Goal: Task Accomplishment & Management: Use online tool/utility

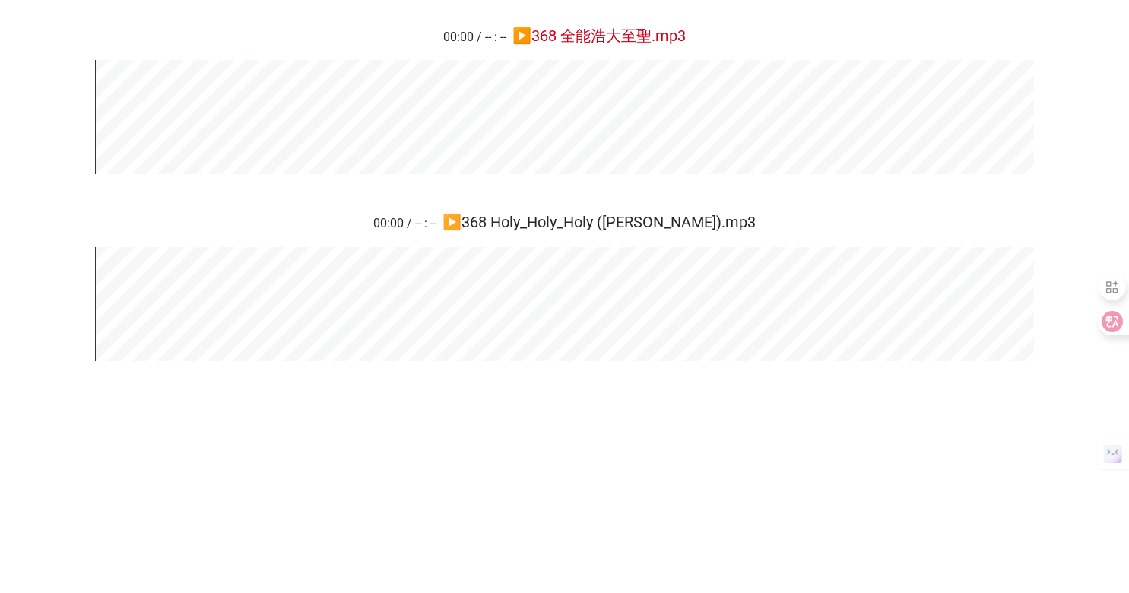
click at [528, 33] on span "▶️ 368 全能浩大至聖.mp3" at bounding box center [599, 36] width 173 height 18
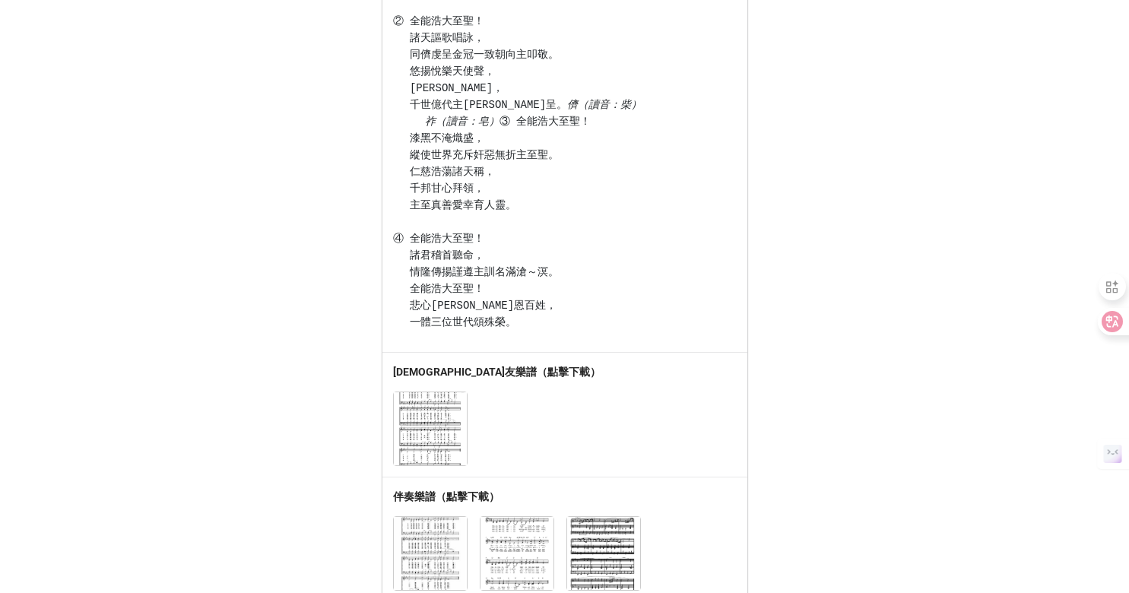
drag, startPoint x: 0, startPoint y: 0, endPoint x: 584, endPoint y: 240, distance: 631.5
click at [586, 256] on pre "① 全能浩大至聖！ 衷心得主鑑認， 全情虔誠高歌歡唱榮我主世永。 全能浩大至聖！ 悲心施恩百姓， 一體三位世代頌殊榮。 ② 全能浩大至聖！ 諸天謳歌唱詠， 同…" at bounding box center [565, 113] width 344 height 435
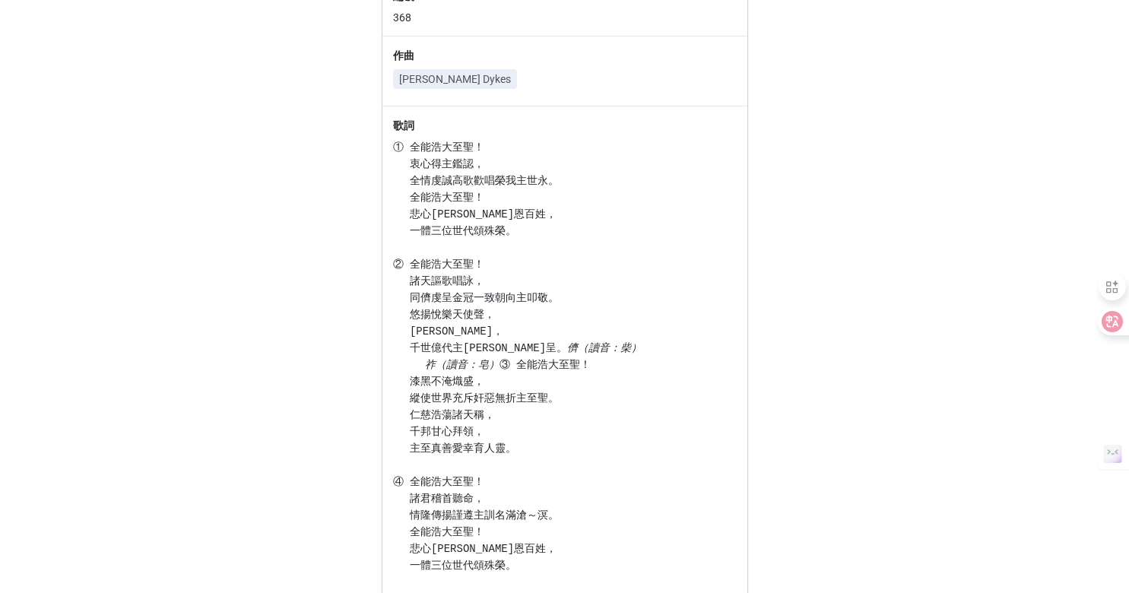
scroll to position [222, 0]
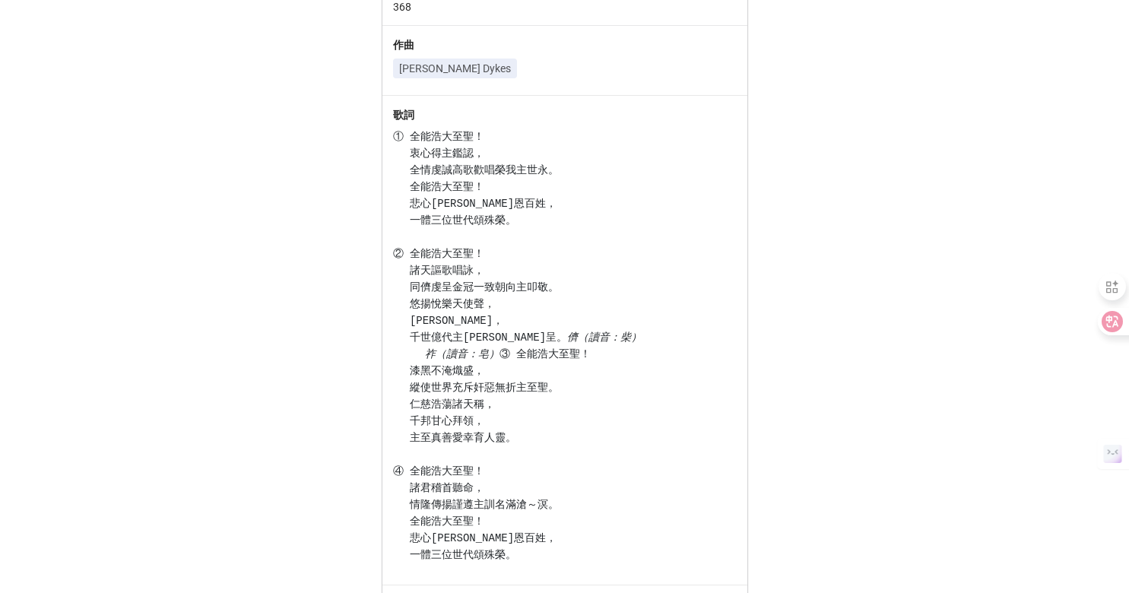
click at [584, 249] on pre "① 全能浩大至聖！ 衷心得主鑑認， 全情虔誠高歌歡唱榮我主世永。 全能浩大至聖！ 悲心施恩百姓， 一體三位世代頌殊榮。 ② 全能浩大至聖！ 諸天謳歌唱詠， 同…" at bounding box center [565, 346] width 344 height 435
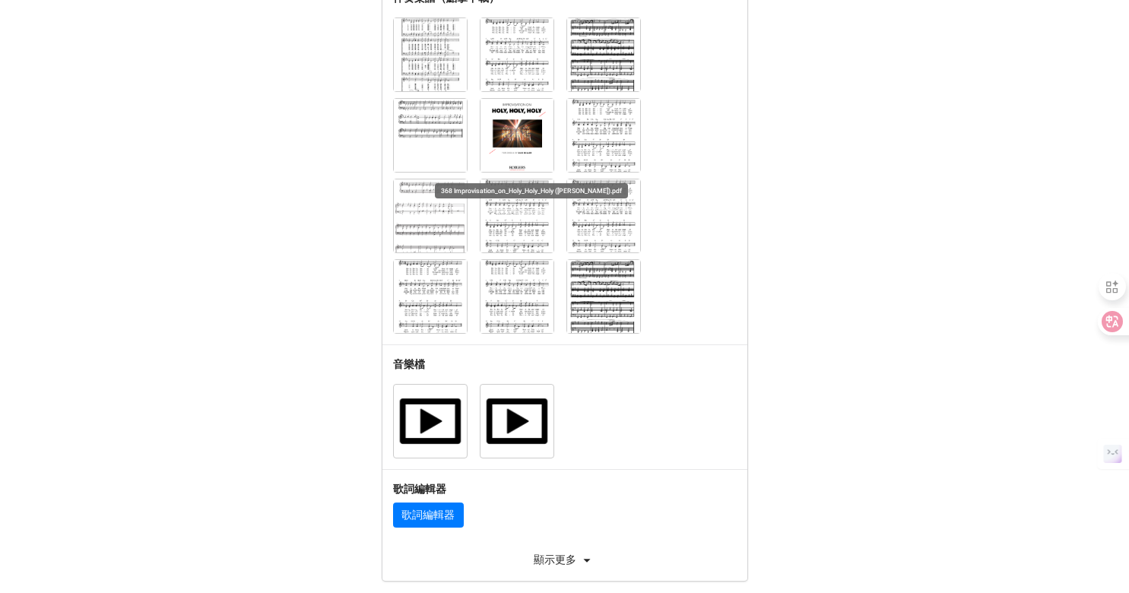
scroll to position [1004, 0]
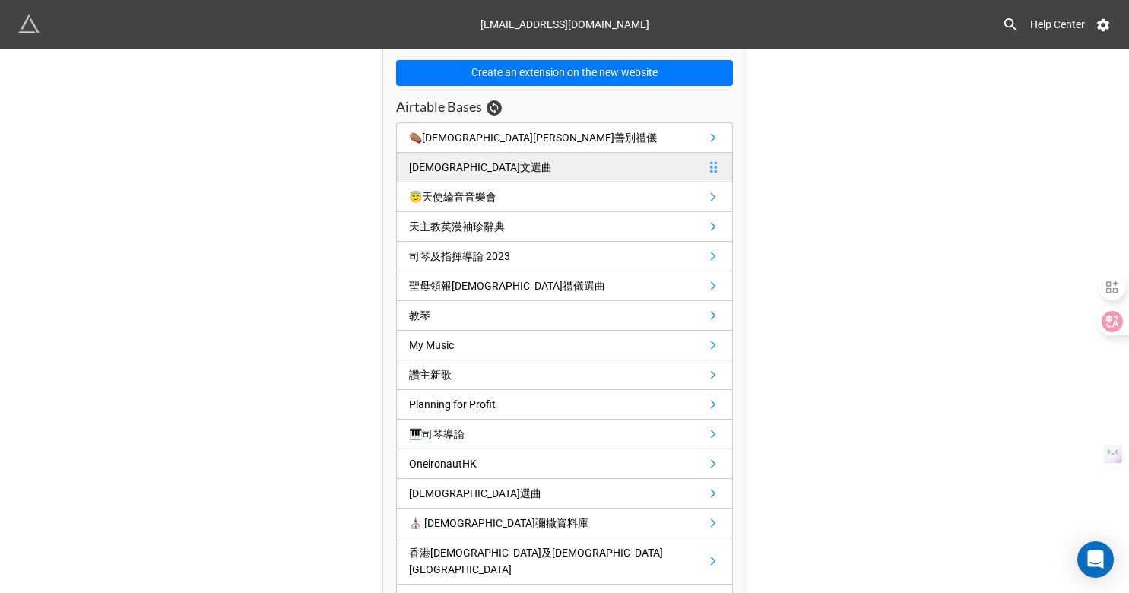
scroll to position [99, 0]
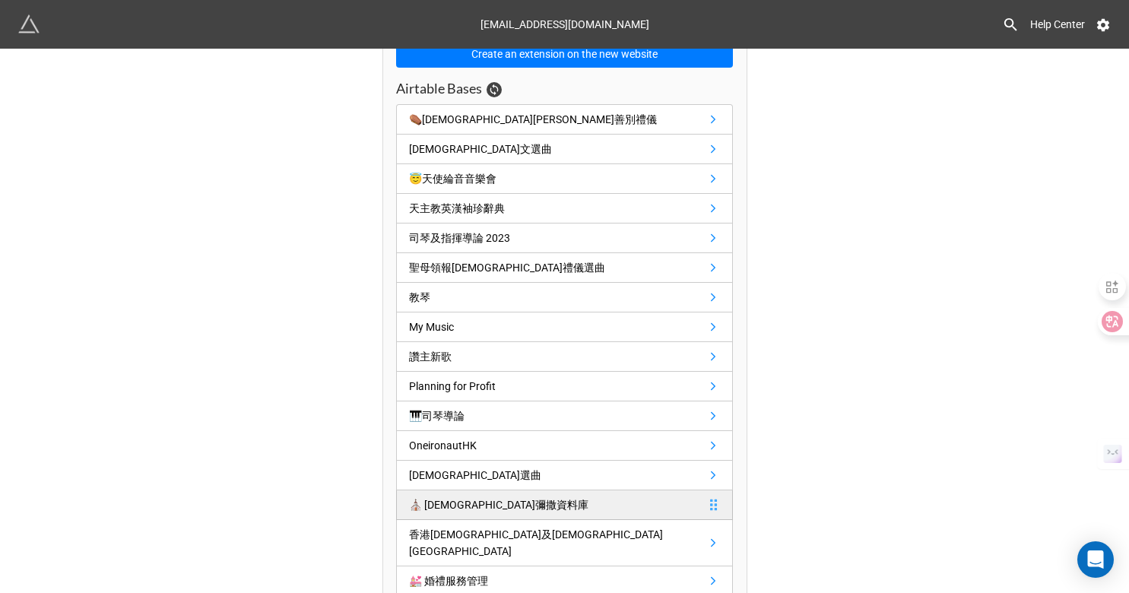
click at [442, 501] on div "⛪️ 聖母堂彌撒資料庫" at bounding box center [498, 505] width 179 height 17
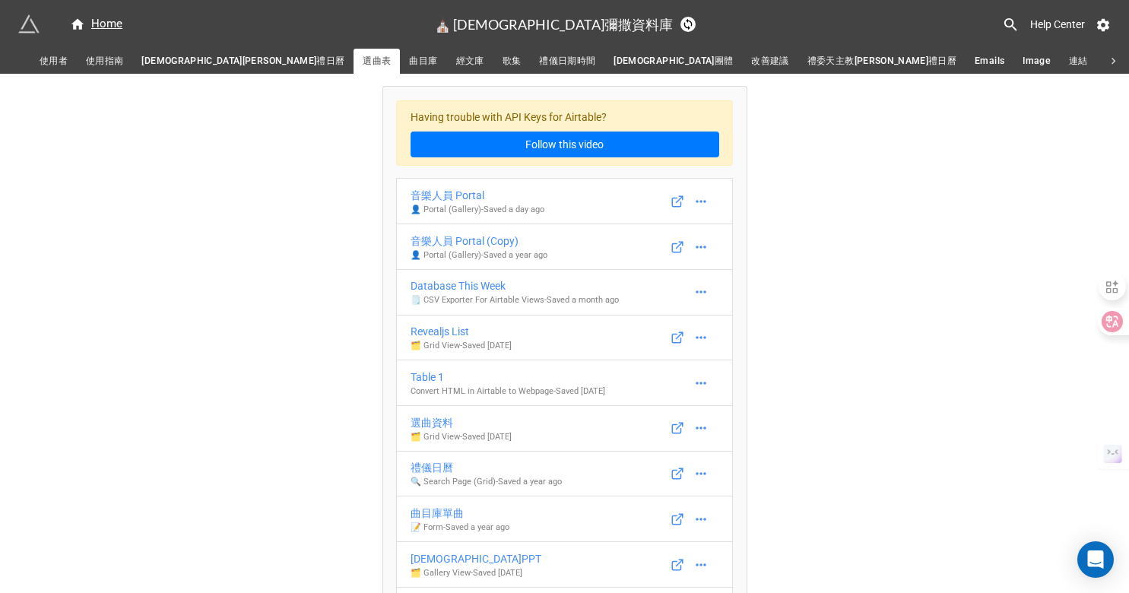
click at [409, 60] on span "曲目庫" at bounding box center [423, 61] width 28 height 16
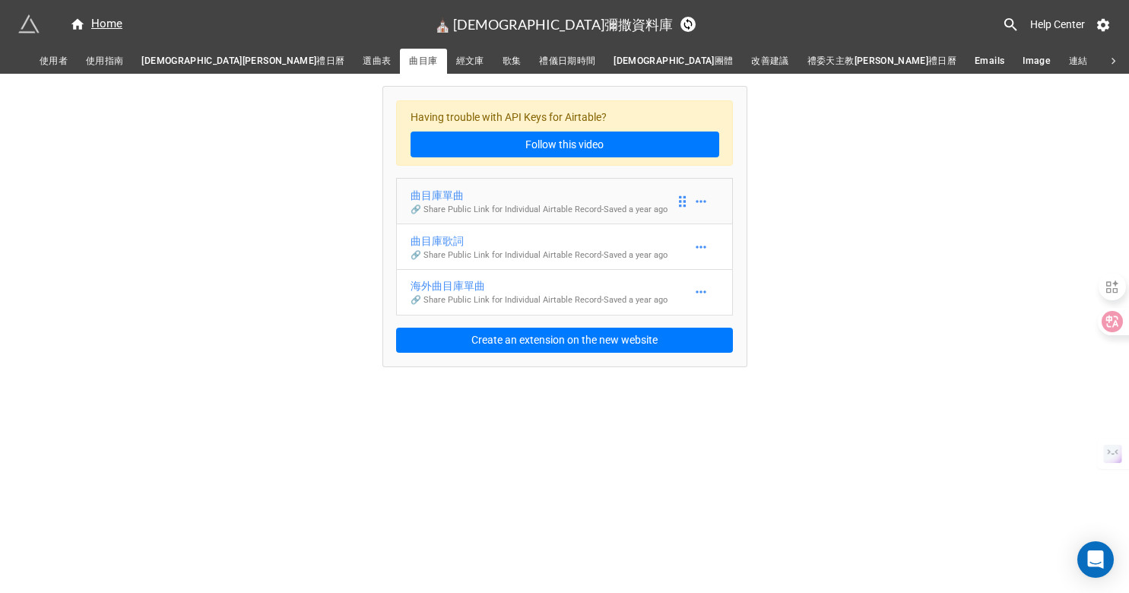
click at [444, 198] on div "曲目庫單曲" at bounding box center [539, 195] width 257 height 17
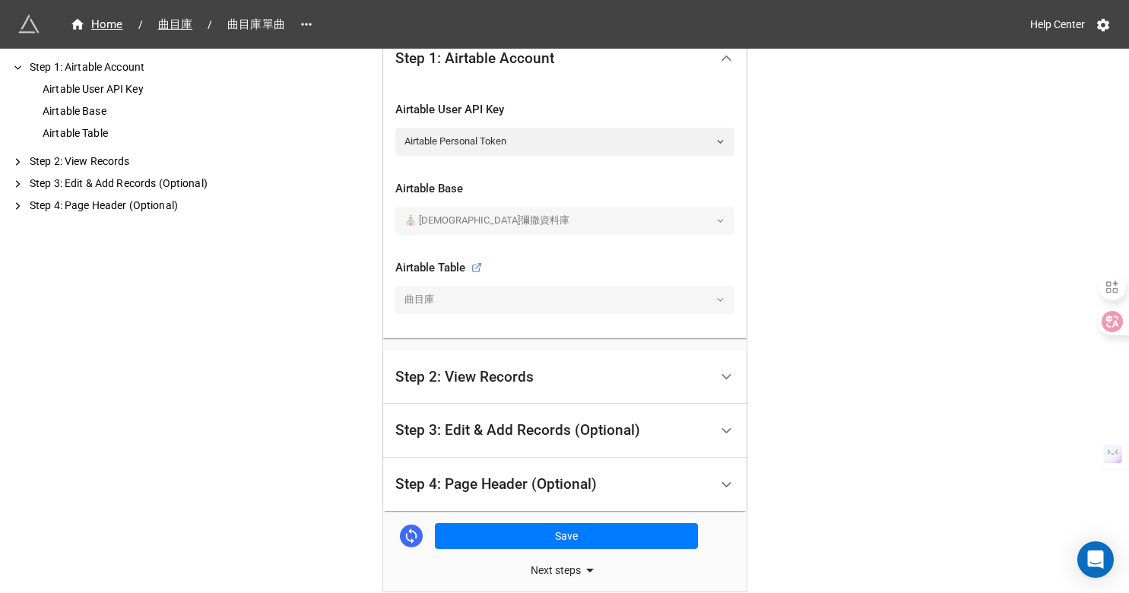
scroll to position [398, 0]
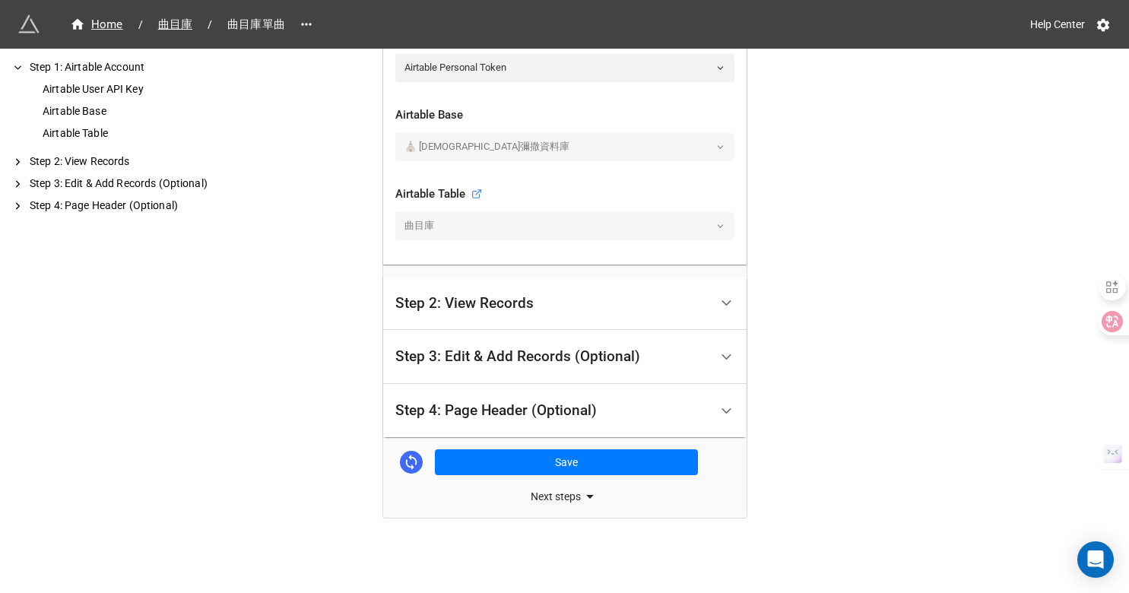
click at [509, 307] on div "Step 2: View Records" at bounding box center [464, 303] width 138 height 15
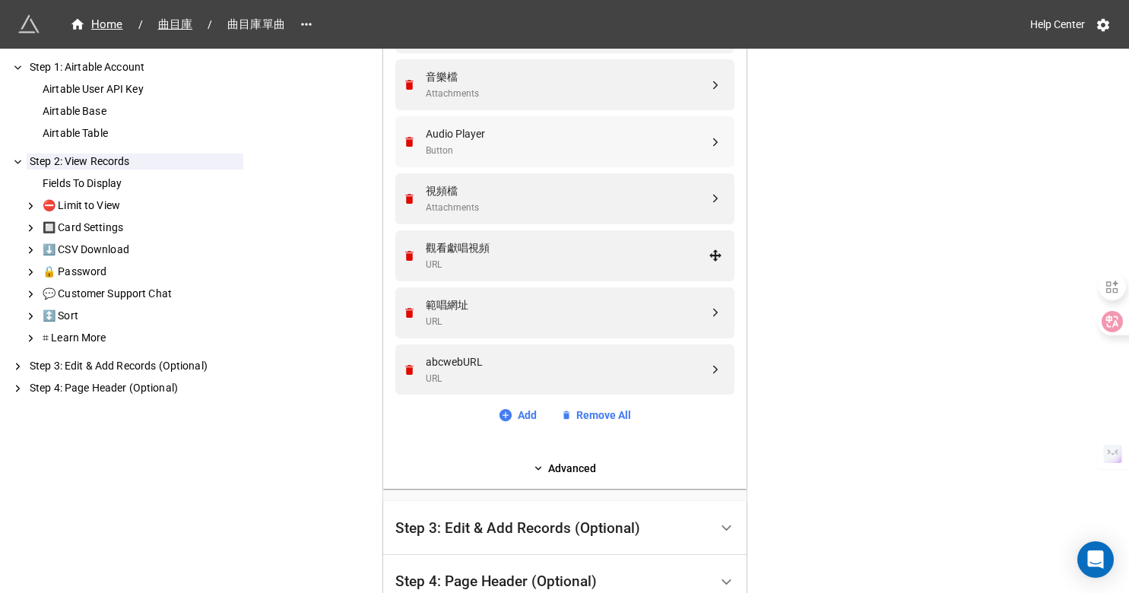
scroll to position [1357, 0]
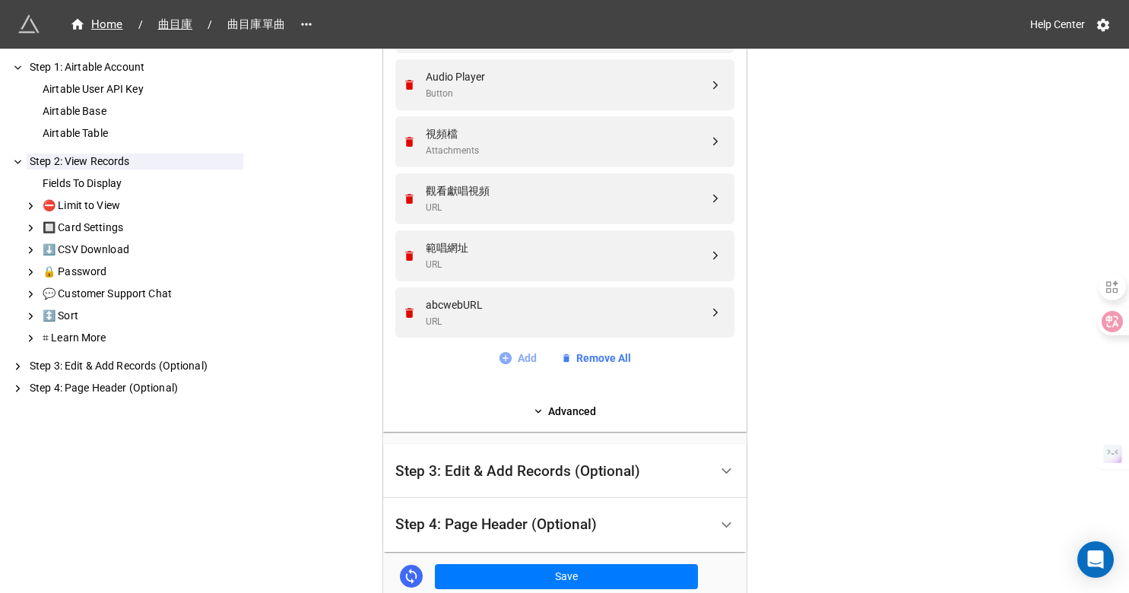
click at [522, 361] on link "Add" at bounding box center [517, 358] width 39 height 17
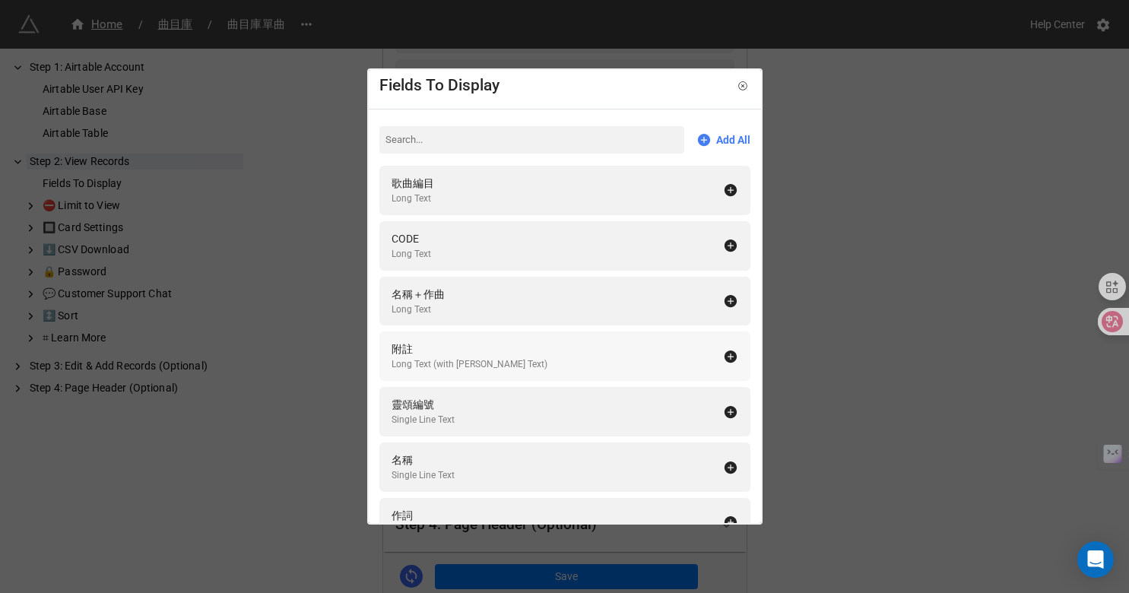
scroll to position [14, 0]
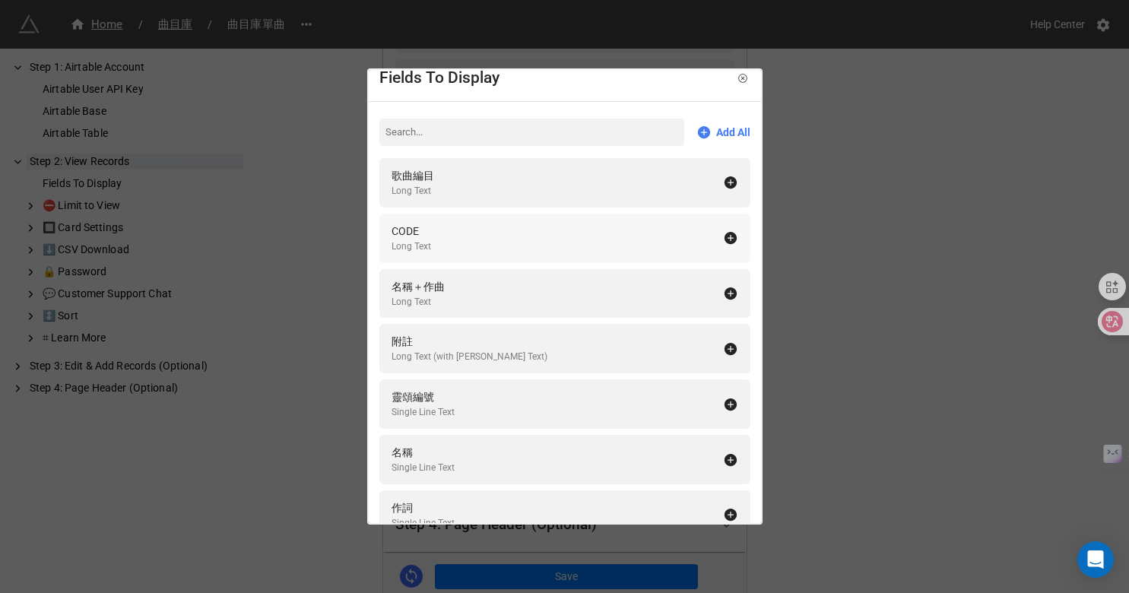
click at [465, 233] on div "CODE Long Text" at bounding box center [558, 238] width 332 height 31
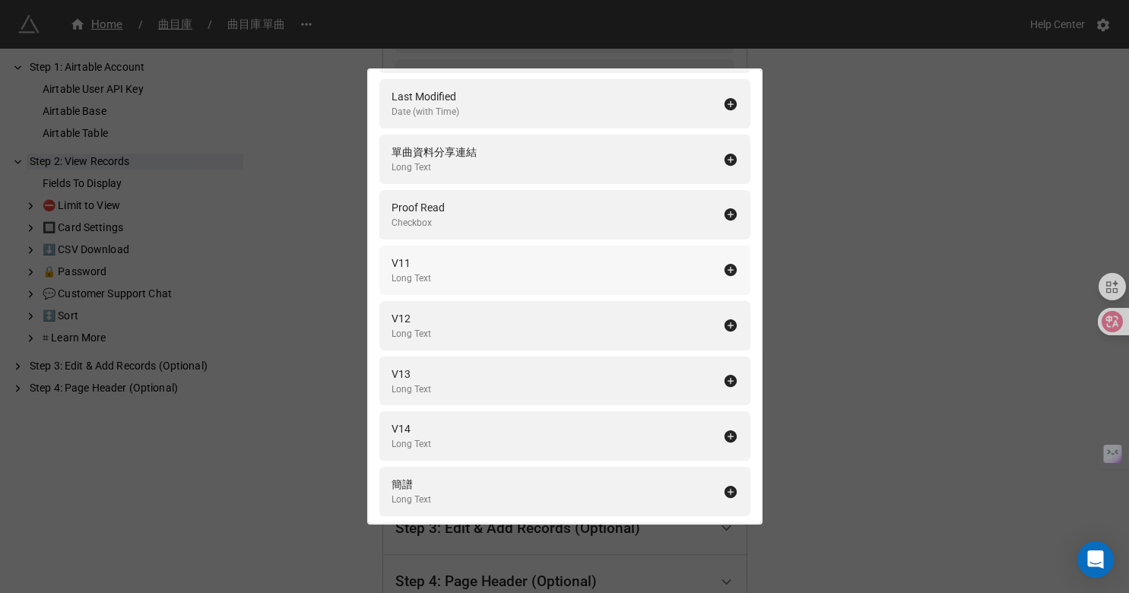
scroll to position [2418, 0]
click at [455, 169] on div "Long Text" at bounding box center [434, 169] width 85 height 14
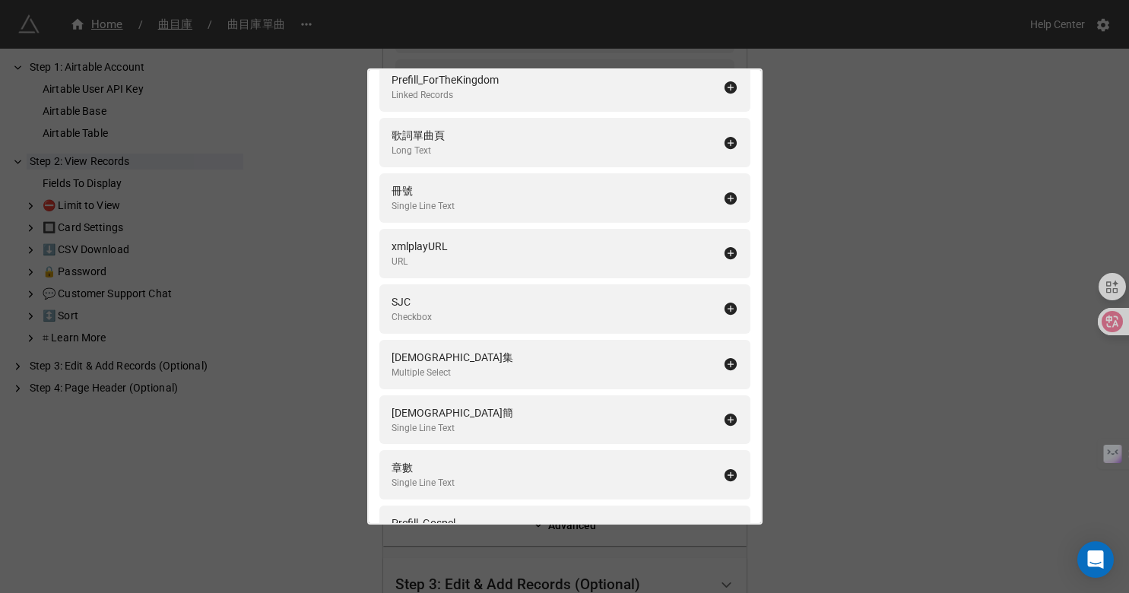
scroll to position [5606, 0]
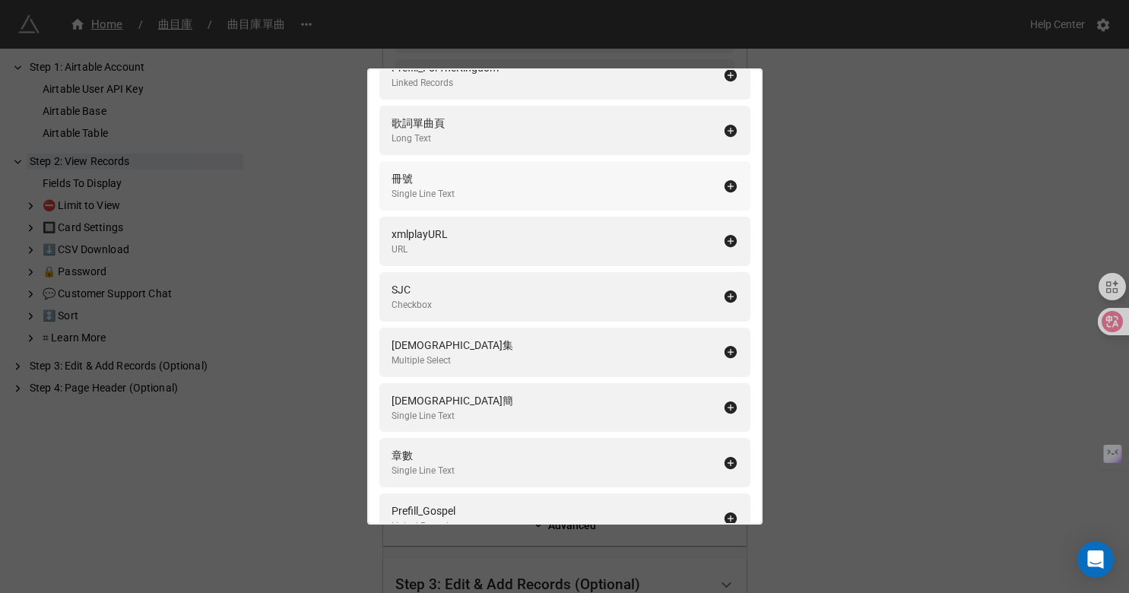
click at [421, 186] on div "冊號" at bounding box center [423, 178] width 63 height 17
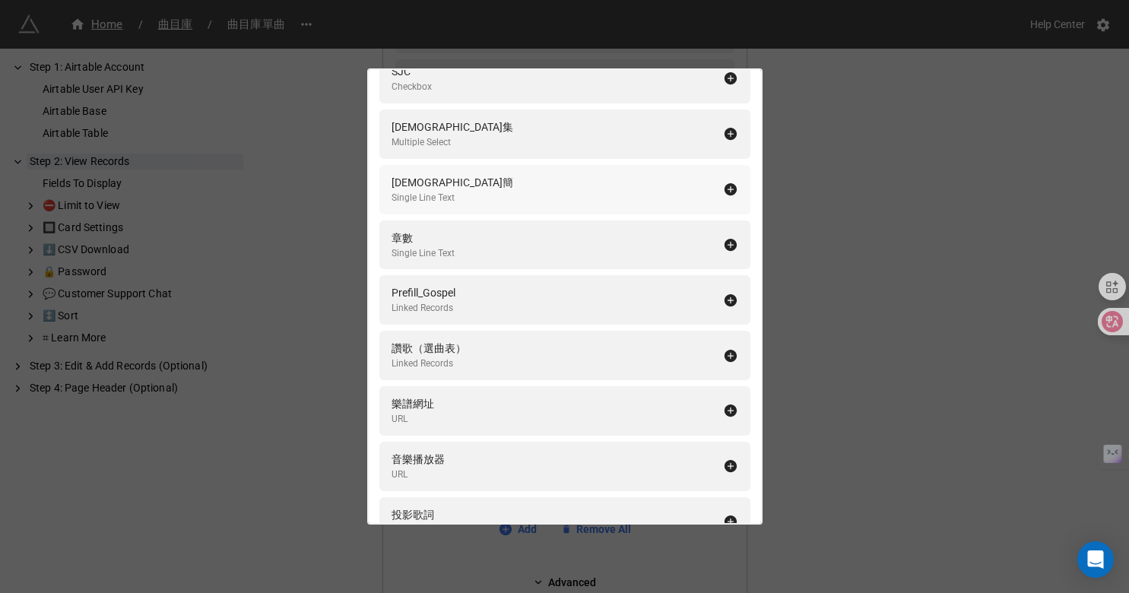
scroll to position [5770, 0]
click at [484, 132] on div "聖詠集 Multiple Select" at bounding box center [558, 132] width 332 height 31
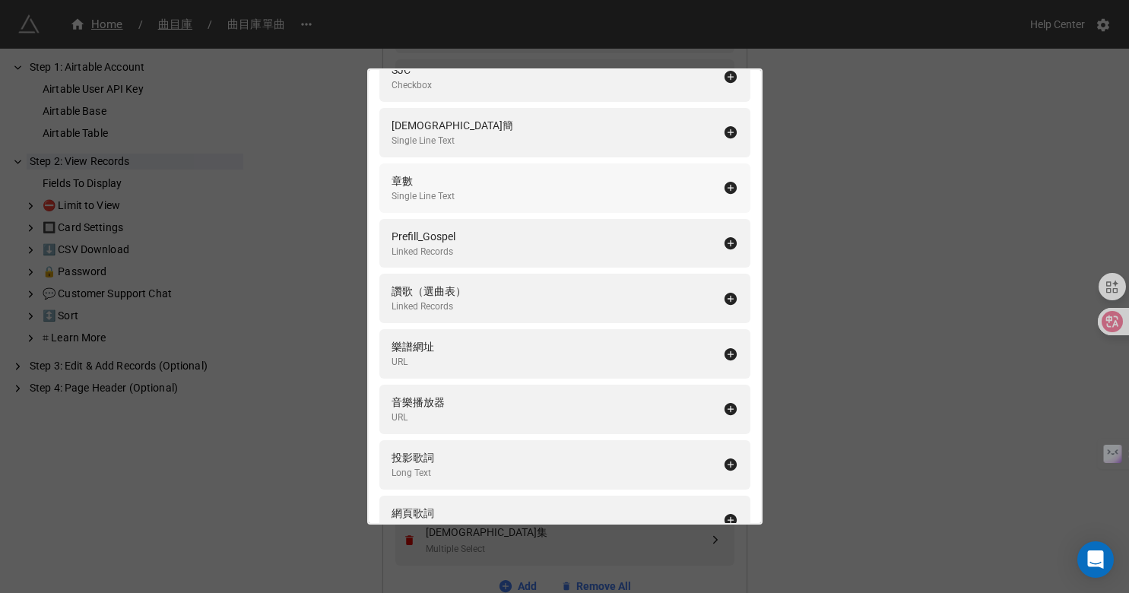
click at [471, 181] on div "章數 Single Line Text" at bounding box center [558, 188] width 332 height 31
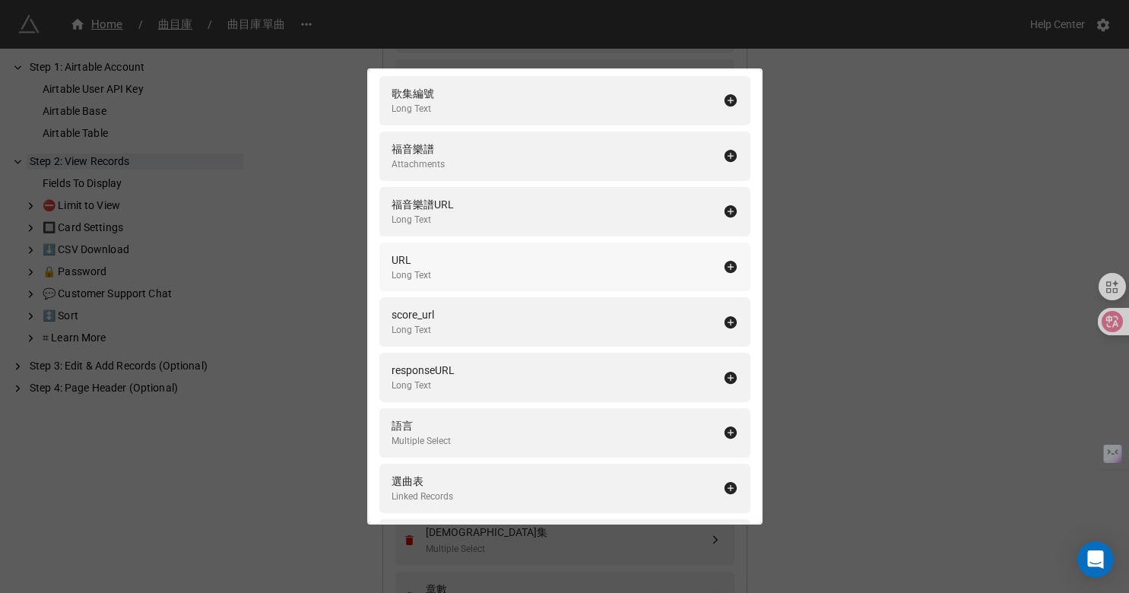
scroll to position [7527, 0]
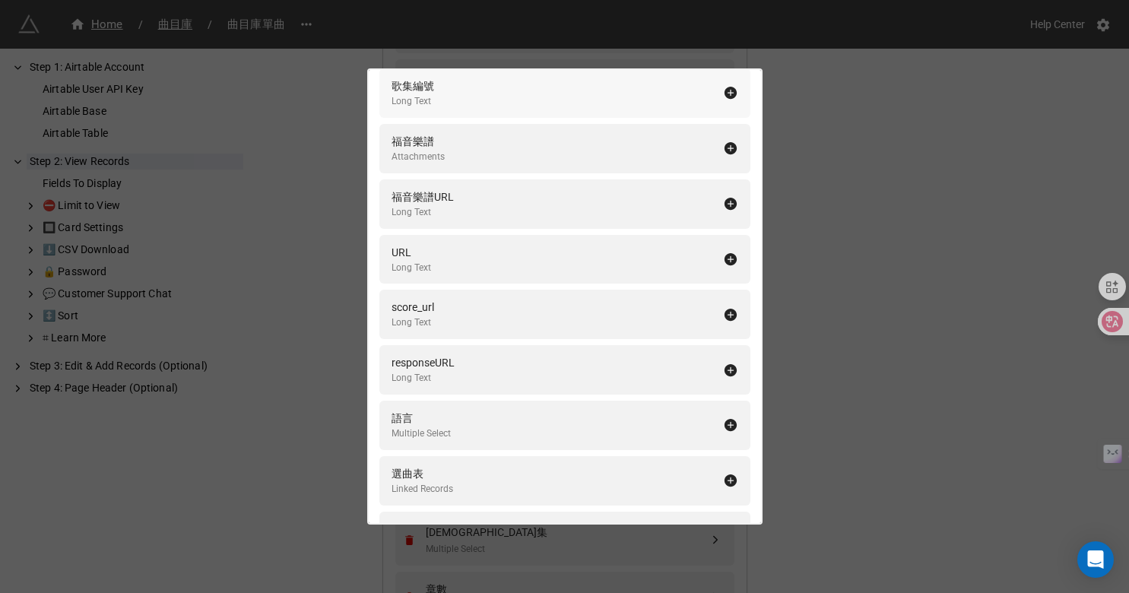
click at [446, 94] on div "歌集編號 Long Text" at bounding box center [558, 93] width 332 height 31
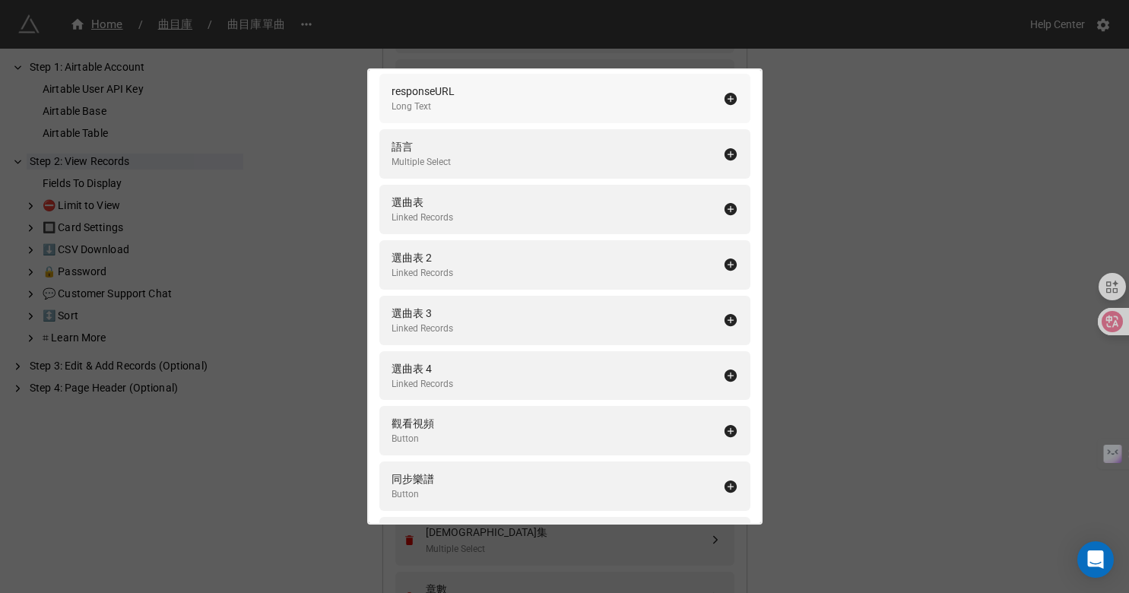
scroll to position [7754, 0]
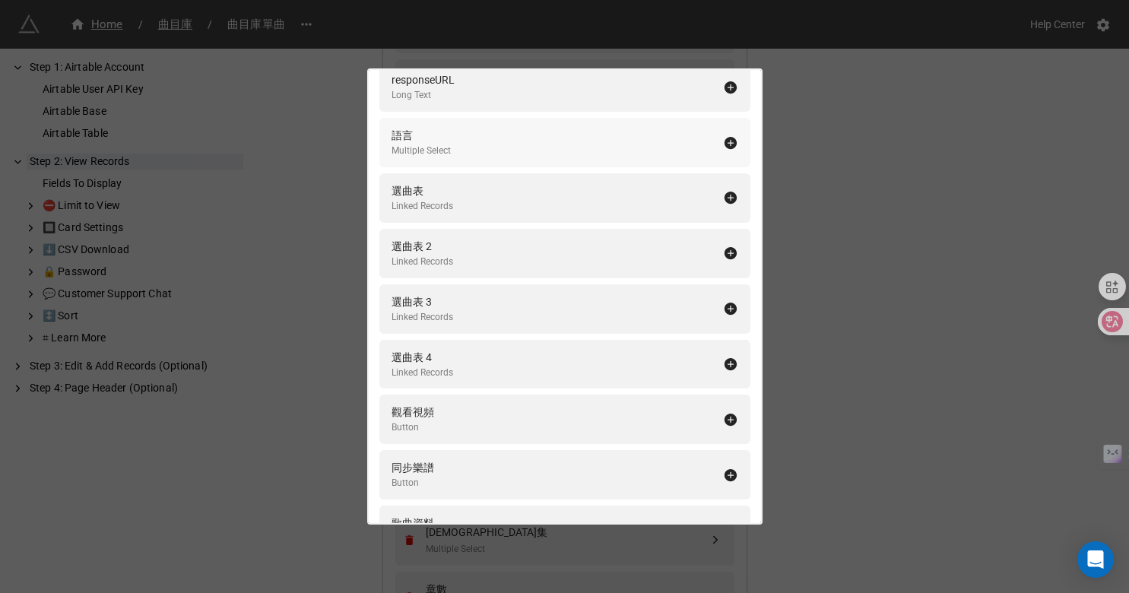
click at [449, 144] on div "Multiple Select" at bounding box center [421, 151] width 59 height 14
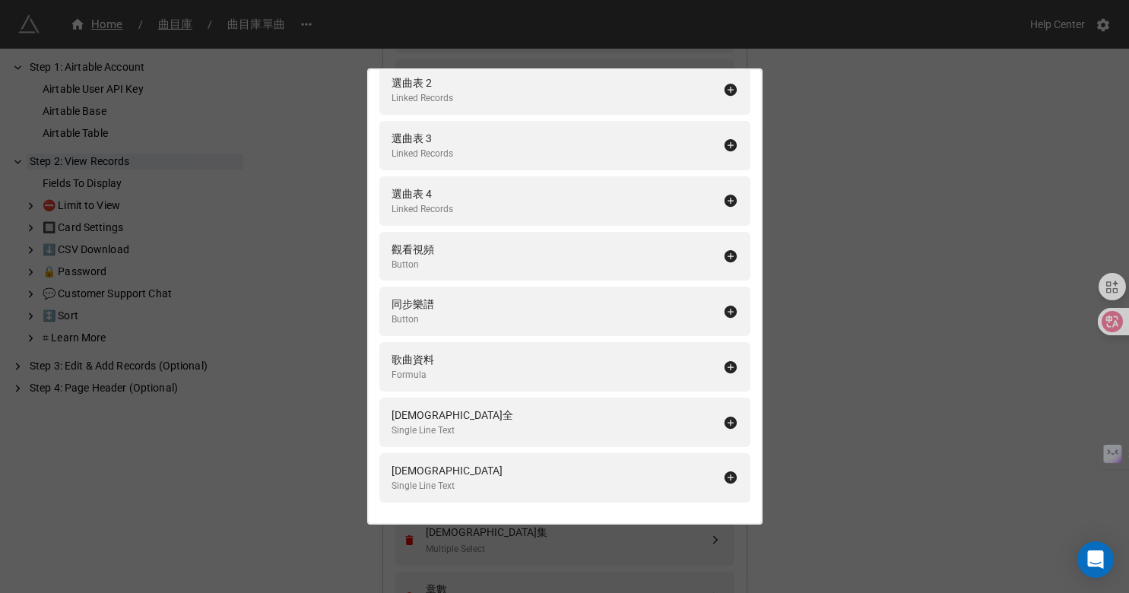
scroll to position [7897, 0]
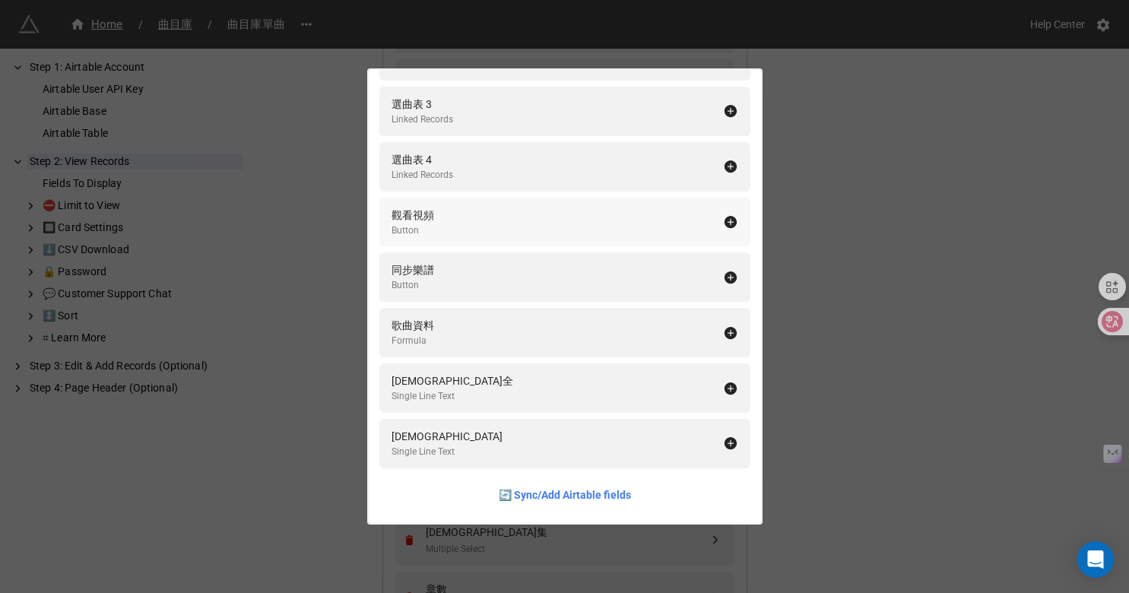
click at [451, 232] on div "觀看視頻 Button" at bounding box center [558, 222] width 332 height 31
click at [449, 284] on div "同步樂譜 Button" at bounding box center [558, 277] width 332 height 31
click at [452, 382] on div "聖經書目全" at bounding box center [453, 381] width 122 height 17
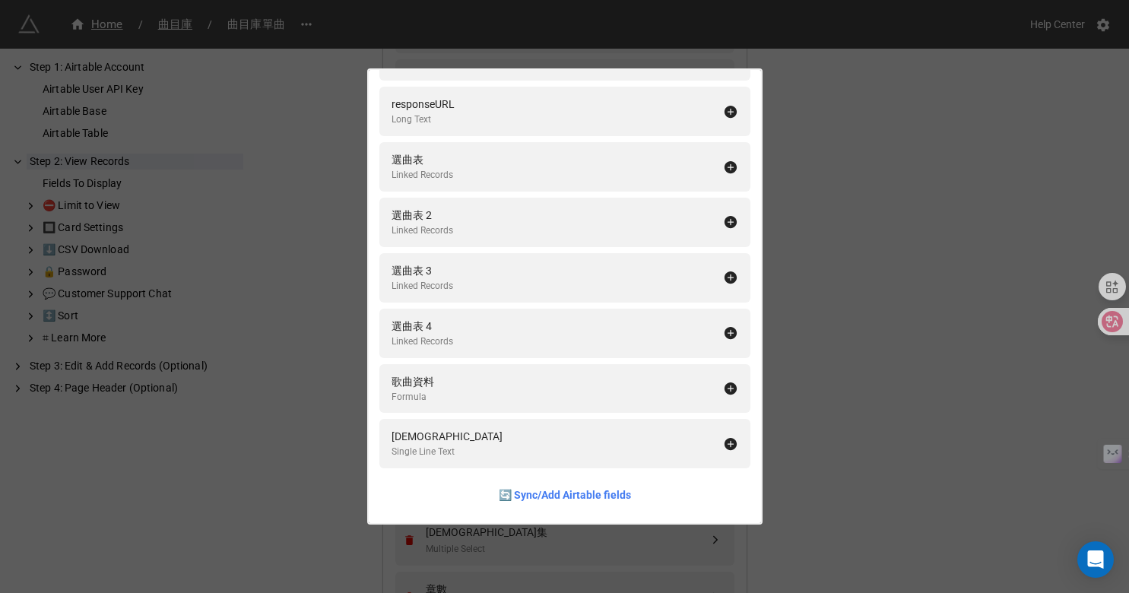
scroll to position [7731, 0]
click at [440, 442] on div "聖經書目" at bounding box center [447, 436] width 111 height 17
click at [577, 553] on div "Fields To Display Add All 歌曲編目 Long Text 名稱＋作曲 Long Text 附註 Long Text (with Ric…" at bounding box center [564, 296] width 1129 height 593
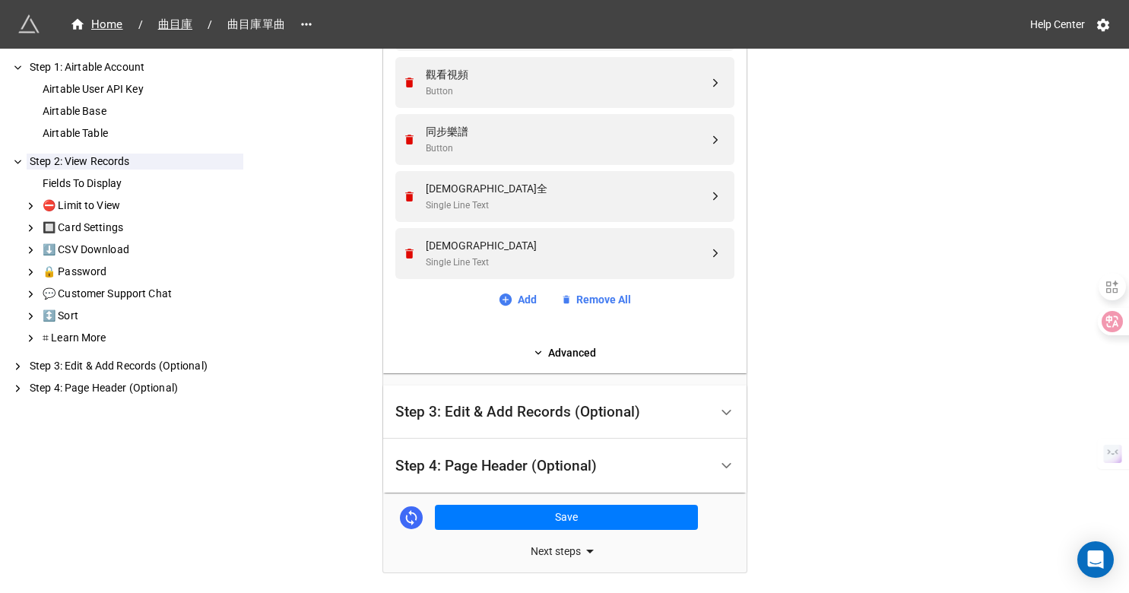
scroll to position [2097, 0]
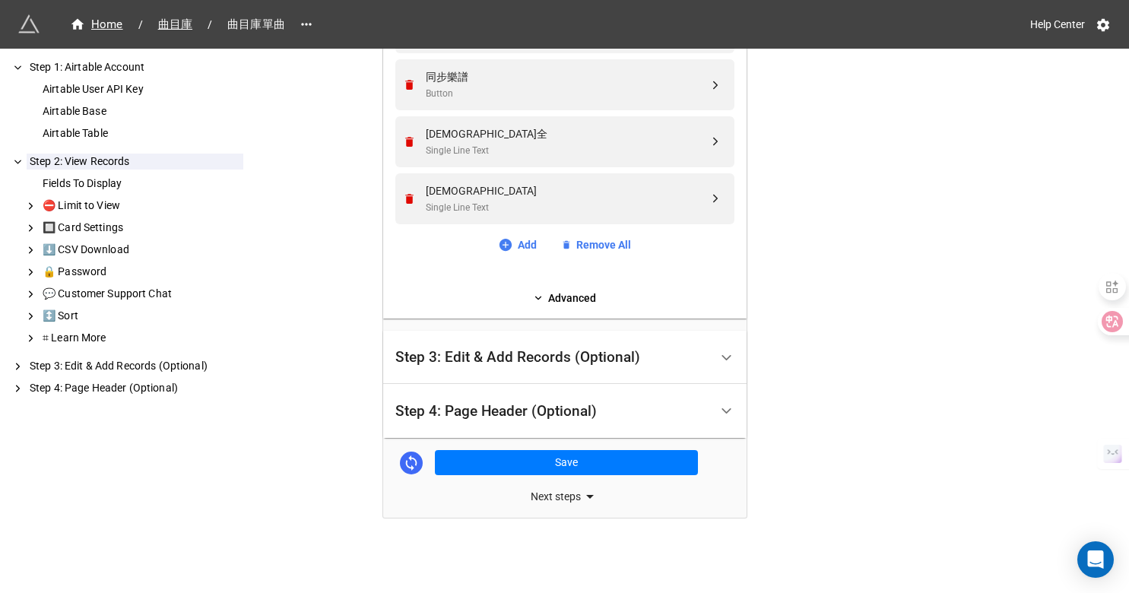
click at [537, 369] on div "Step 3: Edit & Add Records (Optional)" at bounding box center [552, 358] width 314 height 36
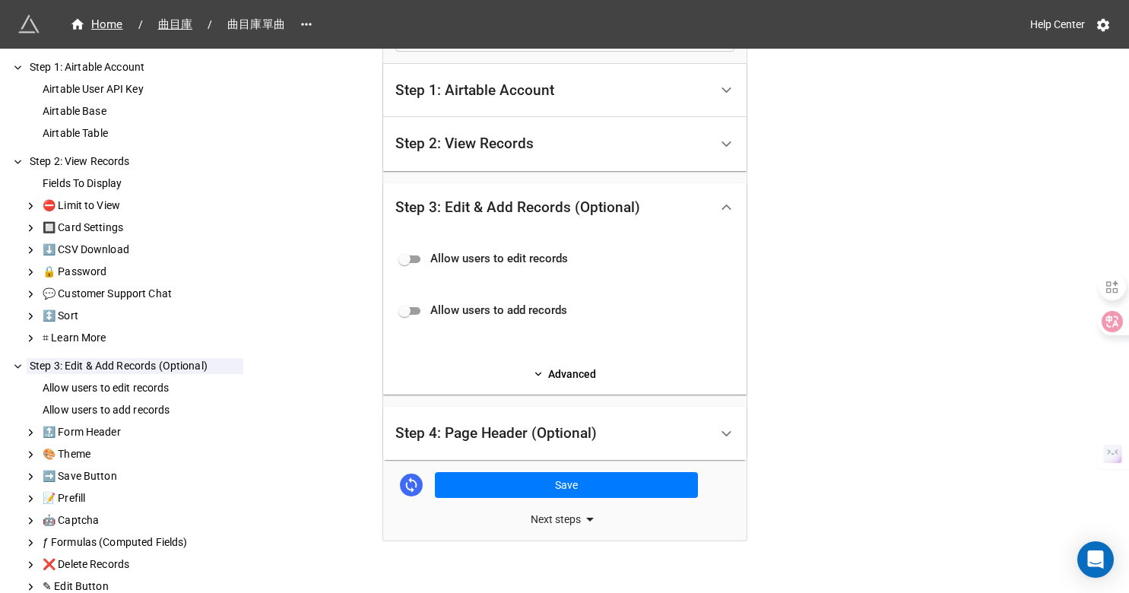
scroll to position [297, 0]
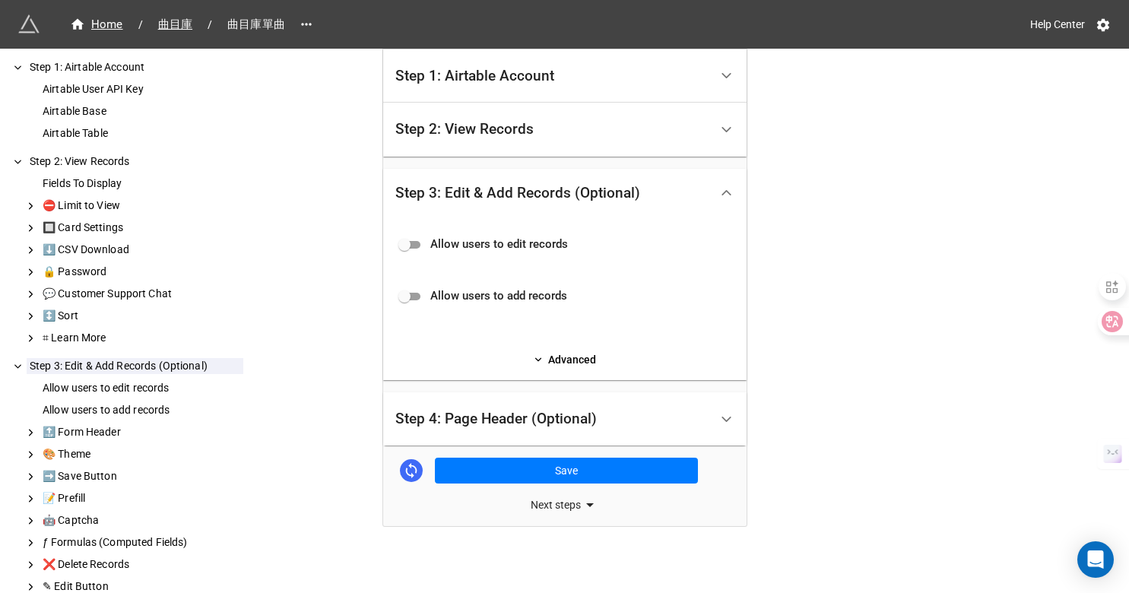
click at [537, 369] on div "Allow users to edit records Allow users to add records Advanced" at bounding box center [564, 298] width 363 height 163
click at [555, 358] on link "Advanced" at bounding box center [564, 359] width 339 height 17
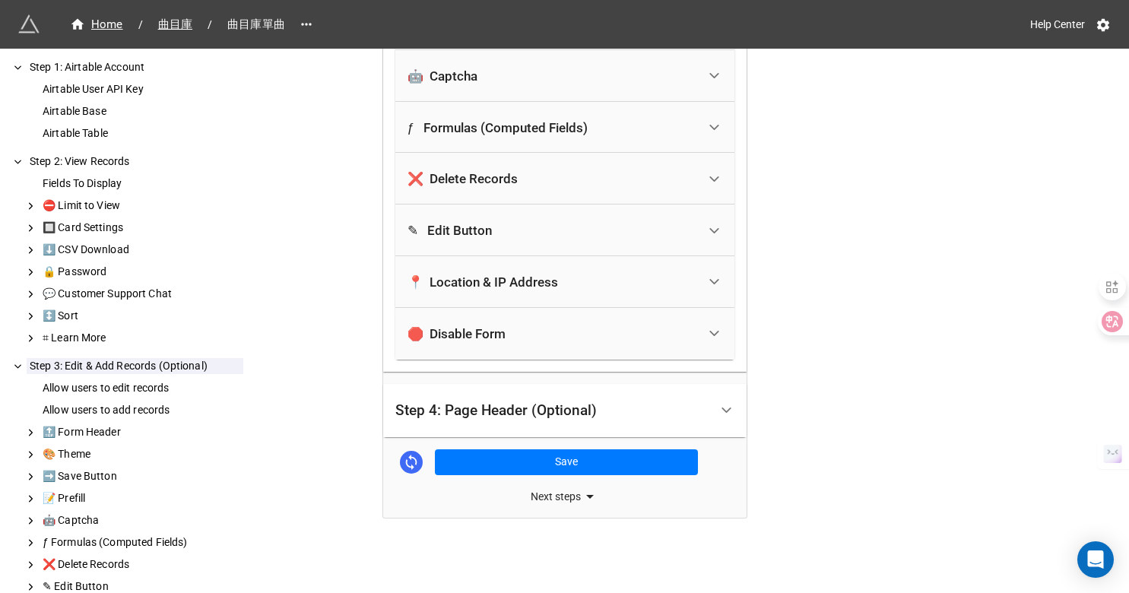
click at [535, 411] on div "Step 4: Page Header (Optional)" at bounding box center [496, 410] width 202 height 15
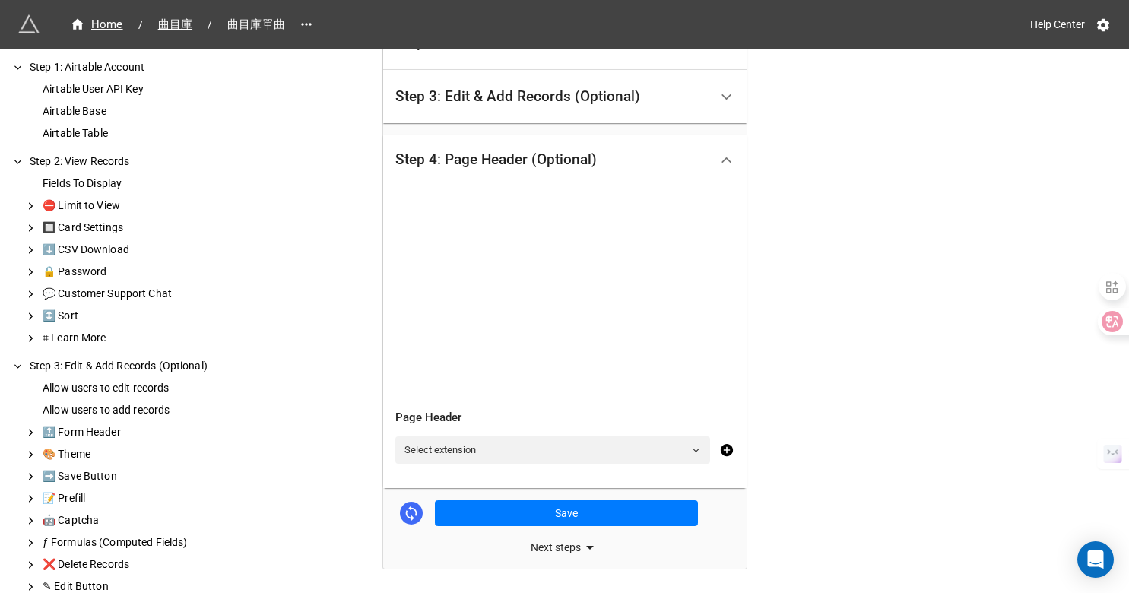
scroll to position [434, 0]
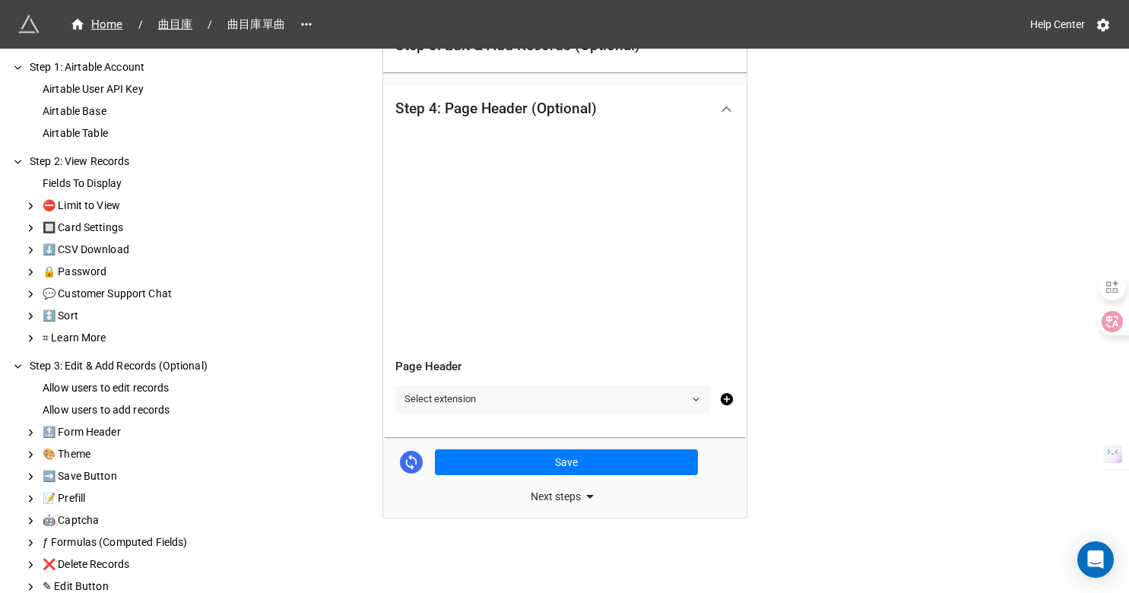
click at [503, 397] on link "Select extension" at bounding box center [552, 399] width 315 height 27
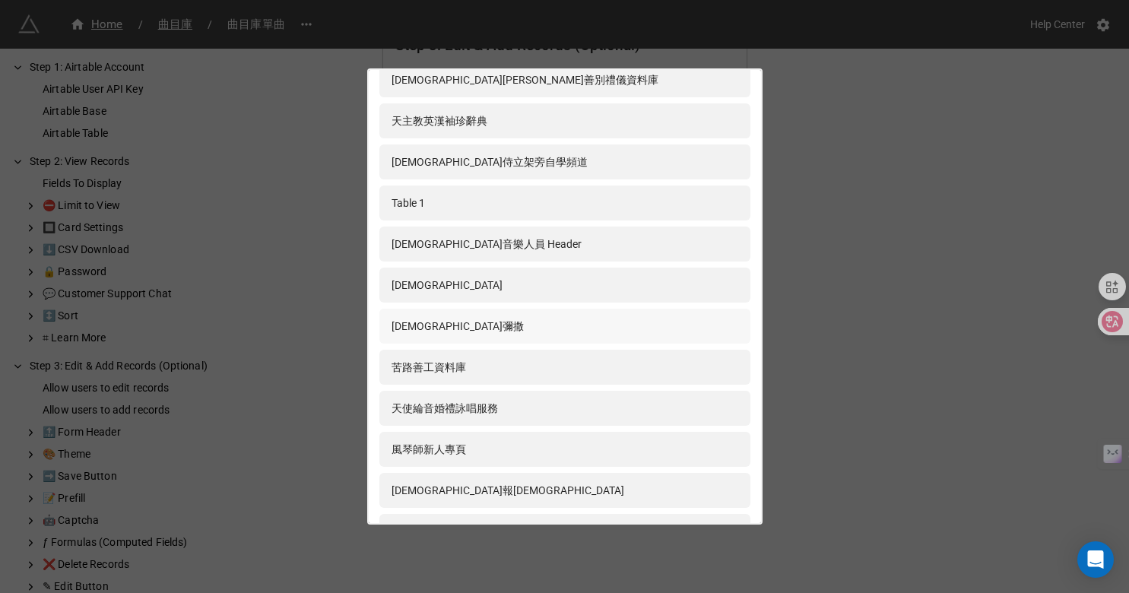
scroll to position [208, 0]
click at [479, 317] on div "聖母堂彌撒" at bounding box center [565, 324] width 347 height 17
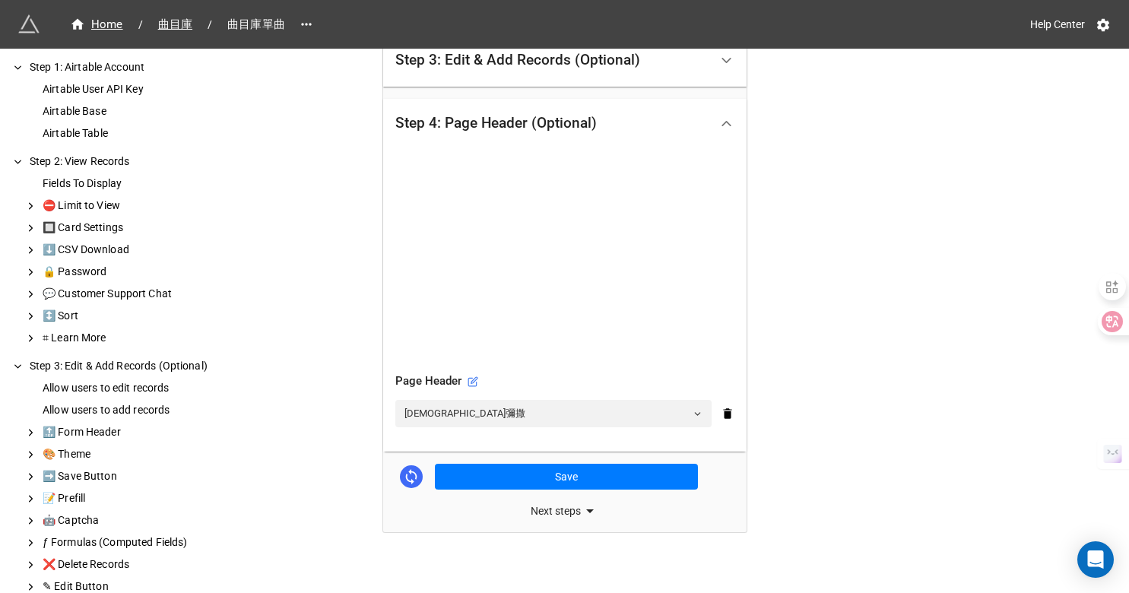
scroll to position [434, 0]
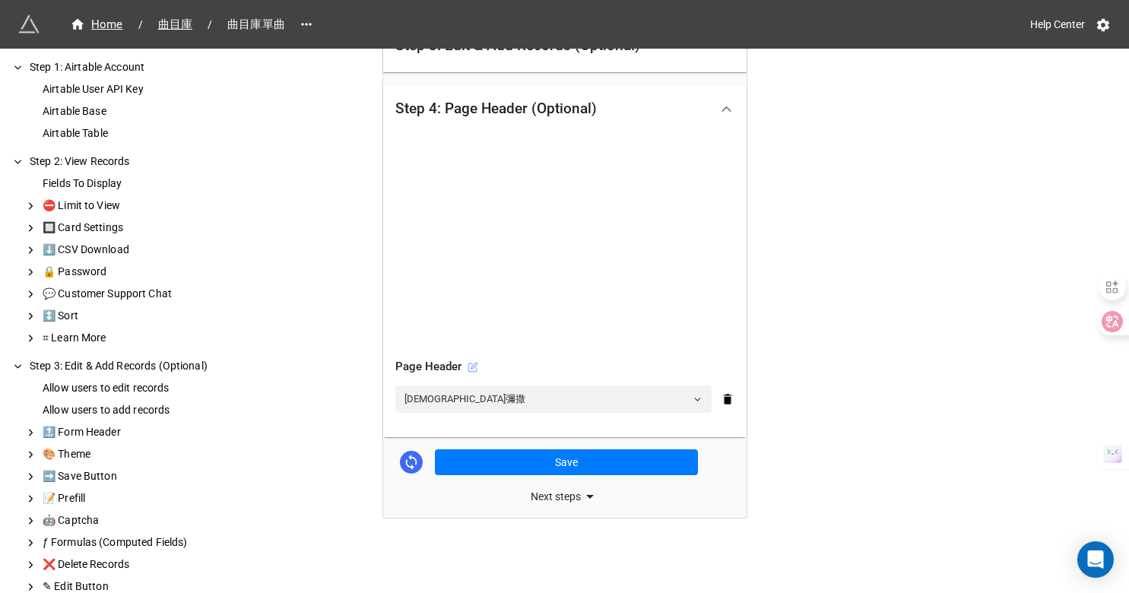
click at [476, 364] on icon at bounding box center [473, 367] width 11 height 11
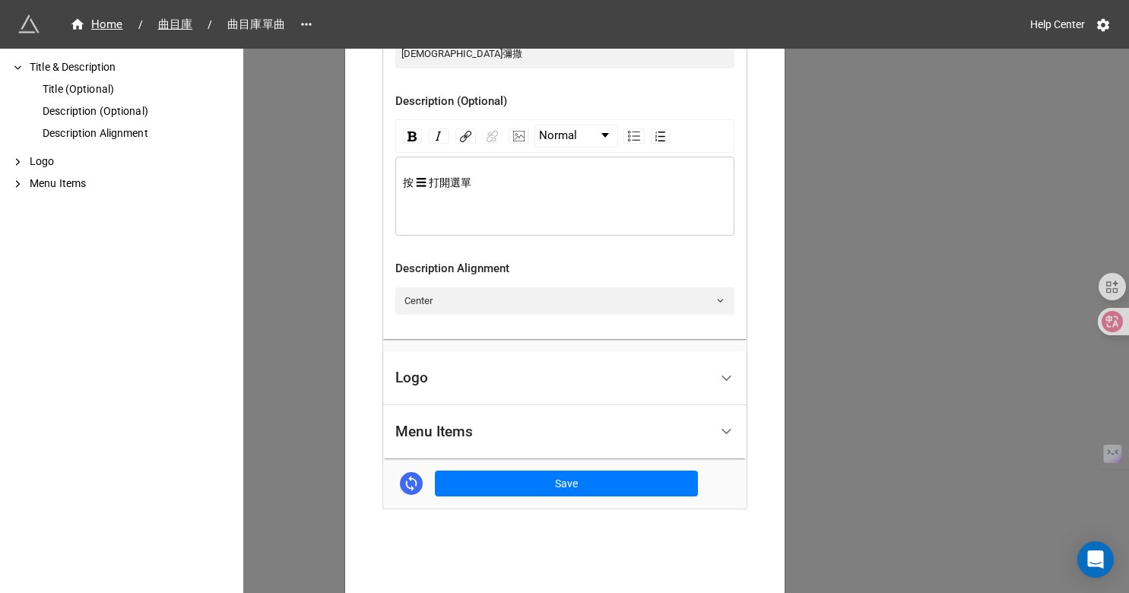
scroll to position [506, 0]
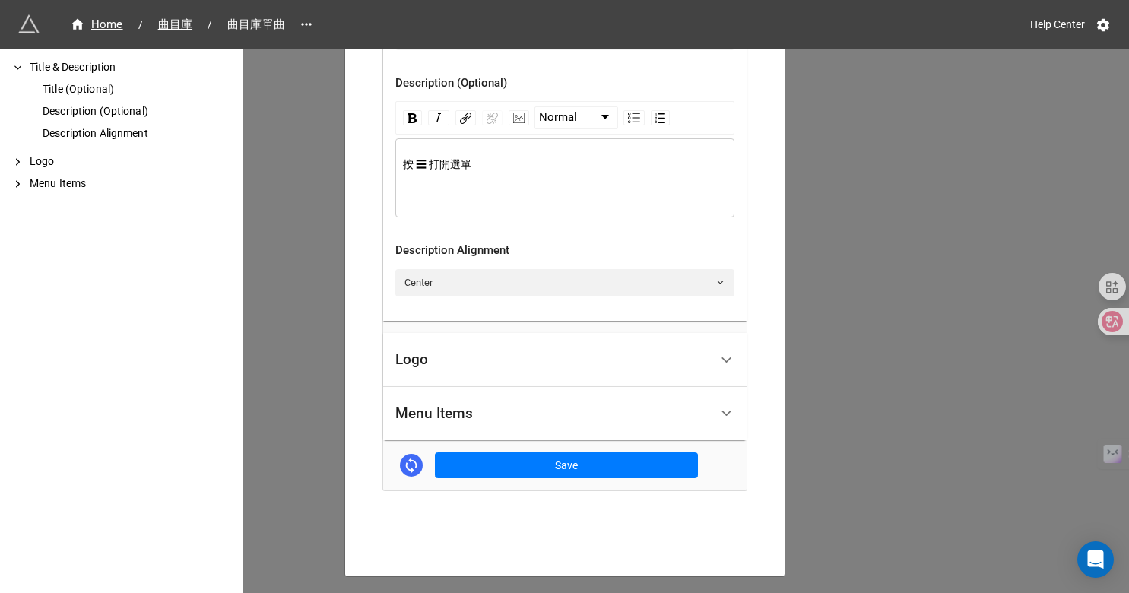
click at [446, 414] on div "Menu Items" at bounding box center [434, 413] width 78 height 15
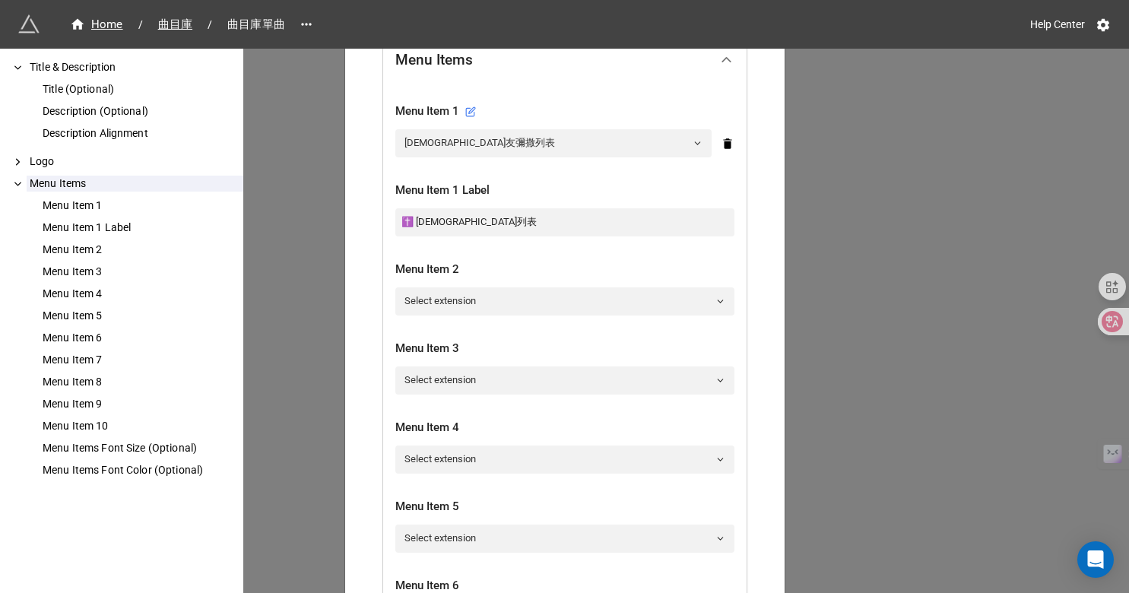
scroll to position [192, 0]
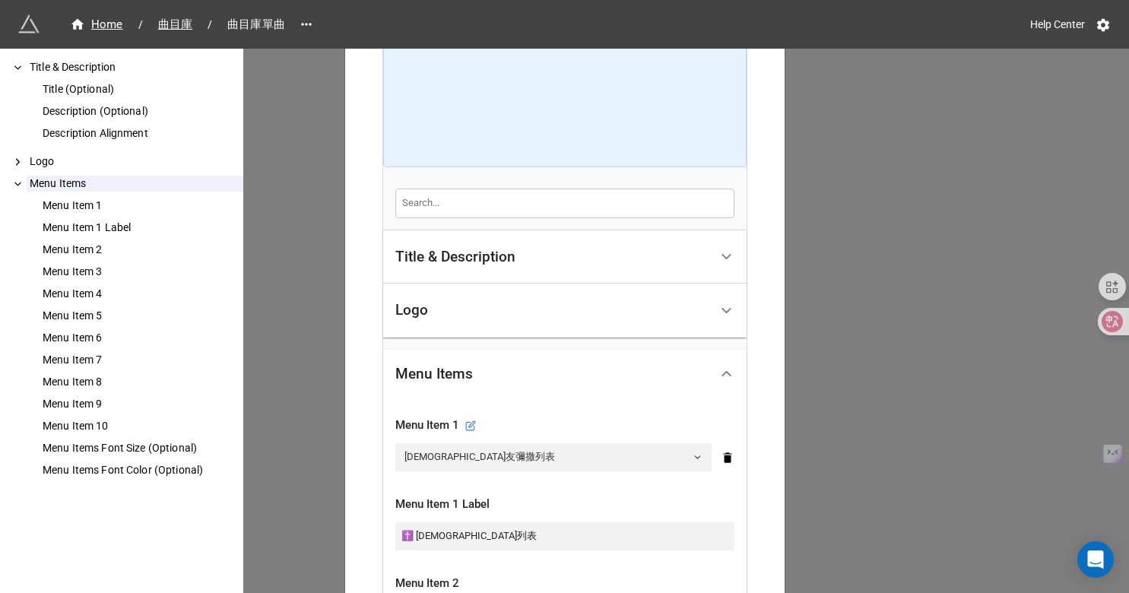
drag, startPoint x: 446, startPoint y: 400, endPoint x: 446, endPoint y: 378, distance: 22.1
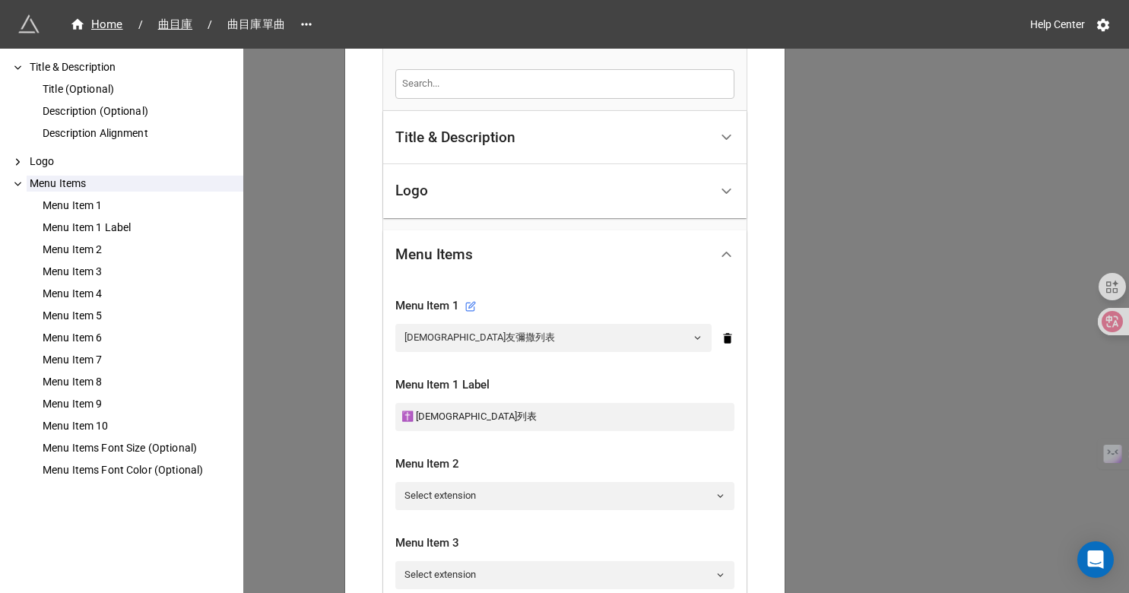
scroll to position [313, 0]
drag, startPoint x: 446, startPoint y: 376, endPoint x: 446, endPoint y: 367, distance: 9.1
click at [446, 370] on div "Menu Item 1 Label" at bounding box center [564, 379] width 339 height 33
click at [436, 356] on div at bounding box center [436, 356] width 0 height 0
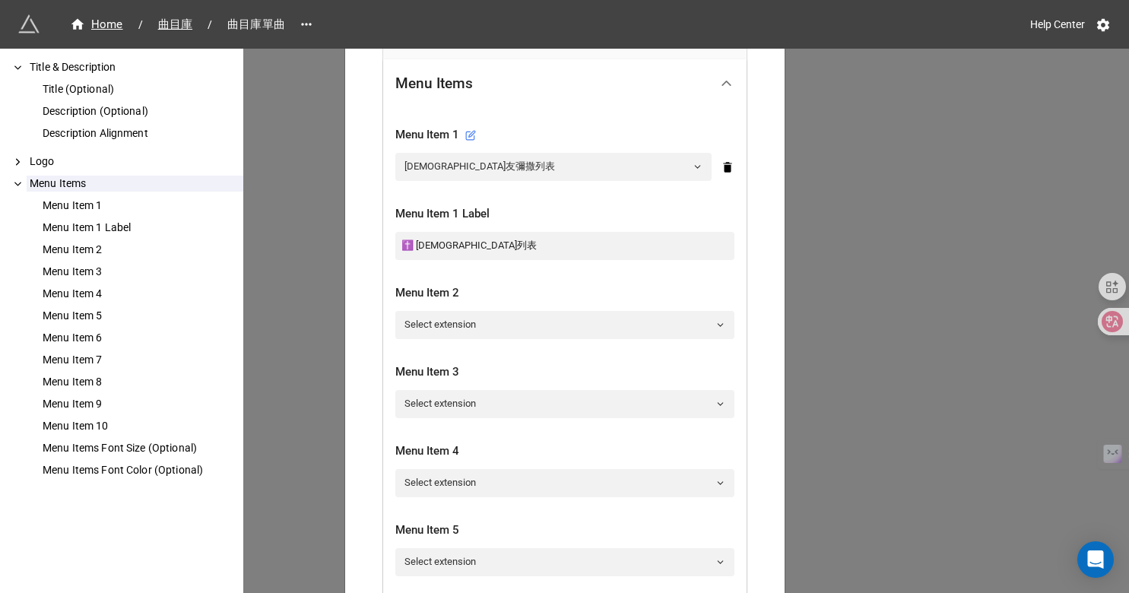
scroll to position [422, 0]
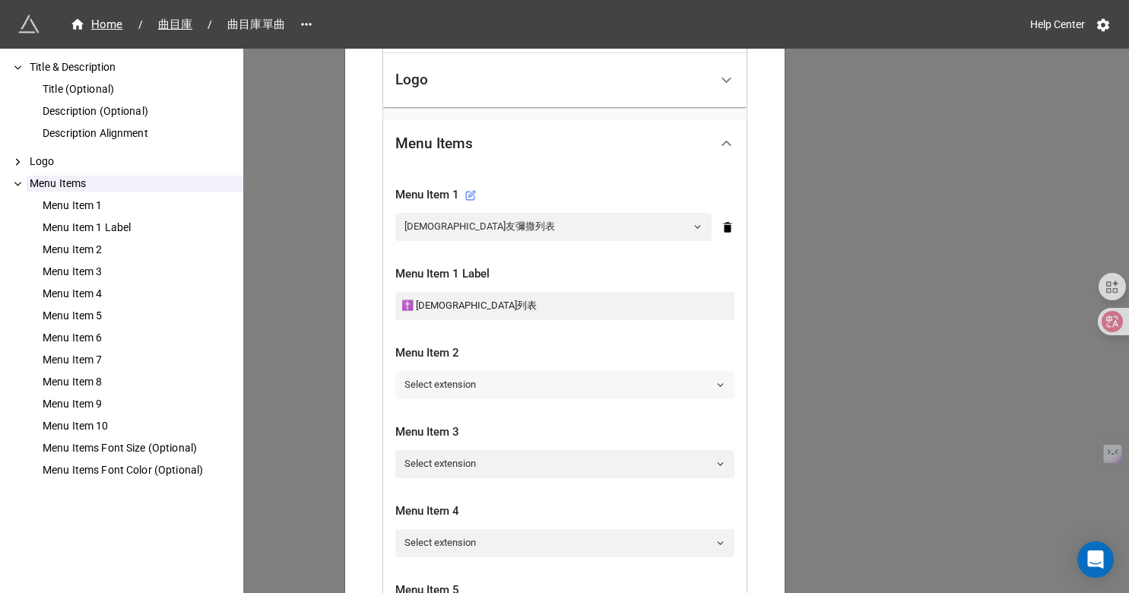
click at [440, 383] on link "Select extension" at bounding box center [564, 384] width 339 height 27
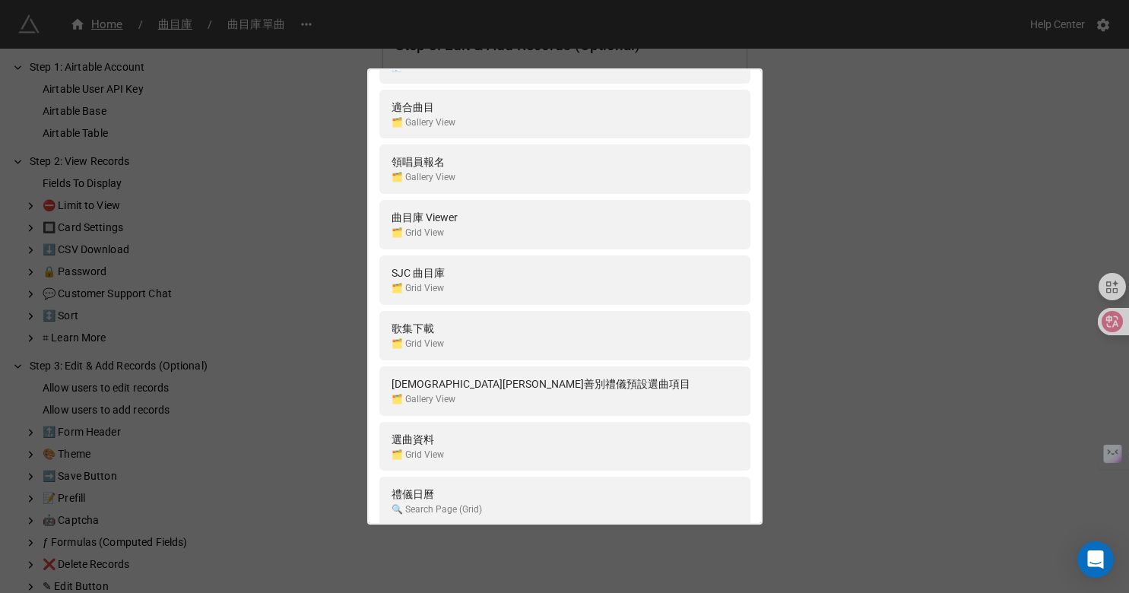
scroll to position [1443, 0]
click at [424, 221] on div "曲目庫 Viewer" at bounding box center [425, 214] width 66 height 17
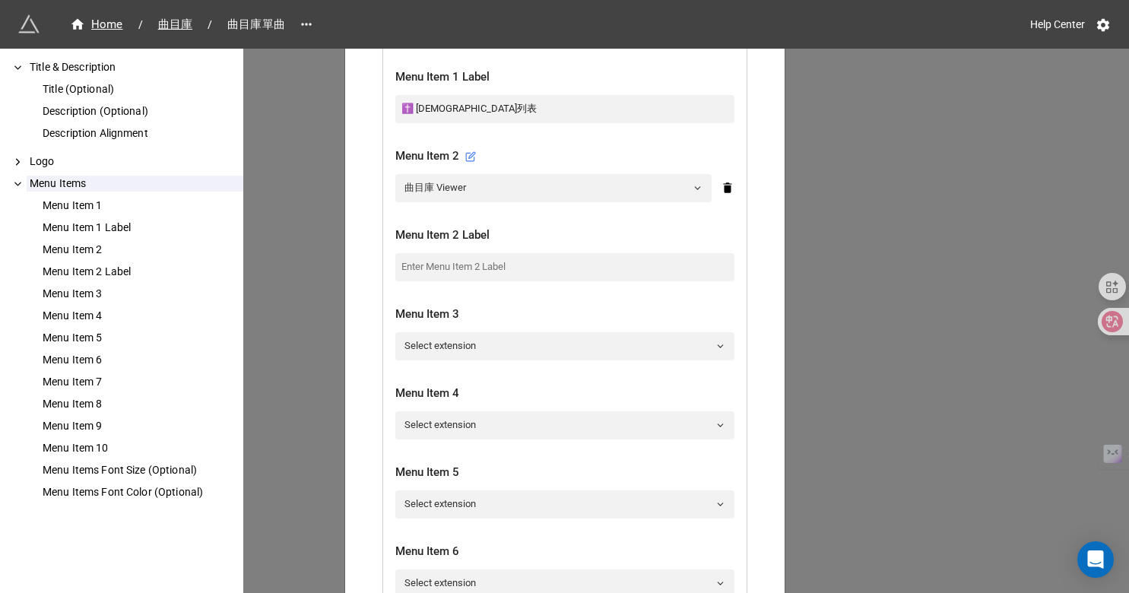
scroll to position [627, 0]
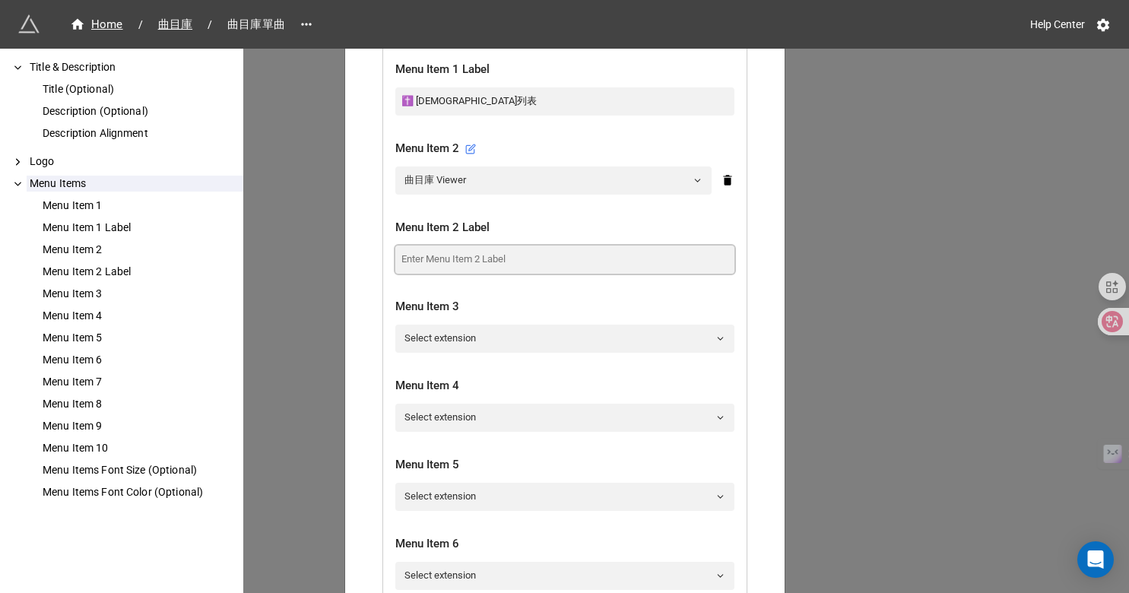
click at [407, 252] on input at bounding box center [564, 259] width 339 height 27
type input "t"
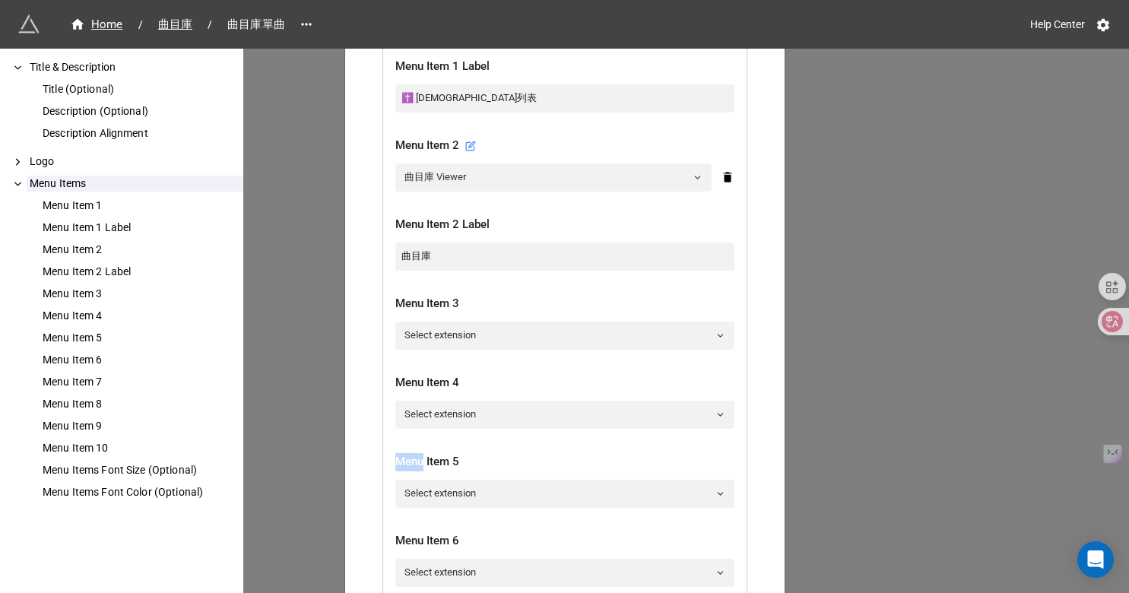
click at [312, 462] on div "聖母堂彌撒 × Close How to Setup Title & Description Title (Optional) Description (Op…" at bounding box center [564, 345] width 1129 height 593
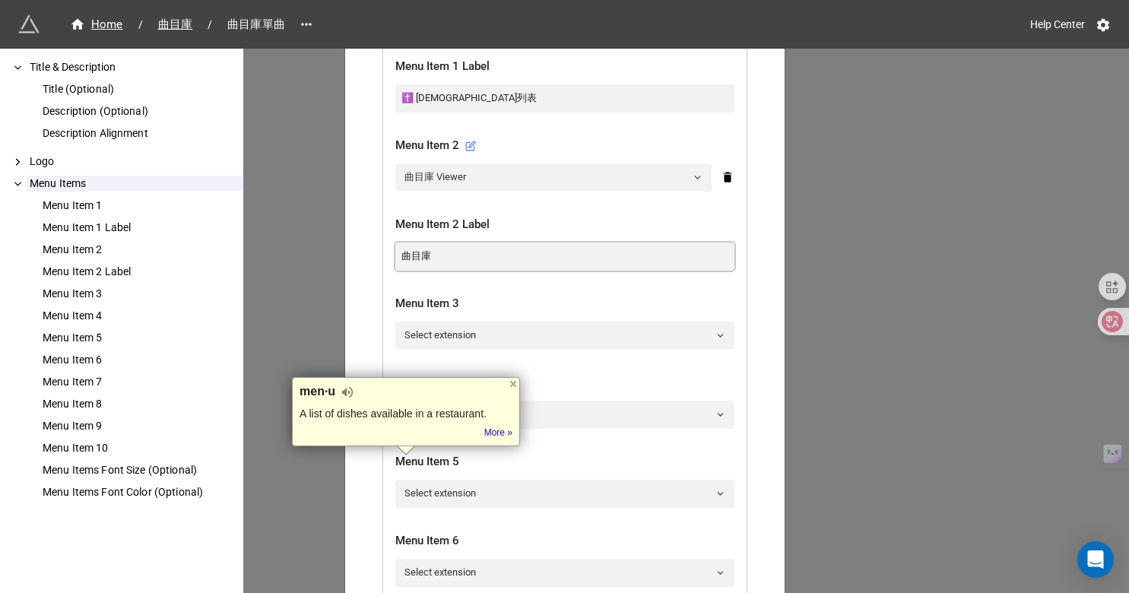
click at [428, 252] on input "曲目庫" at bounding box center [564, 256] width 339 height 27
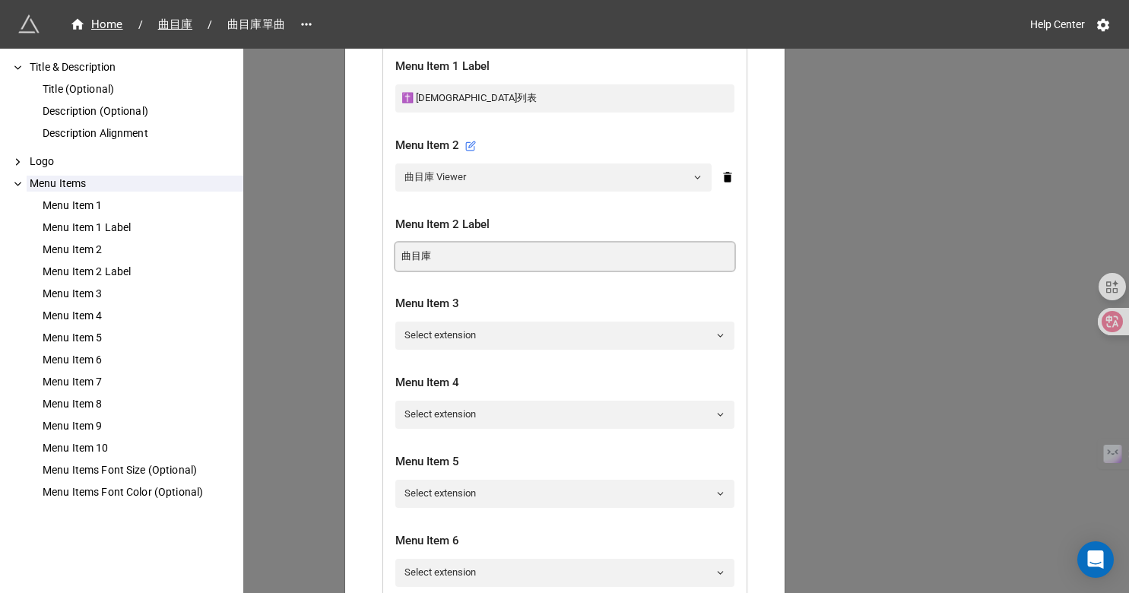
click at [395, 256] on input "曲目庫" at bounding box center [564, 256] width 339 height 27
click at [408, 259] on input "🎼曲目庫" at bounding box center [564, 256] width 339 height 27
type input "🎼 曲目庫"
click at [411, 96] on input "✝️ 彌撒列表" at bounding box center [564, 97] width 339 height 27
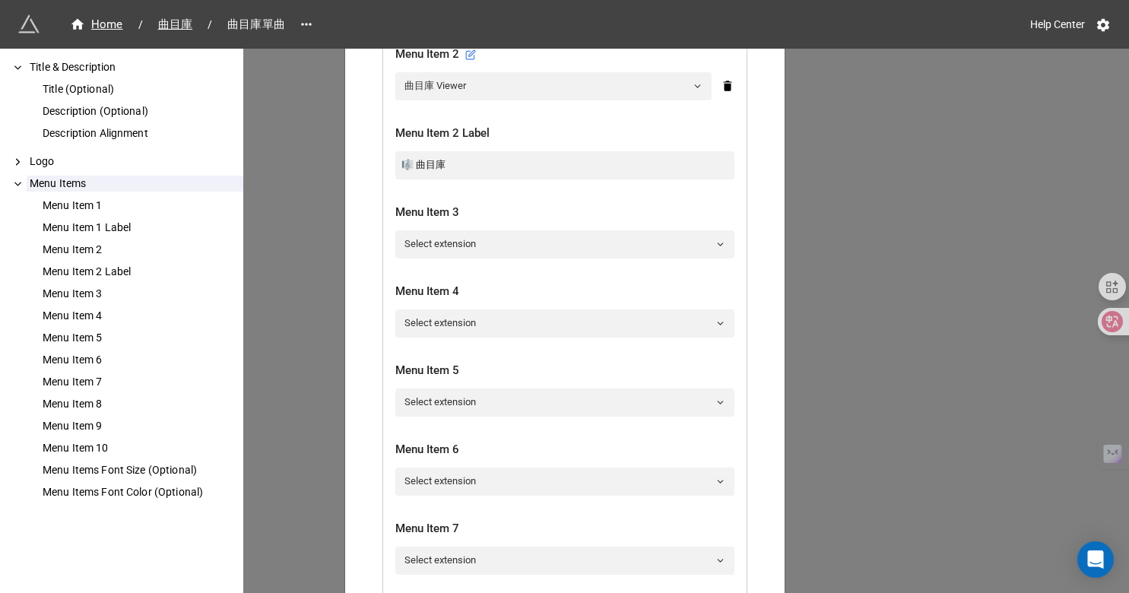
scroll to position [723, 0]
click at [447, 239] on link "Select extension" at bounding box center [564, 241] width 339 height 27
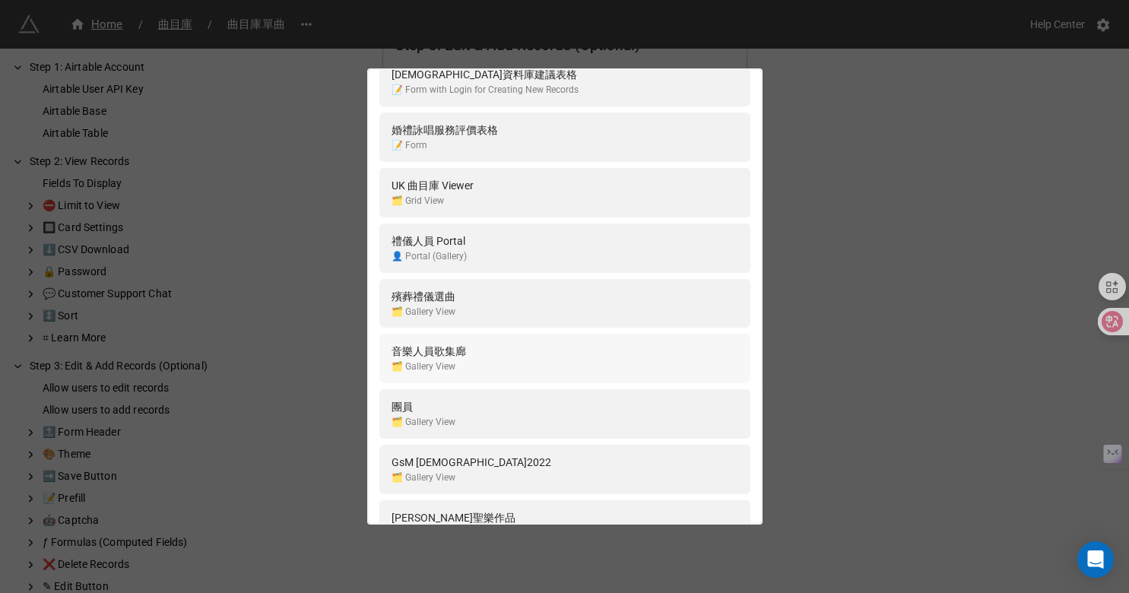
scroll to position [3357, 0]
click at [455, 379] on div "音樂人員歌集廊 🗂️ Gallery View" at bounding box center [564, 357] width 371 height 49
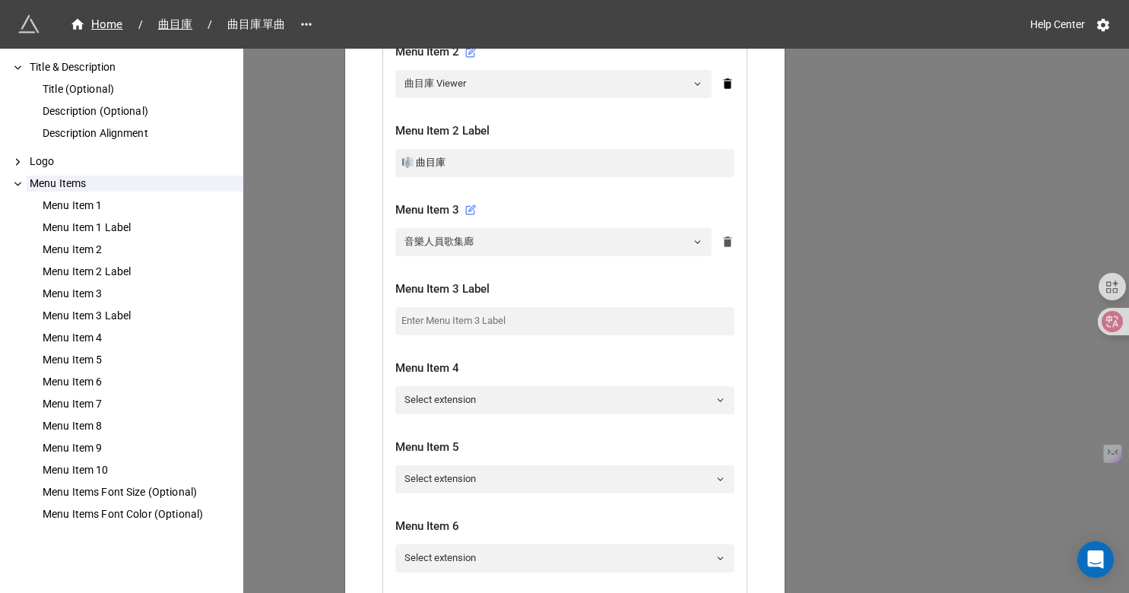
click at [728, 244] on icon at bounding box center [728, 242] width 14 height 14
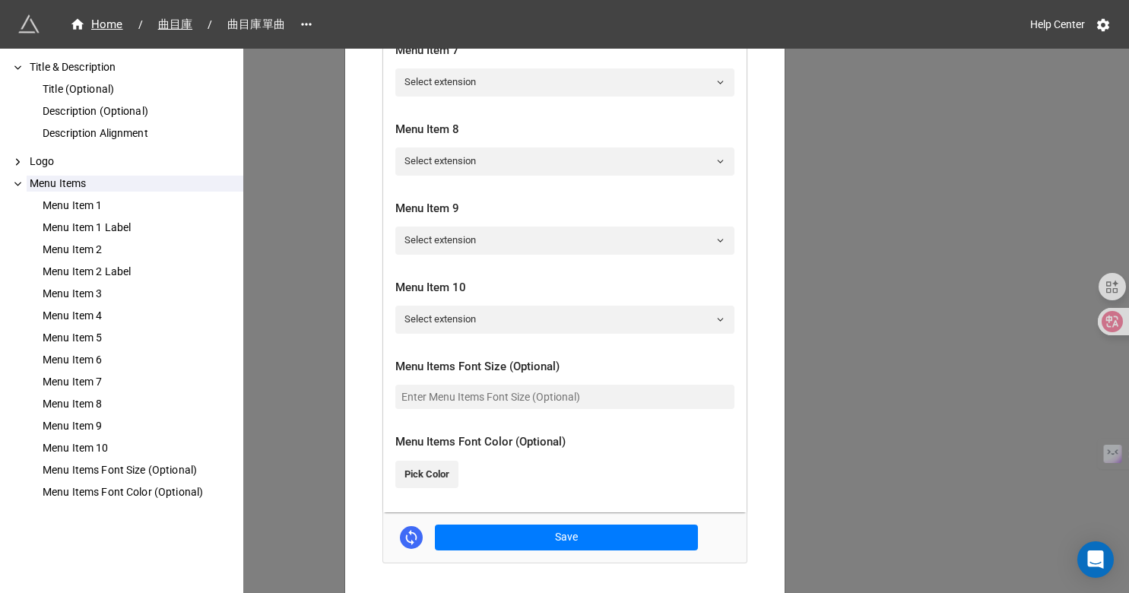
scroll to position [1301, 0]
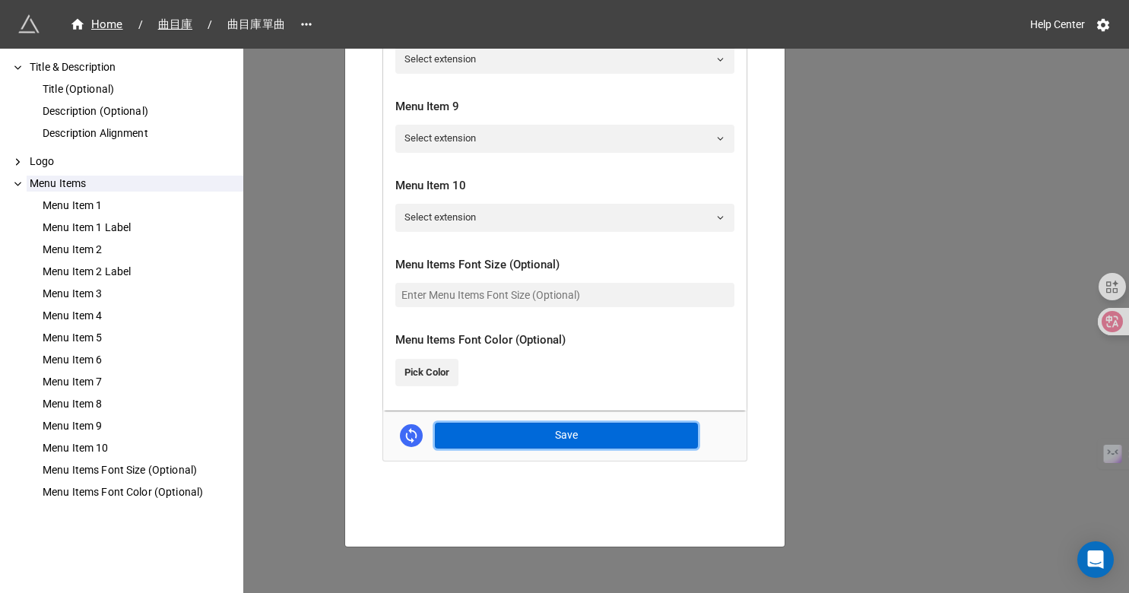
click at [580, 431] on button "Save" at bounding box center [566, 436] width 263 height 26
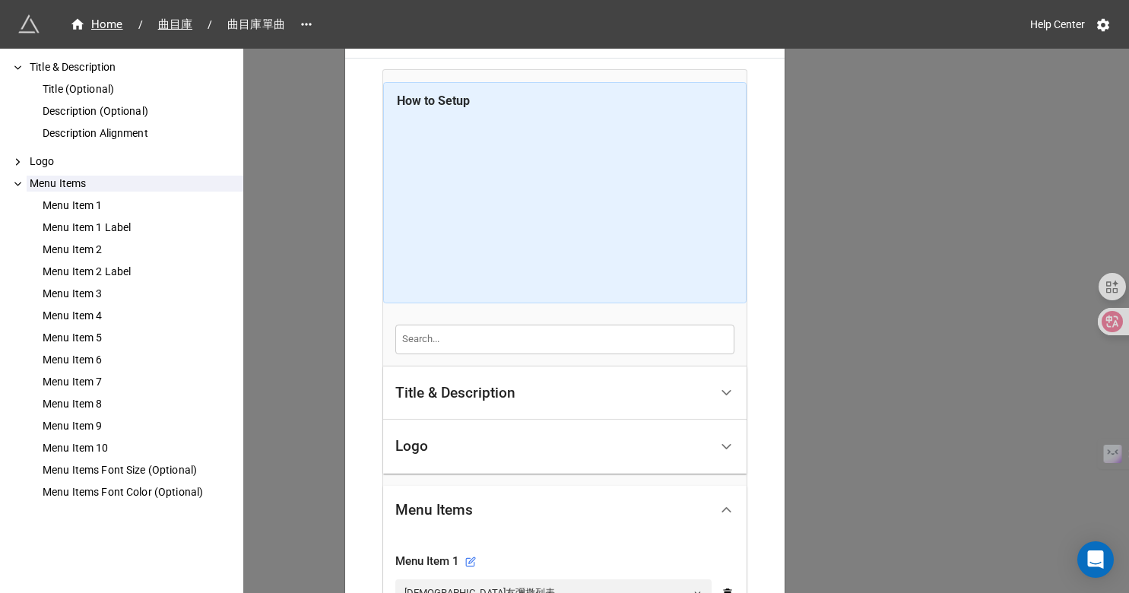
scroll to position [0, 0]
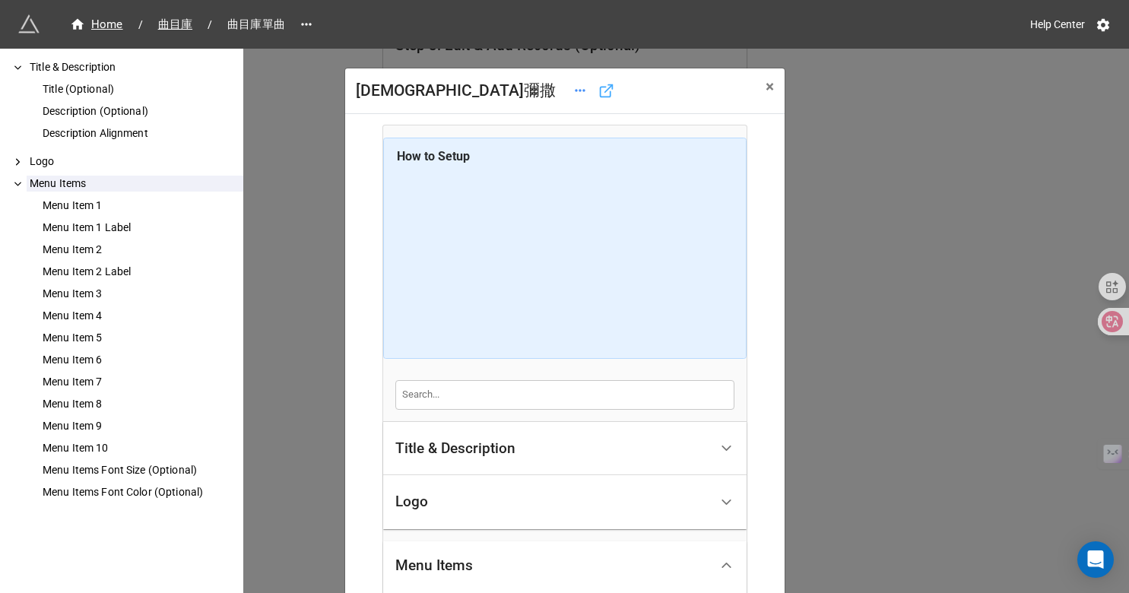
click at [598, 90] on icon at bounding box center [606, 91] width 16 height 16
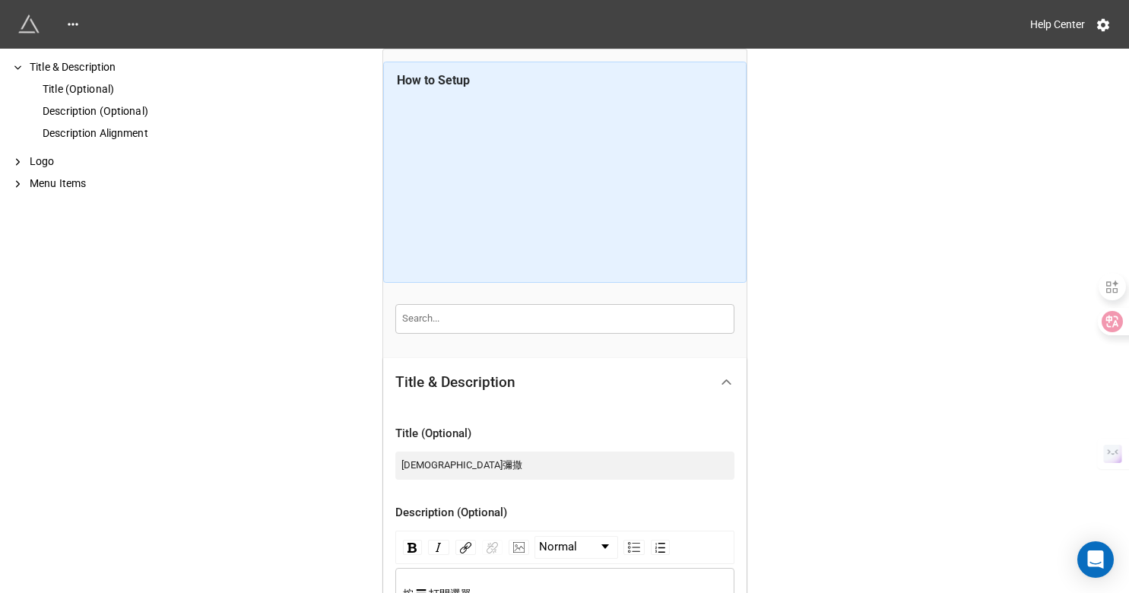
click at [807, 333] on div "Help Center How to Setup Title & Description Title (Optional) Description (Opti…" at bounding box center [564, 497] width 1129 height 995
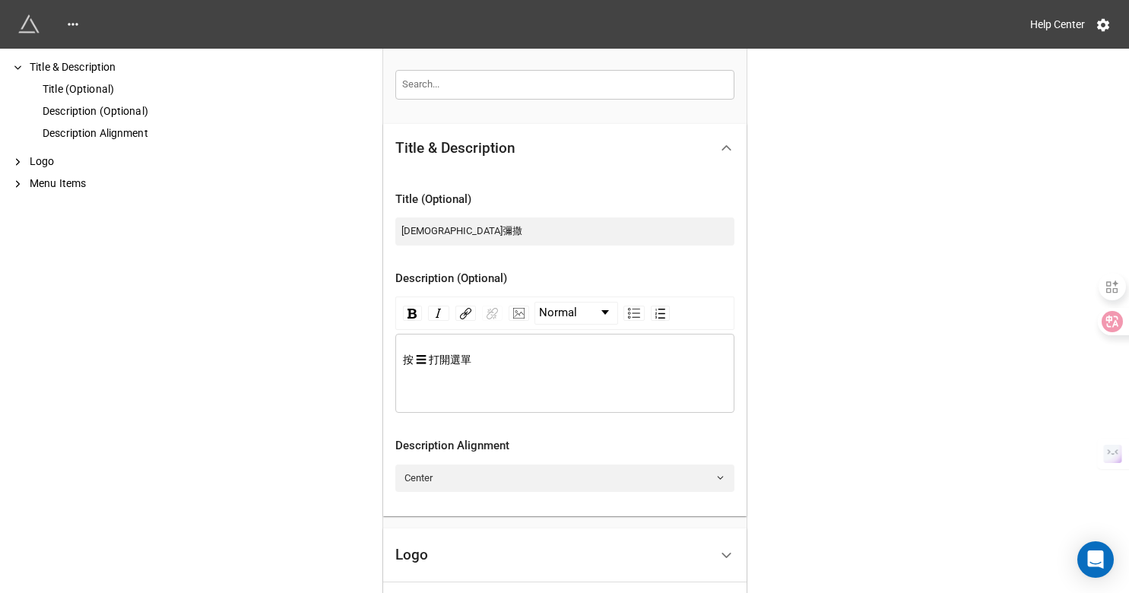
scroll to position [224, 0]
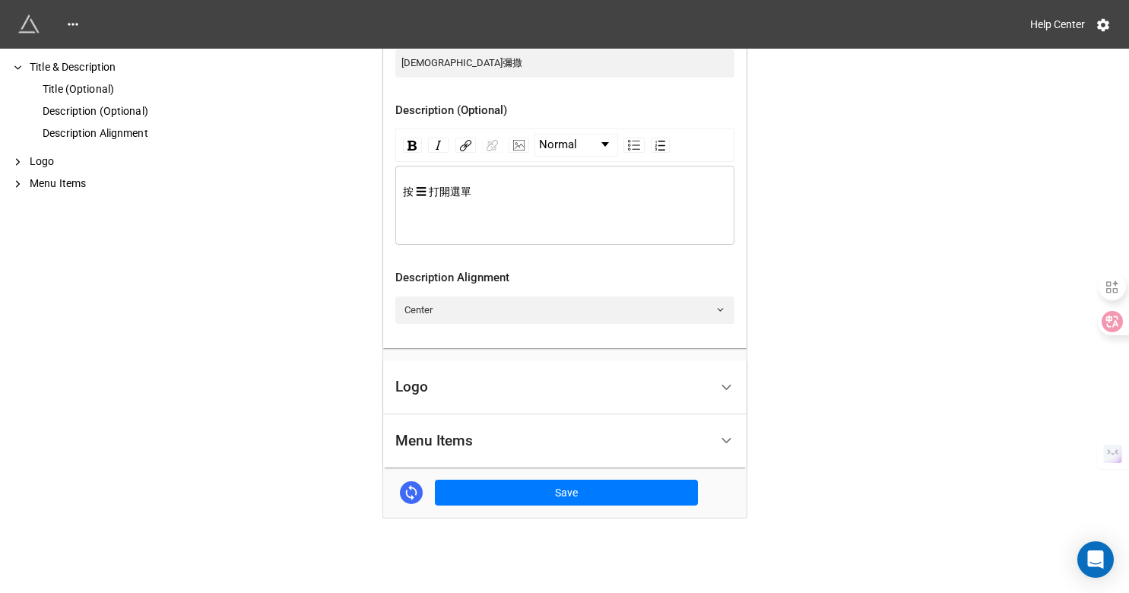
click at [725, 381] on icon at bounding box center [727, 387] width 16 height 16
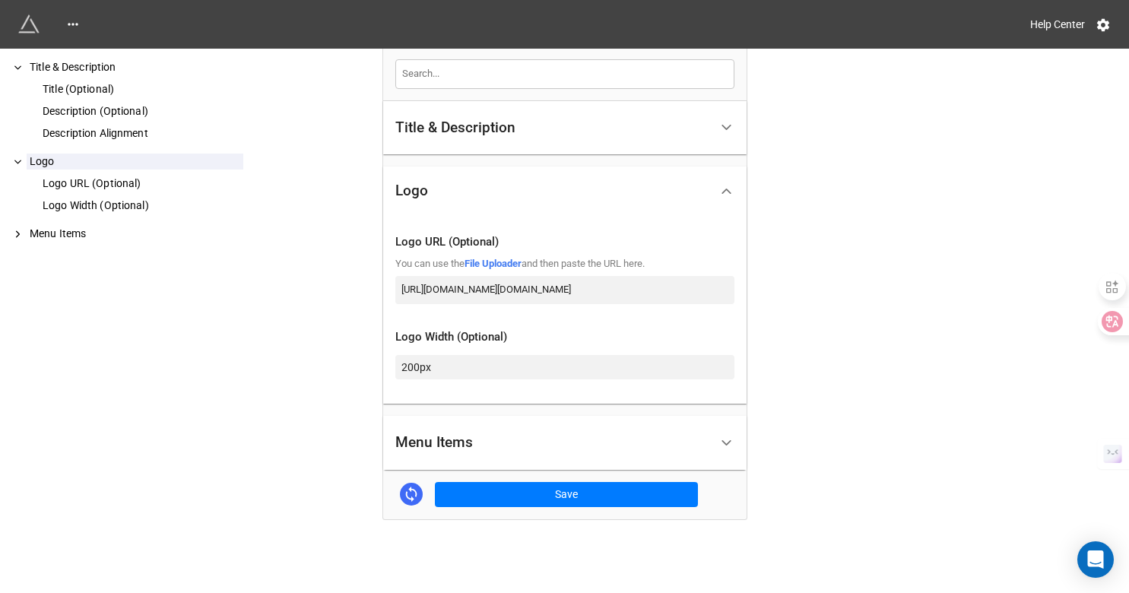
scroll to position [246, 0]
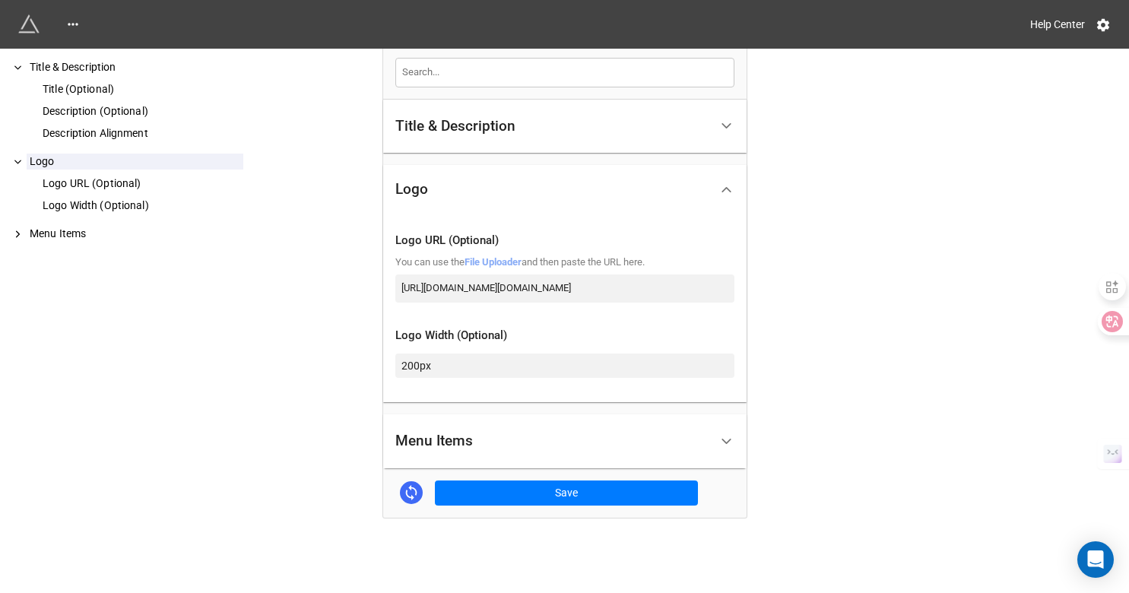
click at [509, 261] on link "File Uploader" at bounding box center [493, 261] width 57 height 11
click at [417, 366] on input "200px" at bounding box center [564, 366] width 339 height 24
drag, startPoint x: 402, startPoint y: 366, endPoint x: 387, endPoint y: 359, distance: 16.0
click at [395, 360] on input "200px" at bounding box center [564, 366] width 339 height 24
type input "400px"
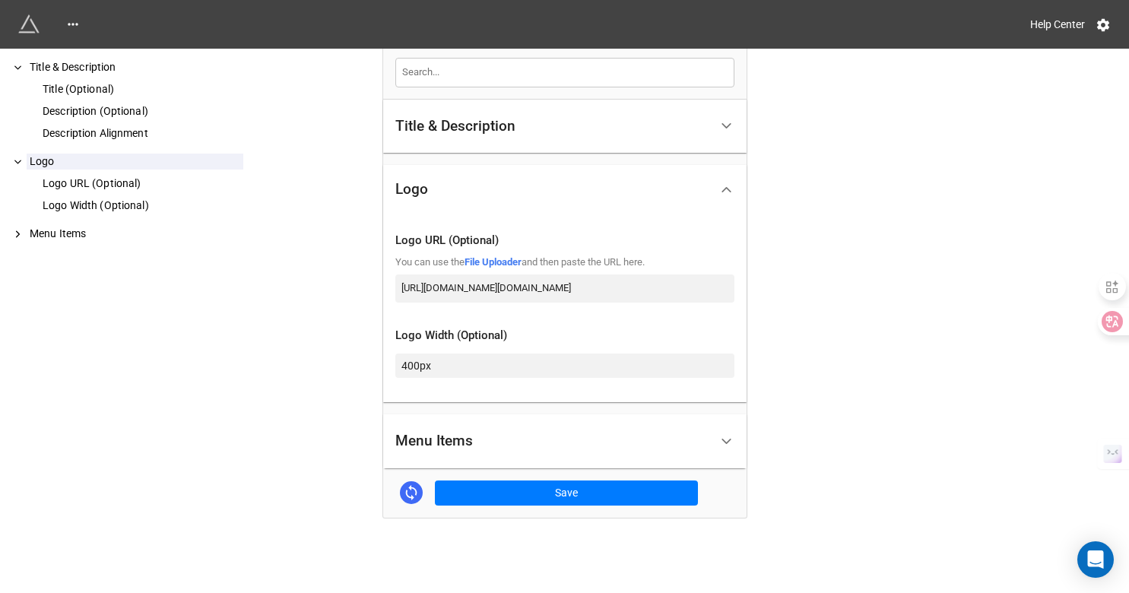
click at [474, 125] on div "Title & Description" at bounding box center [455, 126] width 120 height 15
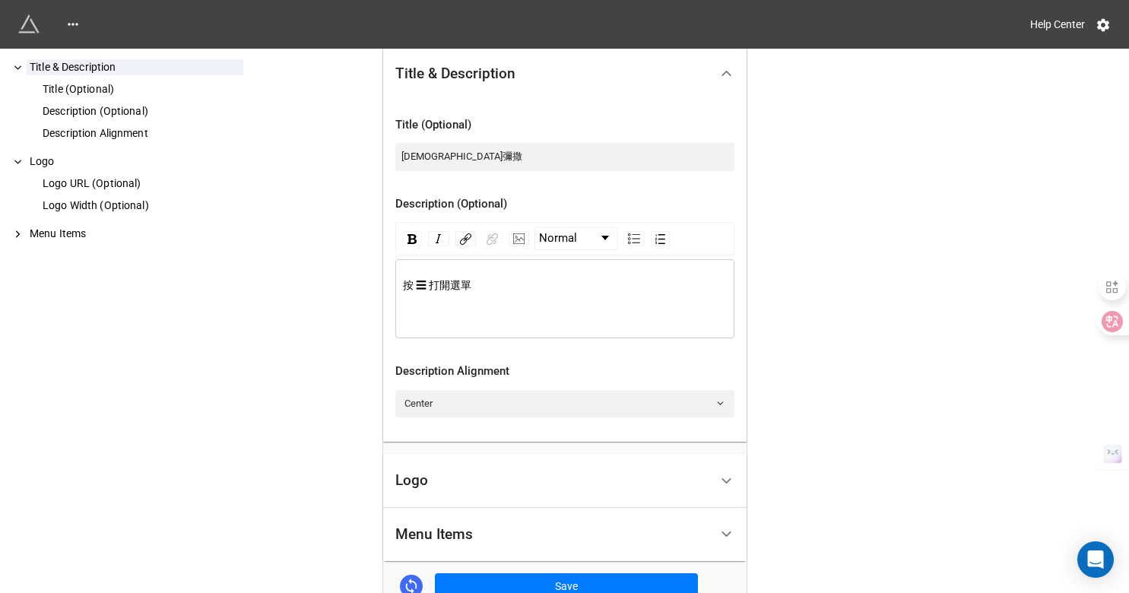
scroll to position [321, 0]
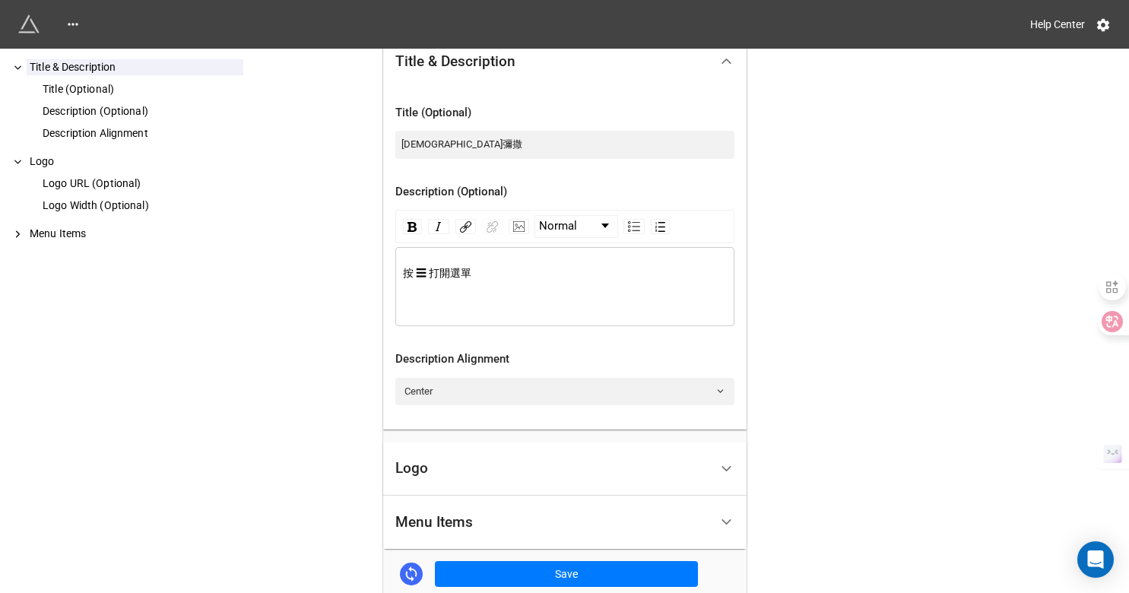
click at [512, 290] on div "按 ☰ 打開選單" at bounding box center [565, 287] width 325 height 44
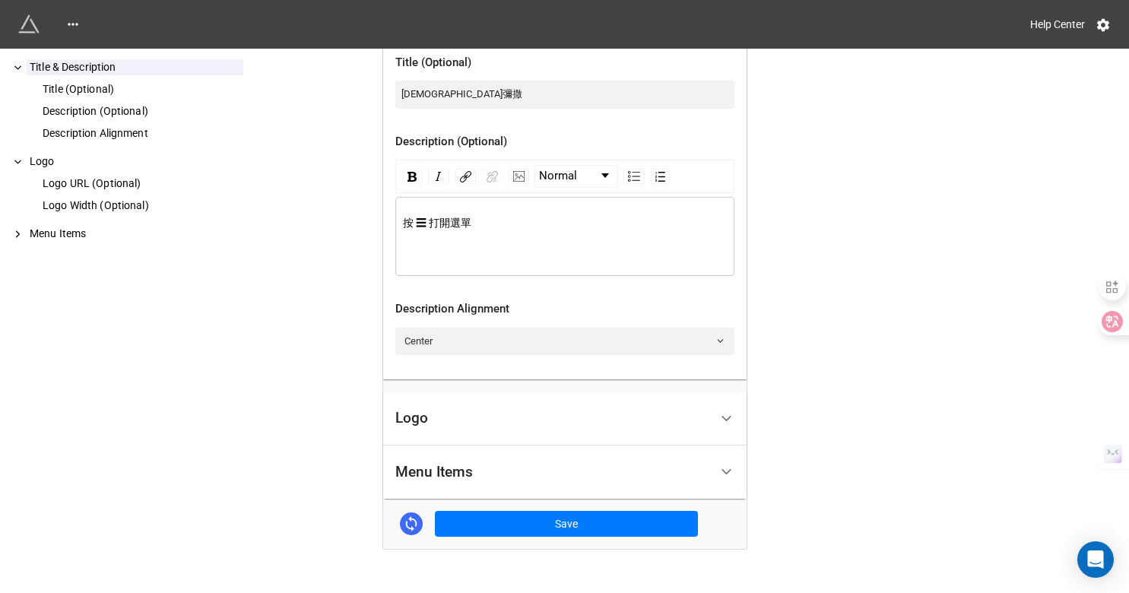
scroll to position [402, 0]
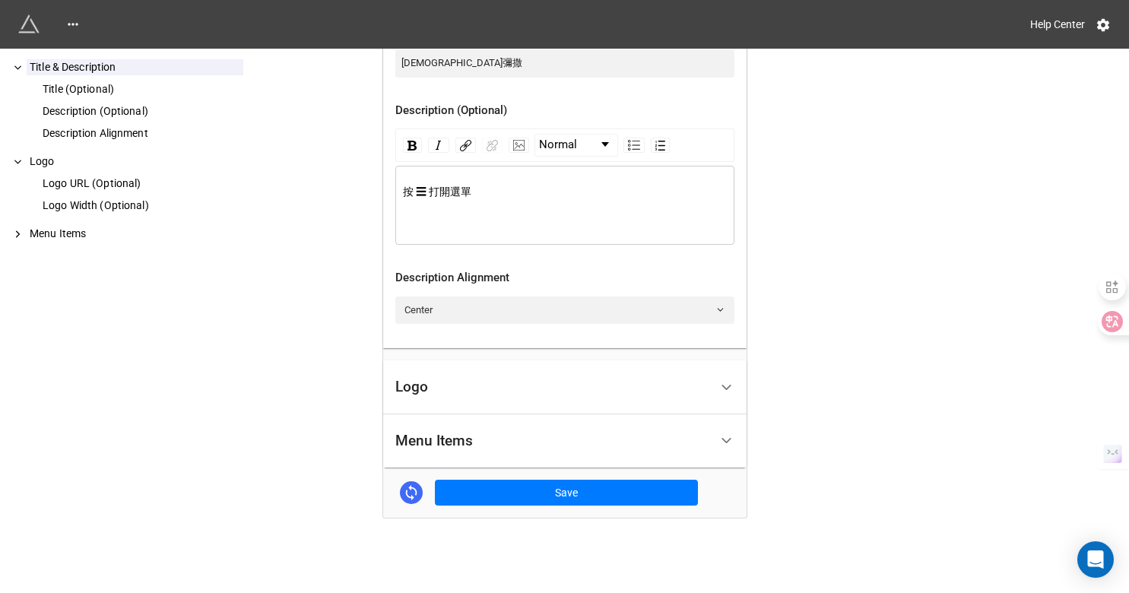
click at [475, 435] on div "Menu Items" at bounding box center [552, 442] width 314 height 36
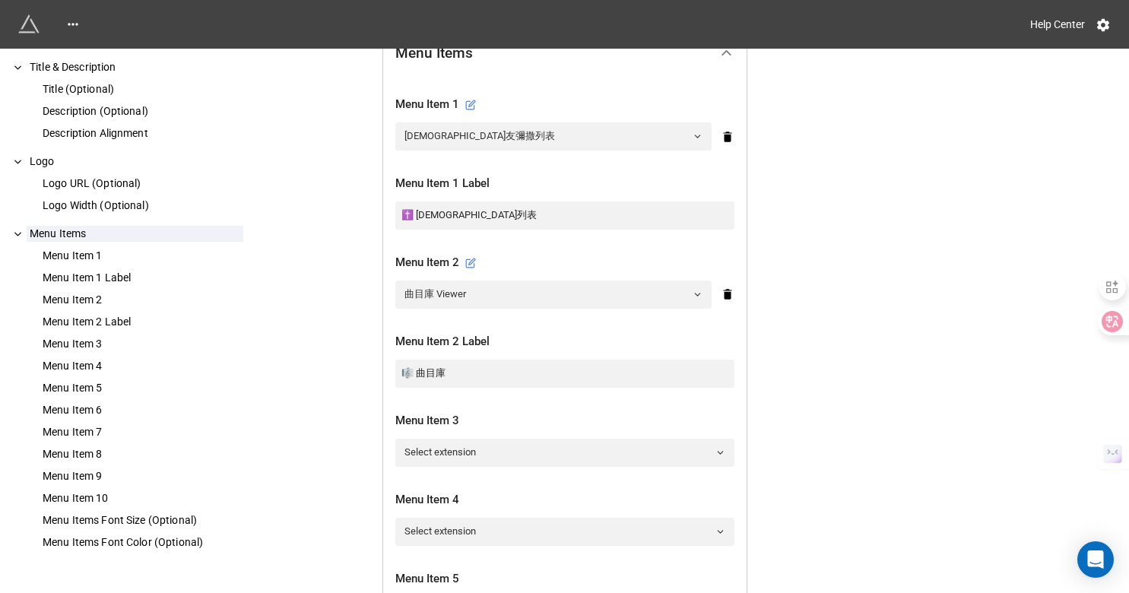
scroll to position [440, 0]
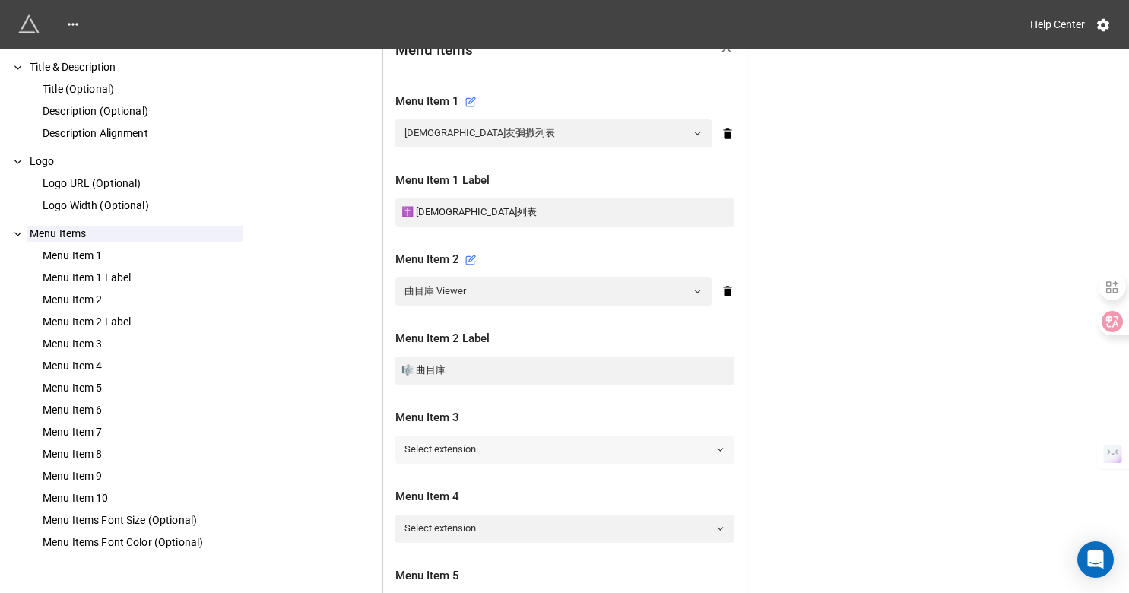
click at [449, 449] on link "Select extension" at bounding box center [564, 449] width 339 height 27
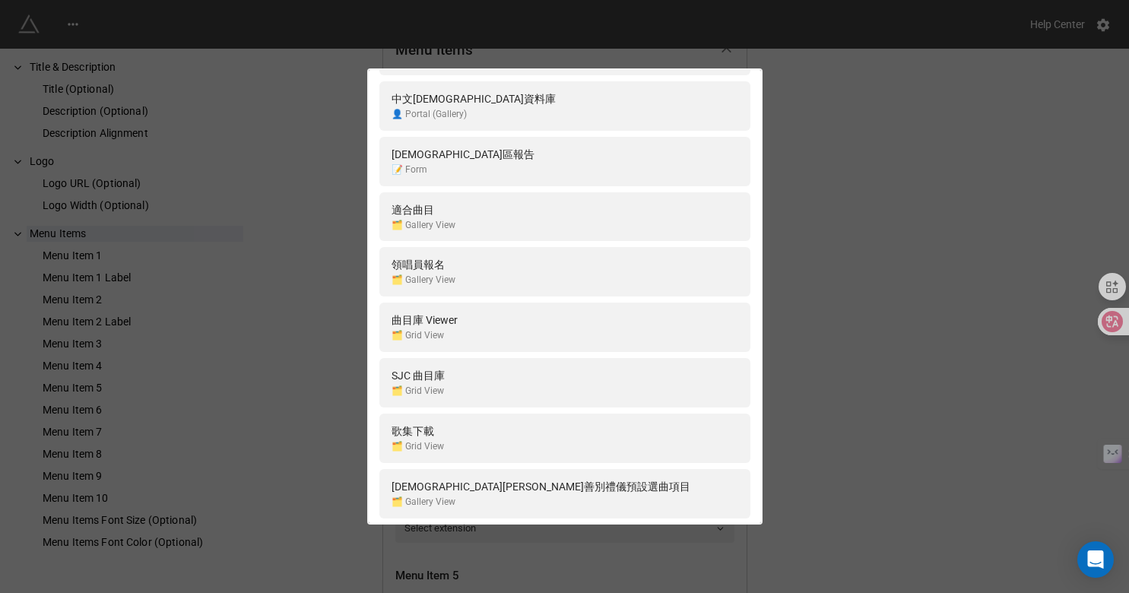
scroll to position [1351, 0]
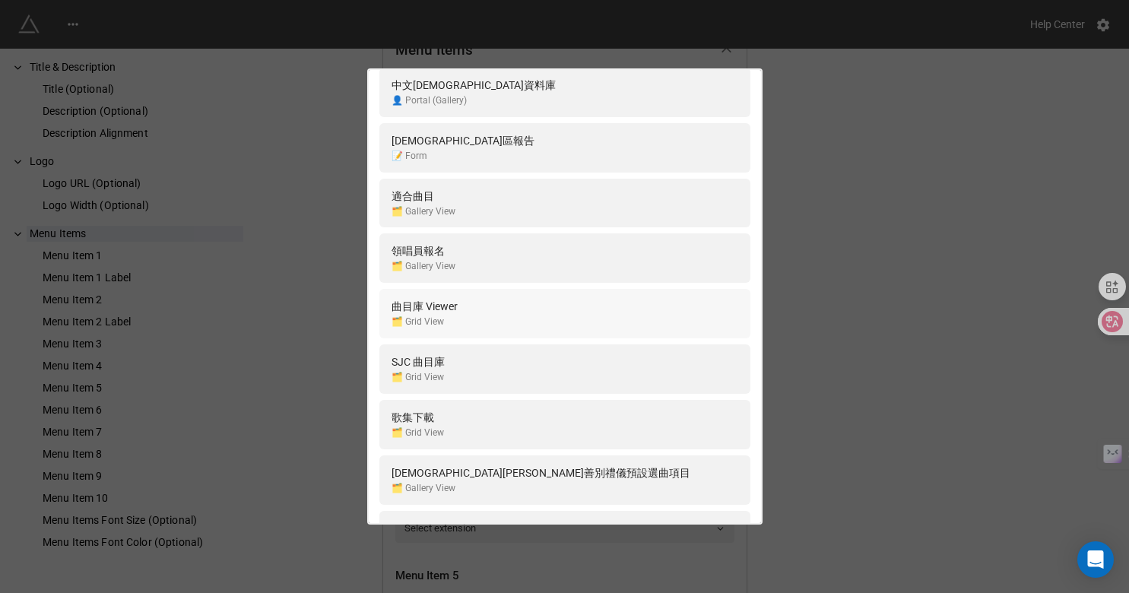
click at [467, 321] on div "曲目庫 Viewer 🗂️ Grid View" at bounding box center [565, 313] width 347 height 31
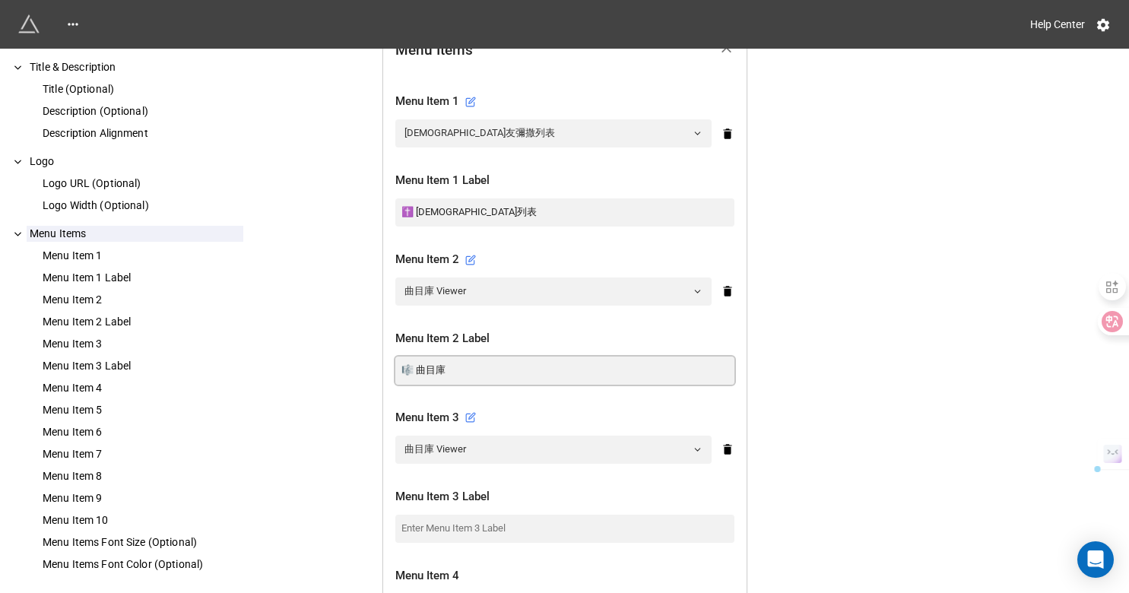
drag, startPoint x: 446, startPoint y: 372, endPoint x: 389, endPoint y: 363, distance: 57.8
click at [415, 533] on input at bounding box center [564, 528] width 339 height 27
paste input "🎼 曲目庫"
type input "🎼 曲目庫"
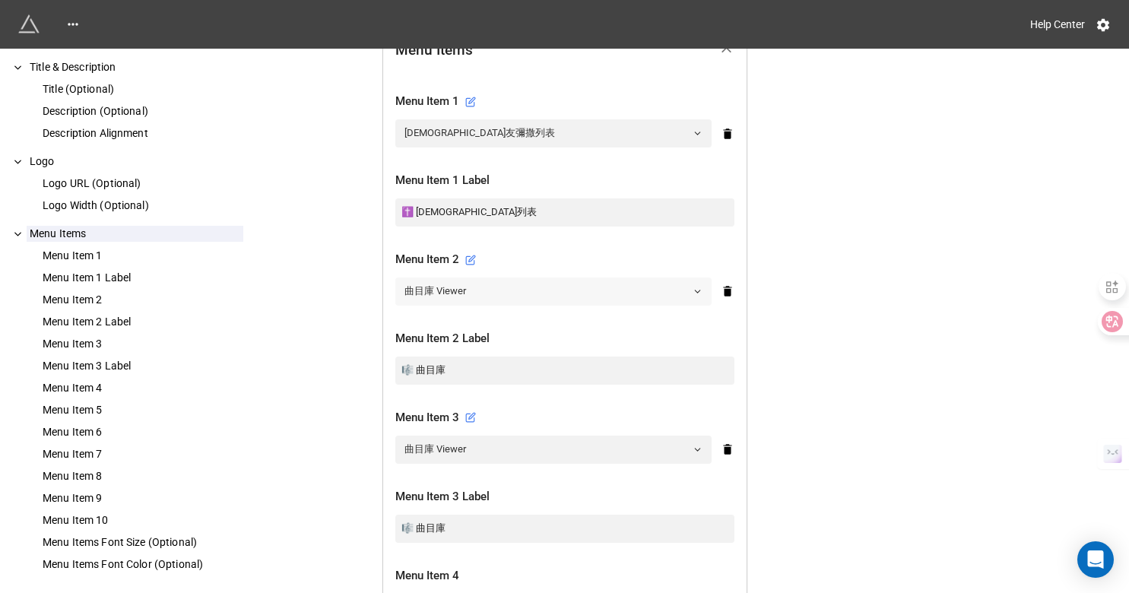
click at [454, 291] on link "曲目庫 Viewer" at bounding box center [553, 291] width 316 height 27
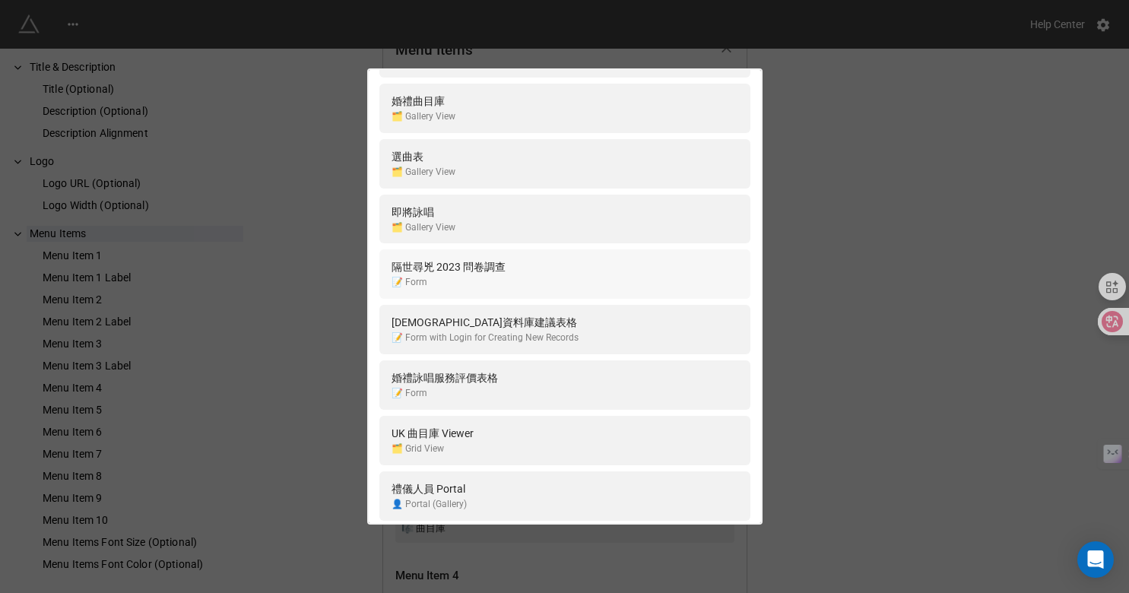
scroll to position [3109, 0]
click at [418, 163] on div "選曲表" at bounding box center [424, 156] width 64 height 17
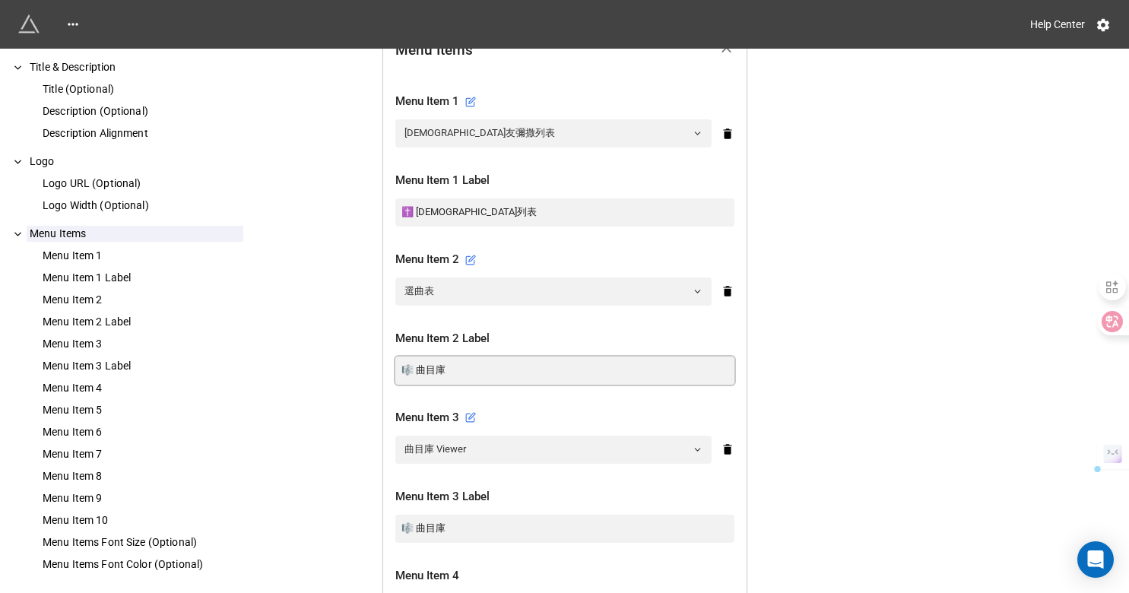
drag, startPoint x: 442, startPoint y: 372, endPoint x: 392, endPoint y: 357, distance: 51.7
click at [395, 357] on input "🎼 曲目庫" at bounding box center [564, 370] width 339 height 27
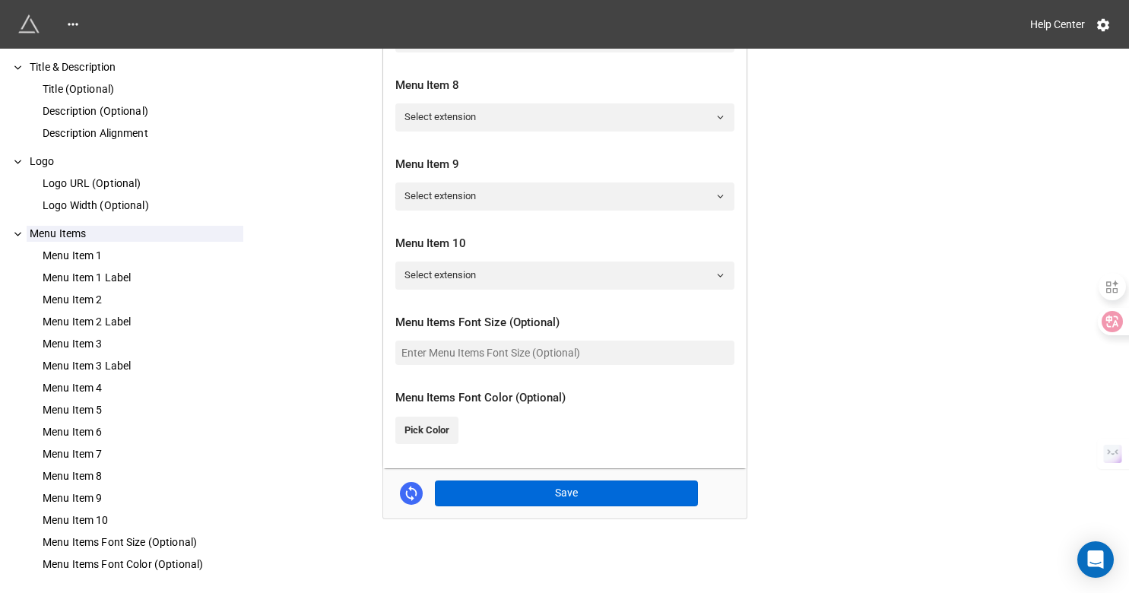
type input "🎶 選曲表"
click at [656, 497] on button "Save" at bounding box center [566, 494] width 263 height 26
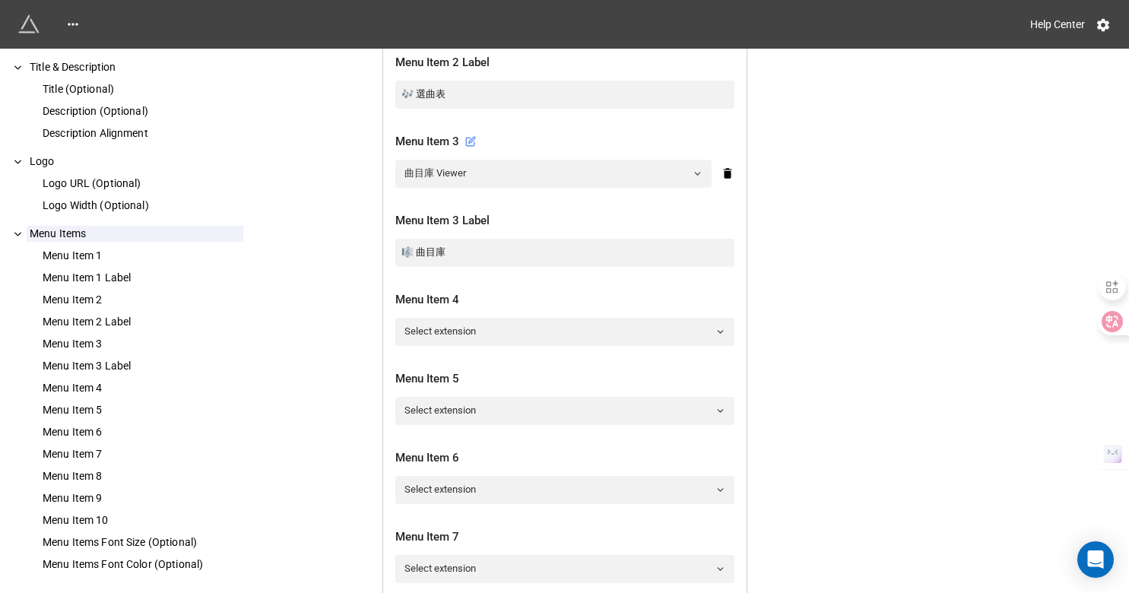
scroll to position [738, 0]
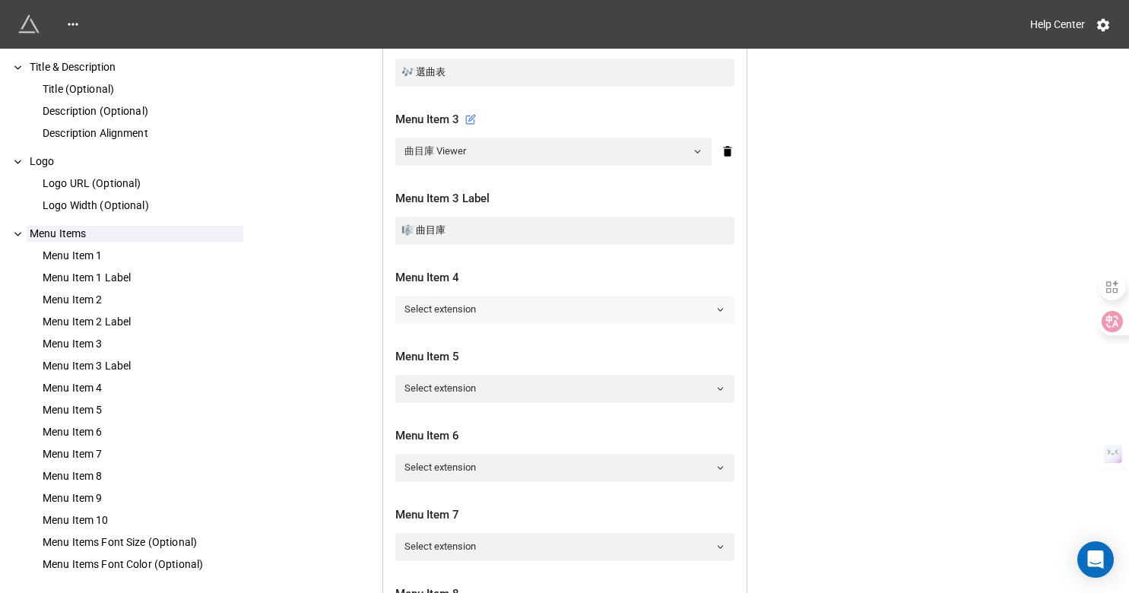
click at [475, 311] on link "Select extension" at bounding box center [564, 309] width 339 height 27
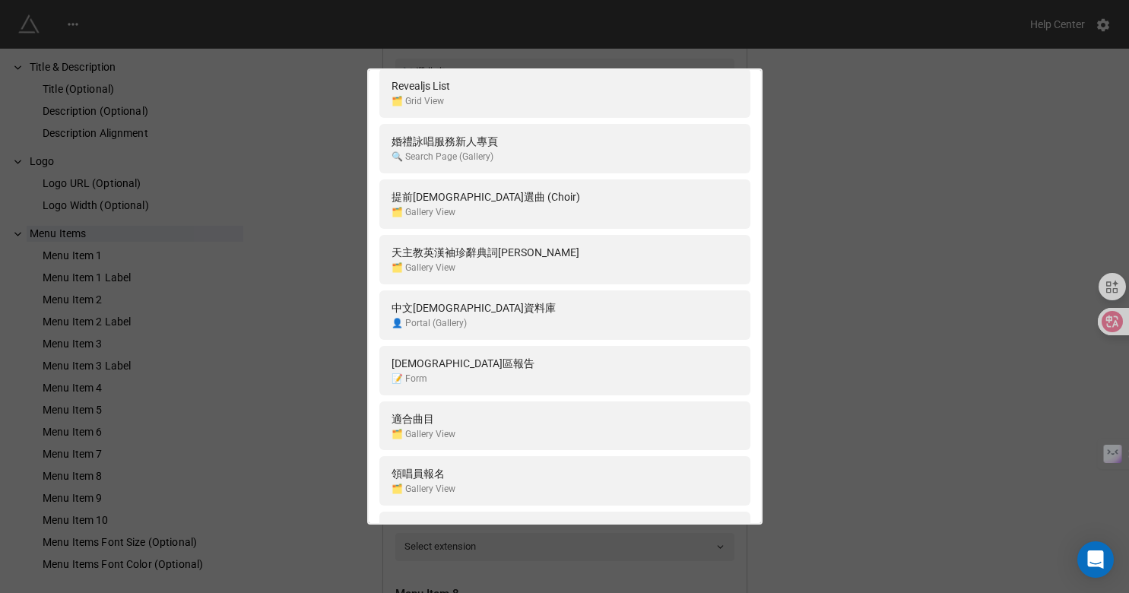
scroll to position [1147, 0]
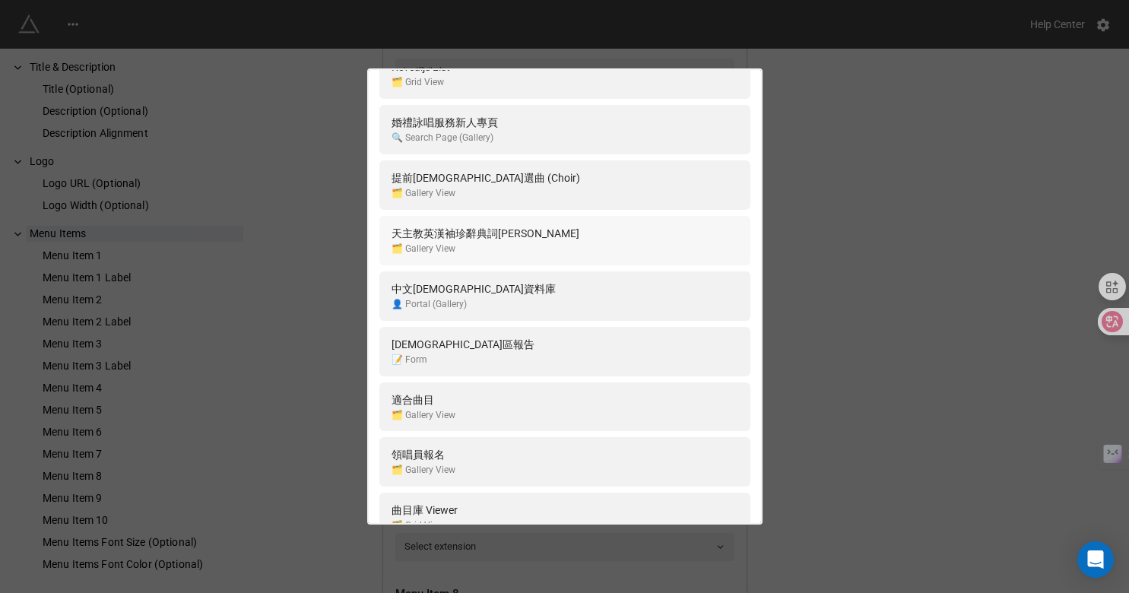
click at [472, 249] on div "🗂️ Gallery View" at bounding box center [486, 249] width 188 height 14
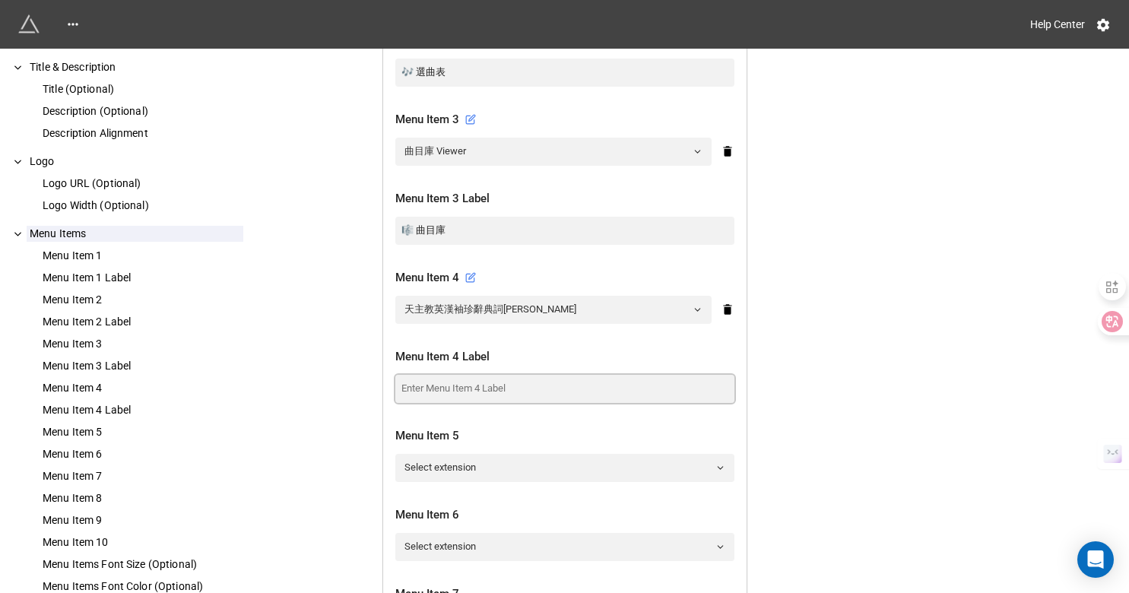
click at [470, 390] on input at bounding box center [564, 388] width 339 height 27
type input "m"
click at [478, 389] on input "天主教䄂珍离" at bounding box center [564, 388] width 339 height 27
click at [465, 389] on input "天主教䄂珍离" at bounding box center [564, 388] width 339 height 27
click at [487, 389] on input "天主教䄂珍离" at bounding box center [564, 388] width 339 height 27
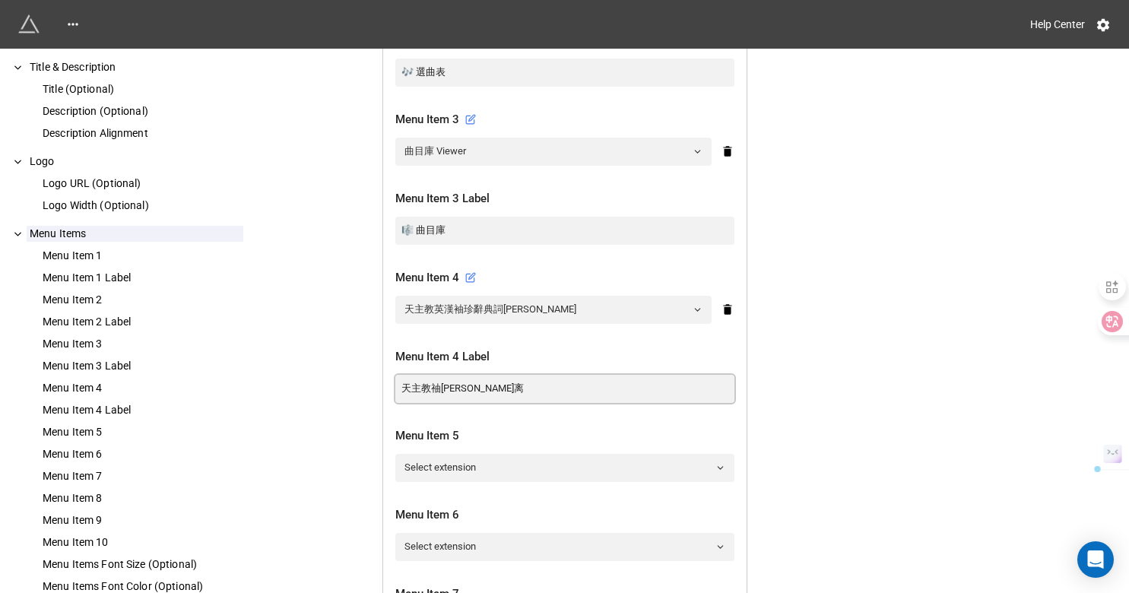
click at [487, 389] on input "天主教䄂珍离" at bounding box center [564, 388] width 339 height 27
click at [489, 388] on input "天主教䄂珍离" at bounding box center [564, 388] width 339 height 27
click at [395, 389] on input "天主教䄂珍辭典" at bounding box center [564, 388] width 339 height 27
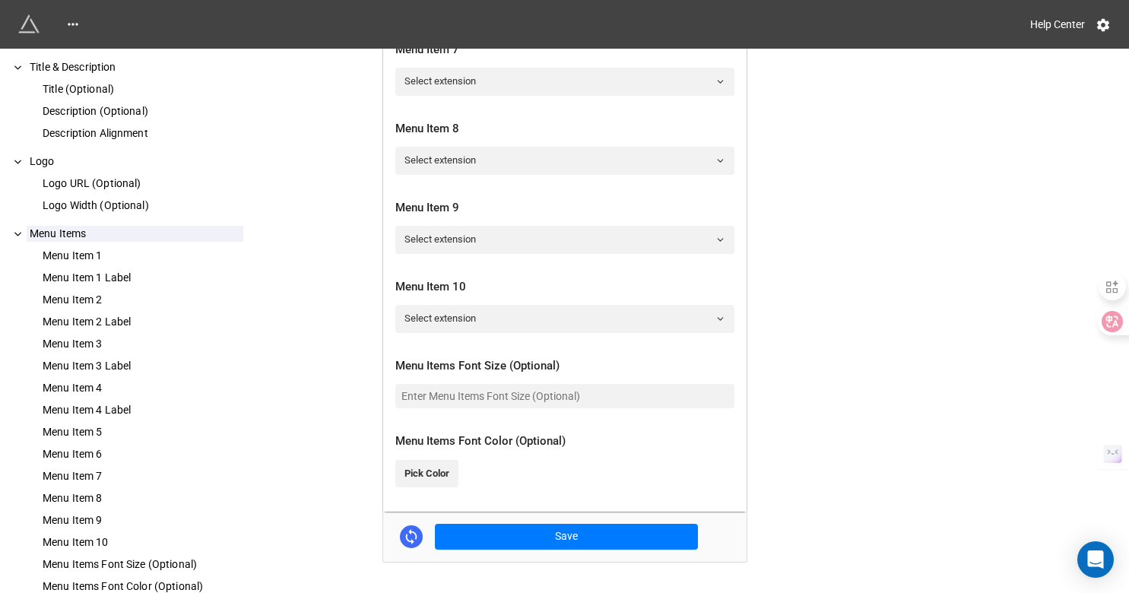
scroll to position [1325, 0]
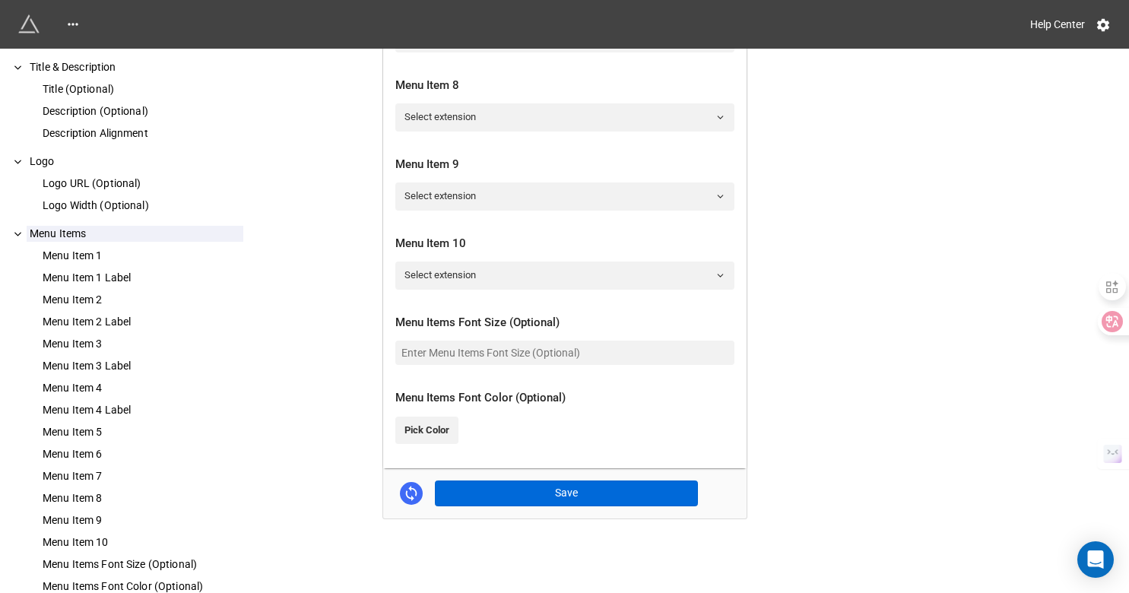
type input "📕 天主教䄂珍辭典"
click at [564, 500] on button "Save" at bounding box center [566, 494] width 263 height 26
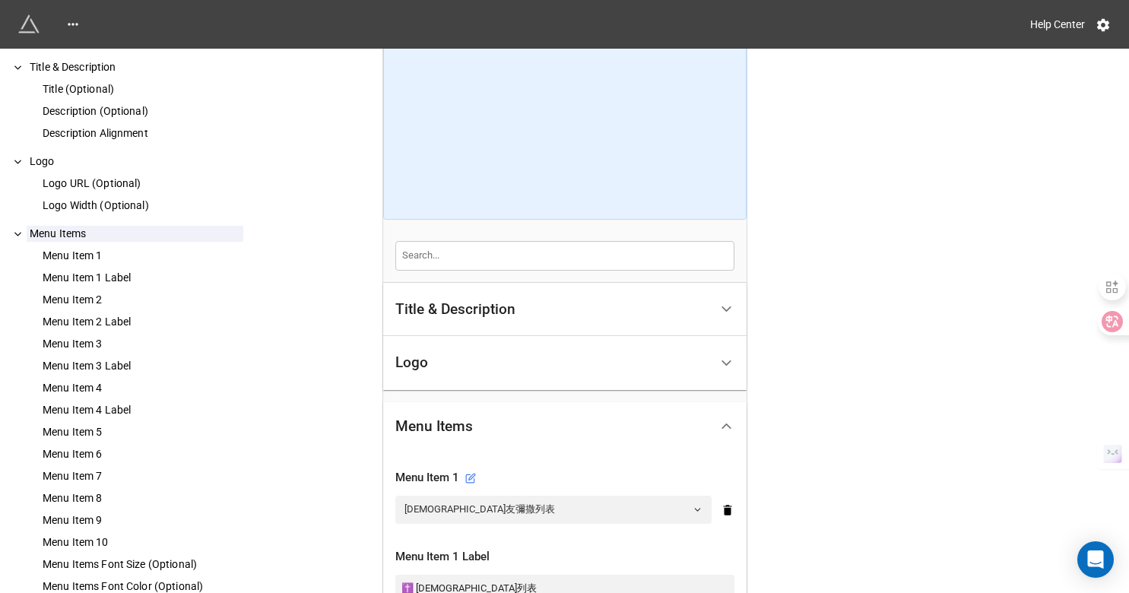
scroll to position [0, 0]
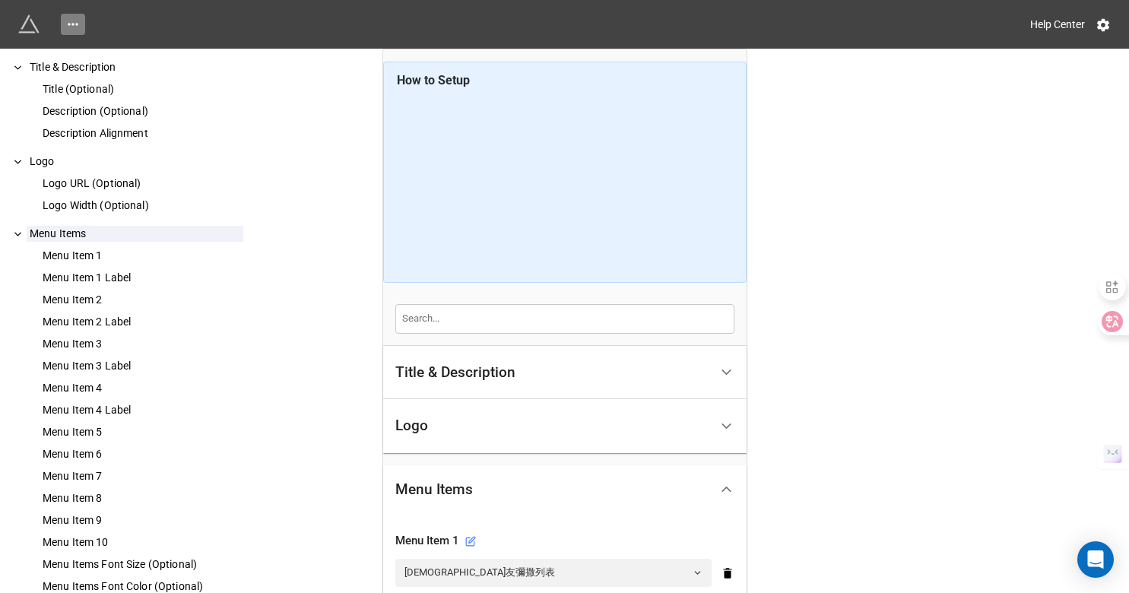
click at [81, 26] on link at bounding box center [73, 24] width 24 height 21
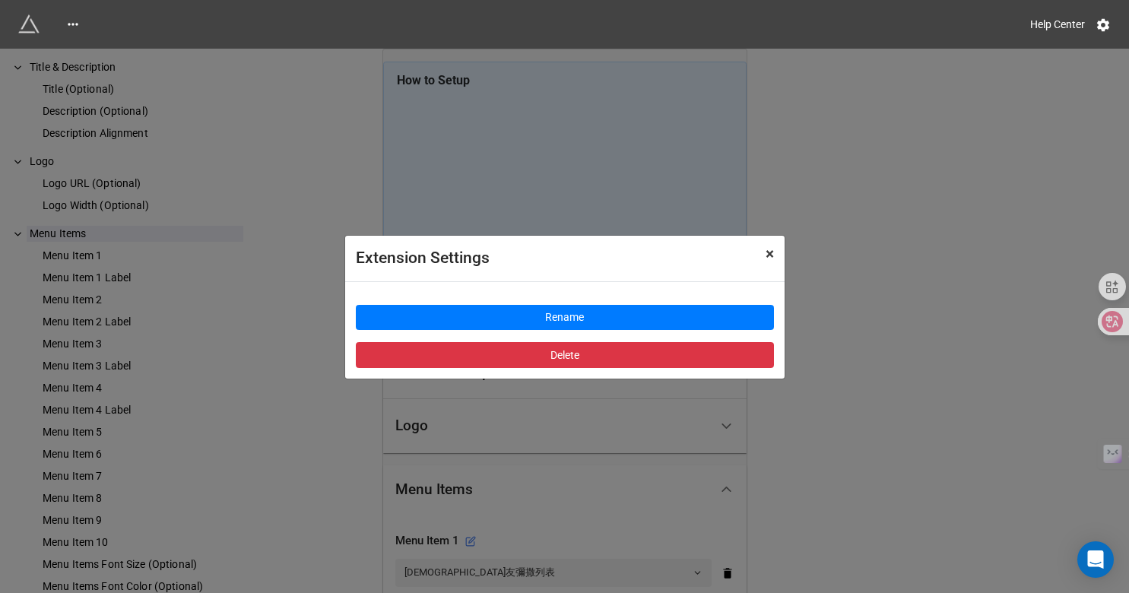
drag, startPoint x: 765, startPoint y: 255, endPoint x: 737, endPoint y: 256, distance: 28.1
click at [737, 256] on div "Extension Settings × Close" at bounding box center [565, 259] width 440 height 46
click at [767, 253] on span "×" at bounding box center [770, 254] width 8 height 18
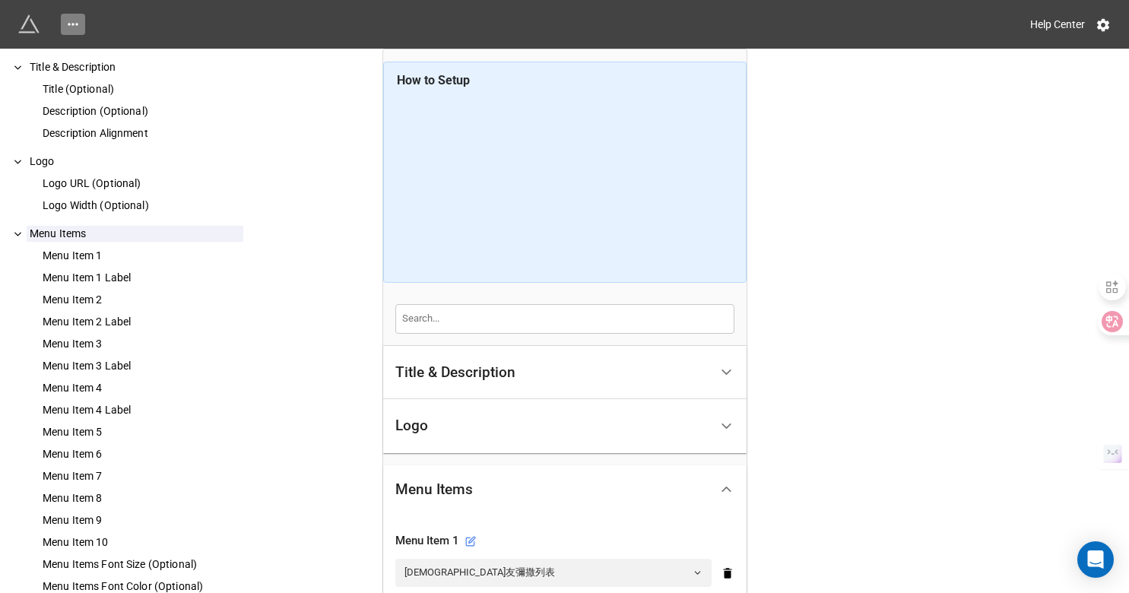
click at [68, 24] on icon at bounding box center [72, 24] width 15 height 15
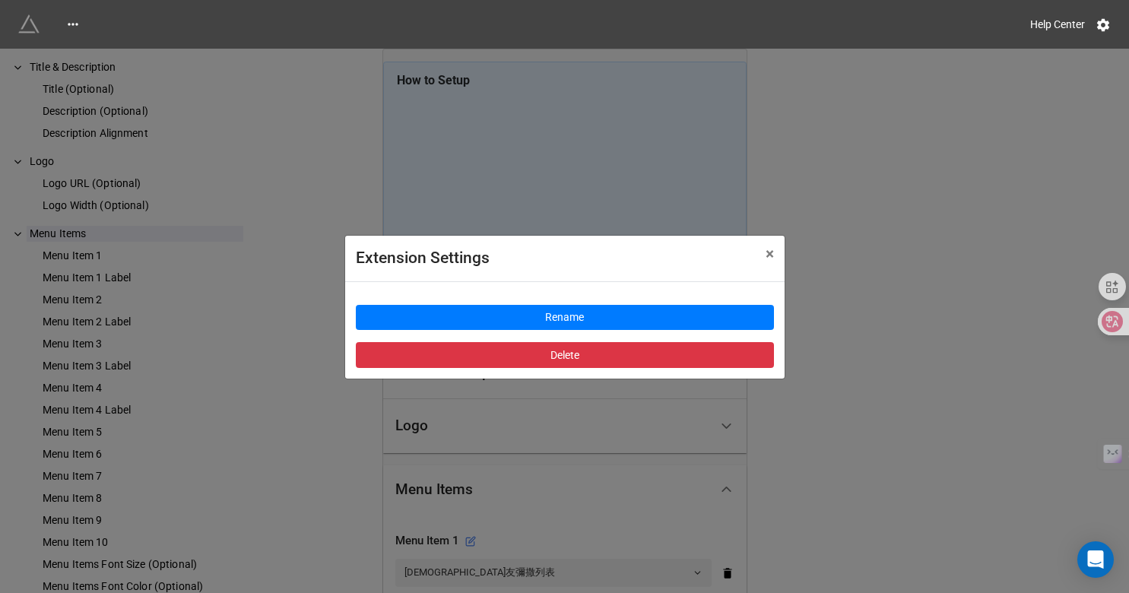
click at [33, 16] on img at bounding box center [28, 24] width 21 height 21
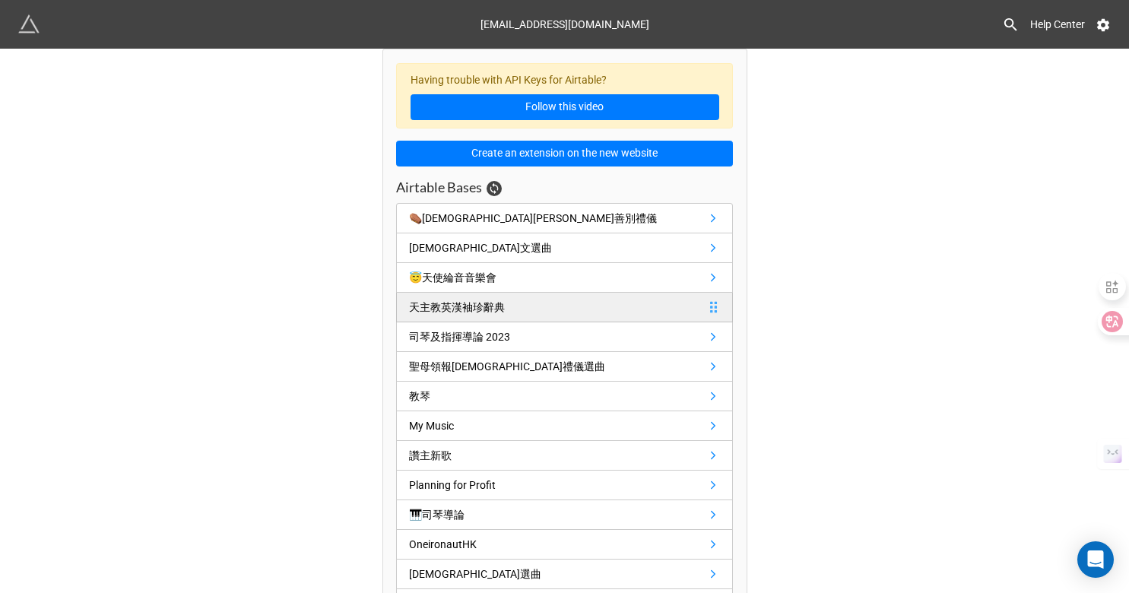
scroll to position [99, 0]
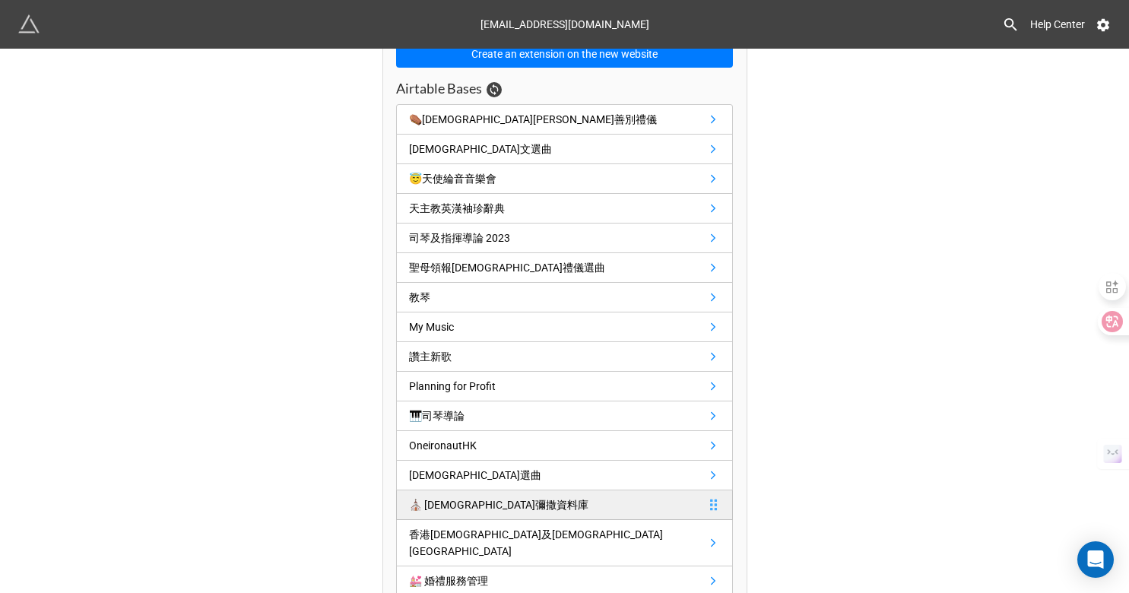
click at [477, 498] on div "⛪️ 聖母堂彌撒資料庫" at bounding box center [498, 505] width 179 height 17
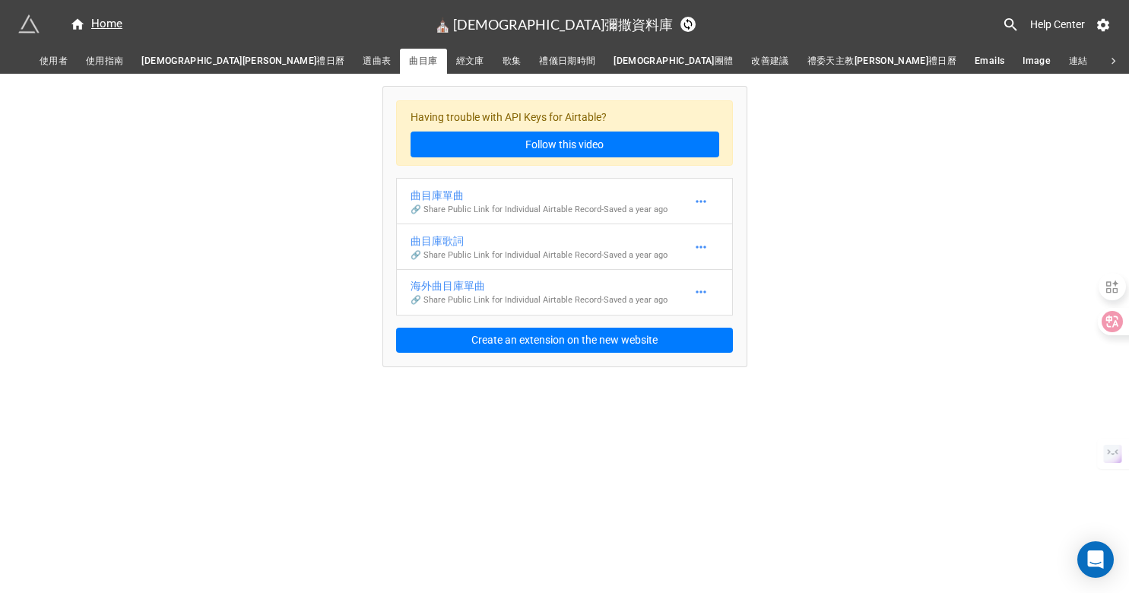
click at [363, 61] on span "選曲表" at bounding box center [377, 61] width 28 height 16
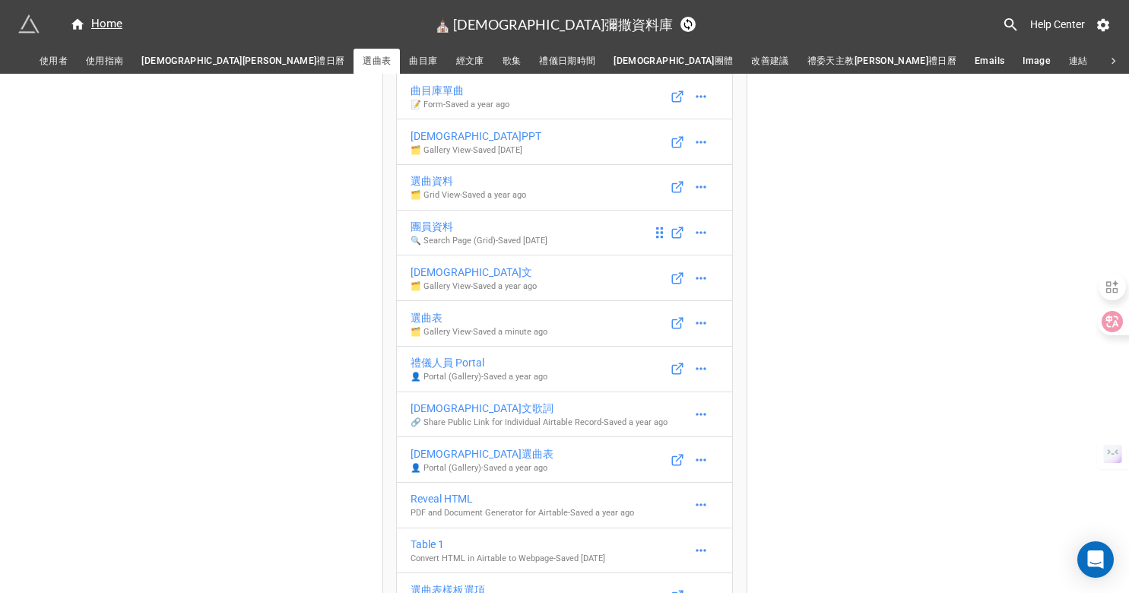
scroll to position [428, 0]
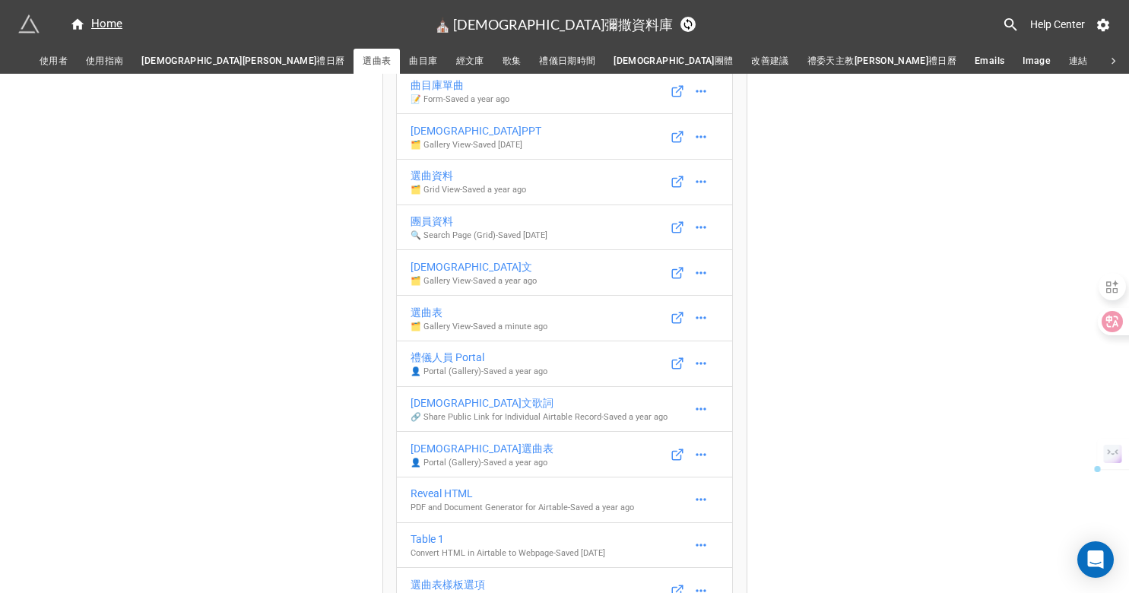
click at [539, 62] on span "禮儀日期時間" at bounding box center [567, 61] width 56 height 16
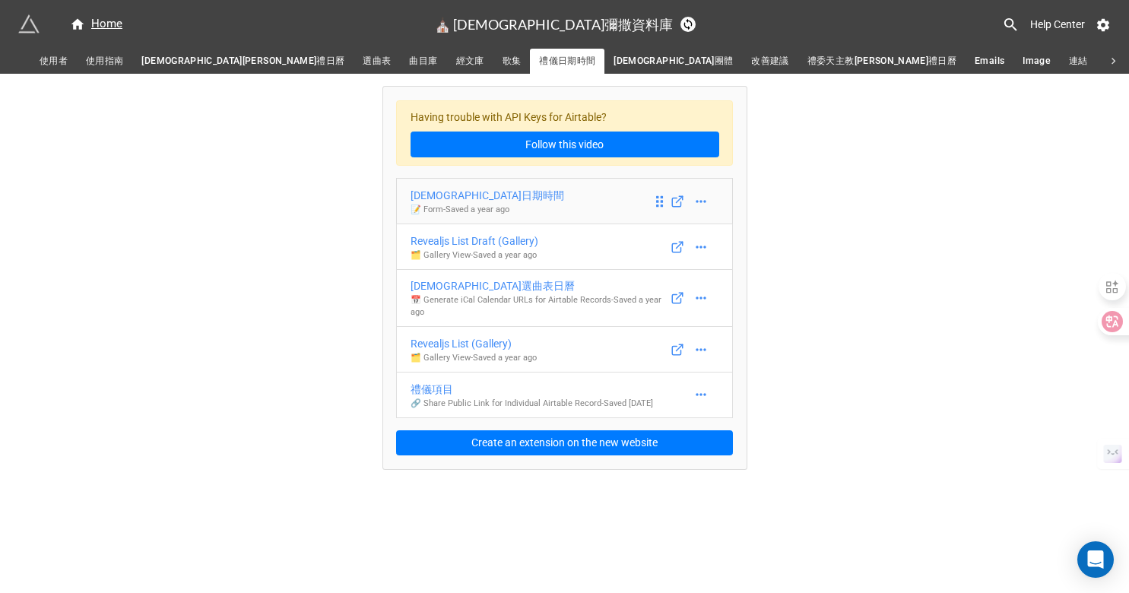
click at [423, 198] on div "彌撒日期時間" at bounding box center [488, 195] width 154 height 17
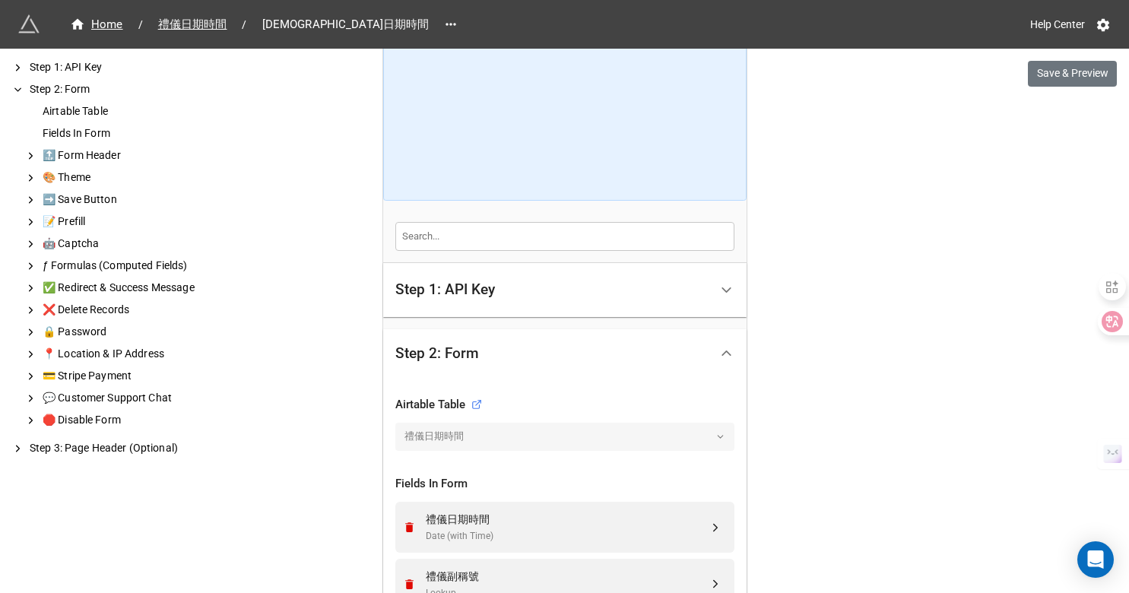
scroll to position [185, 0]
click at [461, 297] on div "Step 1: API Key" at bounding box center [552, 287] width 314 height 36
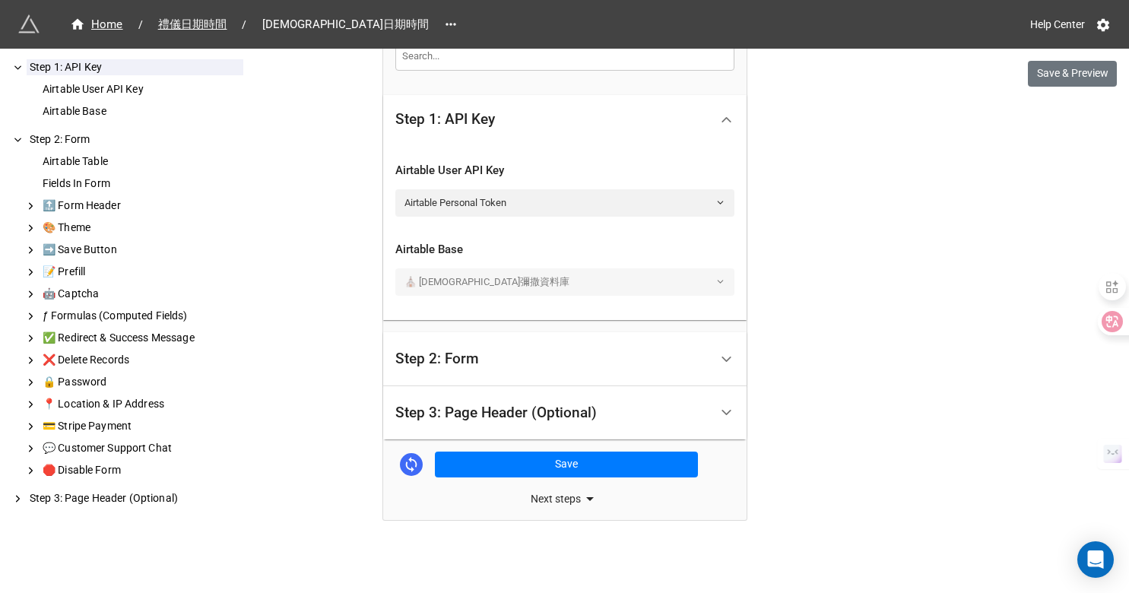
scroll to position [363, 0]
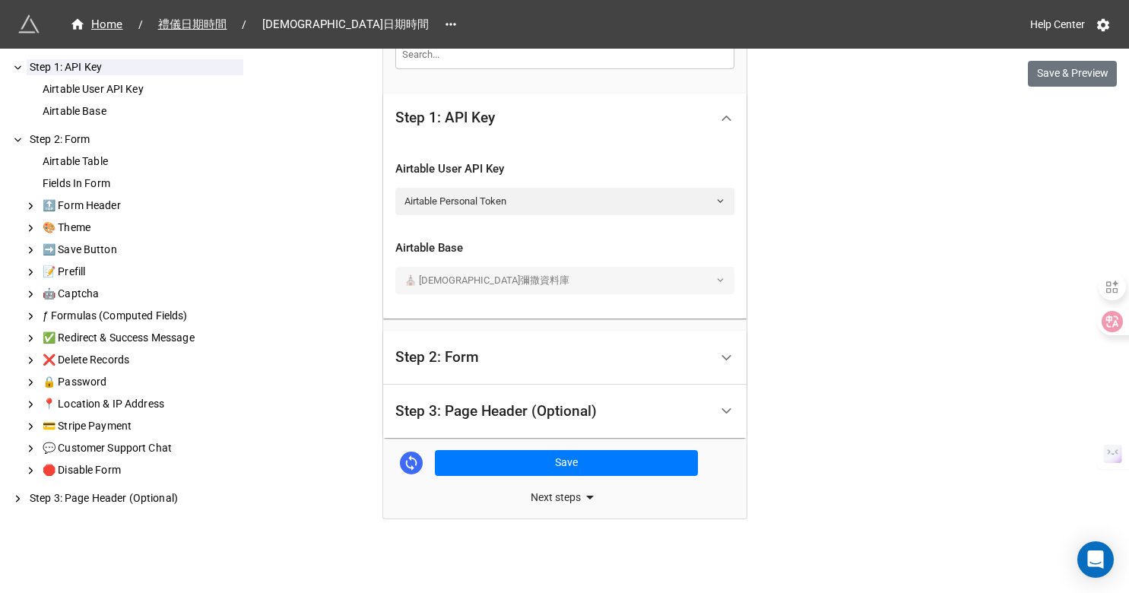
click at [466, 356] on div "Step 2: Form" at bounding box center [437, 357] width 84 height 15
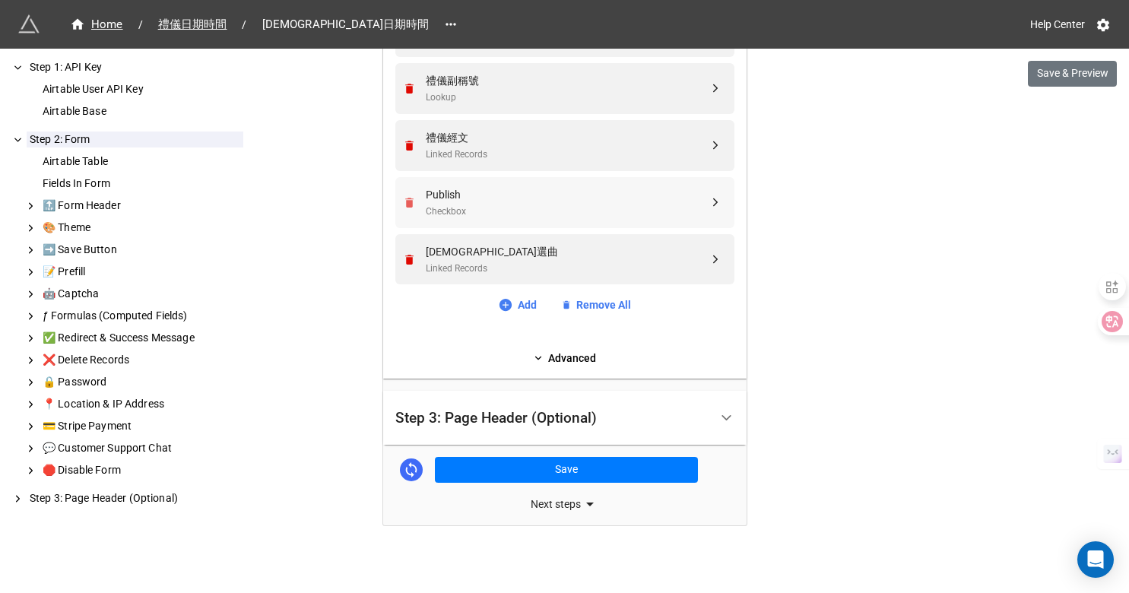
scroll to position [684, 0]
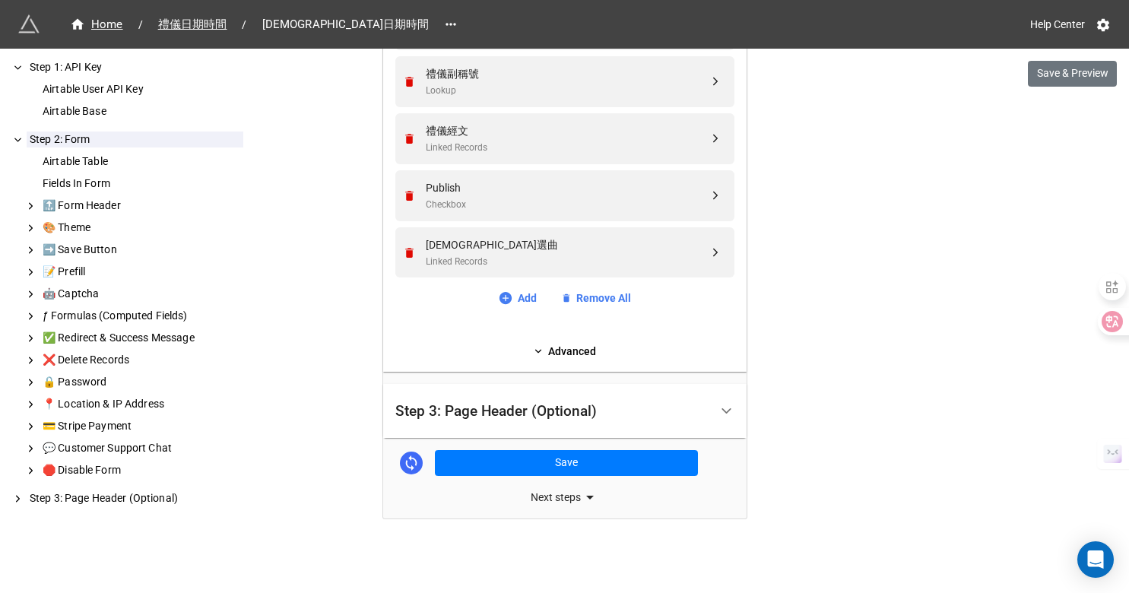
click at [446, 414] on div "Step 3: Page Header (Optional)" at bounding box center [496, 411] width 202 height 15
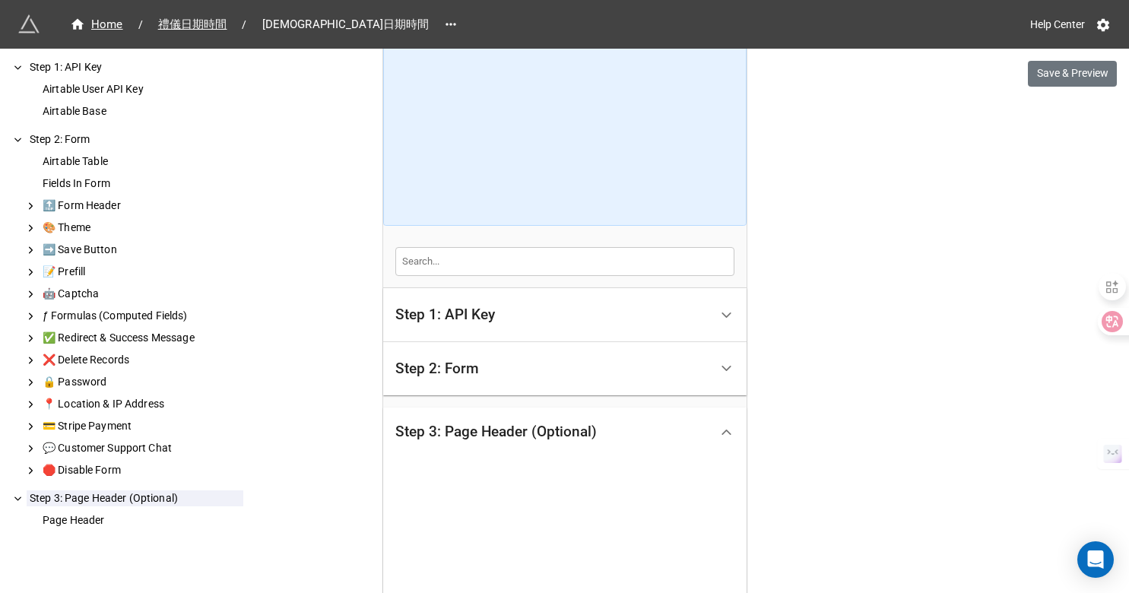
scroll to position [144, 0]
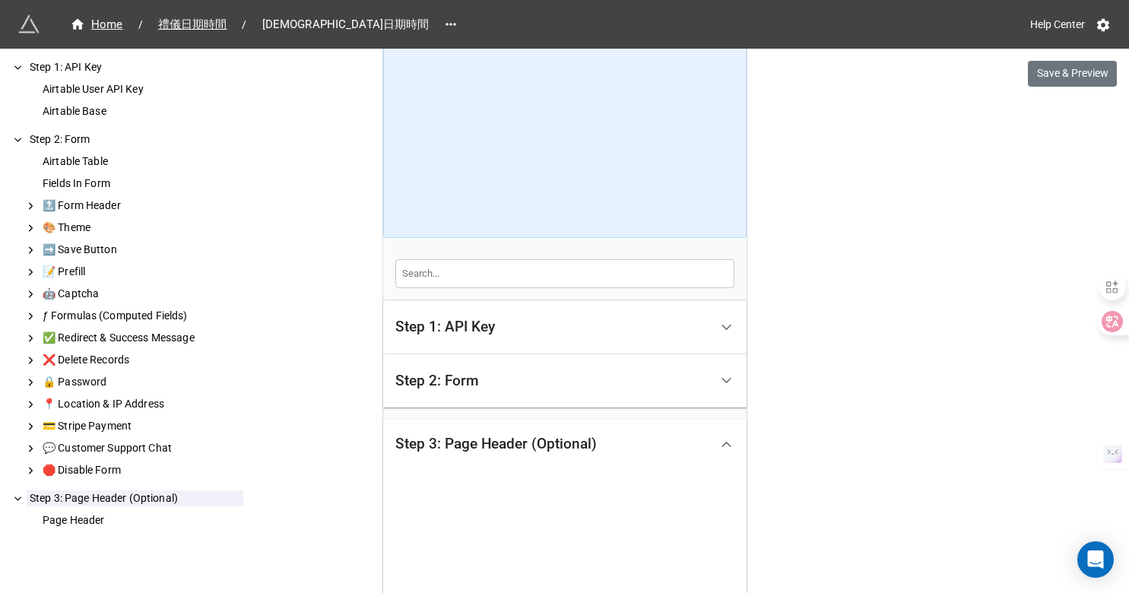
click at [459, 389] on div "Step 2: Form" at bounding box center [552, 381] width 314 height 36
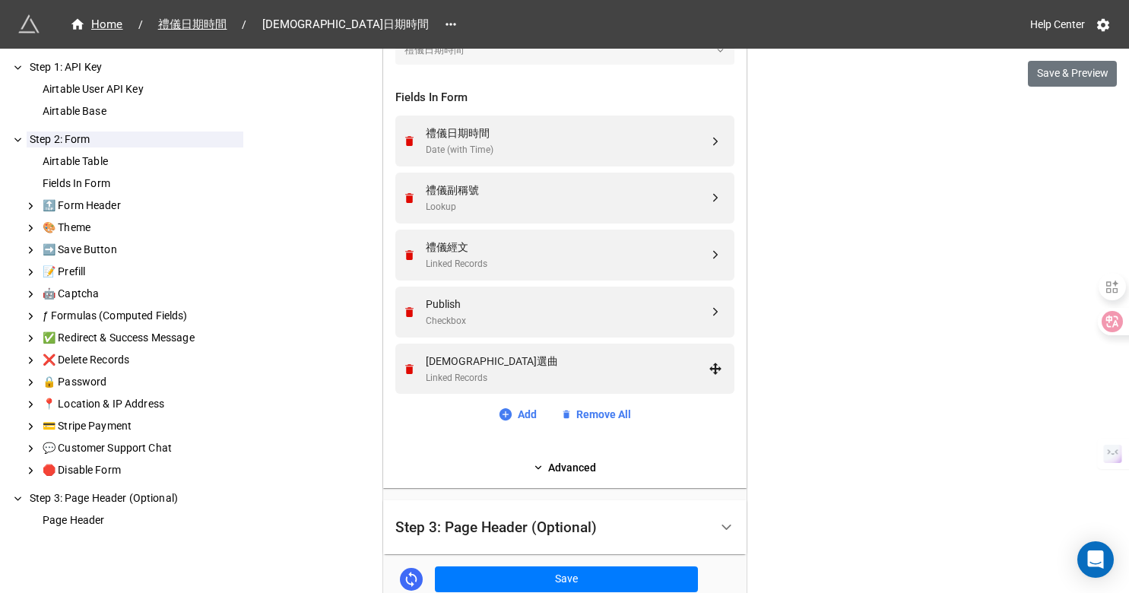
scroll to position [659, 0]
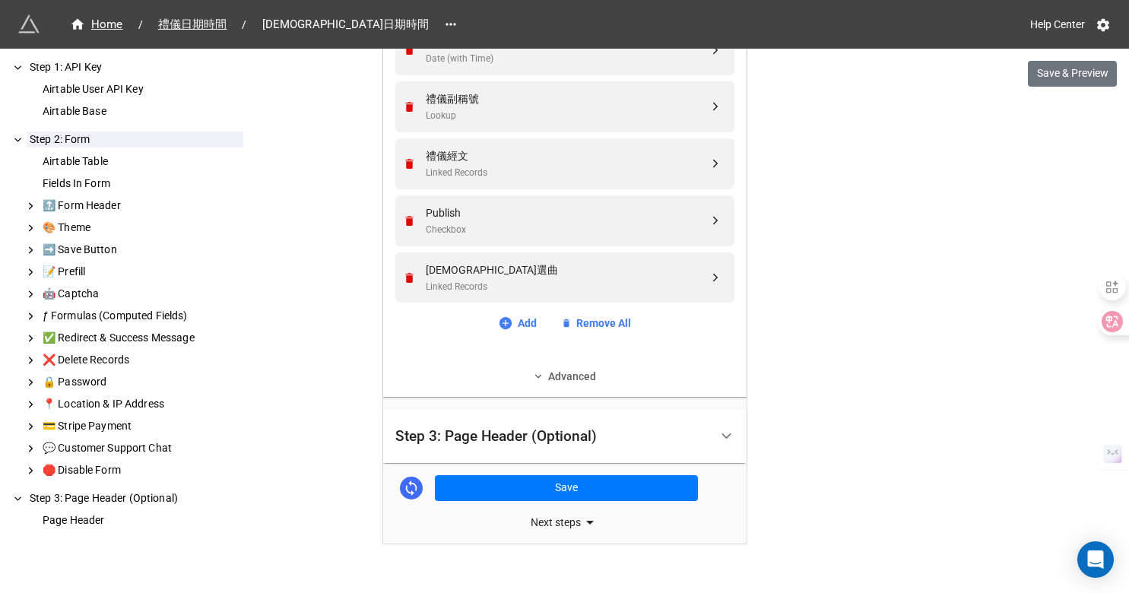
click at [565, 383] on link "Advanced" at bounding box center [564, 376] width 339 height 17
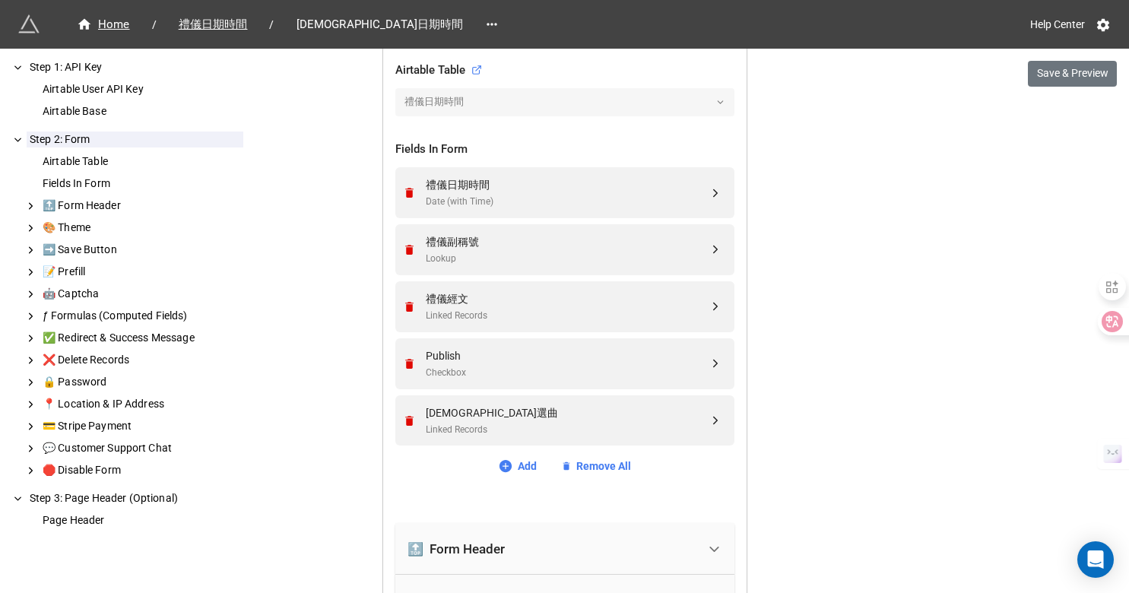
scroll to position [484, 0]
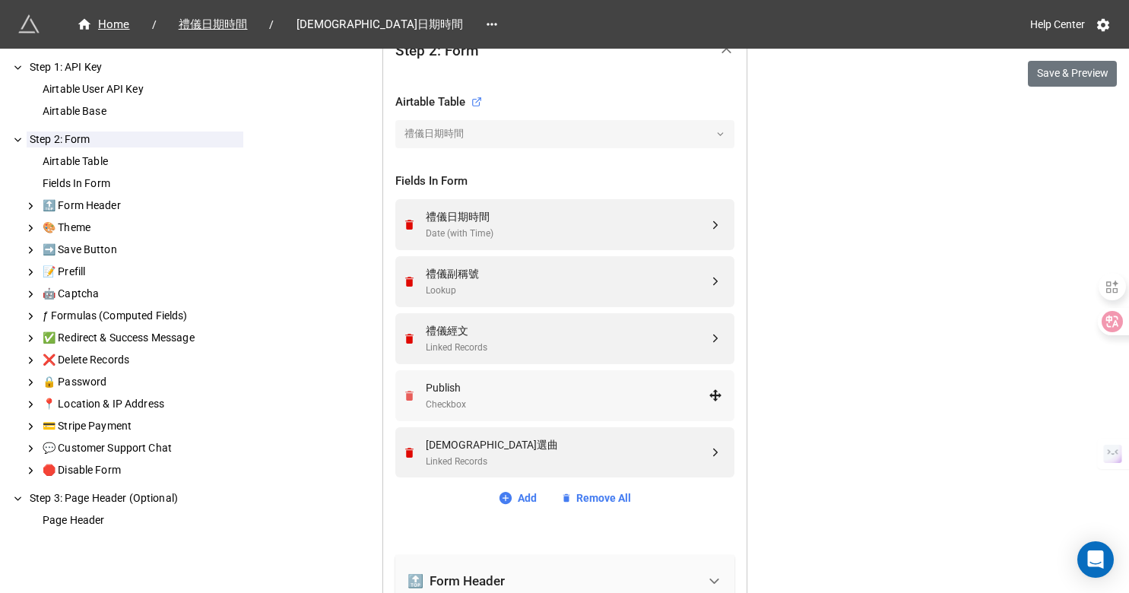
click at [408, 392] on icon "Remove" at bounding box center [409, 396] width 8 height 10
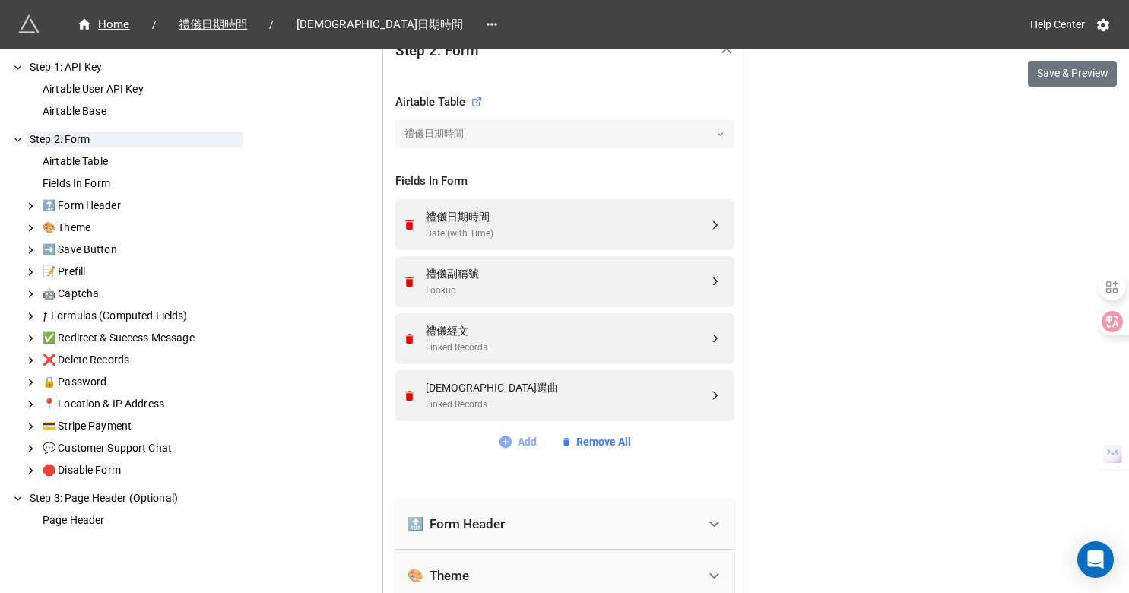
click at [510, 440] on link "Add" at bounding box center [517, 441] width 39 height 17
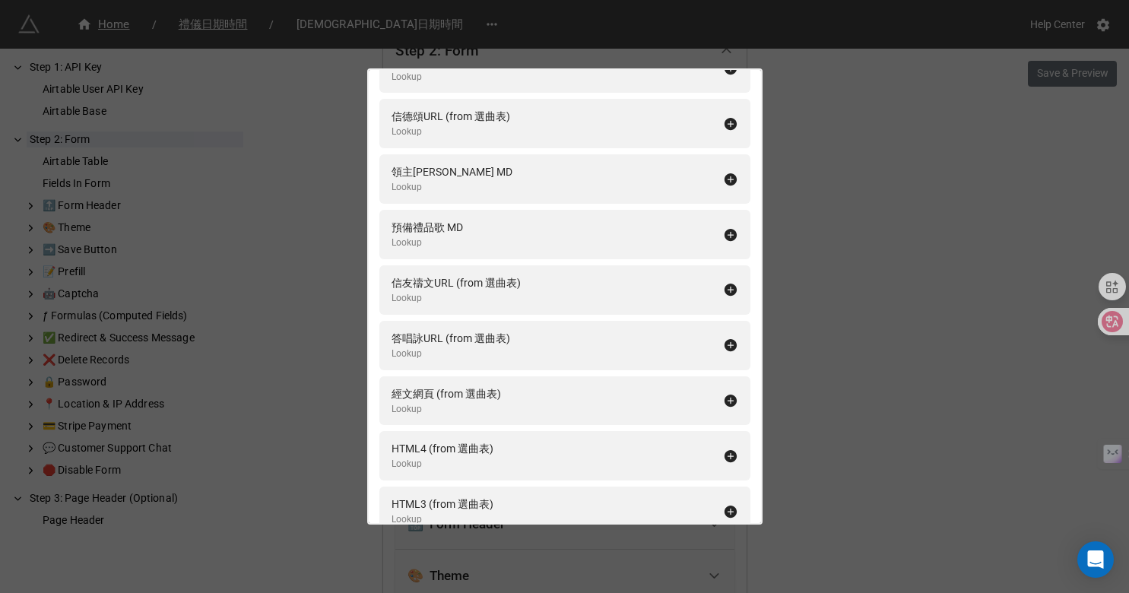
scroll to position [7001, 0]
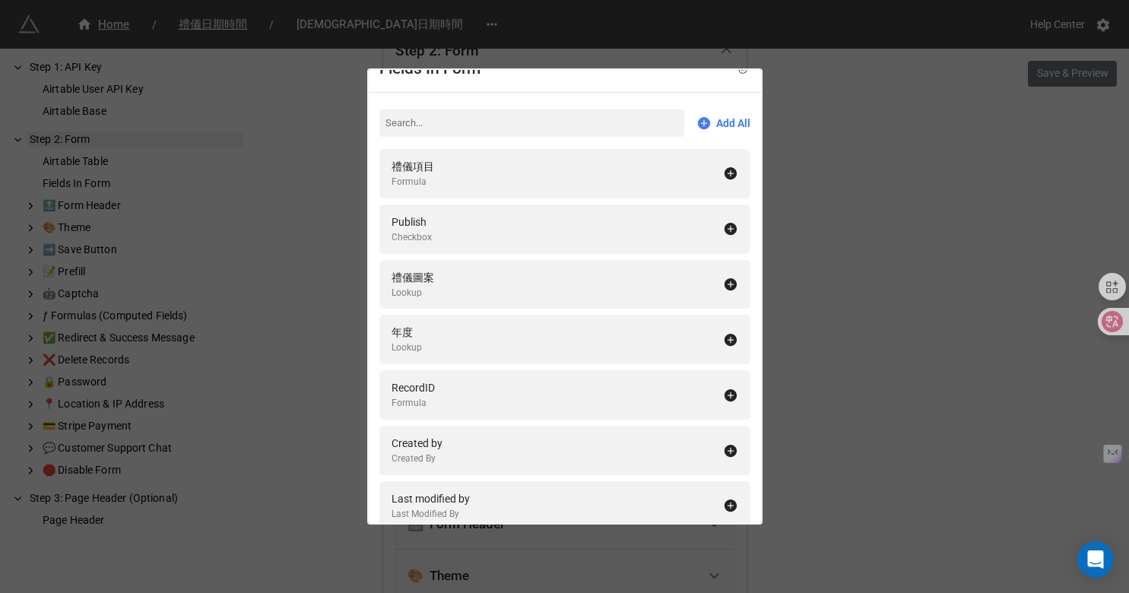
scroll to position [0, 0]
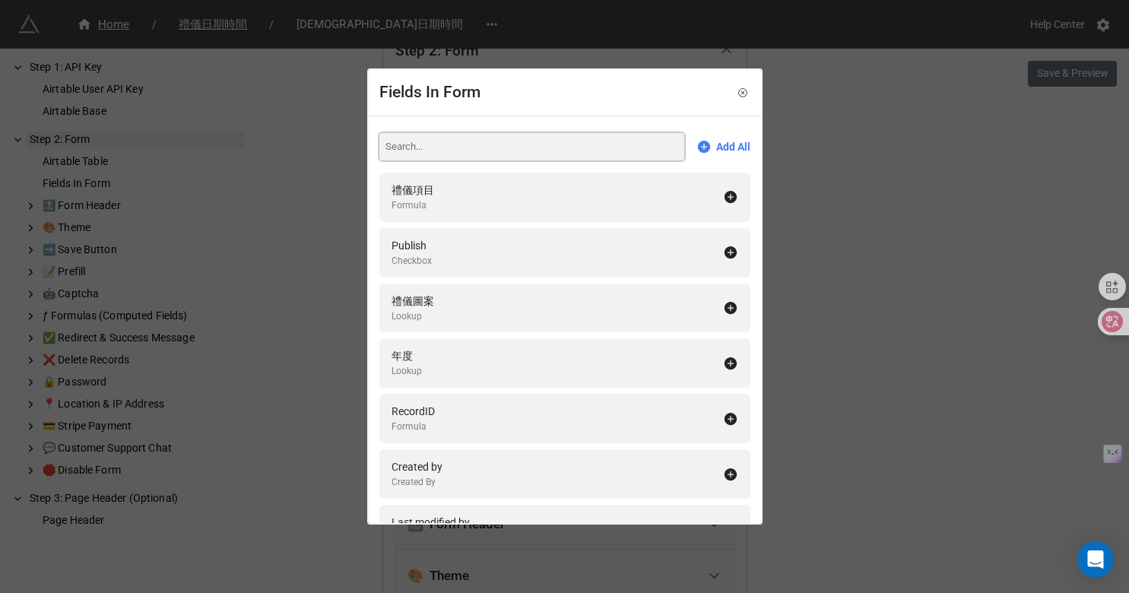
click at [438, 149] on input at bounding box center [531, 146] width 305 height 27
type input "a"
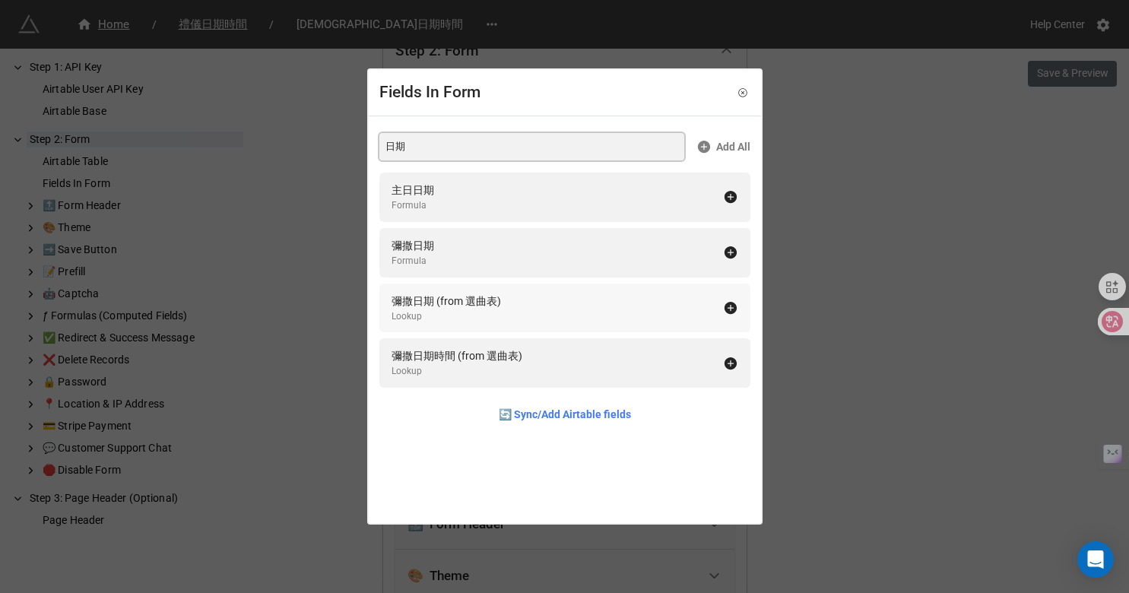
type input "日期"
drag, startPoint x: 433, startPoint y: 300, endPoint x: 435, endPoint y: 354, distance: 54.0
click at [435, 354] on div "主日日期 Formula 彌撒日期 Formula 彌撒日期 (from 選曲表) Lookup 彌撒日期時間 (from 選曲表) Lookup 🔄 Syn…" at bounding box center [564, 302] width 371 height 259
click at [435, 354] on div "彌撒日期時間 (from 選曲表)" at bounding box center [457, 356] width 131 height 17
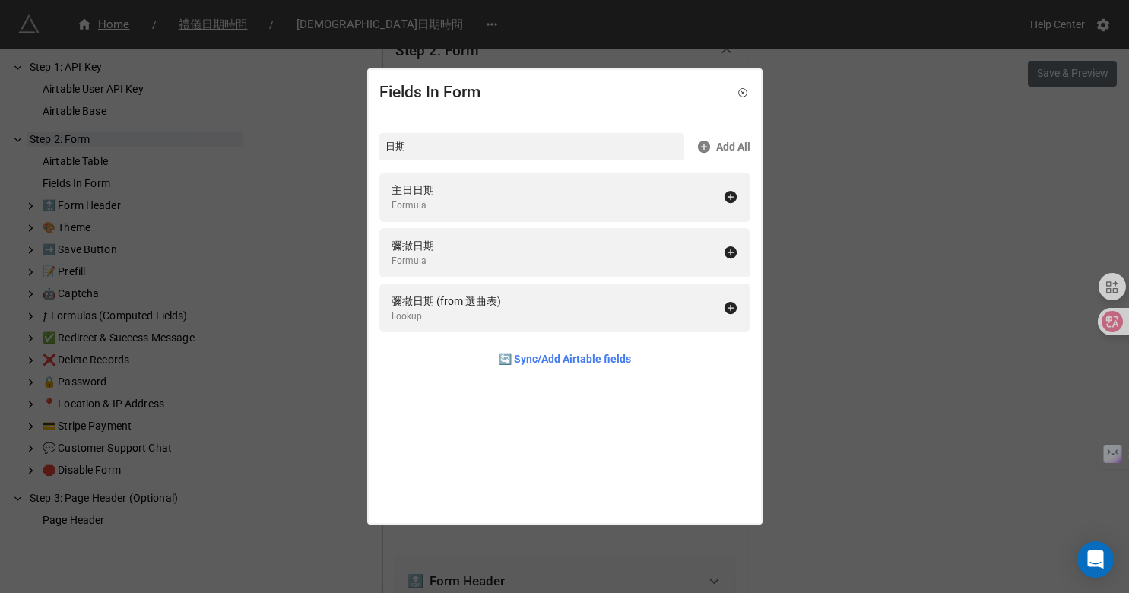
click at [329, 274] on div "Fields In Form 日期 Add All 主日日期 Formula 彌撒日期 Formula 彌撒日期 (from 選曲表) Lookup 🔄 Sy…" at bounding box center [564, 296] width 1129 height 593
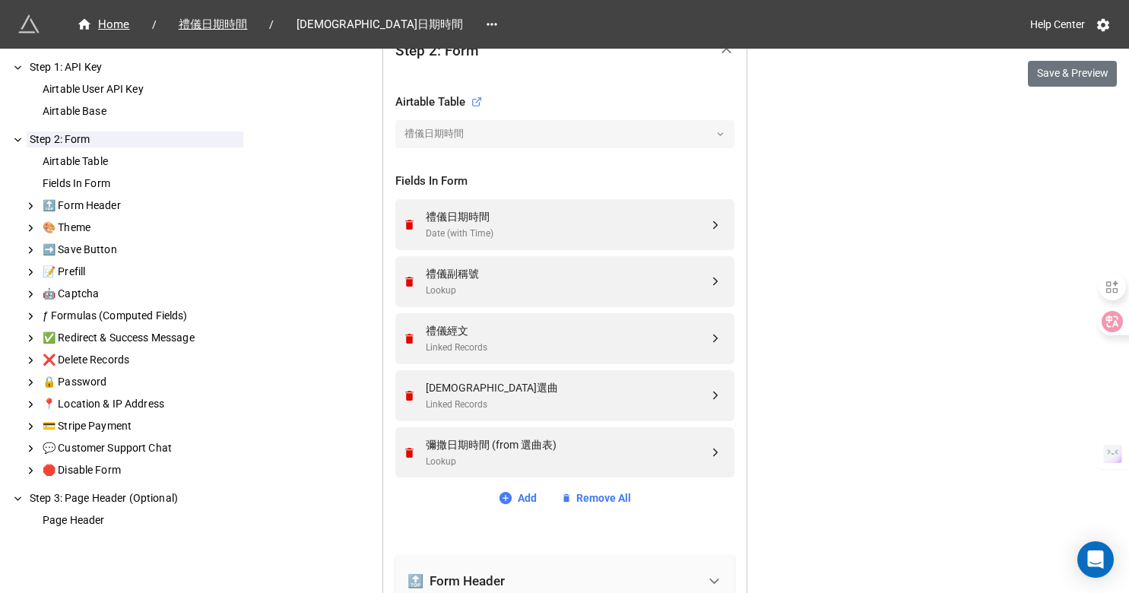
drag, startPoint x: 531, startPoint y: 460, endPoint x: 788, endPoint y: 497, distance: 259.7
click at [788, 497] on div "We have released a newer version of this extension with many improvements! It's…" at bounding box center [564, 488] width 1129 height 1944
click at [1055, 82] on button "Save & Preview" at bounding box center [1072, 74] width 89 height 26
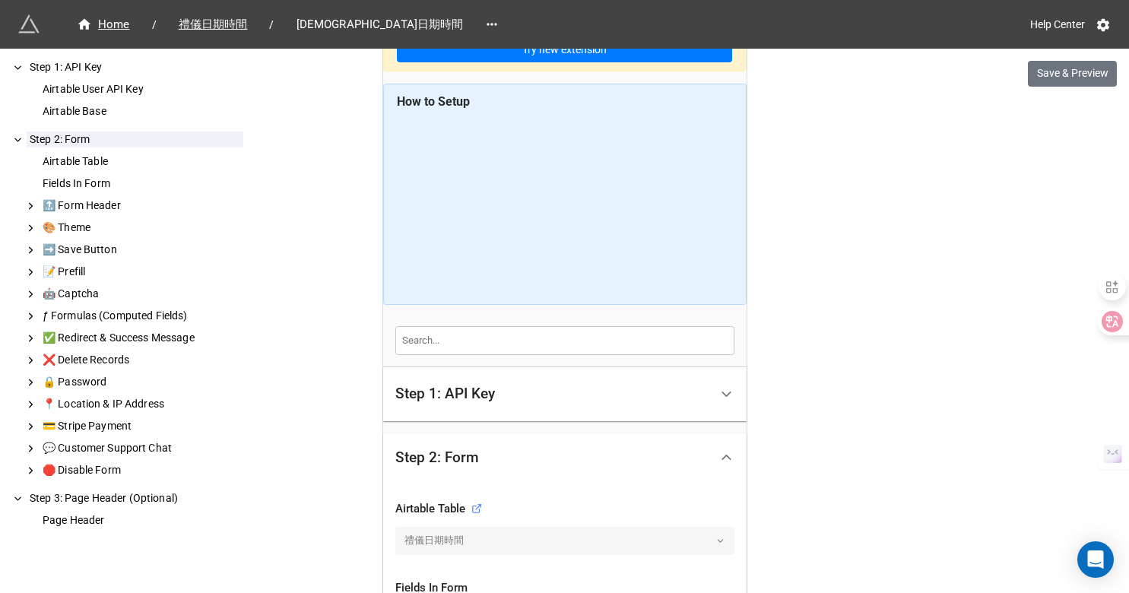
scroll to position [75, 0]
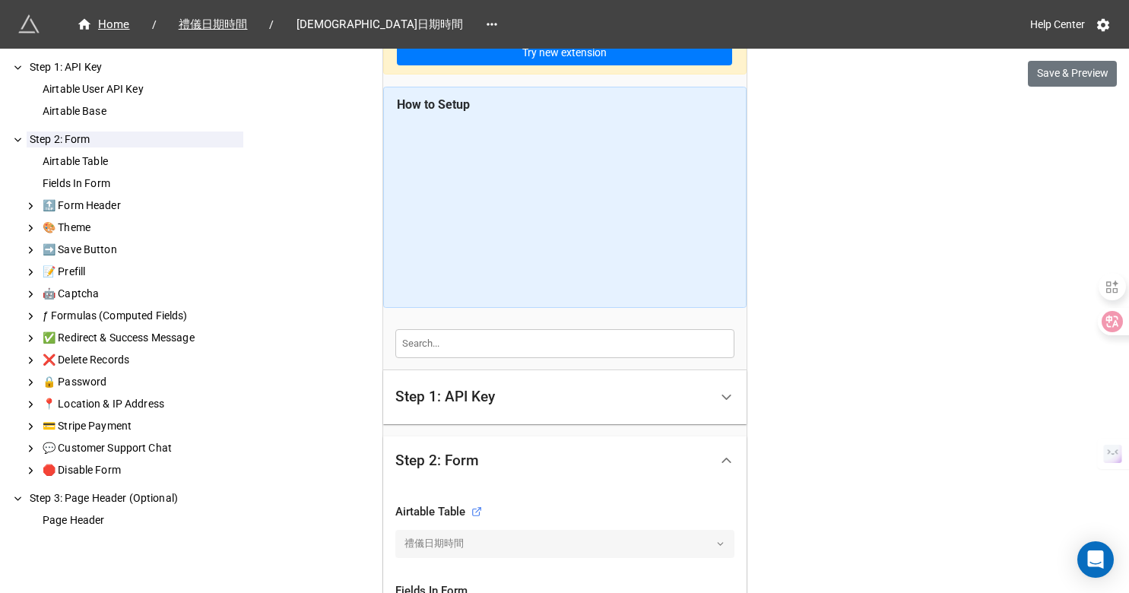
click at [422, 383] on div "Step 1: API Key" at bounding box center [552, 397] width 314 height 36
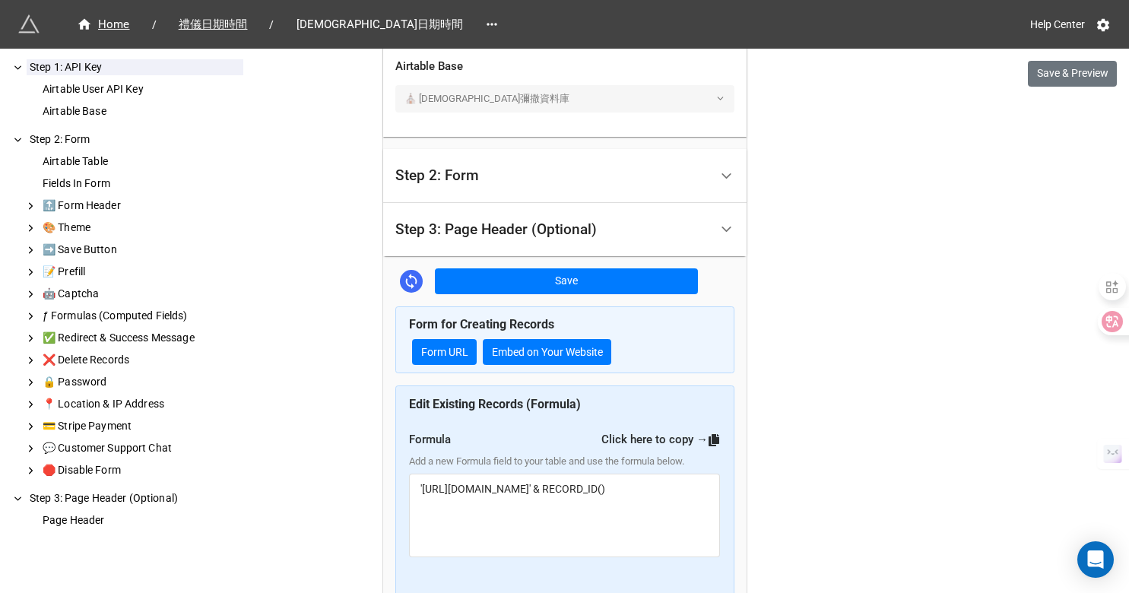
click at [423, 398] on div "How to Setup Step 1: API Key Airtable User API Key Airtable Base Step 2: Form A…" at bounding box center [564, 161] width 363 height 1090
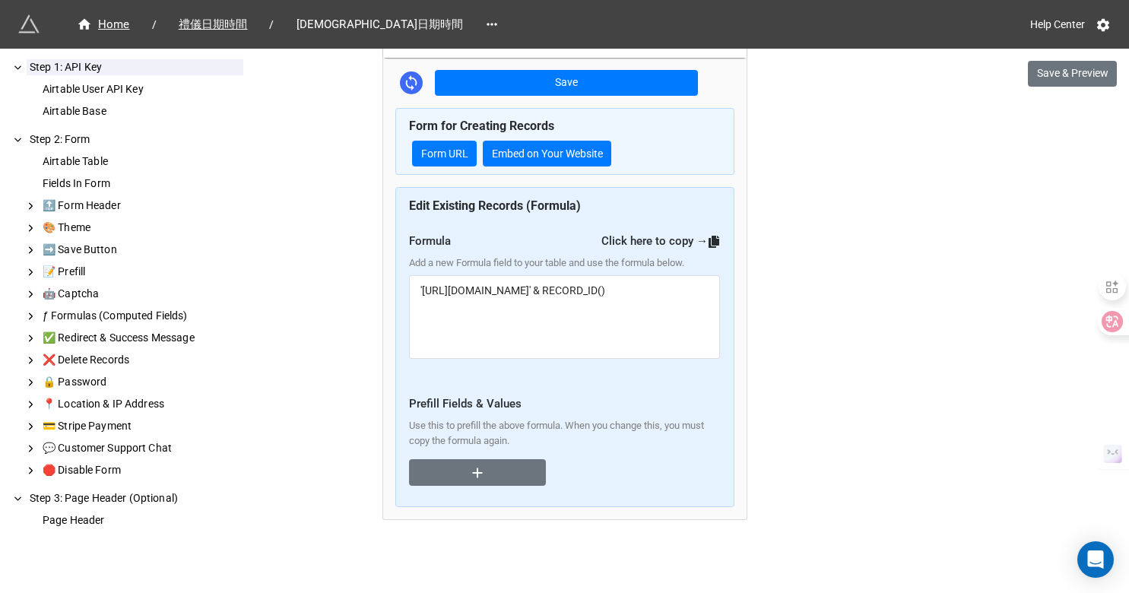
scroll to position [745, 0]
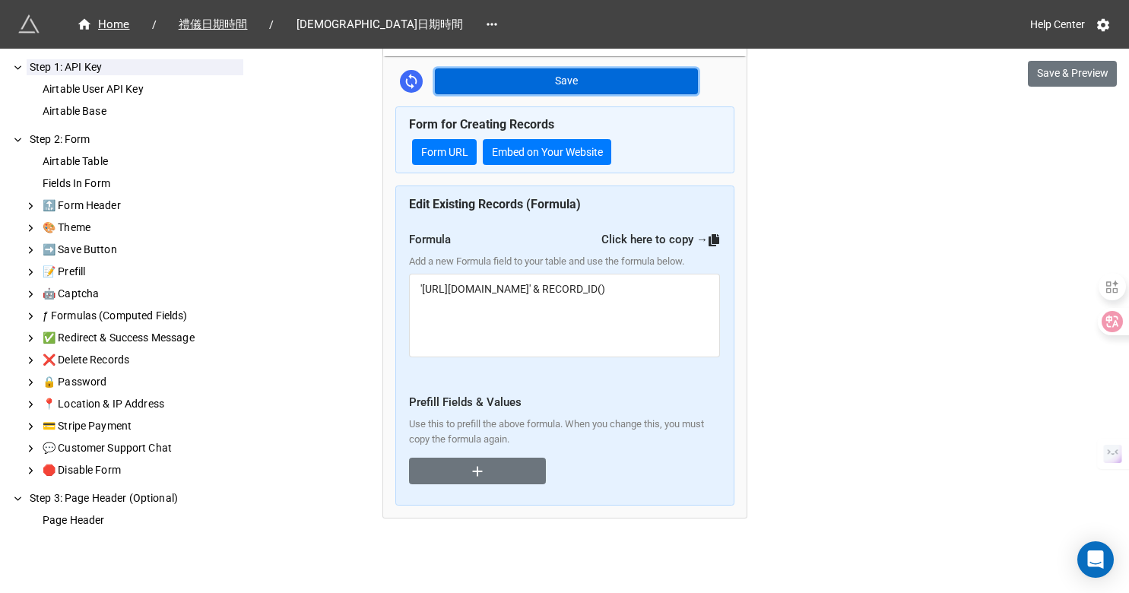
click at [511, 78] on button "Save" at bounding box center [566, 81] width 263 height 26
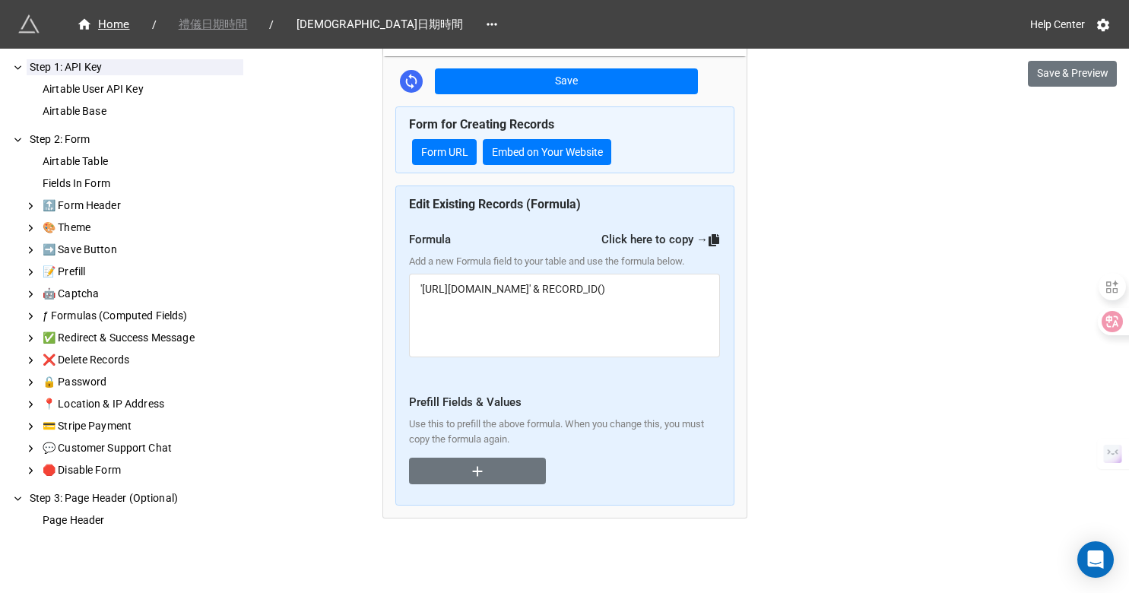
click at [229, 27] on span "禮儀日期時間" at bounding box center [213, 24] width 87 height 17
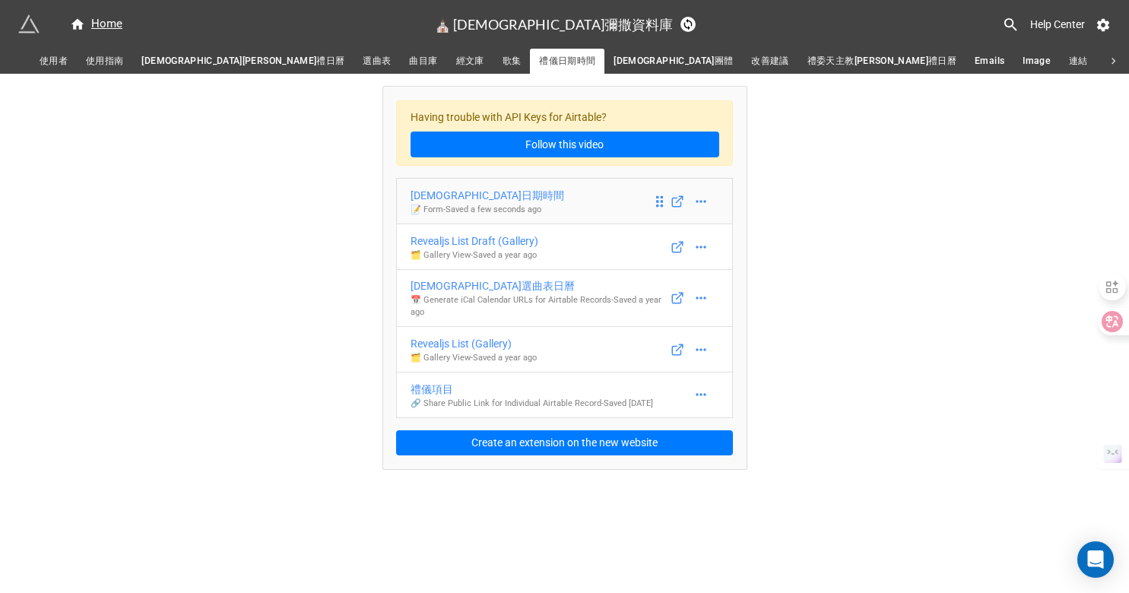
click at [445, 195] on div "彌撒日期時間" at bounding box center [488, 195] width 154 height 17
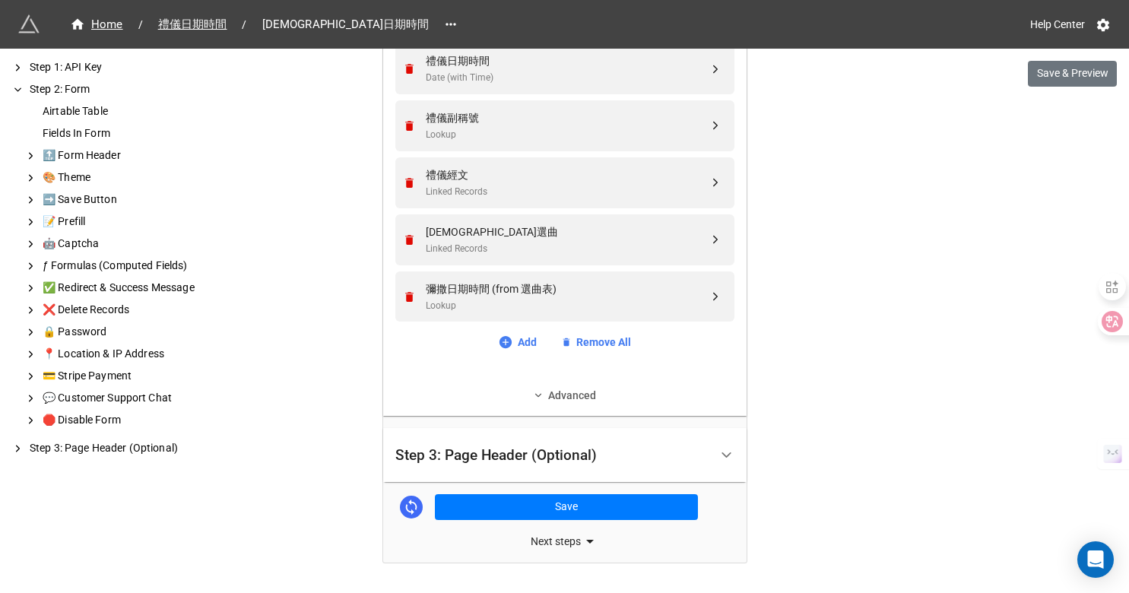
scroll to position [684, 0]
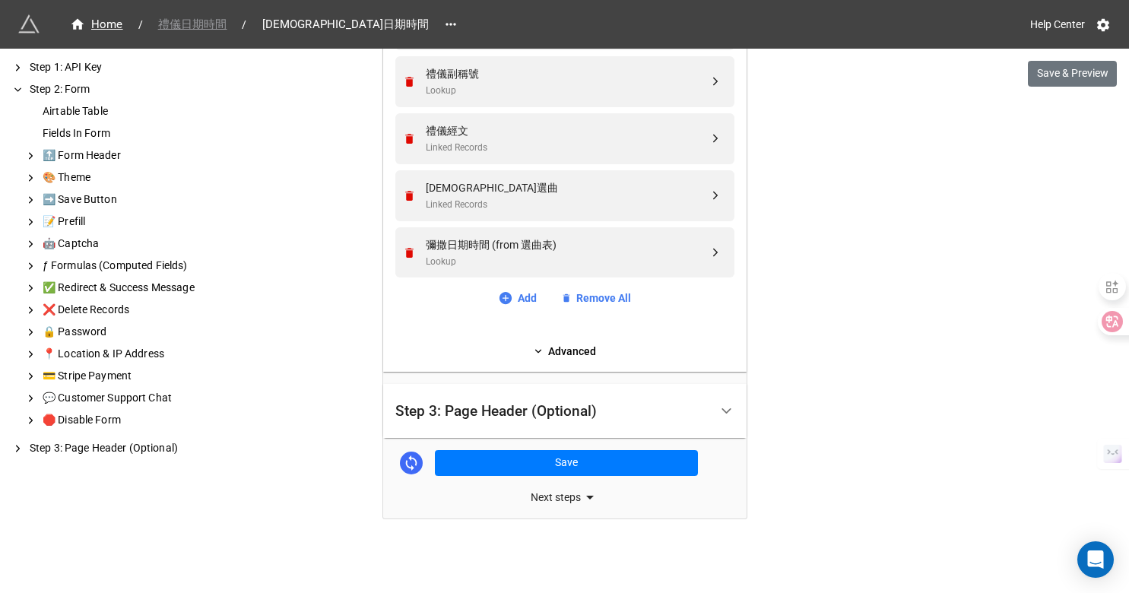
click at [221, 21] on span "禮儀日期時間" at bounding box center [192, 24] width 87 height 17
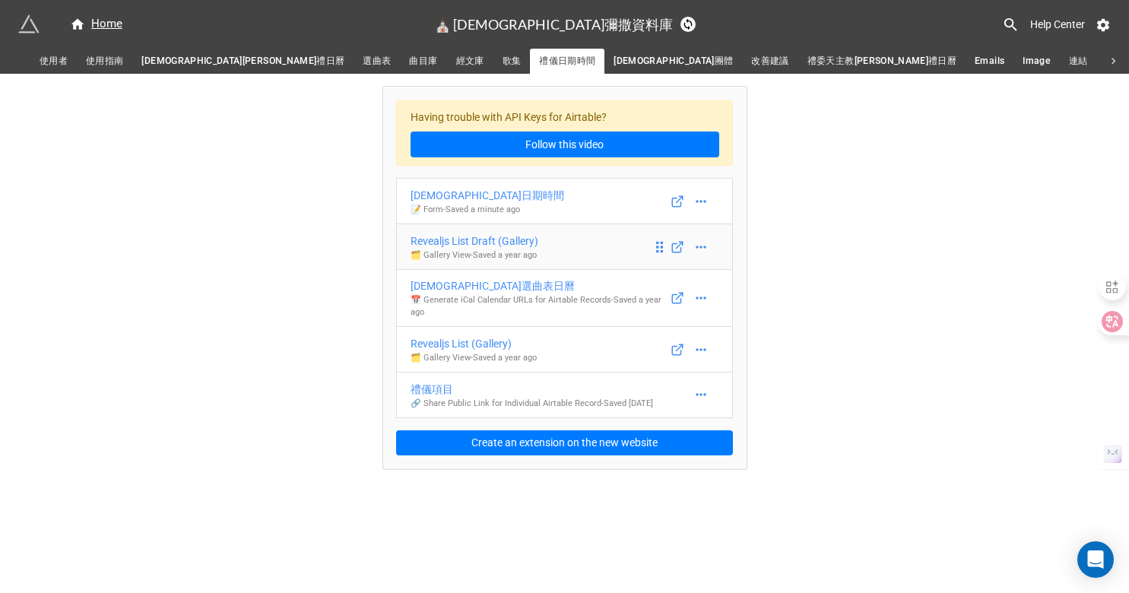
click at [455, 240] on div "Revealjs List Draft (Gallery)" at bounding box center [475, 241] width 128 height 17
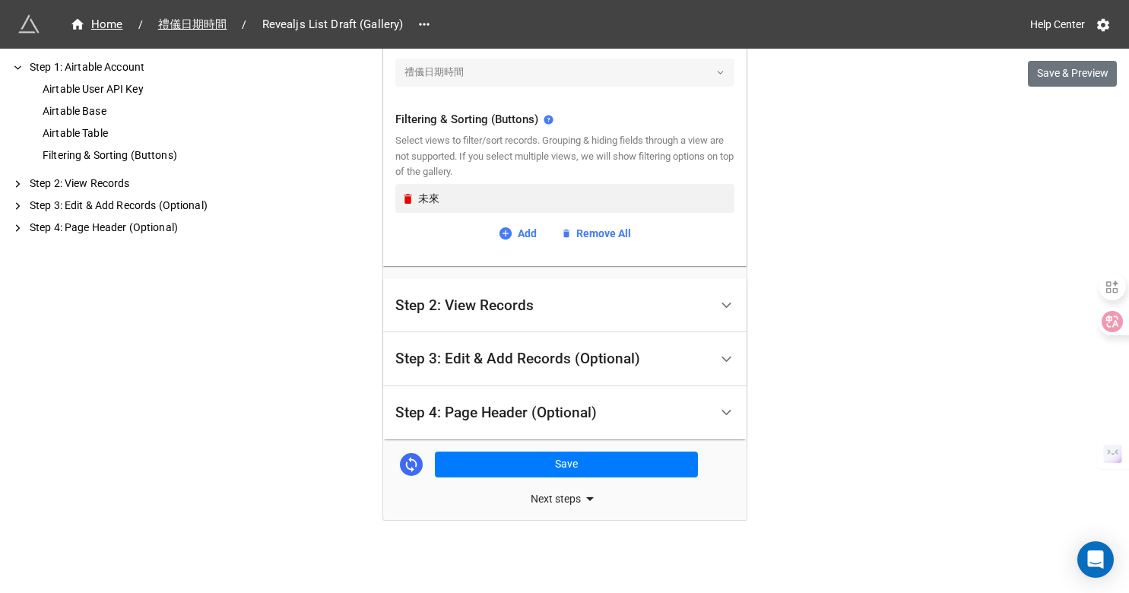
scroll to position [553, 0]
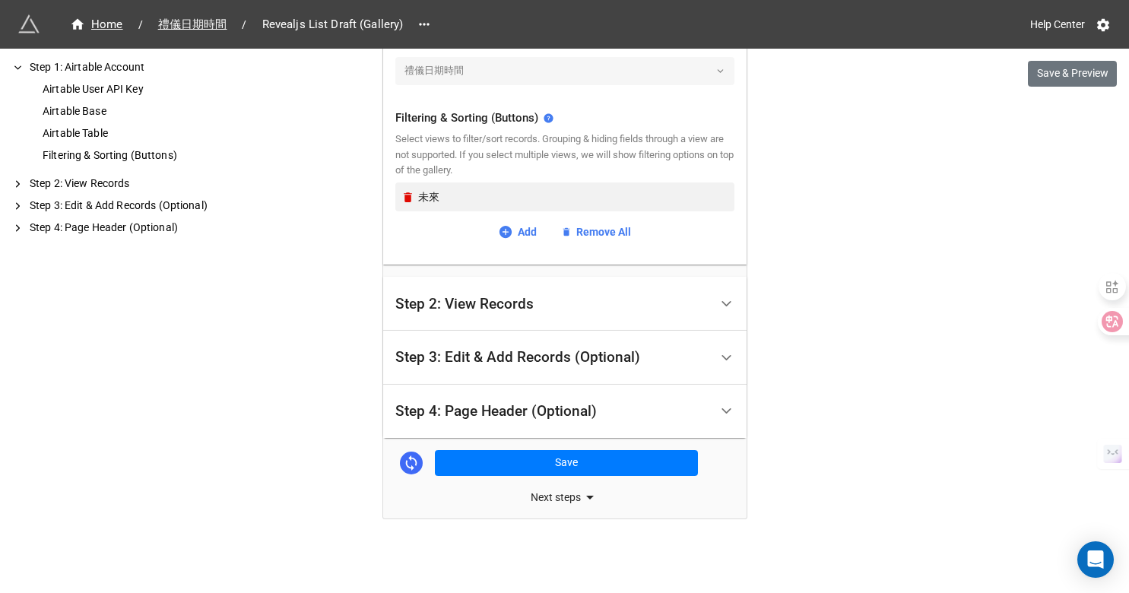
click at [361, 133] on div "Home / 禮儀日期時間 / Revealjs List Draft (Gallery) Help Center Save & Preview How to…" at bounding box center [564, 20] width 1129 height 1147
click at [444, 312] on div "Step 2: View Records" at bounding box center [552, 304] width 314 height 36
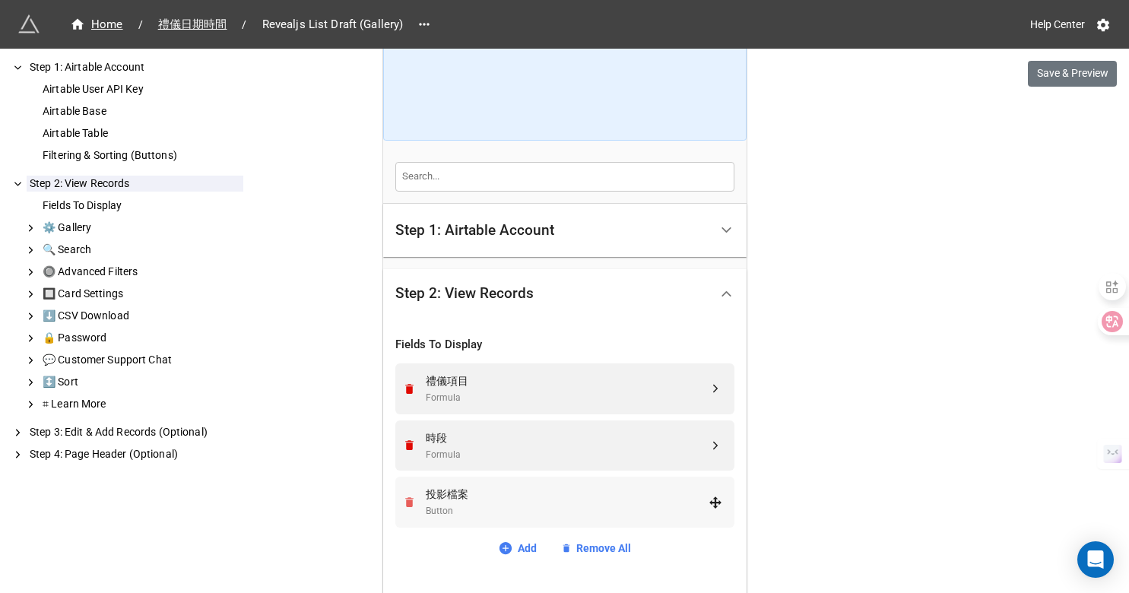
click at [405, 500] on div "Step 1: Airtable Account Airtable User API Key Airtable Base Airtable Table Fil…" at bounding box center [564, 473] width 363 height 538
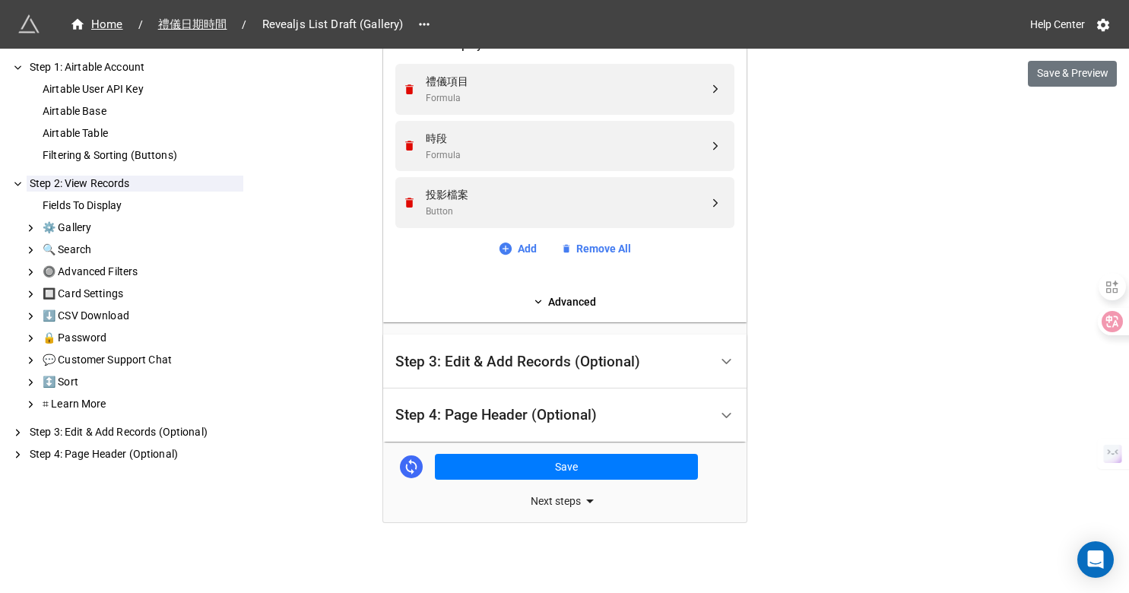
scroll to position [446, 0]
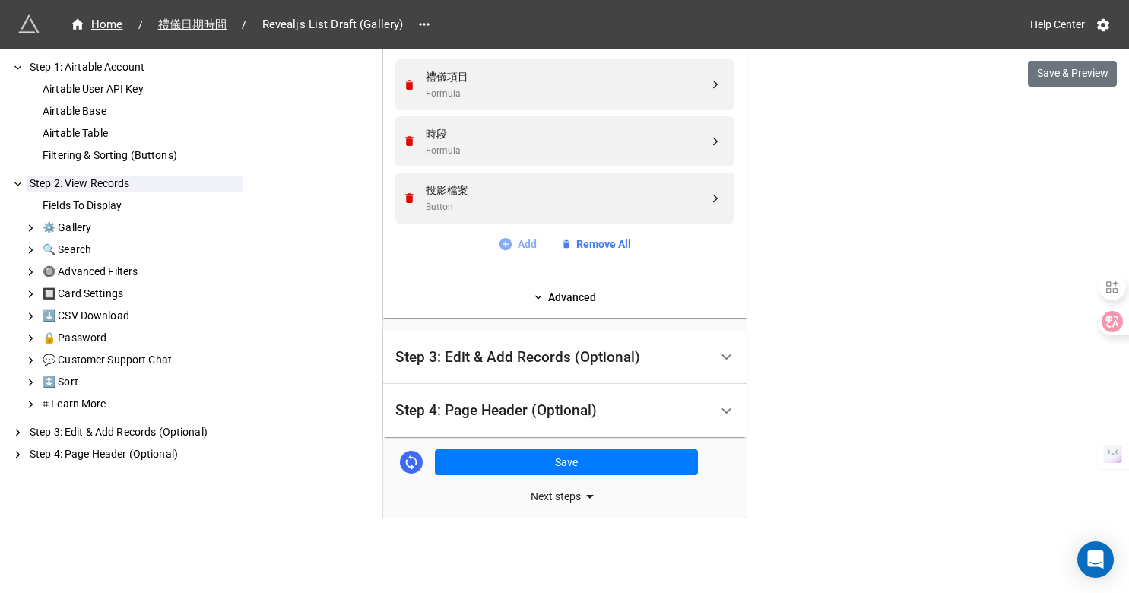
click at [520, 245] on link "Add" at bounding box center [517, 244] width 39 height 17
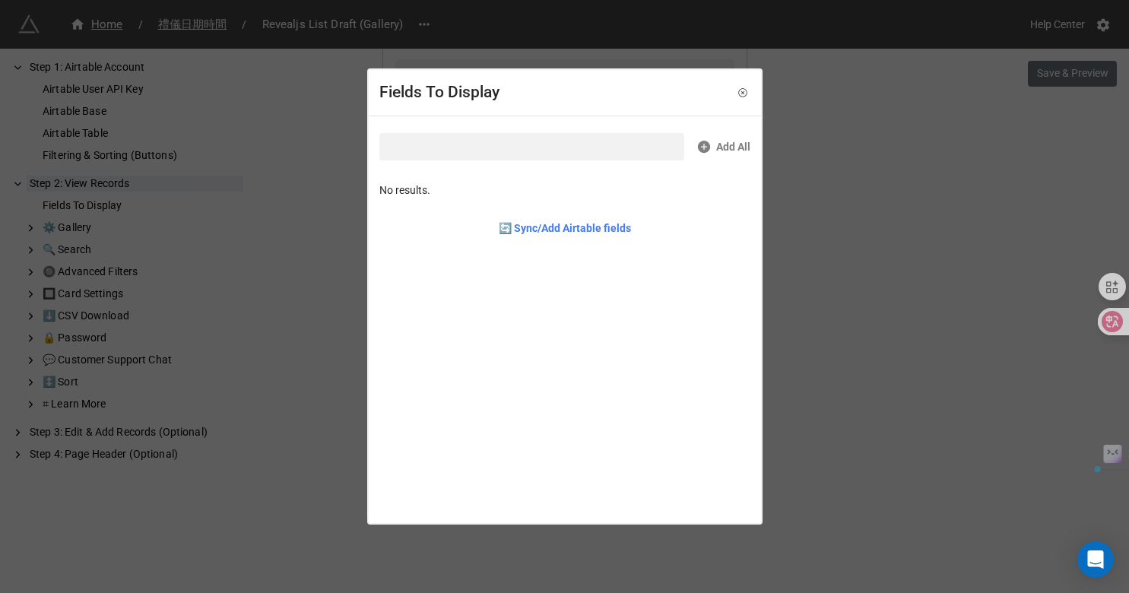
drag, startPoint x: 472, startPoint y: 142, endPoint x: 348, endPoint y: 135, distance: 124.1
click at [348, 135] on div "Fields To Display Add All No results. 🔄 Sync/Add Airtable fields" at bounding box center [564, 296] width 1129 height 593
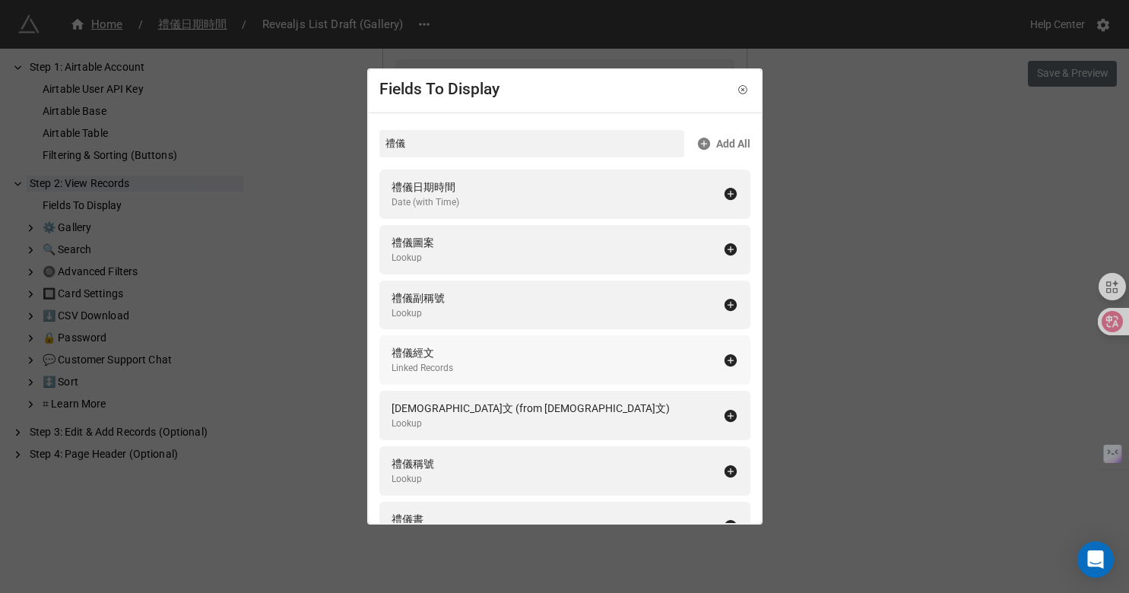
scroll to position [0, 0]
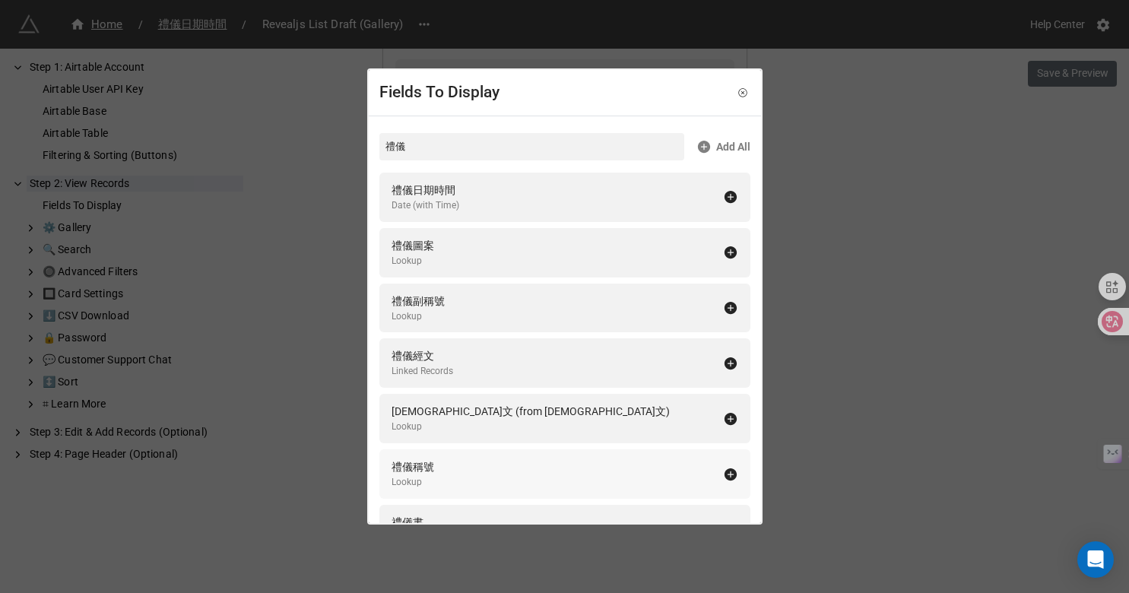
click at [460, 480] on div "禮儀稱號 Lookup" at bounding box center [558, 474] width 332 height 31
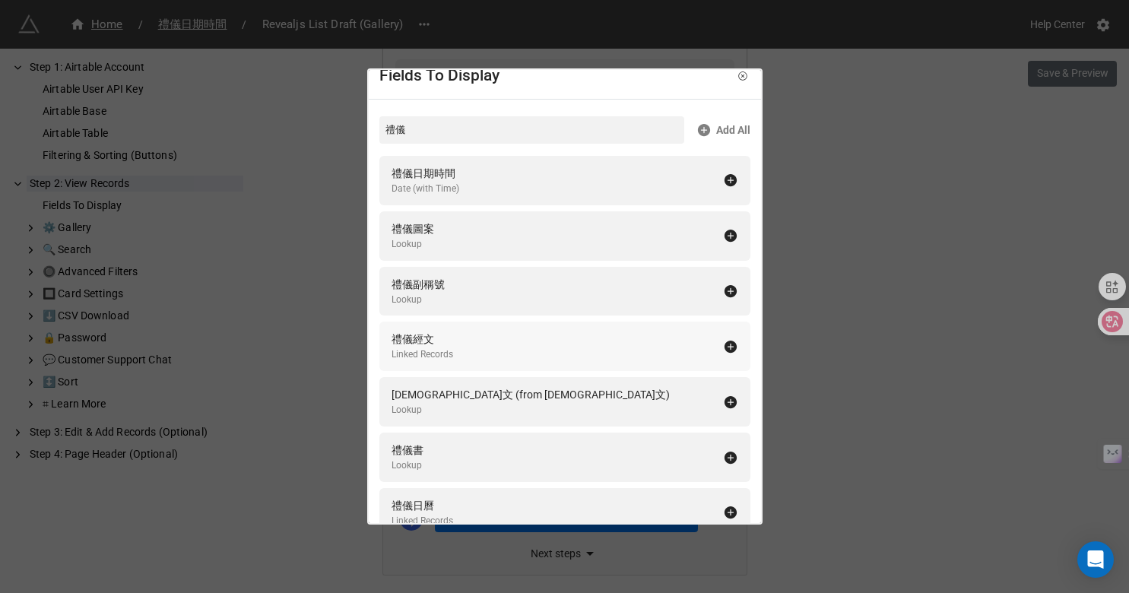
scroll to position [21, 0]
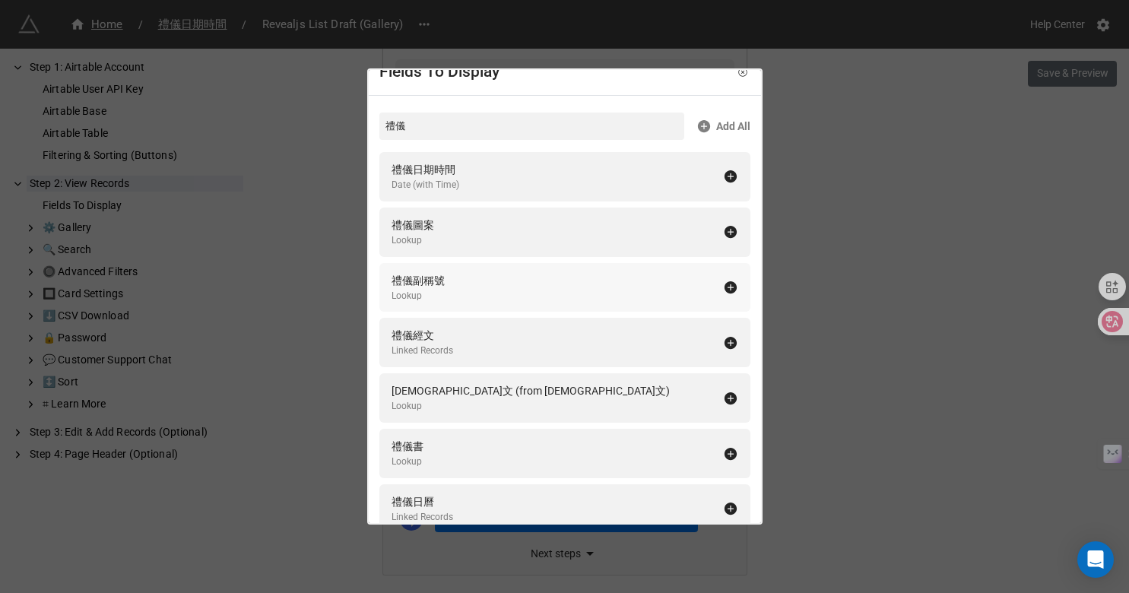
click at [448, 283] on div "禮儀副稱號 Lookup" at bounding box center [558, 287] width 332 height 31
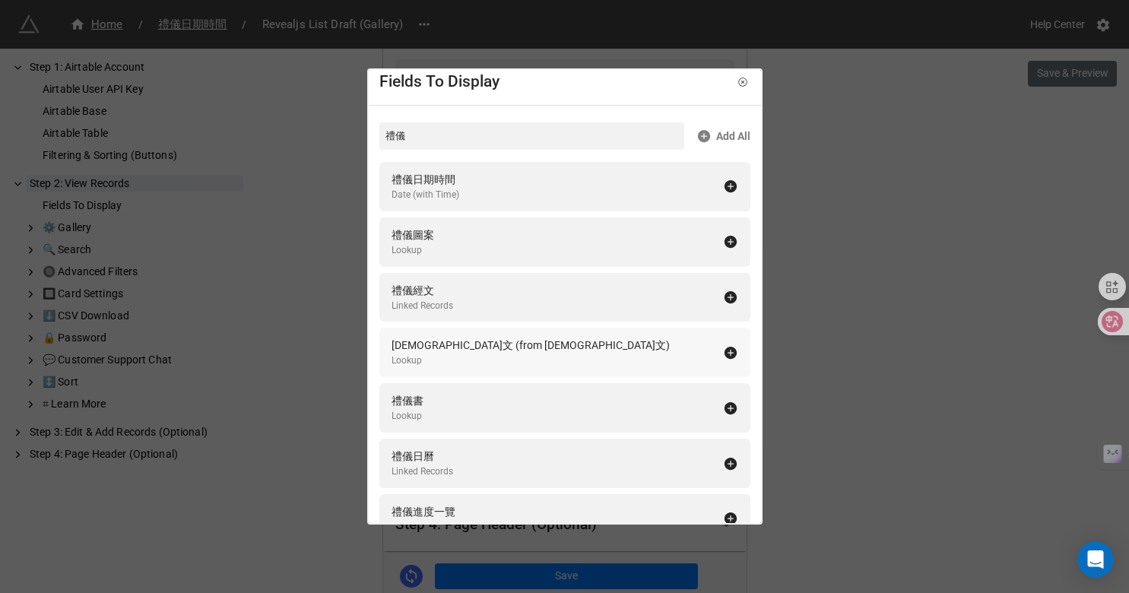
scroll to position [0, 0]
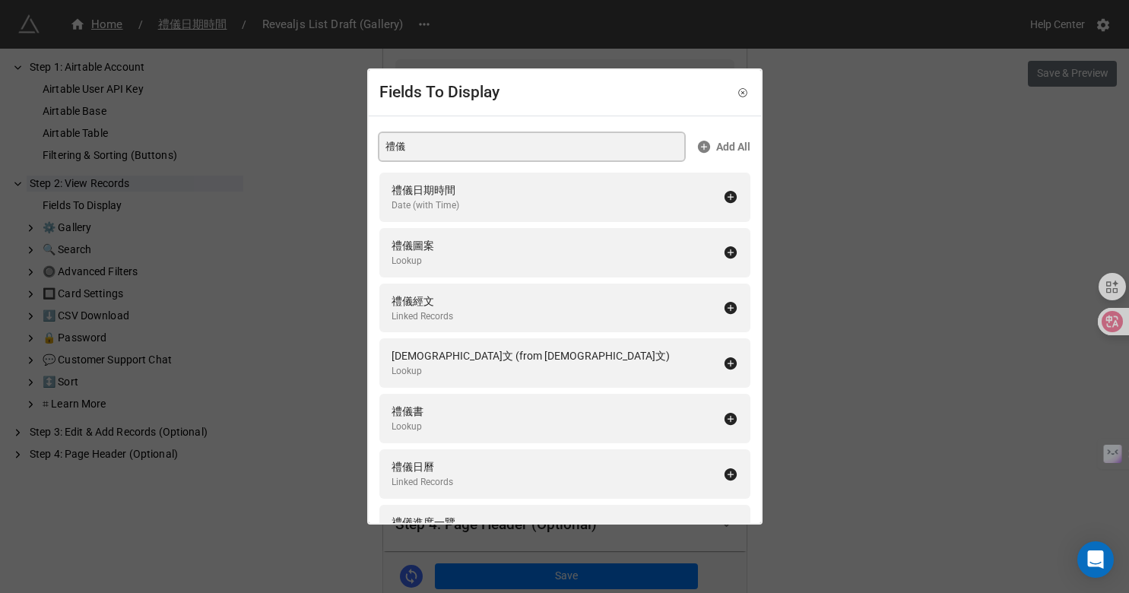
click at [449, 149] on input "禮儀" at bounding box center [531, 146] width 305 height 27
type input "禮"
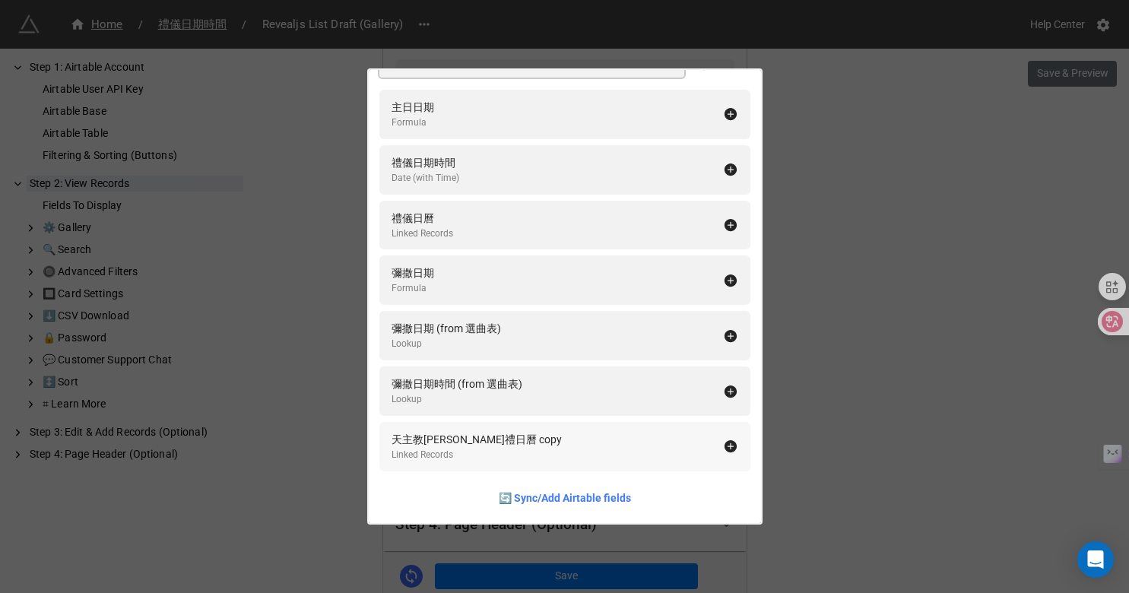
scroll to position [84, 0]
type input "日"
click at [414, 389] on div "彌撒日期時間 (from 選曲表)" at bounding box center [457, 383] width 131 height 17
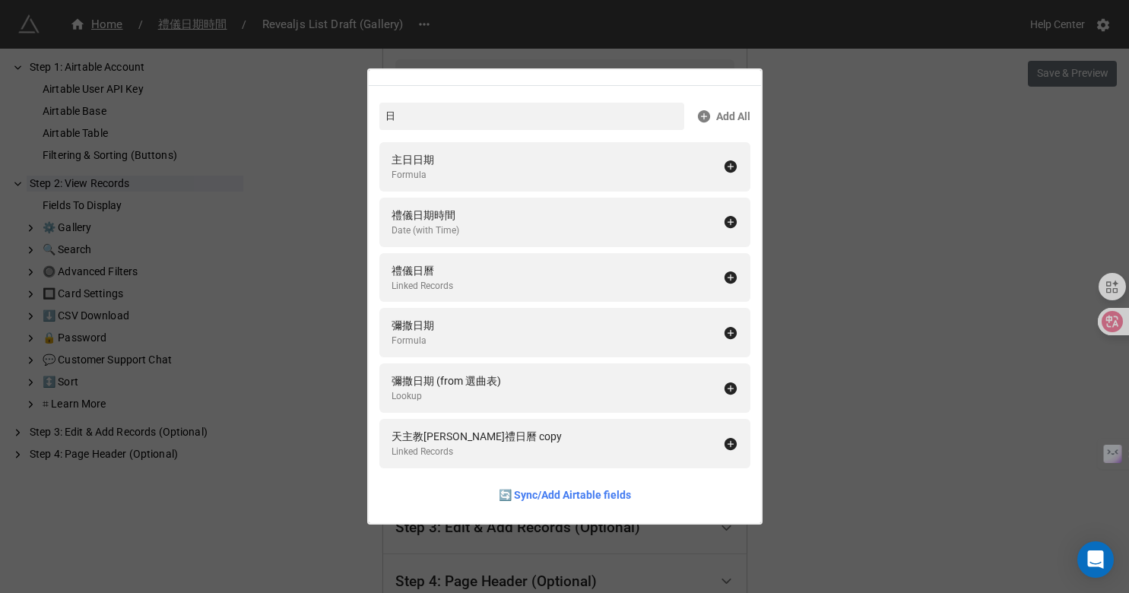
scroll to position [30, 0]
click at [786, 499] on div "Fields To Display 日 Add All 主日日期 Formula 禮儀日期時間 Date (with Time) 禮儀日曆 Linked Re…" at bounding box center [564, 296] width 1129 height 593
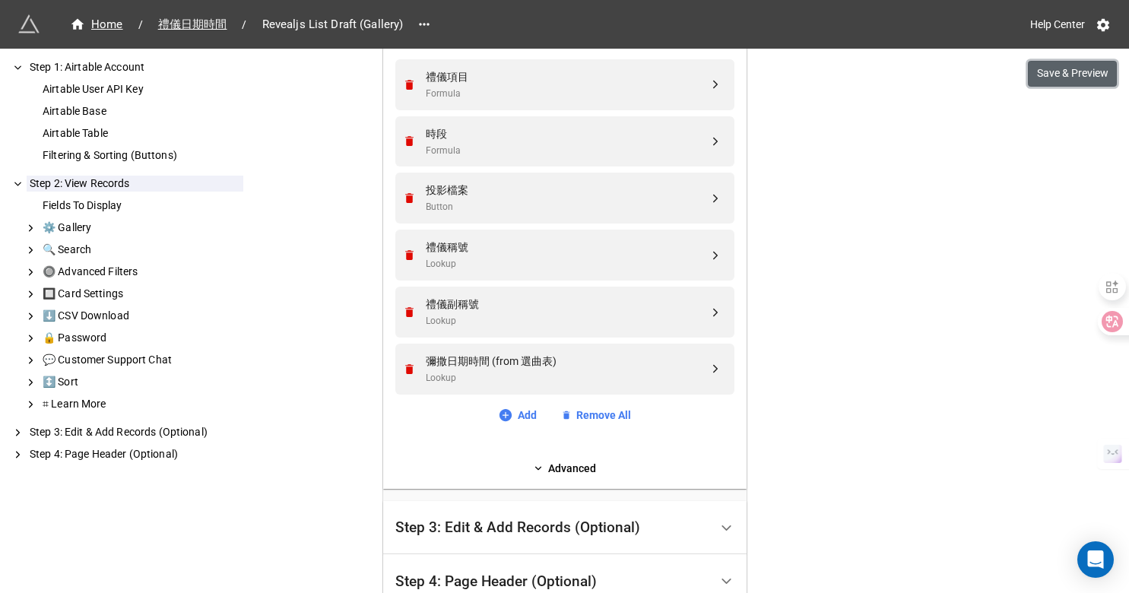
click at [1065, 78] on button "Save & Preview" at bounding box center [1072, 74] width 89 height 26
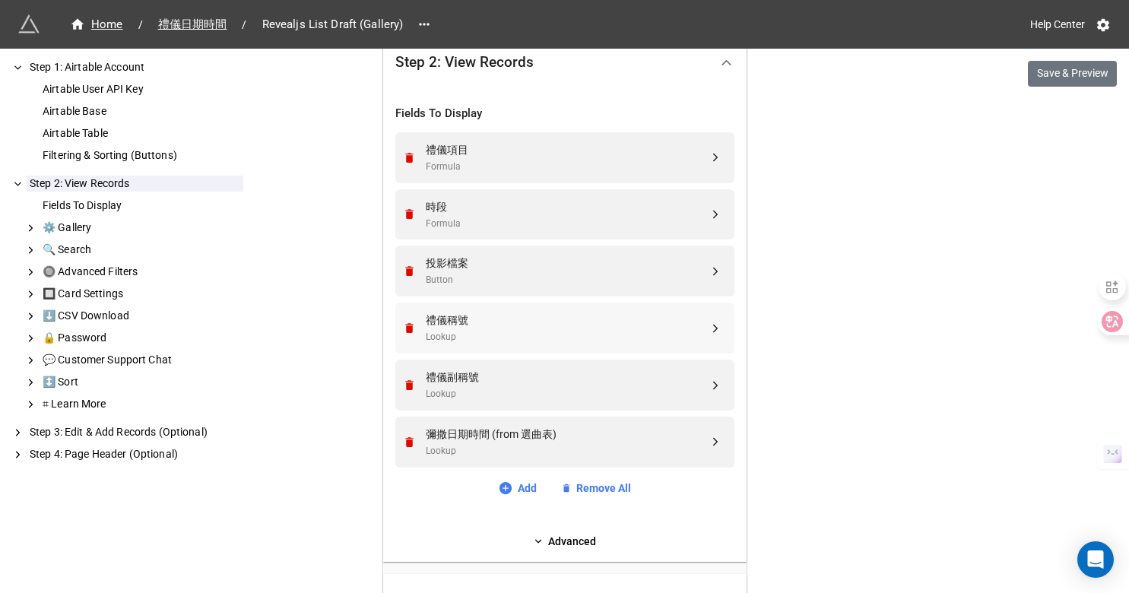
scroll to position [373, 0]
click at [405, 440] on icon "Remove" at bounding box center [409, 442] width 13 height 13
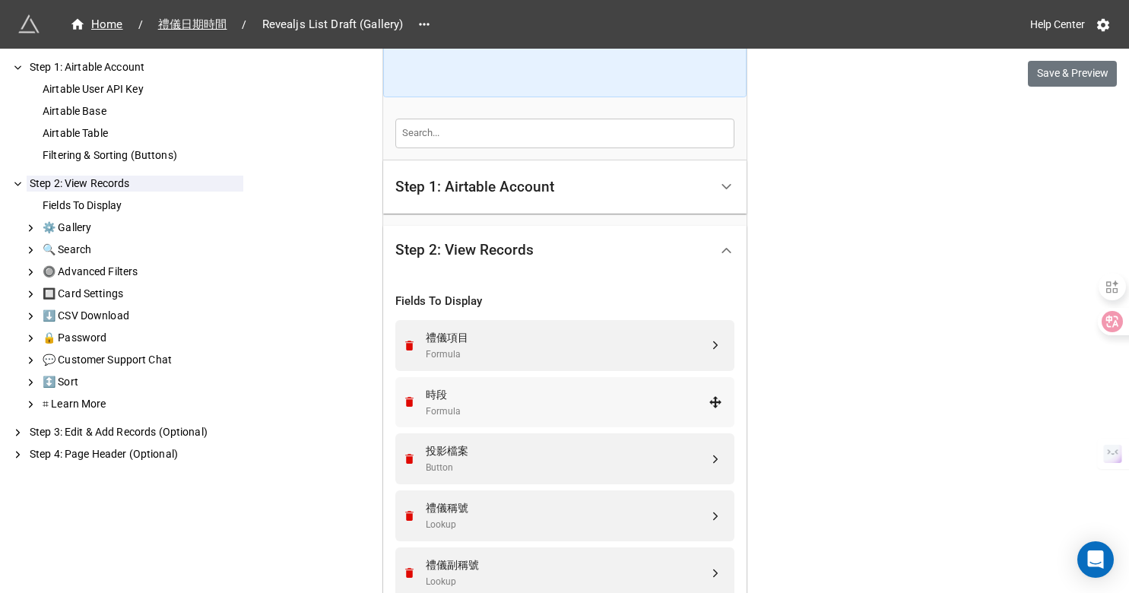
scroll to position [175, 0]
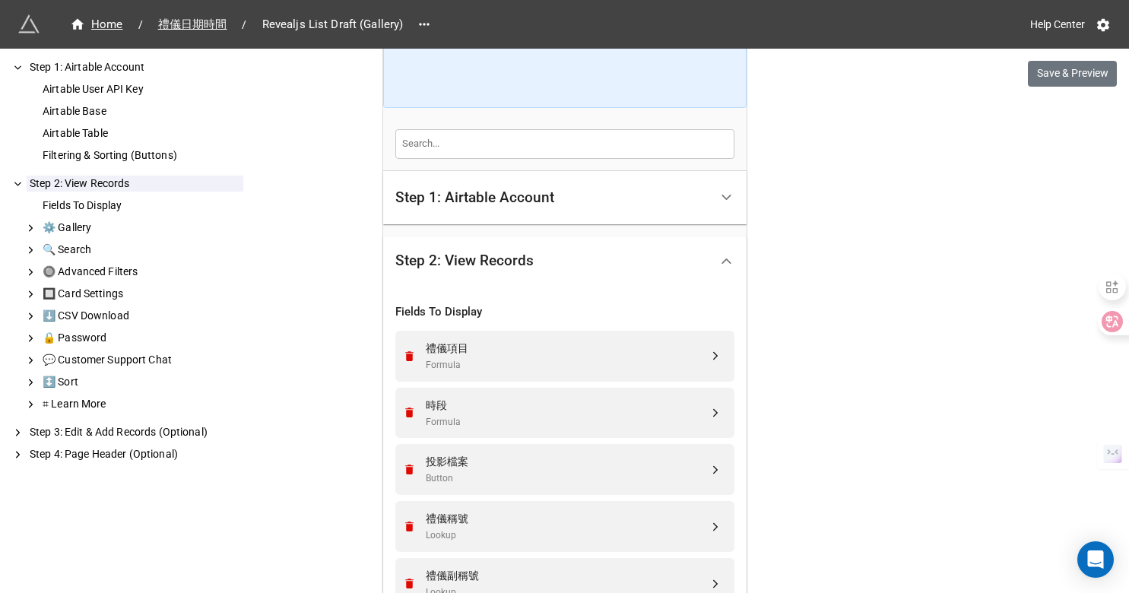
click at [421, 205] on div "Step 1: Airtable Account" at bounding box center [474, 197] width 159 height 15
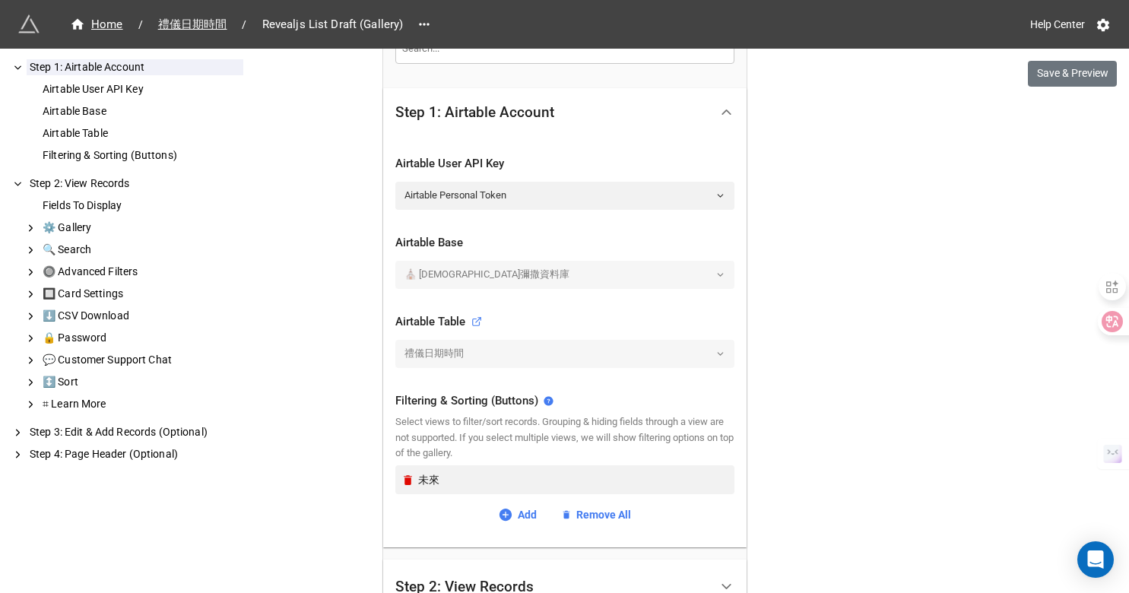
scroll to position [273, 0]
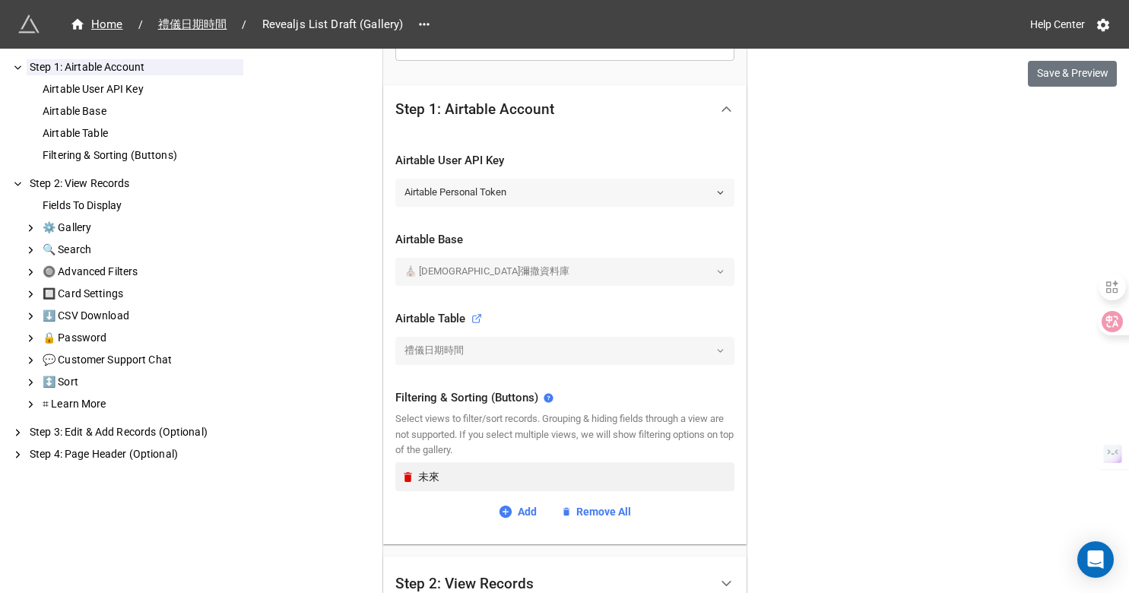
click at [423, 194] on link "Airtable Personal Token" at bounding box center [564, 192] width 339 height 27
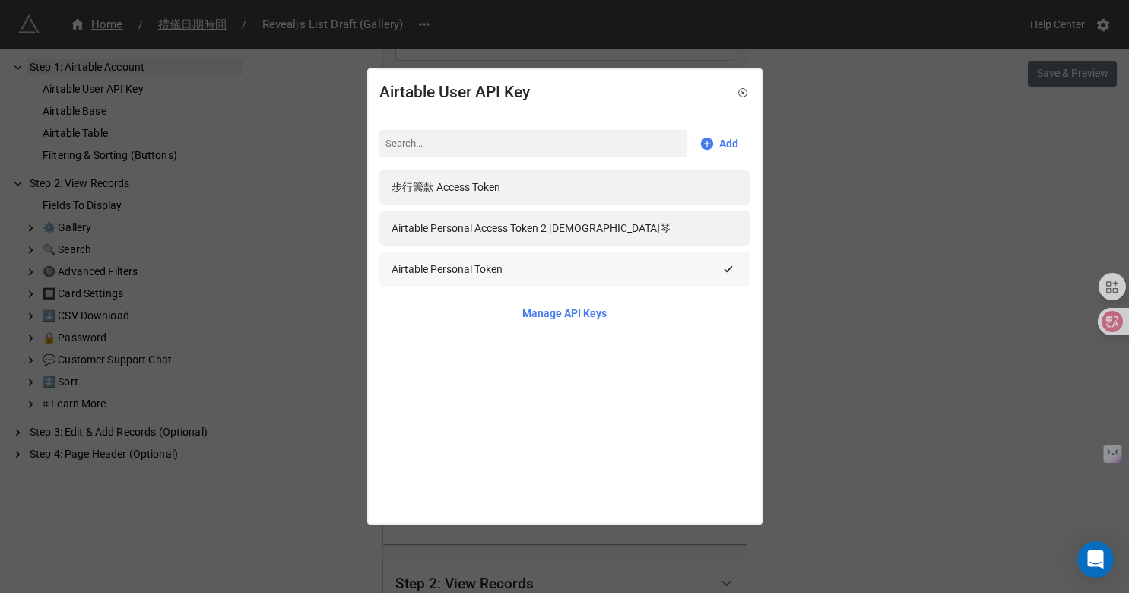
click at [417, 265] on div "Airtable Personal Token" at bounding box center [447, 269] width 111 height 17
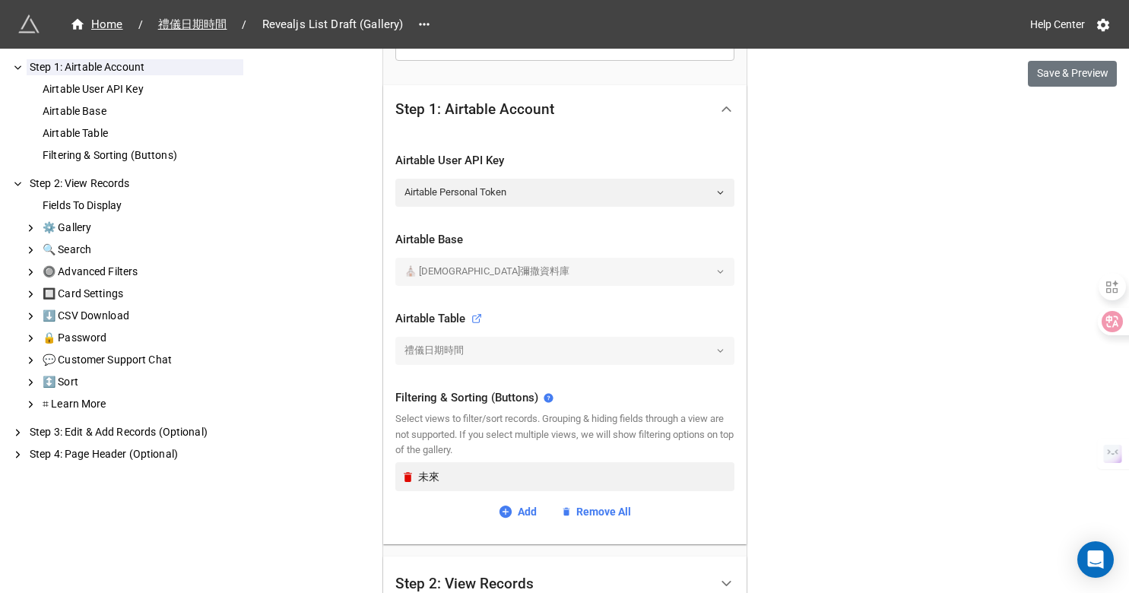
click at [428, 275] on div "⛪️ 聖母堂彌撒資料庫" at bounding box center [564, 271] width 339 height 27
click at [627, 353] on div "禮儀日期時間" at bounding box center [564, 350] width 339 height 27
click at [626, 354] on div "禮儀日期時間" at bounding box center [564, 350] width 339 height 27
click at [461, 352] on div "禮儀日期時間" at bounding box center [564, 350] width 339 height 27
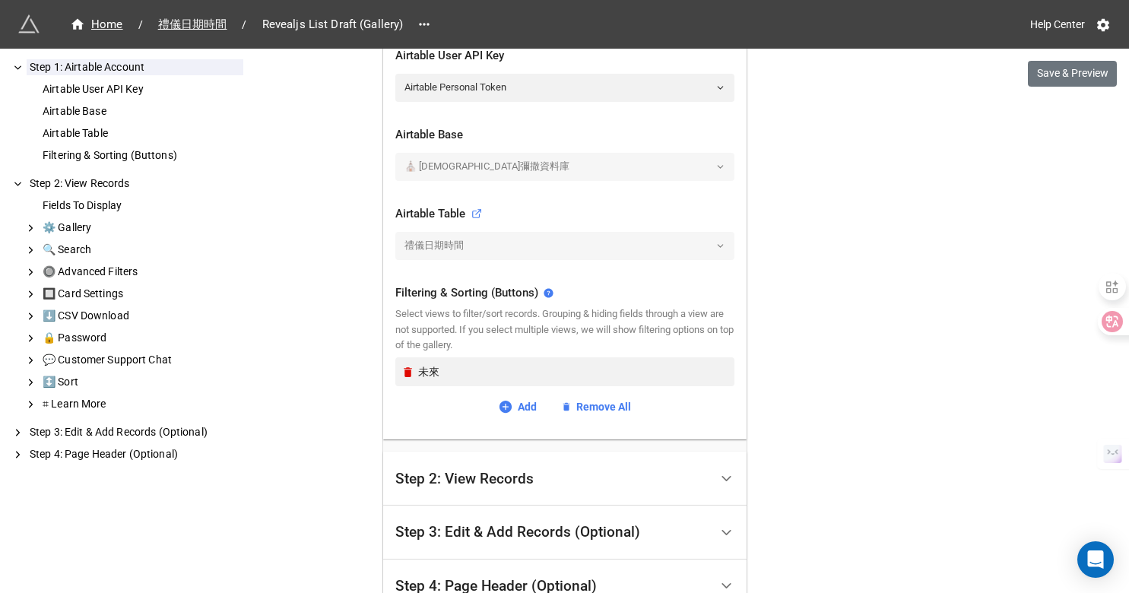
scroll to position [398, 0]
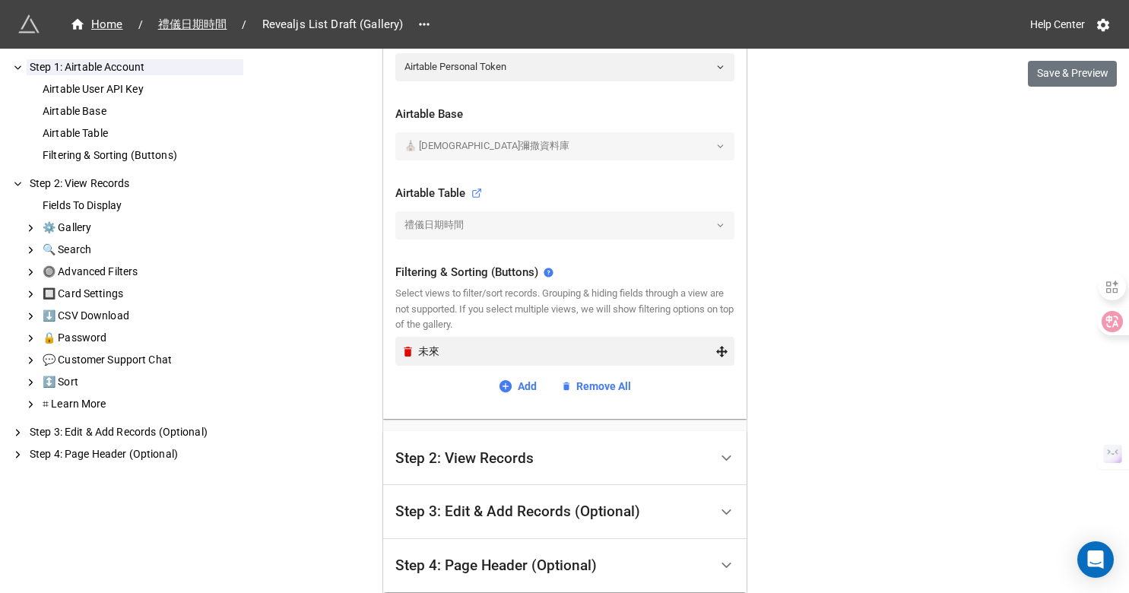
click at [456, 357] on div "未來" at bounding box center [566, 351] width 297 height 17
click at [460, 368] on div "未來" at bounding box center [564, 354] width 339 height 35
click at [456, 351] on div "未來" at bounding box center [566, 351] width 297 height 17
click at [502, 389] on icon at bounding box center [506, 386] width 12 height 12
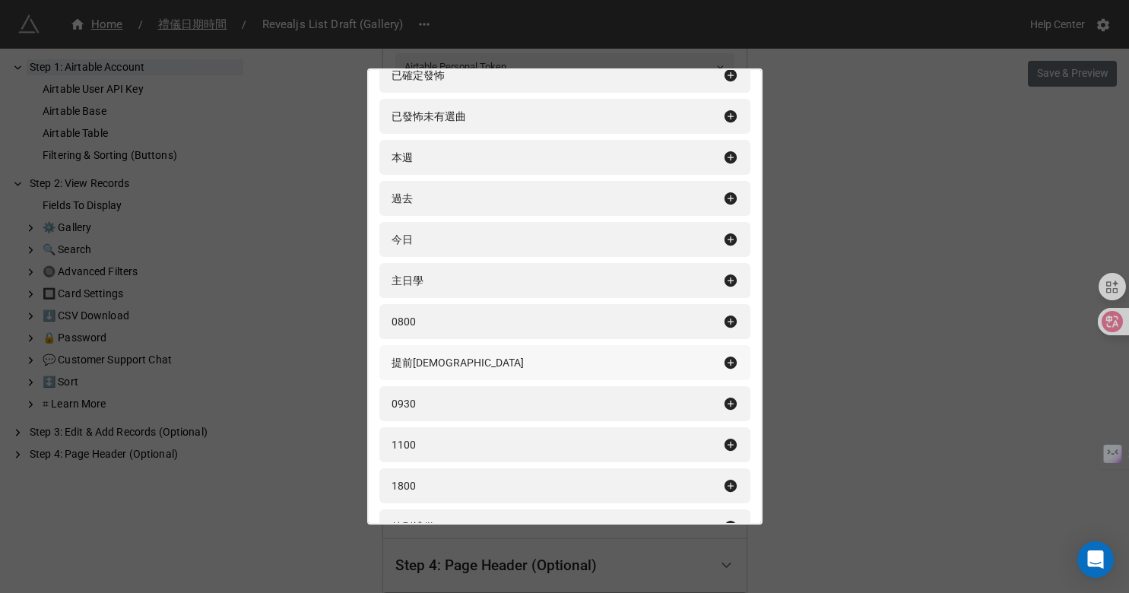
scroll to position [214, 0]
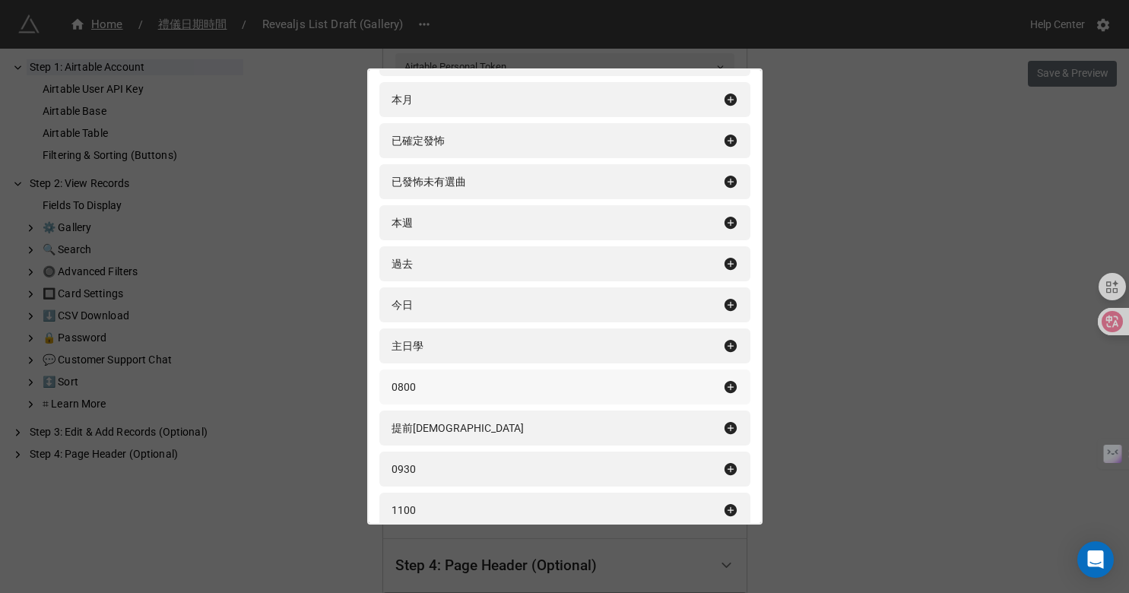
click at [532, 404] on div "0800" at bounding box center [564, 387] width 371 height 35
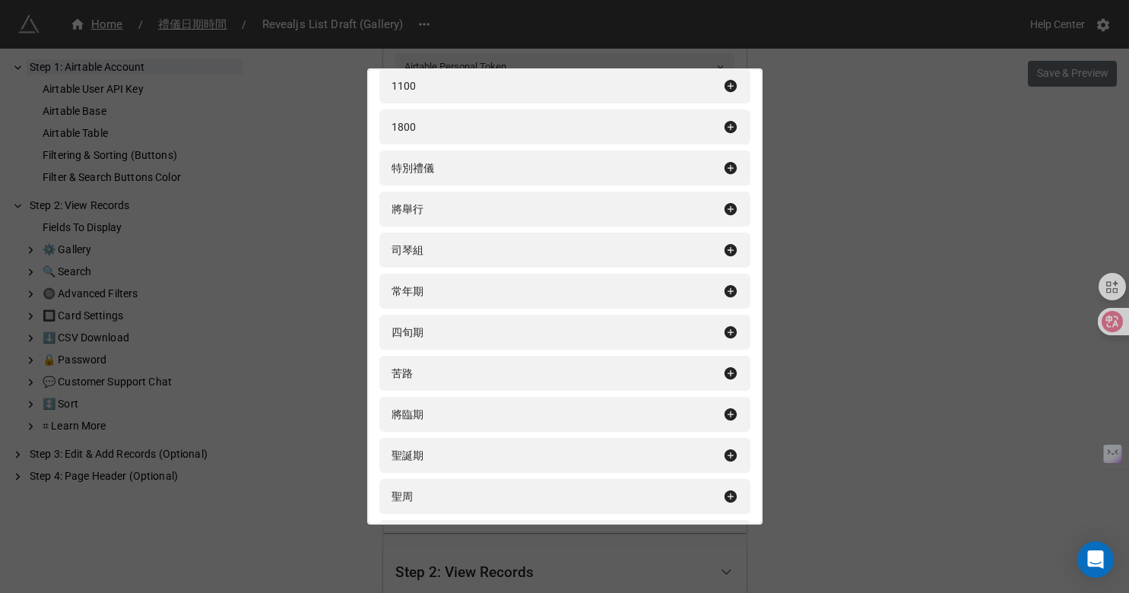
scroll to position [602, 0]
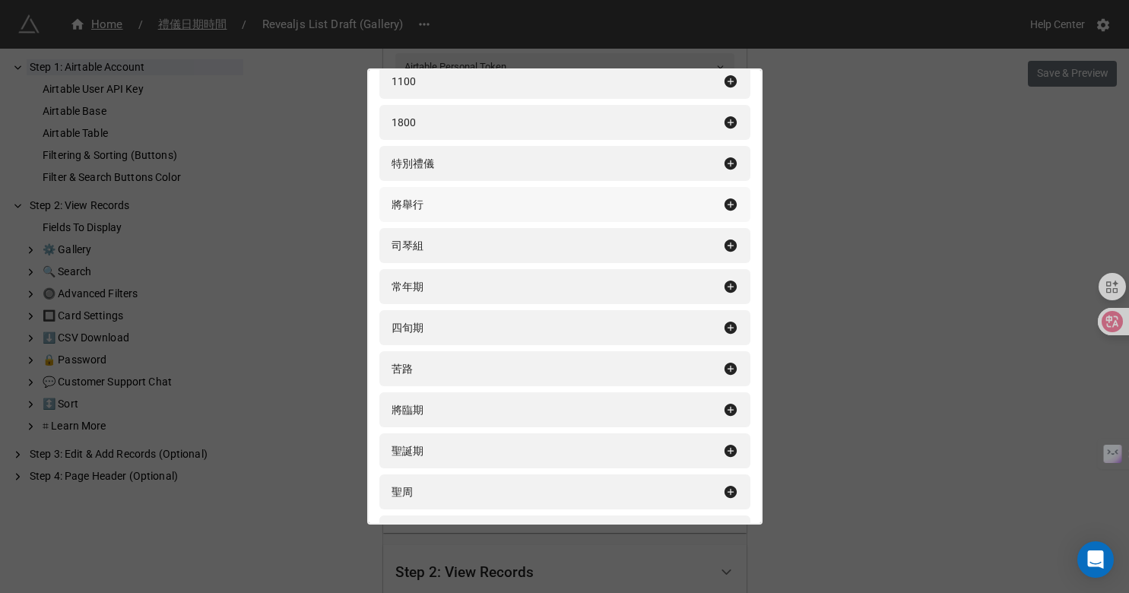
click at [429, 207] on div "將舉行" at bounding box center [558, 204] width 332 height 17
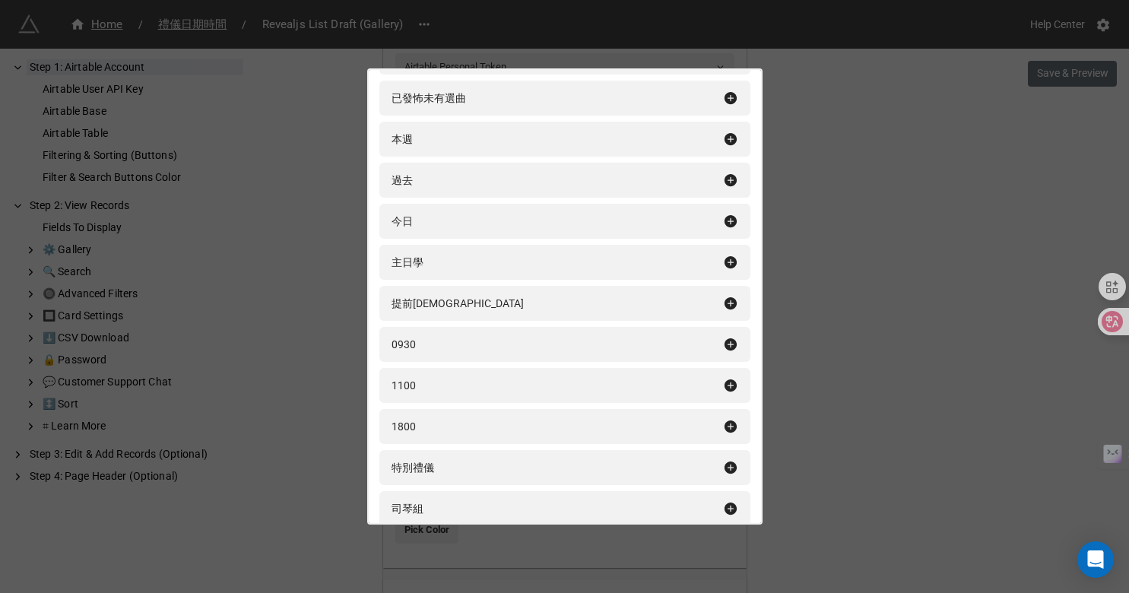
scroll to position [303, 0]
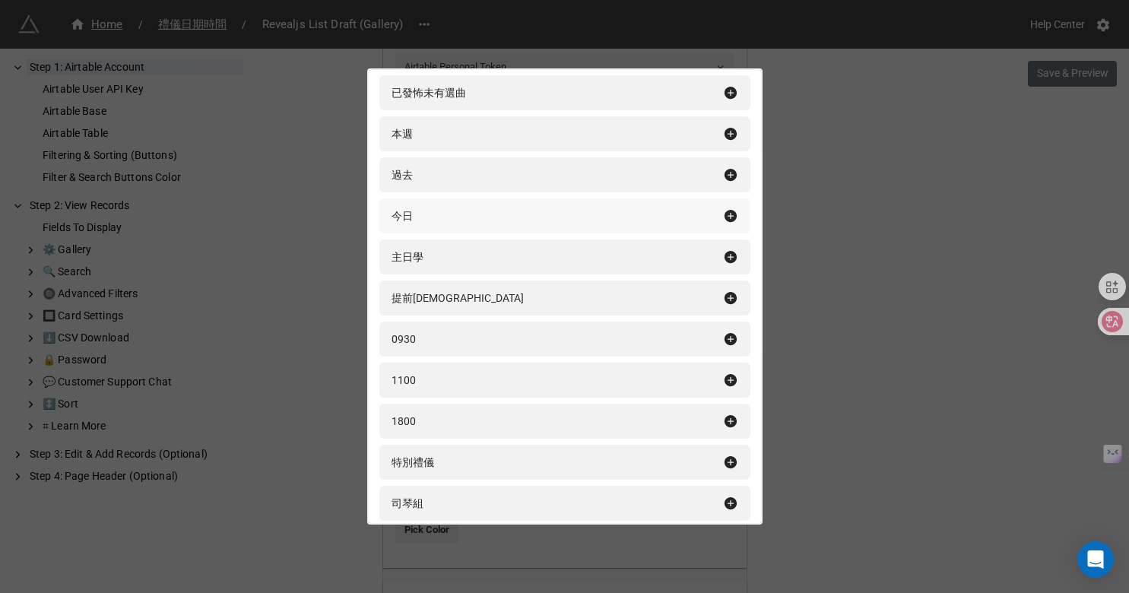
click at [428, 223] on div "今日" at bounding box center [558, 216] width 332 height 17
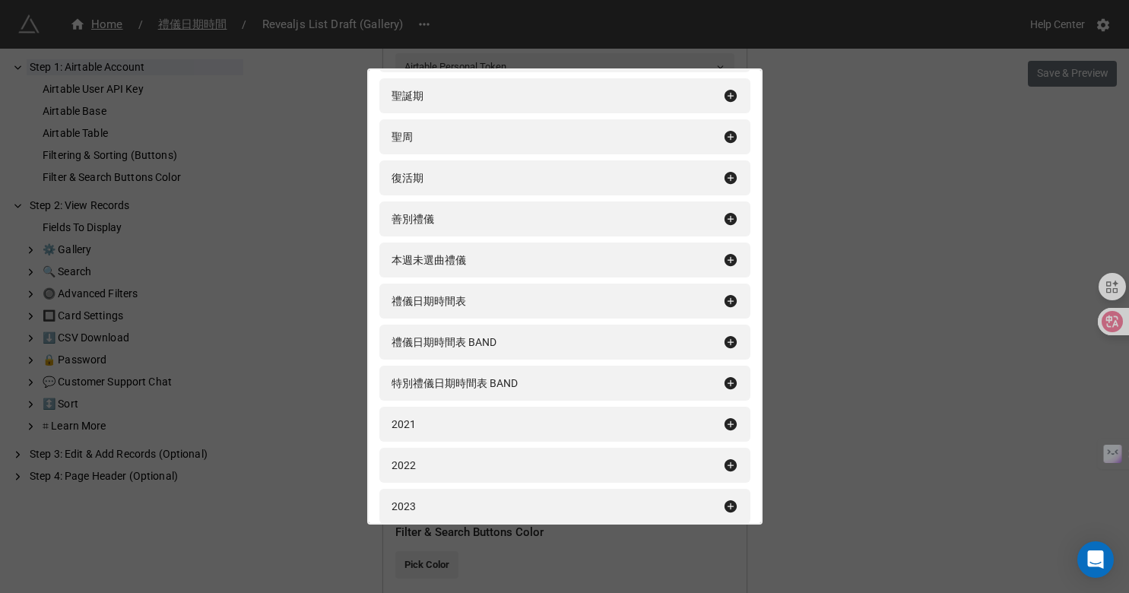
scroll to position [880, 0]
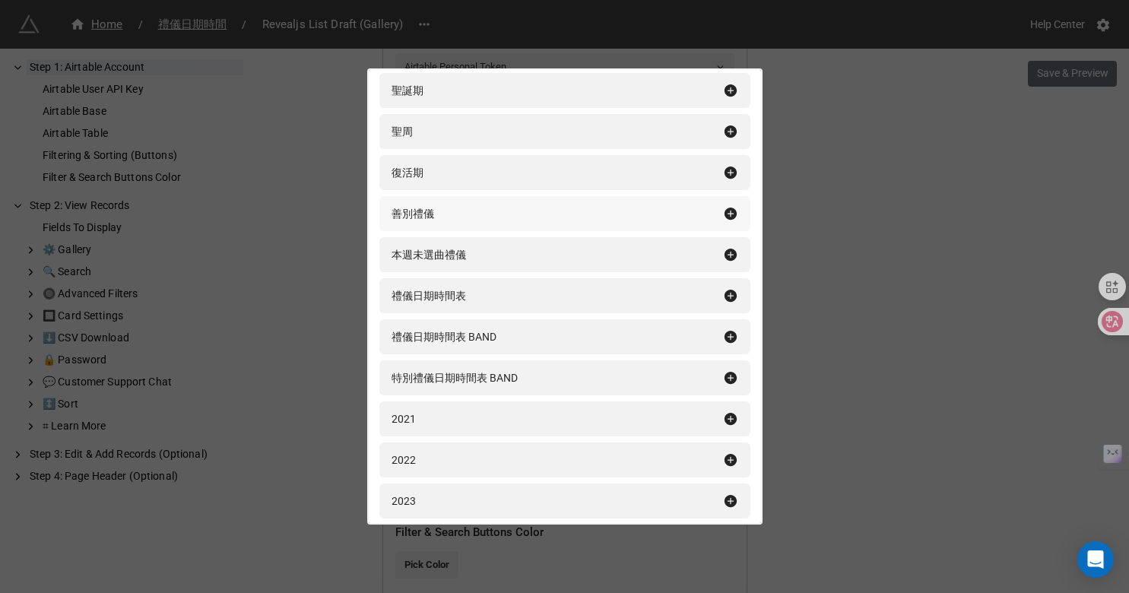
click at [427, 217] on div "善別禮儀" at bounding box center [413, 213] width 43 height 17
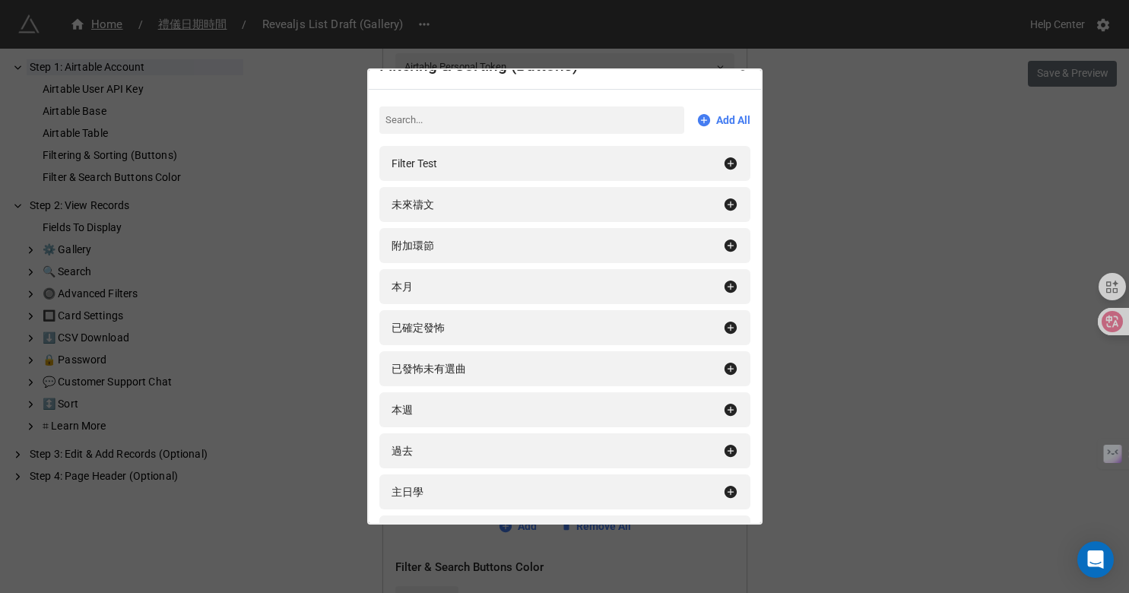
scroll to position [0, 0]
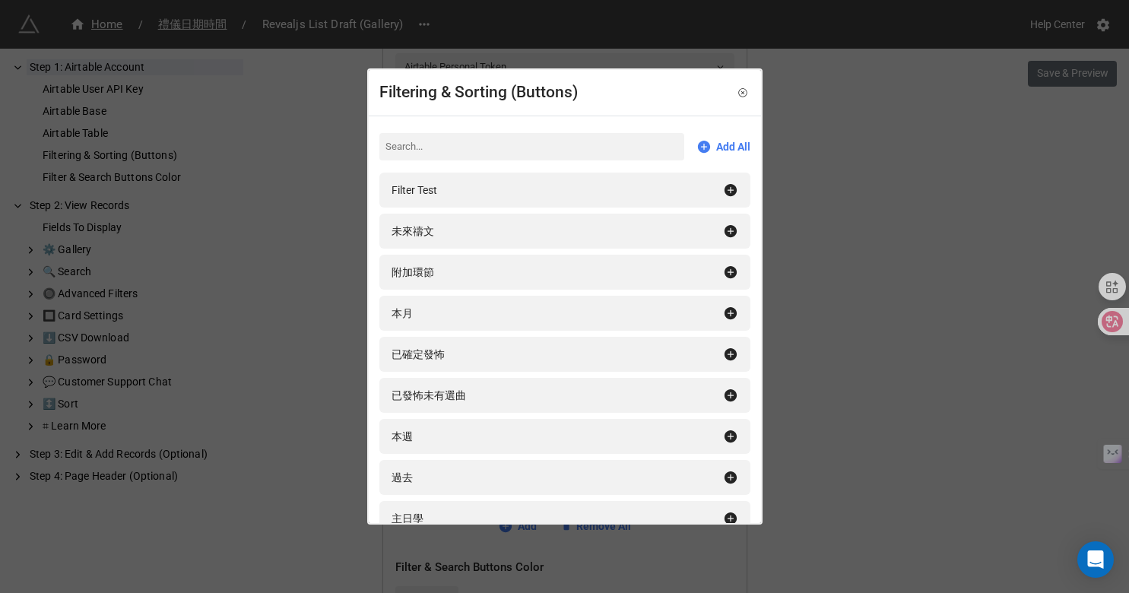
click at [346, 335] on div "Filtering & Sorting (Buttons) Add All Filter Test 未來禱文 附加環節 本月 已確定發怖 已發怖未有選曲 本週…" at bounding box center [564, 296] width 1129 height 593
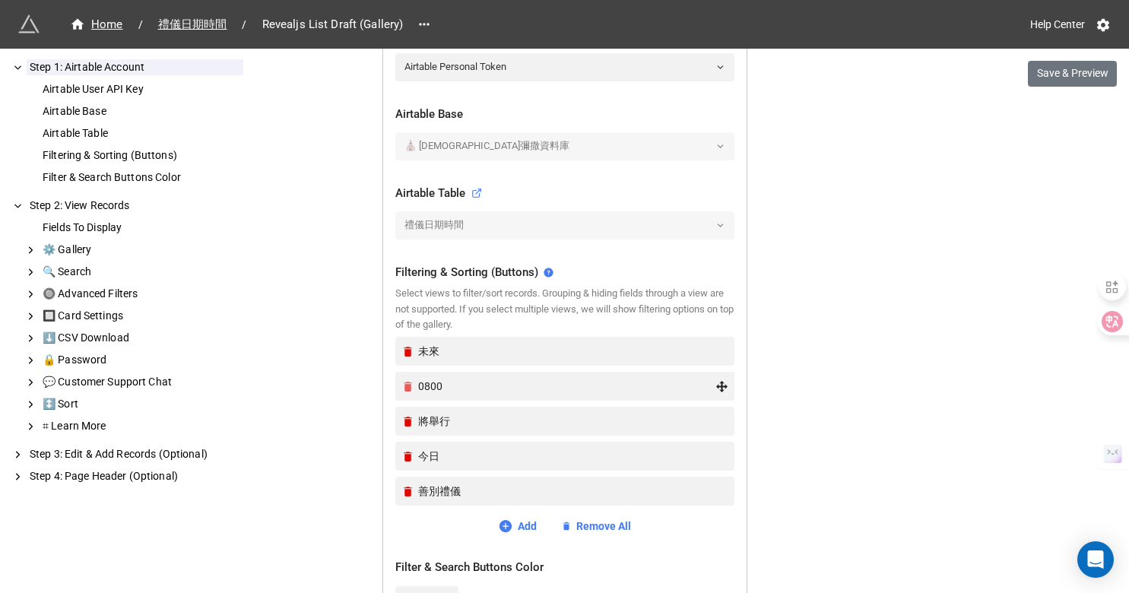
click at [402, 380] on icon "Remove" at bounding box center [408, 386] width 13 height 13
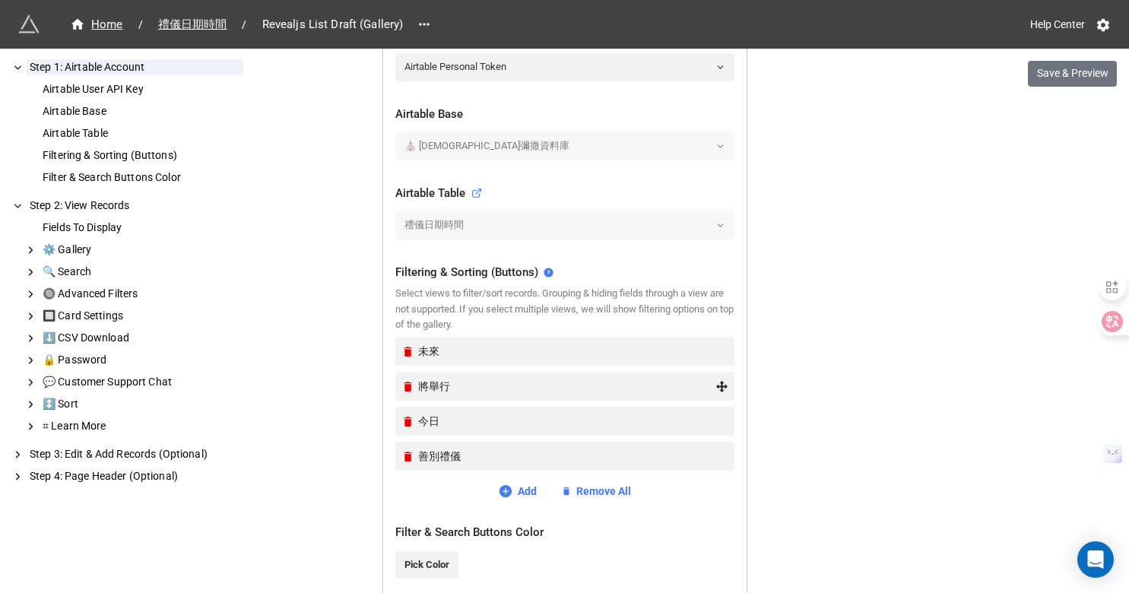
drag, startPoint x: 425, startPoint y: 422, endPoint x: 430, endPoint y: 391, distance: 31.5
click at [430, 391] on div "未來 將舉行 今日 善別禮儀" at bounding box center [564, 407] width 339 height 140
drag, startPoint x: 722, startPoint y: 422, endPoint x: 727, endPoint y: 358, distance: 64.1
click at [675, 343] on div "今日" at bounding box center [566, 351] width 297 height 17
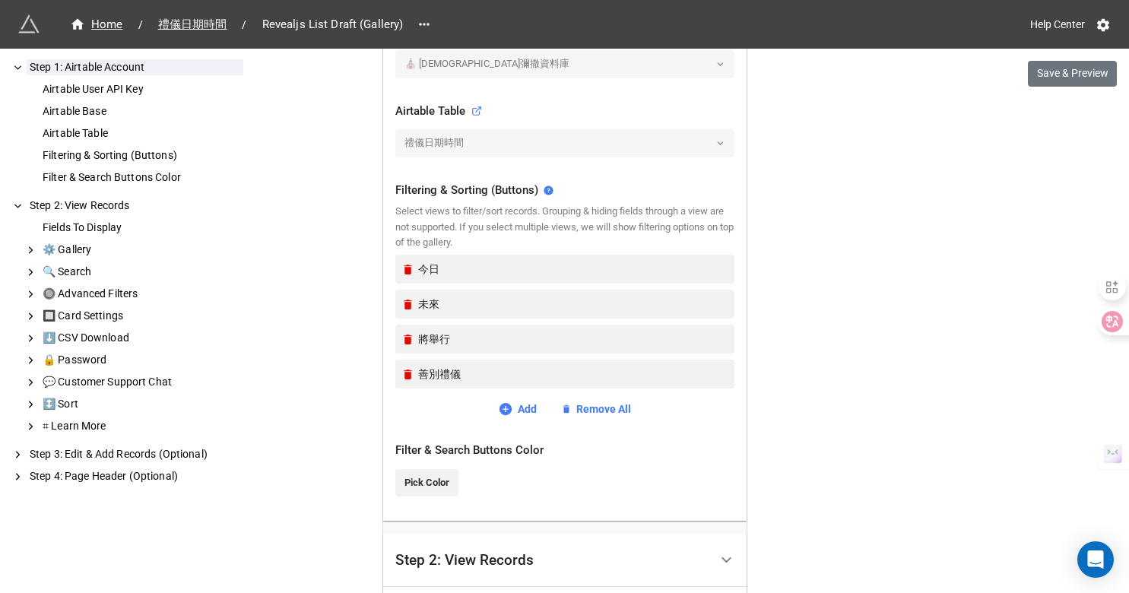
scroll to position [471, 0]
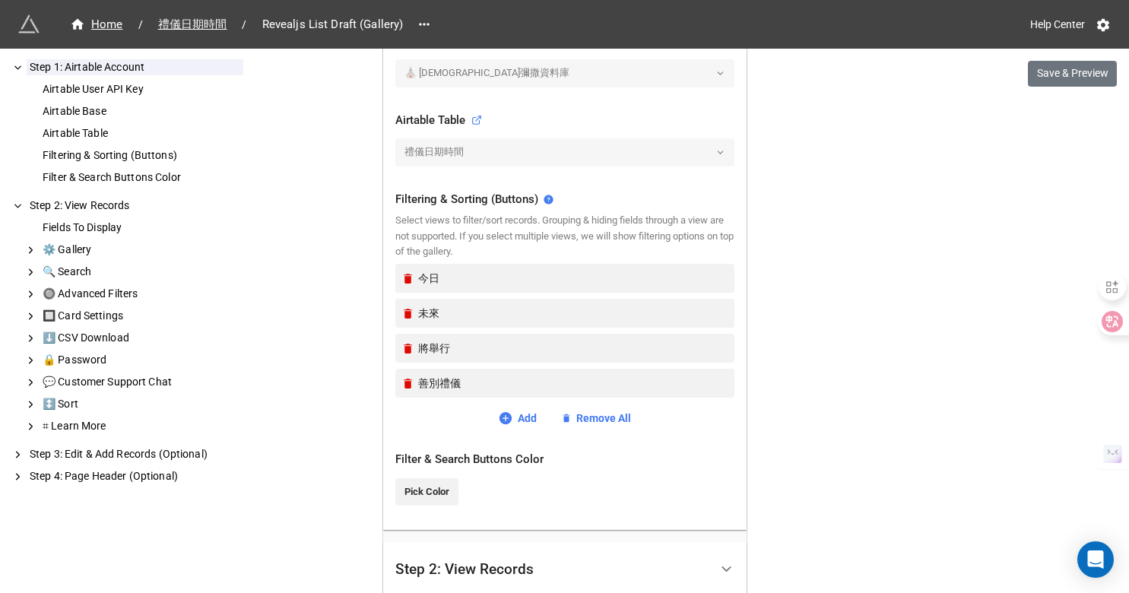
click at [821, 295] on div "Home / 禮儀日期時間 / Revealjs List Draft (Gallery) Help Center Save & Preview How to…" at bounding box center [564, 218] width 1129 height 1379
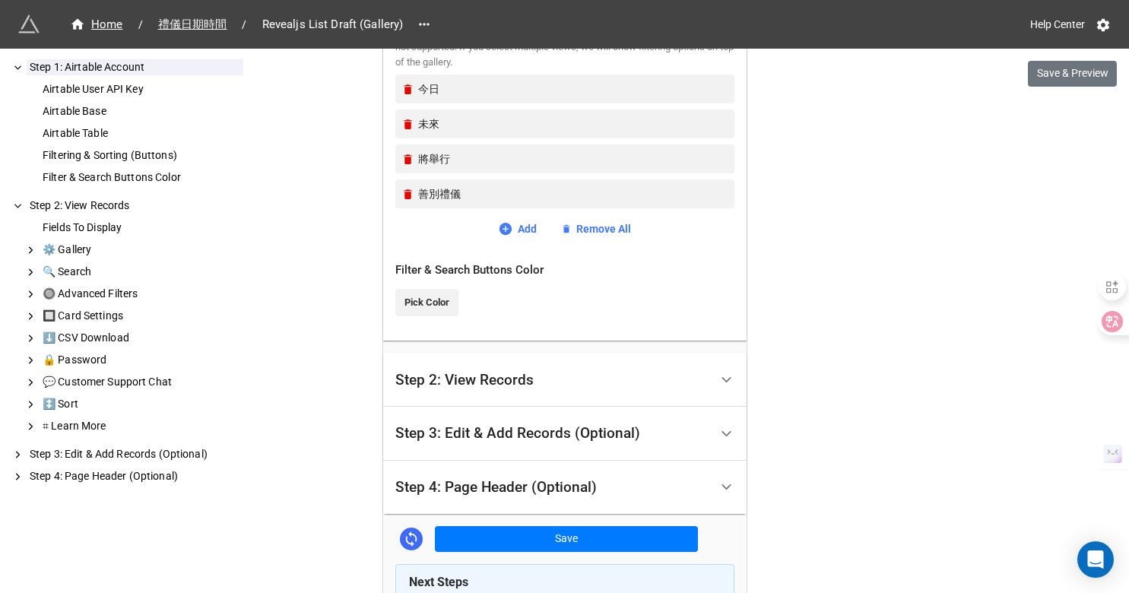
scroll to position [673, 0]
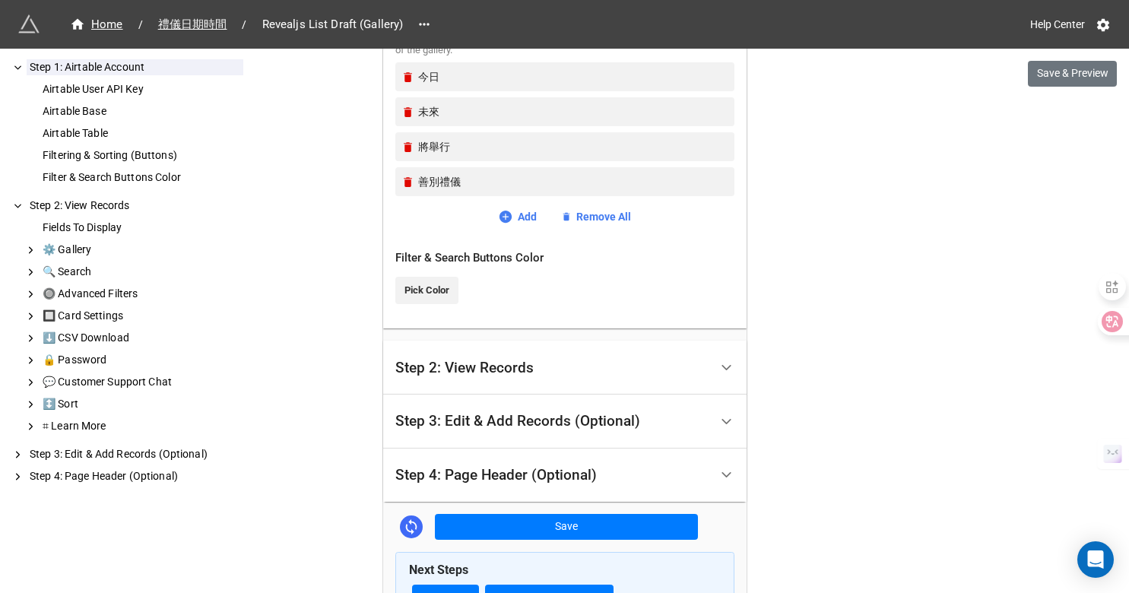
click at [713, 364] on div at bounding box center [726, 368] width 34 height 34
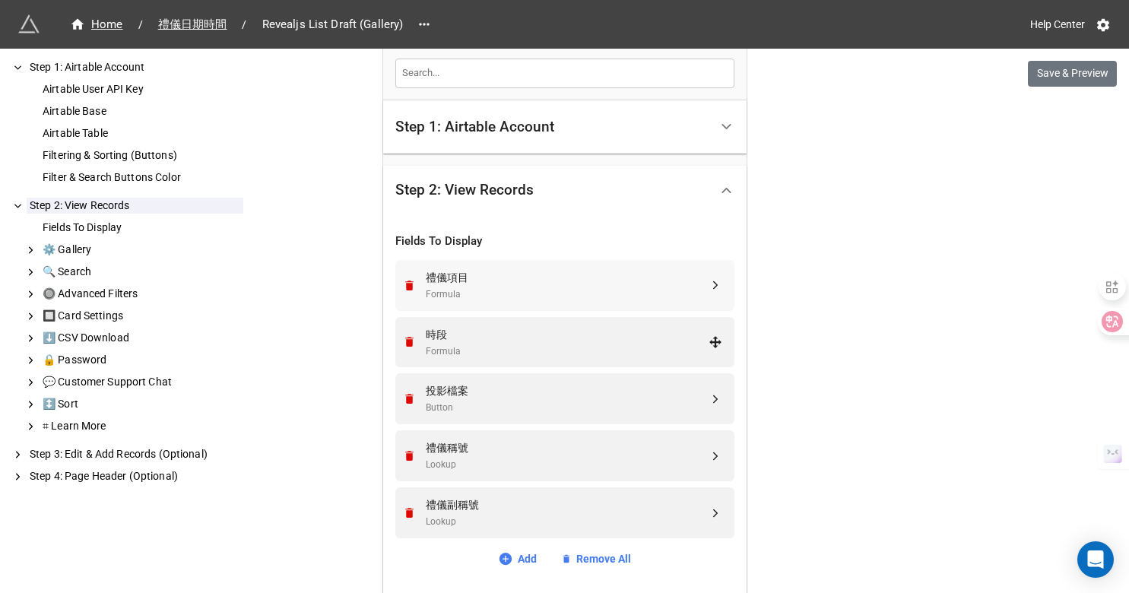
scroll to position [255, 0]
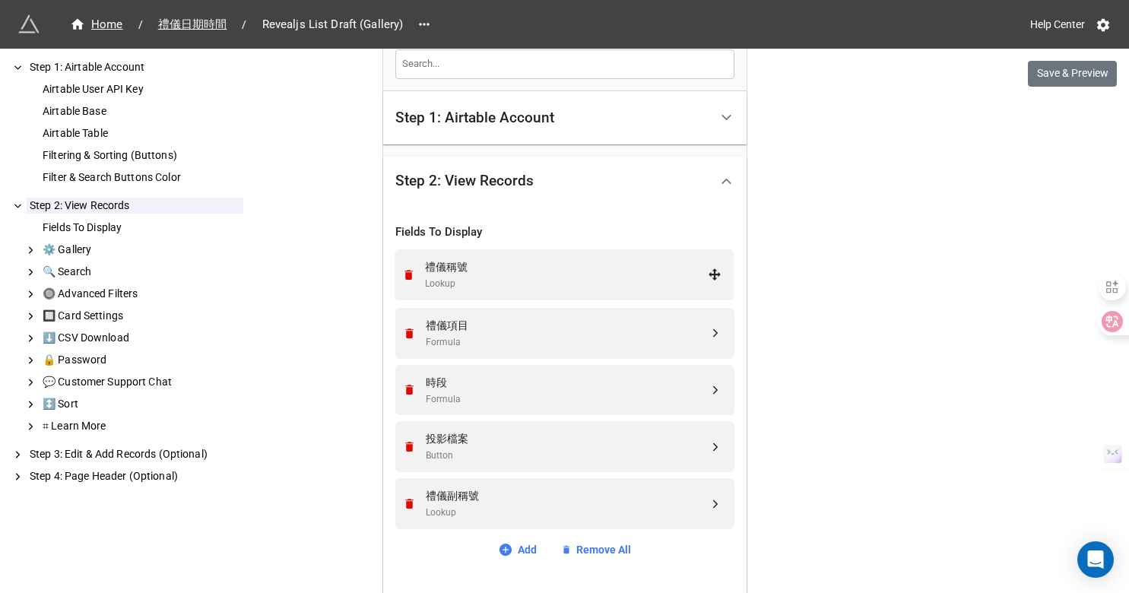
drag, startPoint x: 709, startPoint y: 444, endPoint x: 713, endPoint y: 271, distance: 172.6
drag, startPoint x: 704, startPoint y: 493, endPoint x: 716, endPoint y: 349, distance: 144.2
click at [716, 349] on div "禮儀稱號 Lookup 禮儀項目 Formula 時段 Formula 投影檔案 Button 禮儀副稱號 Lookup" at bounding box center [564, 393] width 339 height 284
drag, startPoint x: 709, startPoint y: 505, endPoint x: 716, endPoint y: 338, distance: 166.7
click at [406, 389] on icon "Remove" at bounding box center [409, 390] width 8 height 10
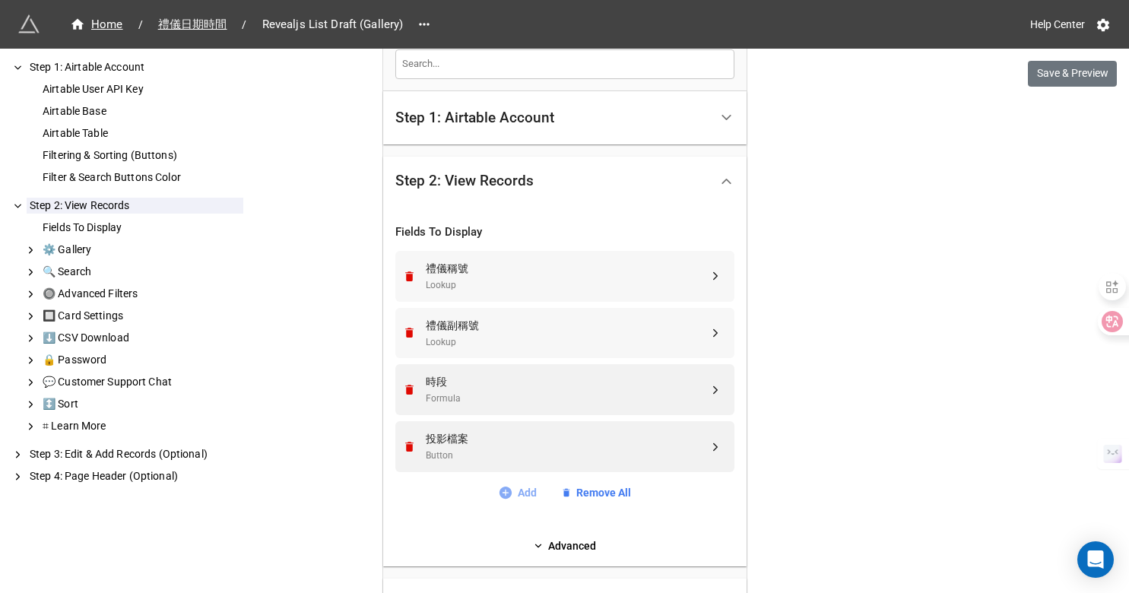
click at [500, 494] on icon at bounding box center [505, 492] width 15 height 15
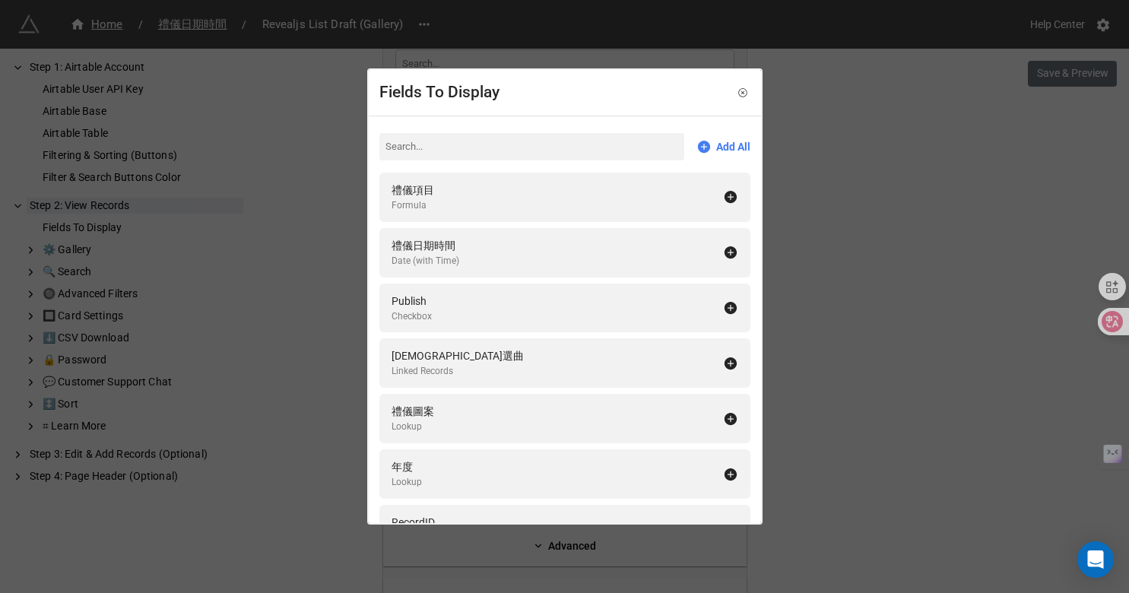
click at [415, 148] on input at bounding box center [531, 146] width 305 height 27
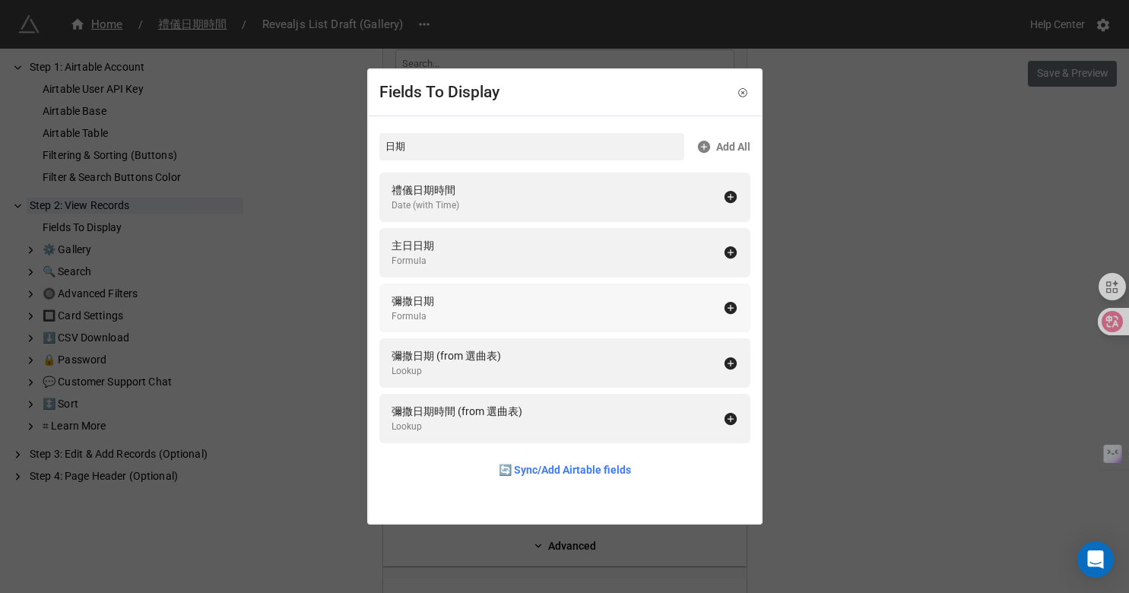
click at [442, 303] on div "彌撒日期 Formula" at bounding box center [558, 308] width 332 height 31
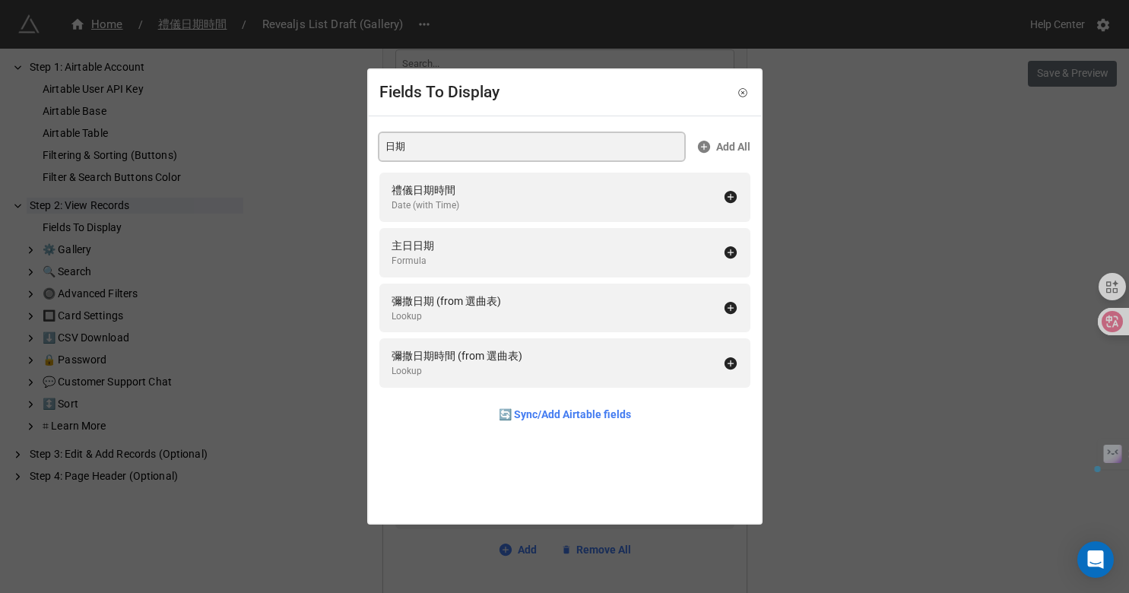
drag, startPoint x: 436, startPoint y: 149, endPoint x: 348, endPoint y: 116, distance: 94.8
click at [351, 118] on div "Fields To Display 日期 Add All 禮儀日期時間 Date (with Time) 主日日期 Formula 彌撒日期 (from 選曲…" at bounding box center [564, 296] width 1129 height 593
click at [397, 198] on div "Formula" at bounding box center [458, 205] width 132 height 14
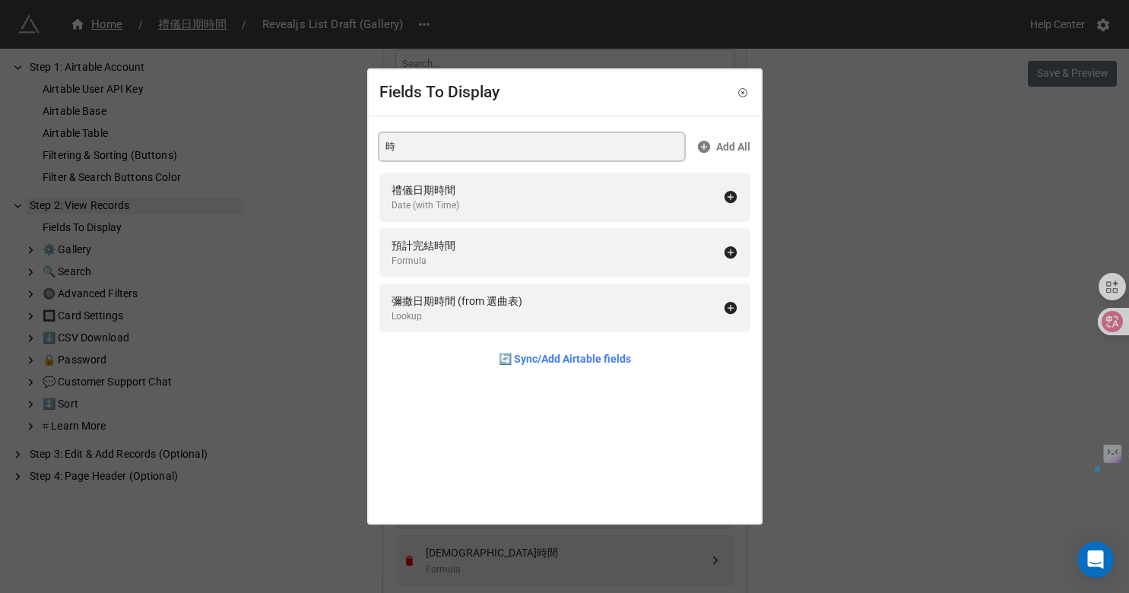
drag, startPoint x: 409, startPoint y: 141, endPoint x: 370, endPoint y: 141, distance: 38.8
click at [371, 141] on div "時 Add All 禮儀日期時間 Date (with Time) 預計完結時間 Formula 彌撒日期時間 (from 選曲表) Lookup 🔄 Syn…" at bounding box center [565, 251] width 392 height 271
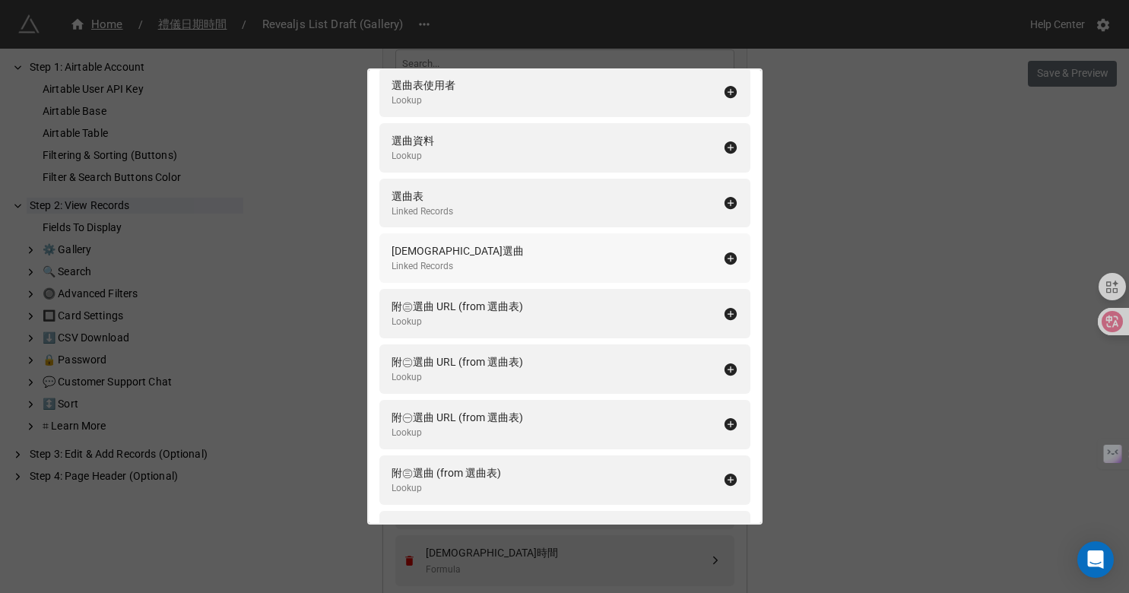
scroll to position [110, 0]
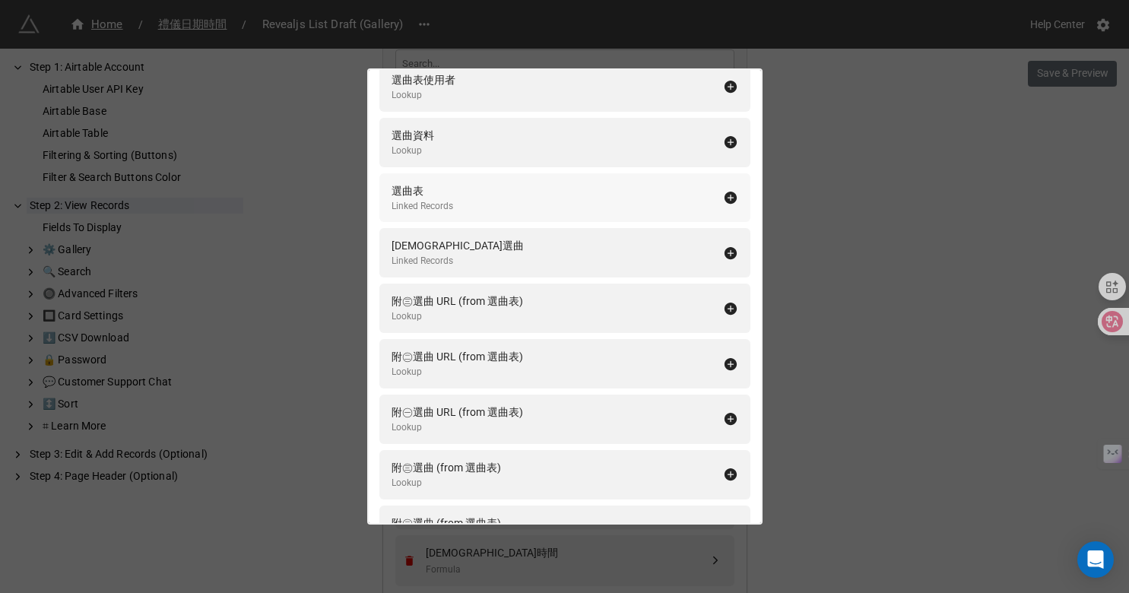
click at [436, 201] on div "Linked Records" at bounding box center [423, 206] width 62 height 14
click at [434, 198] on div "彌撒選曲" at bounding box center [458, 191] width 132 height 17
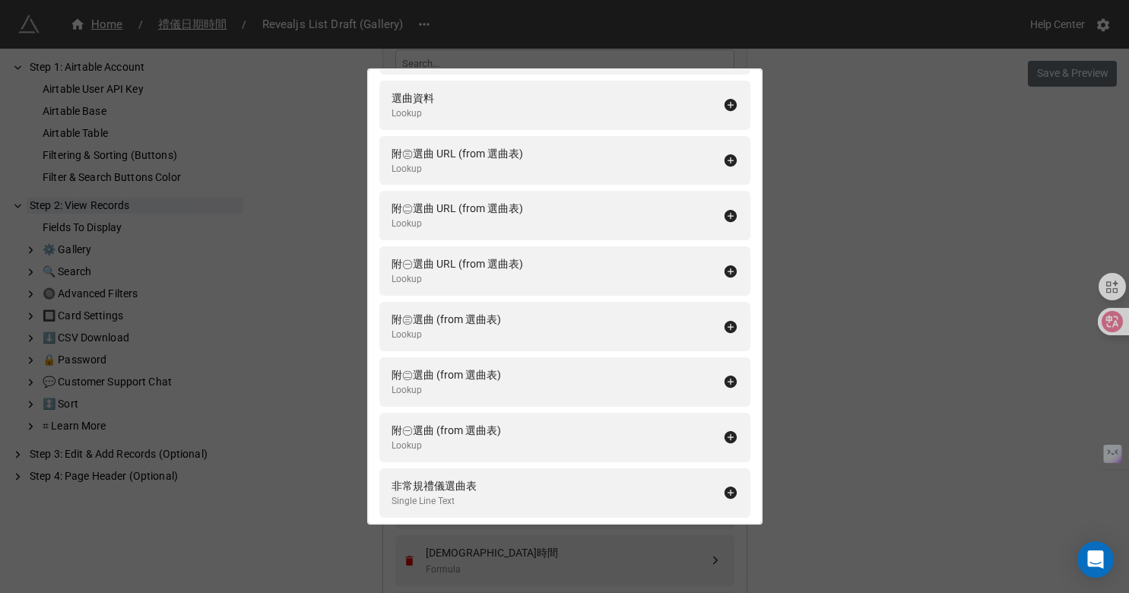
scroll to position [0, 0]
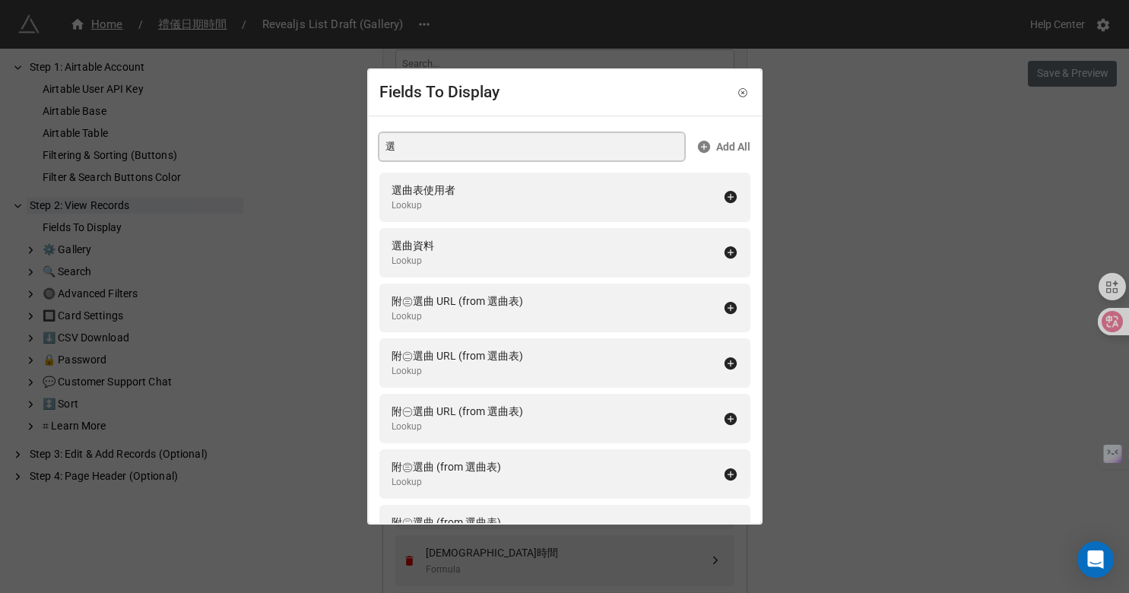
drag, startPoint x: 405, startPoint y: 141, endPoint x: 382, endPoint y: 141, distance: 22.8
click at [382, 141] on input "選" at bounding box center [531, 146] width 305 height 27
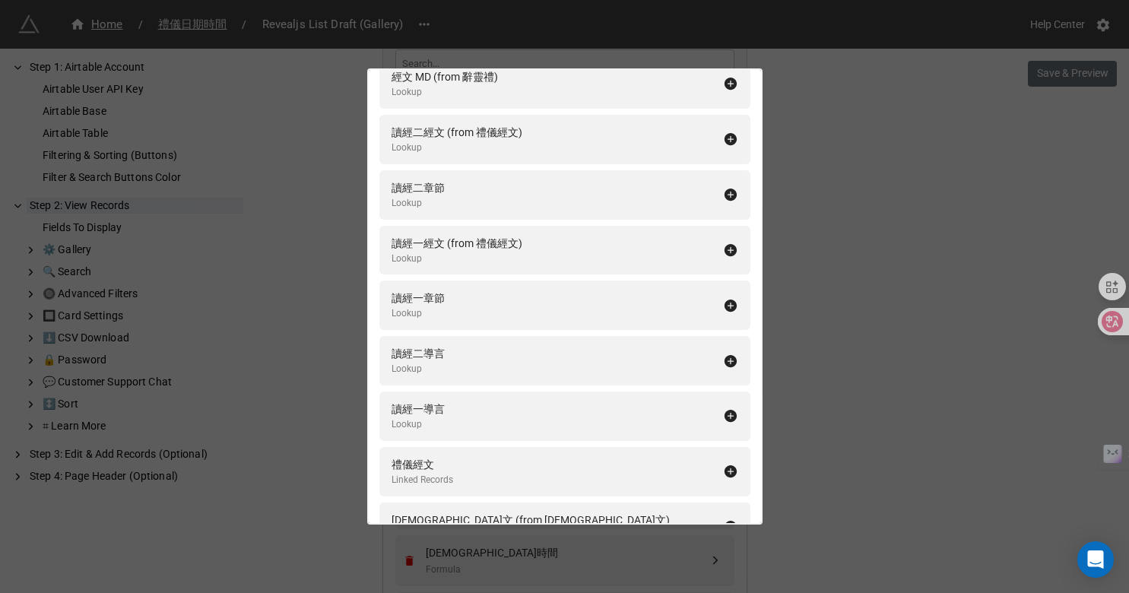
scroll to position [429, 0]
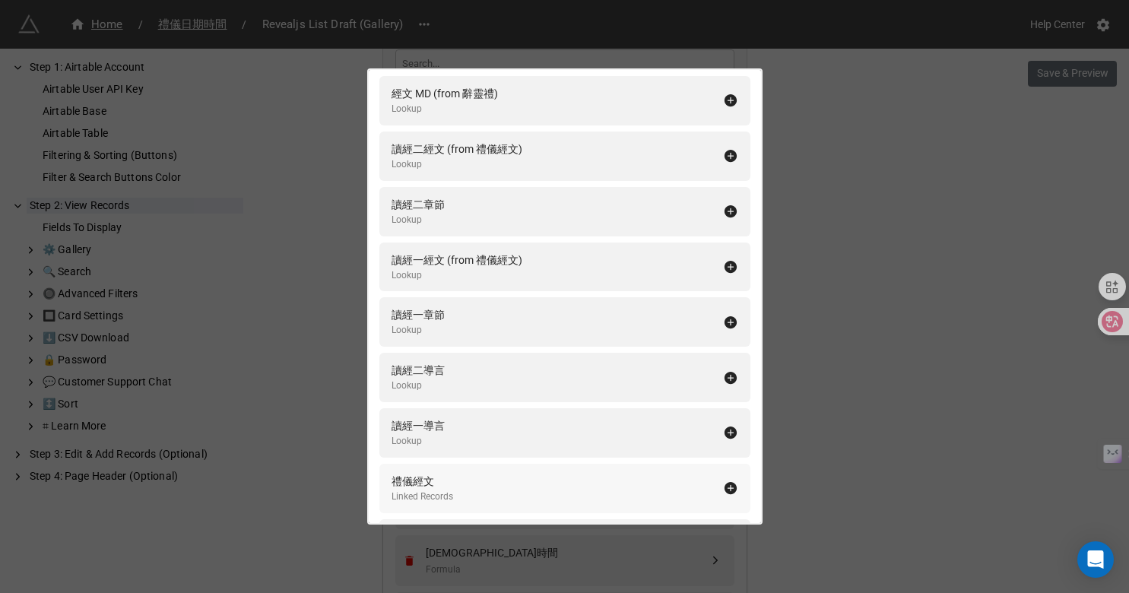
type input "經"
click at [452, 488] on div "禮儀經文" at bounding box center [423, 481] width 62 height 17
click at [373, 543] on div "Fields To Display 經 Add All 經文 HTML Lookup 經文網頁 (from 選曲表) Lookup 經文 HTML 2 Loo…" at bounding box center [564, 296] width 1129 height 593
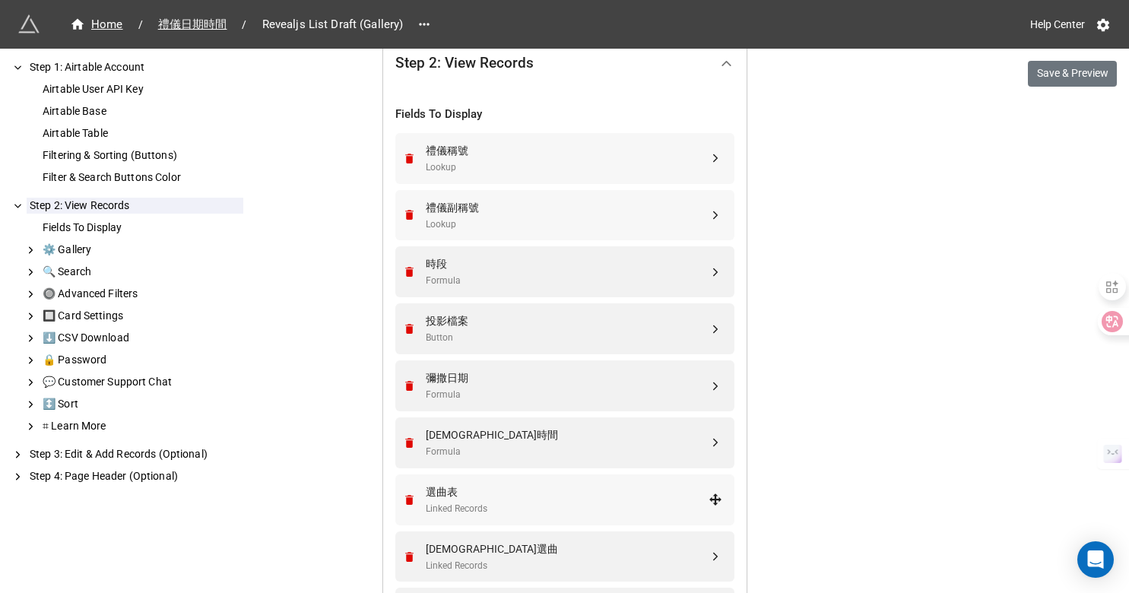
scroll to position [369, 0]
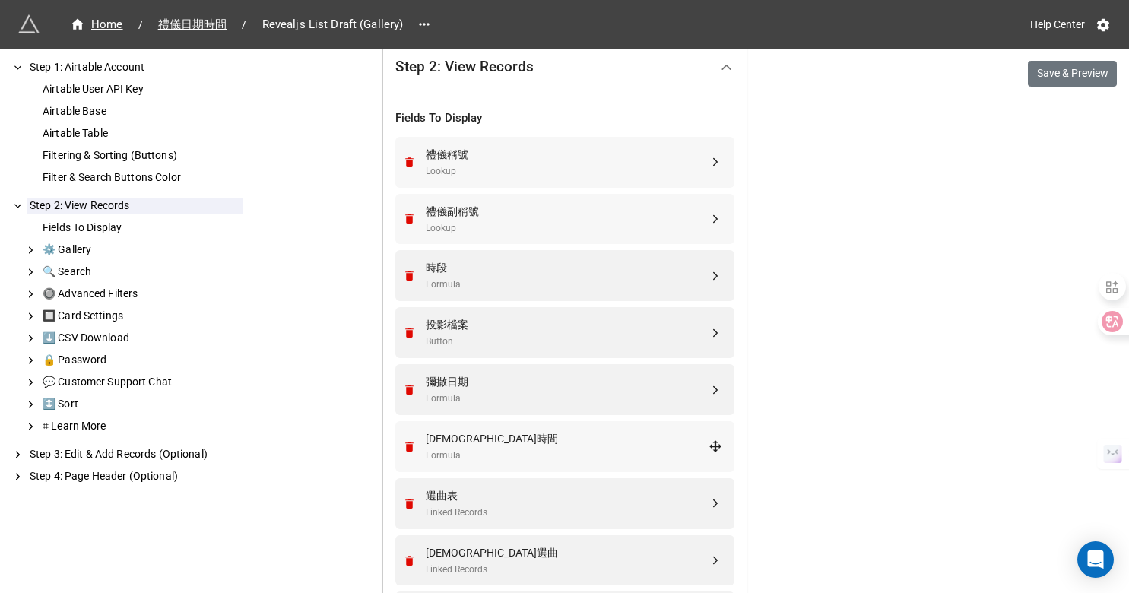
click at [490, 443] on div "彌撒時間" at bounding box center [567, 438] width 283 height 17
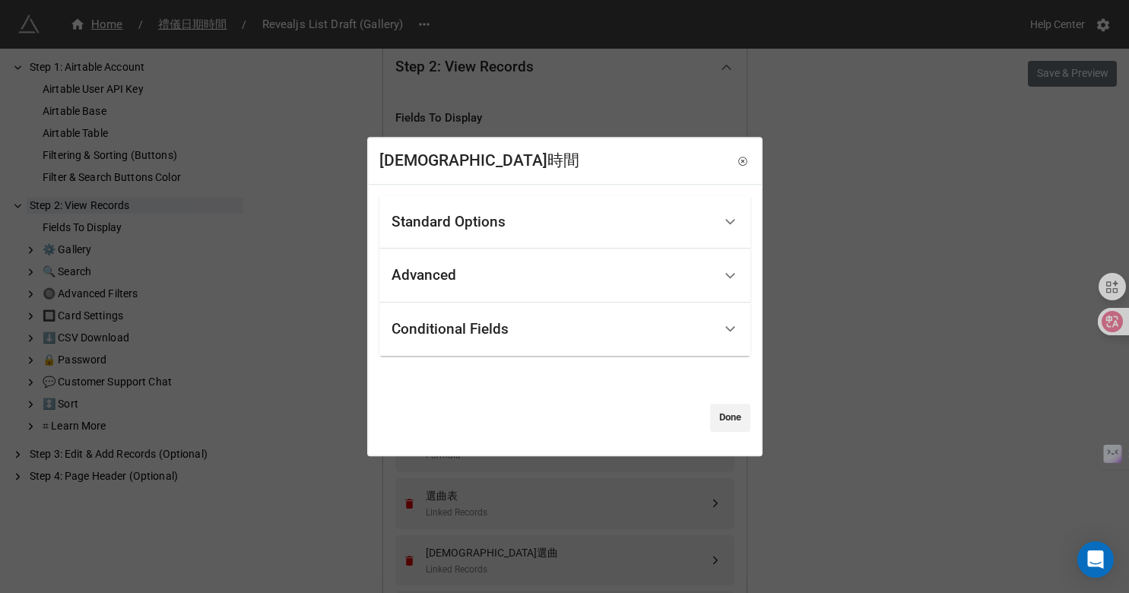
click at [456, 222] on div "Standard Options" at bounding box center [449, 221] width 114 height 15
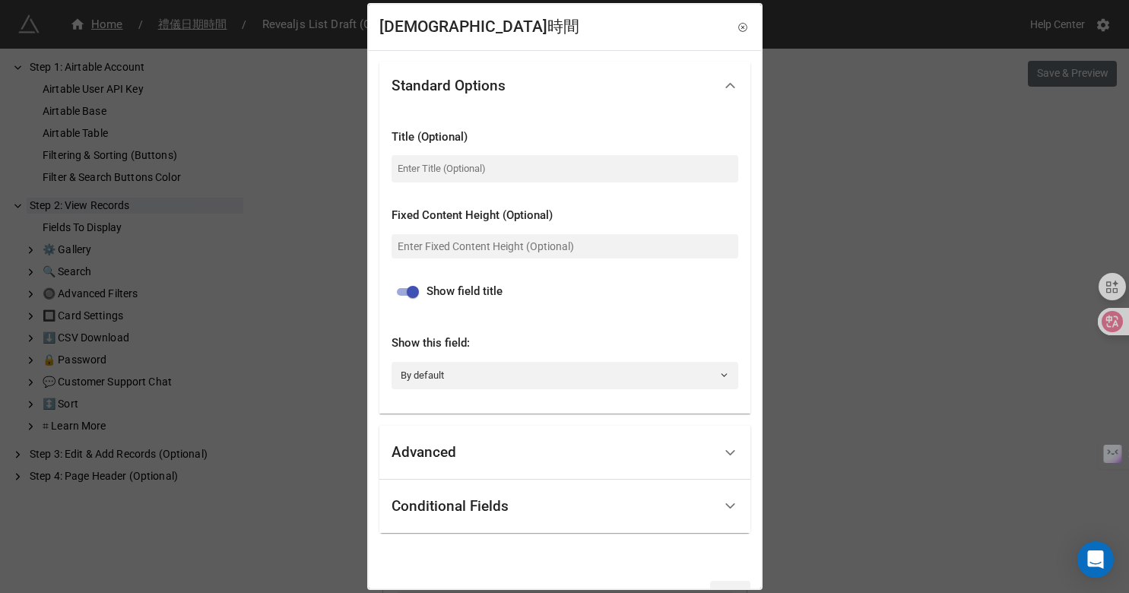
click at [478, 440] on div "Advanced" at bounding box center [553, 453] width 322 height 36
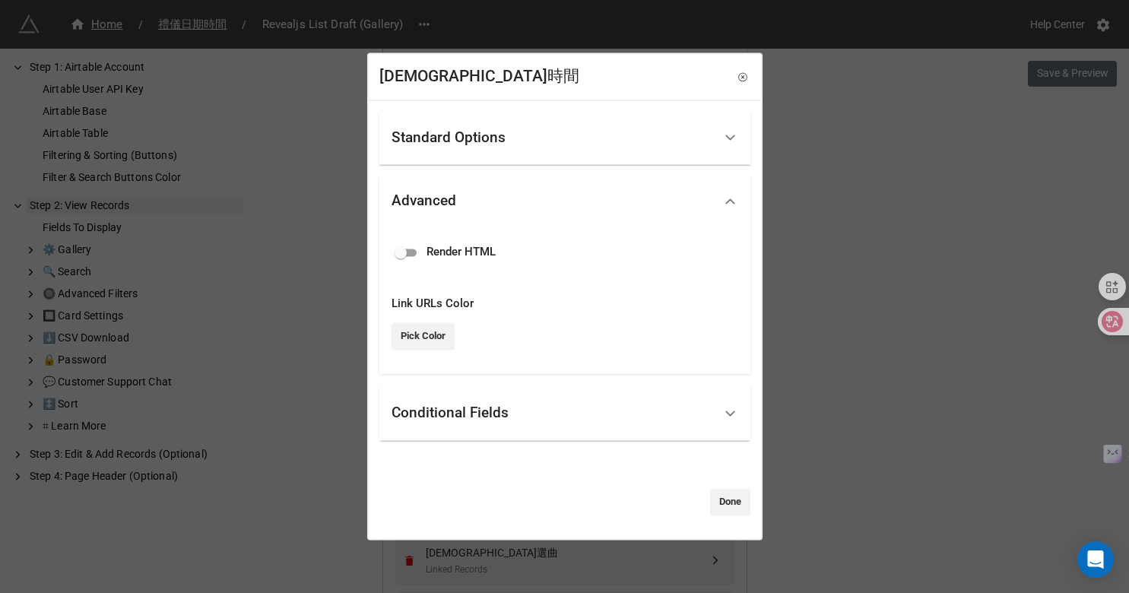
click at [440, 146] on div "Standard Options" at bounding box center [553, 138] width 322 height 36
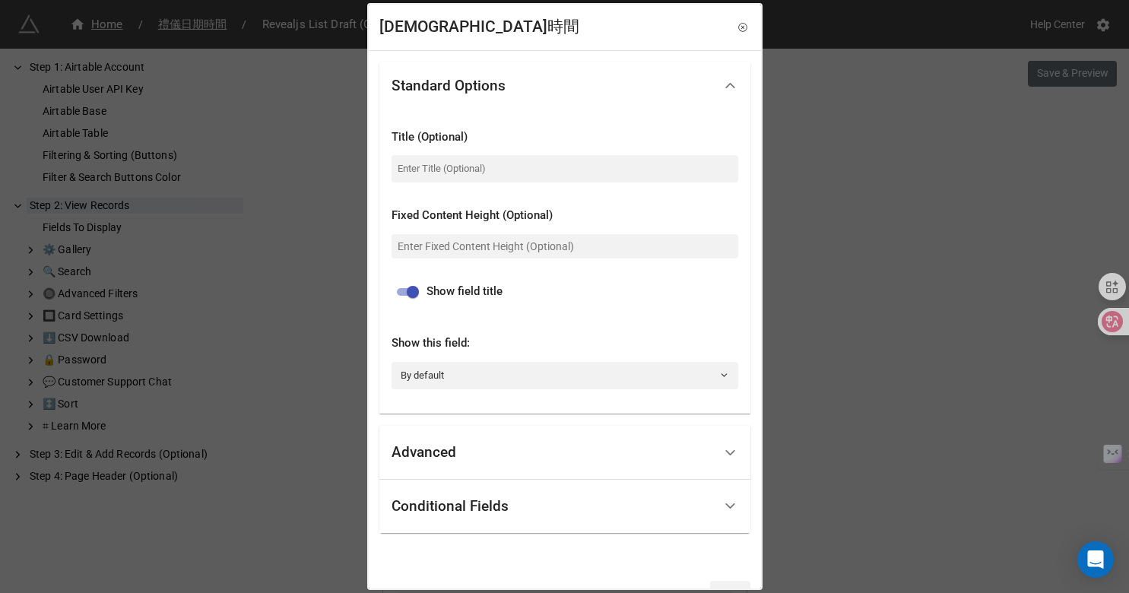
click at [442, 519] on div "Conditional Fields" at bounding box center [553, 507] width 322 height 36
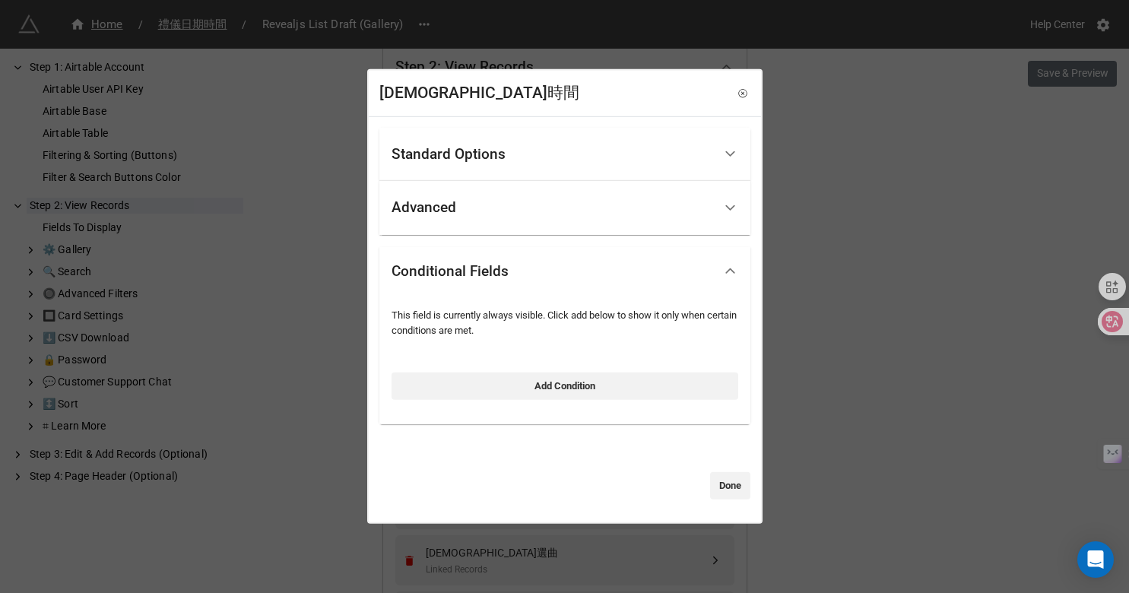
click at [697, 492] on div at bounding box center [544, 485] width 331 height 27
click at [713, 491] on link "Done" at bounding box center [730, 485] width 40 height 27
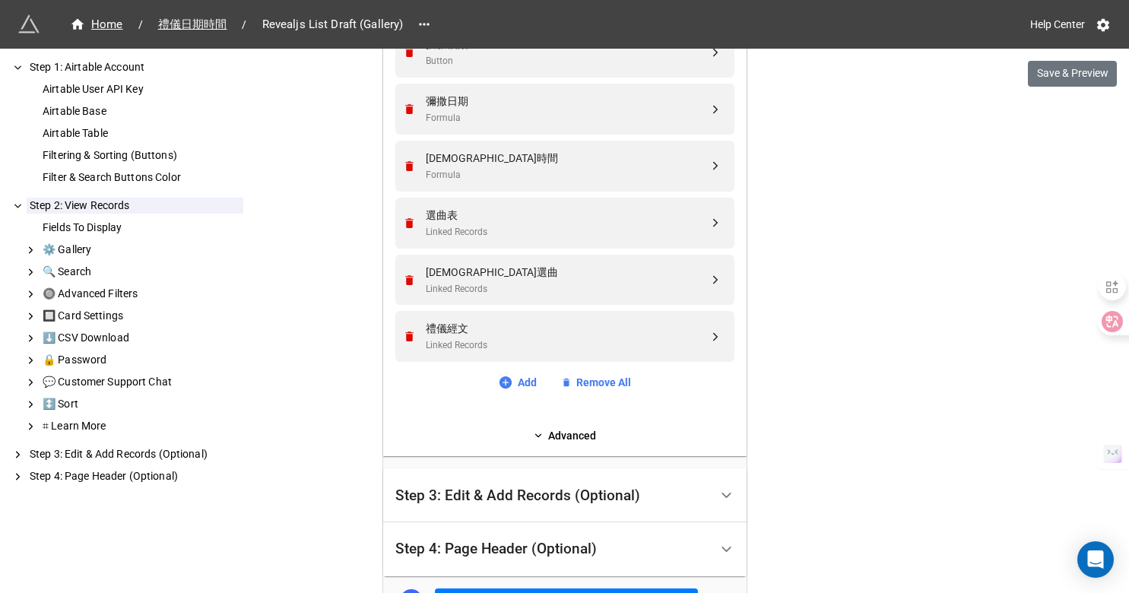
scroll to position [836, 0]
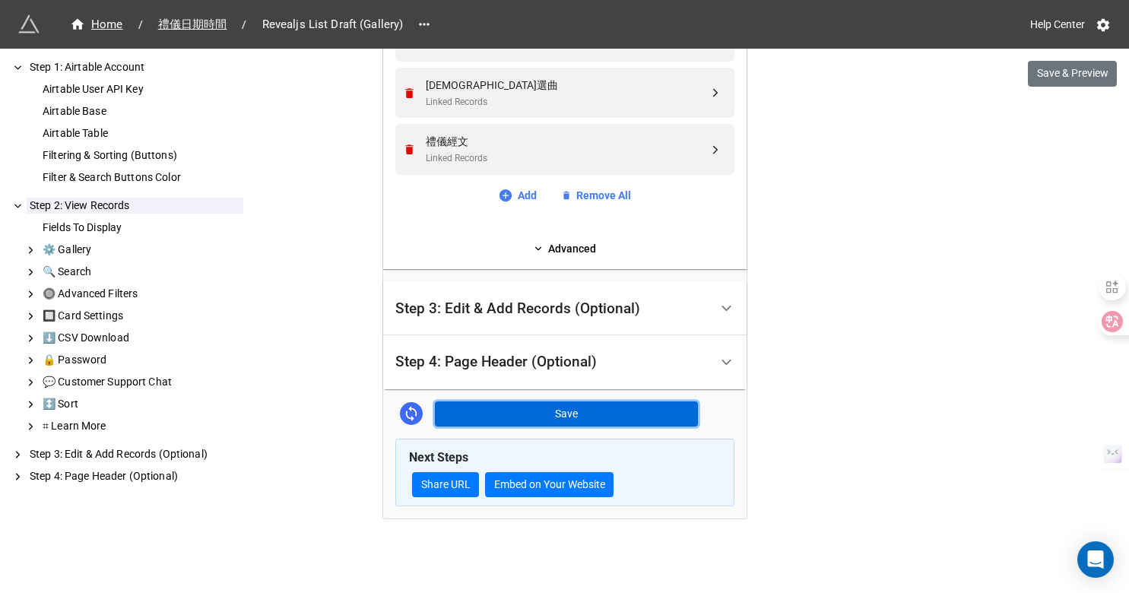
click at [657, 417] on button "Save" at bounding box center [566, 415] width 263 height 26
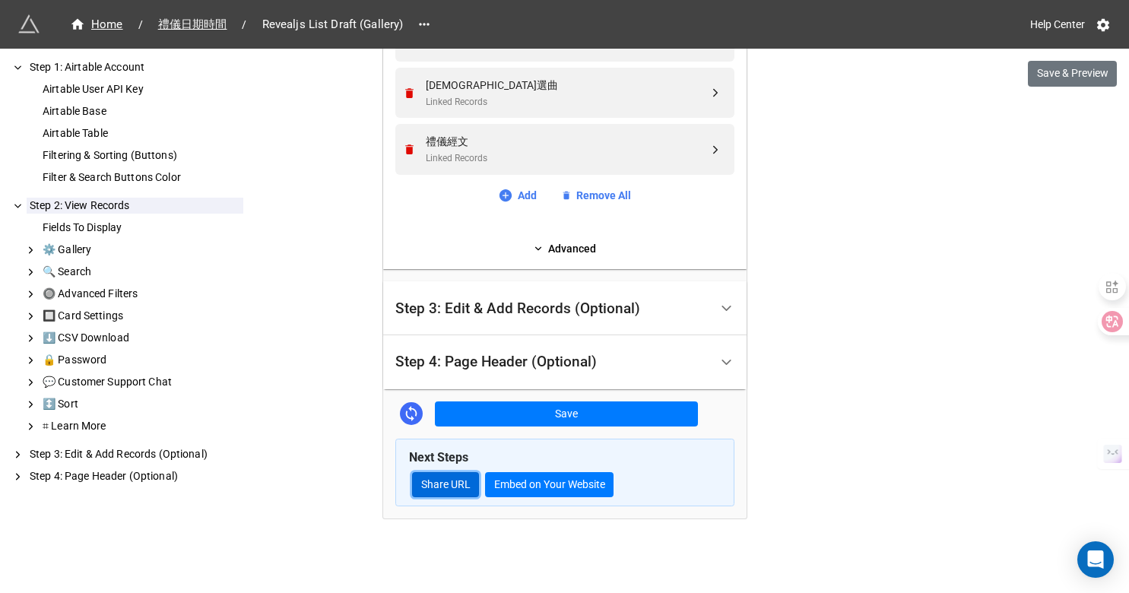
click at [440, 482] on link "Share URL" at bounding box center [445, 485] width 67 height 26
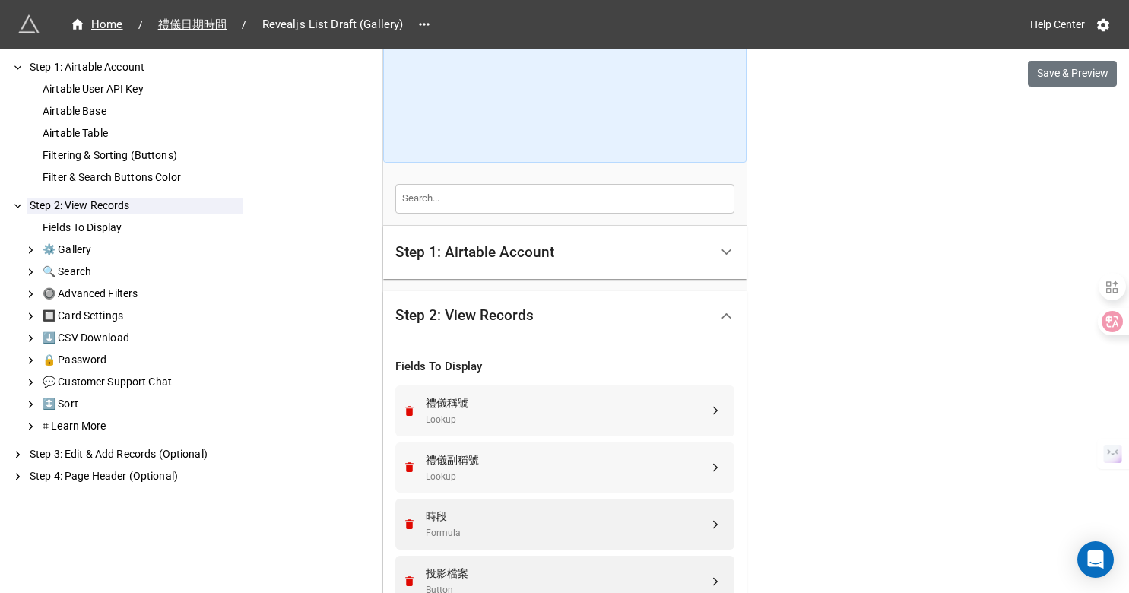
scroll to position [122, 0]
click at [412, 262] on div "Step 1: Airtable Account" at bounding box center [552, 251] width 314 height 36
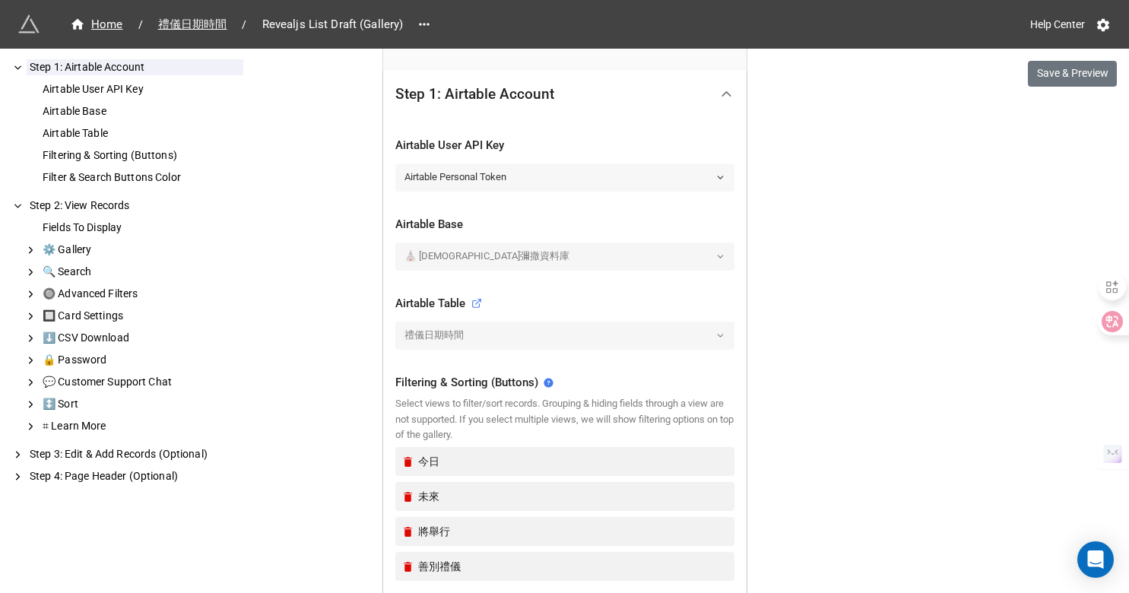
scroll to position [290, 0]
click at [205, 19] on span "禮儀日期時間" at bounding box center [192, 24] width 87 height 17
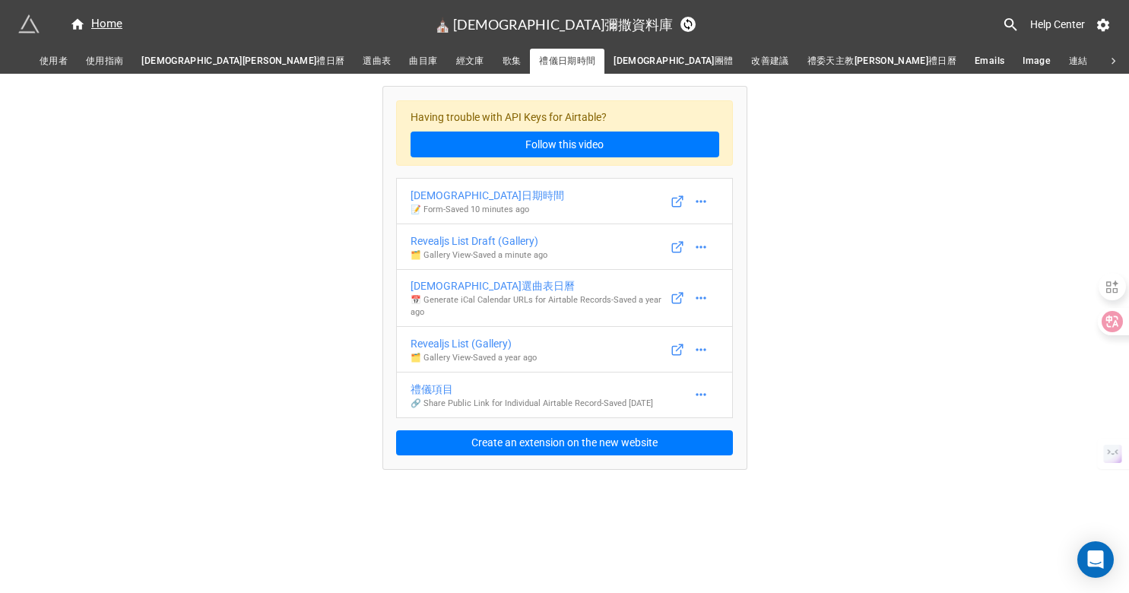
click at [363, 62] on span "選曲表" at bounding box center [377, 61] width 28 height 16
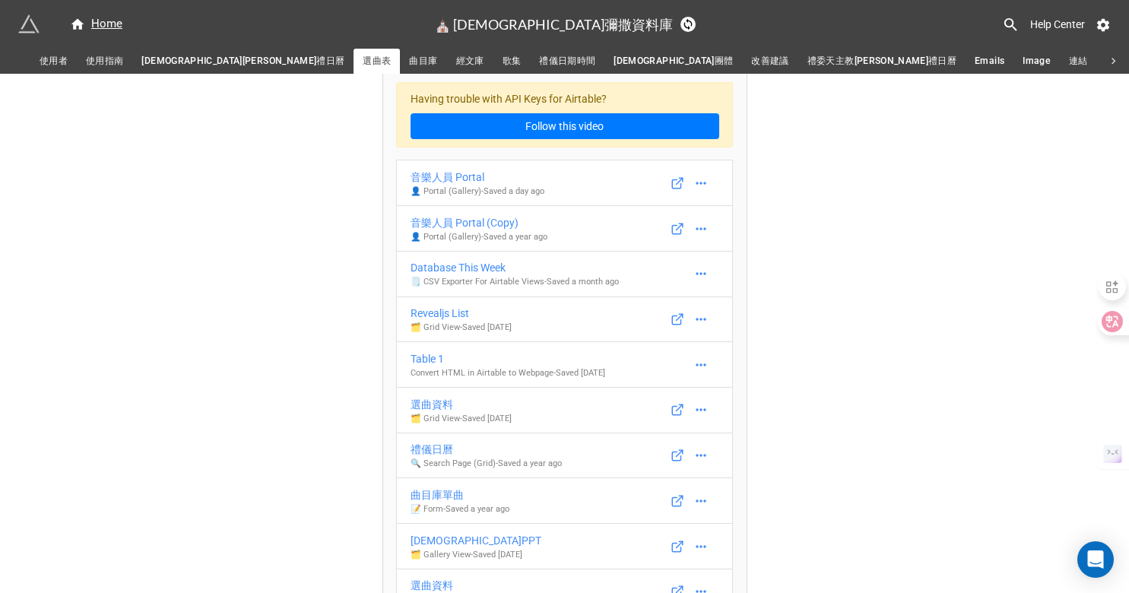
scroll to position [19, 0]
click at [539, 60] on span "禮儀日期時間" at bounding box center [567, 61] width 56 height 16
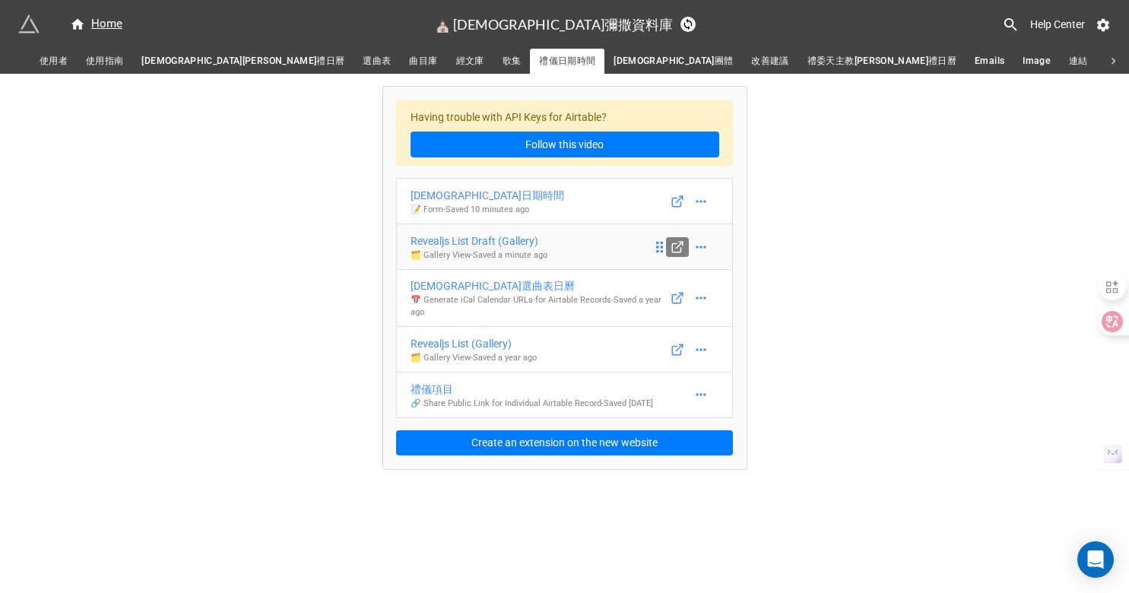
click at [677, 241] on icon at bounding box center [678, 247] width 14 height 14
click at [460, 240] on div "Revealjs List Draft (Gallery)" at bounding box center [481, 241] width 141 height 17
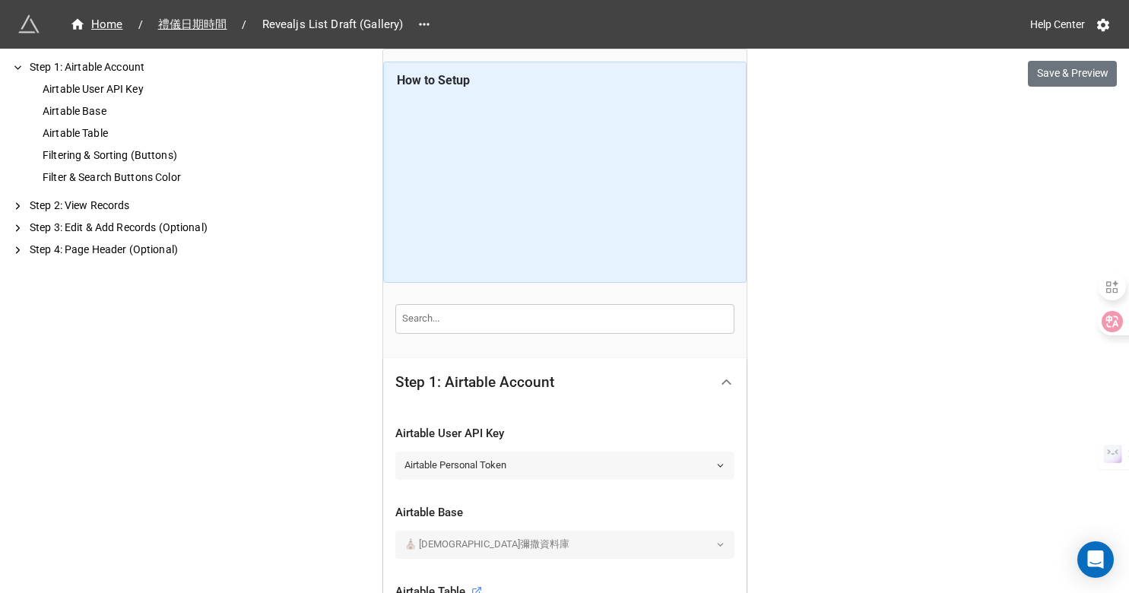
click at [449, 467] on link "Airtable Personal Token" at bounding box center [564, 465] width 339 height 27
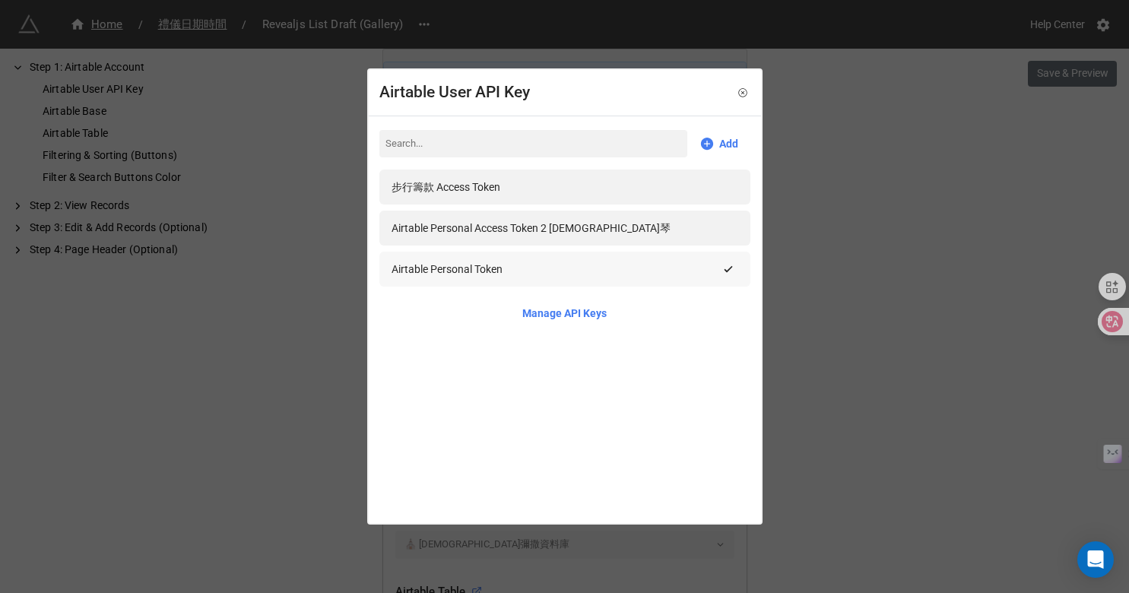
click at [411, 272] on div "Airtable Personal Token" at bounding box center [447, 269] width 111 height 17
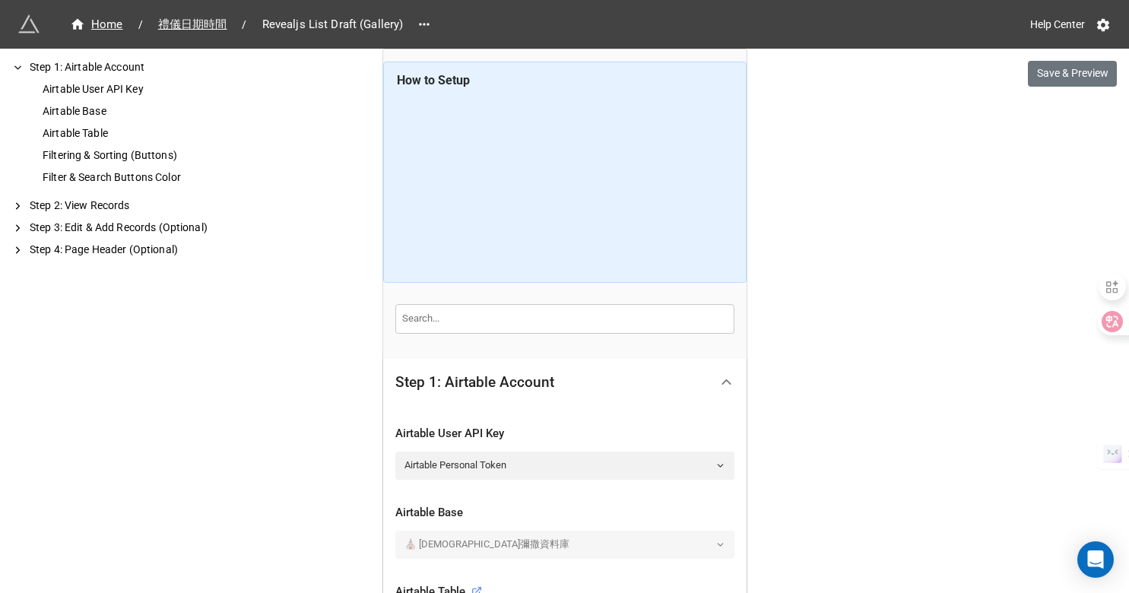
scroll to position [1, 0]
click at [129, 30] on span "Home" at bounding box center [96, 24] width 71 height 17
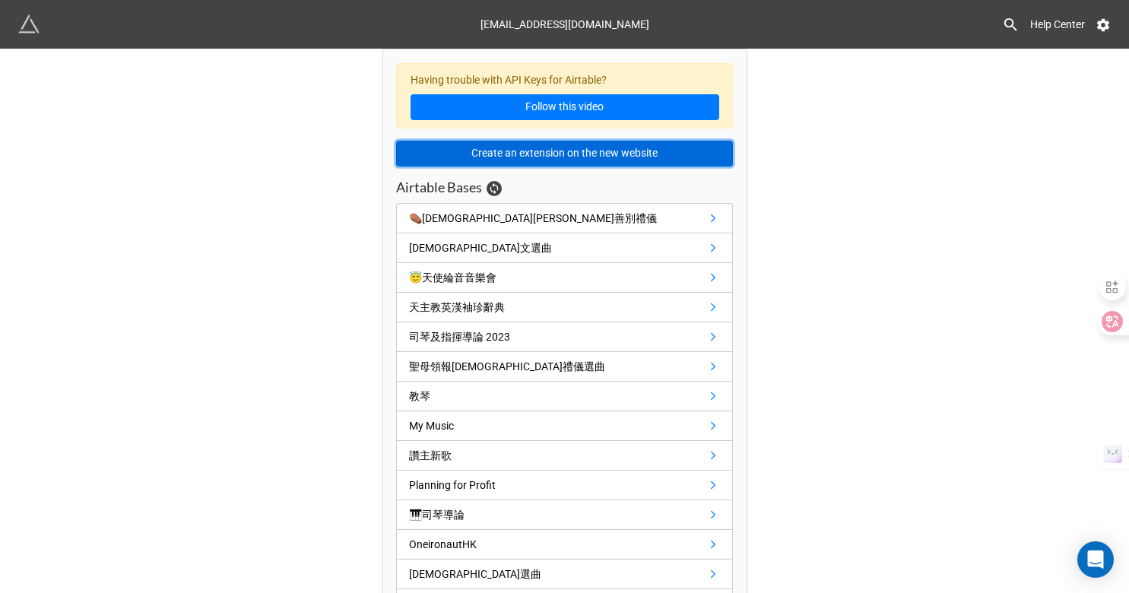
click at [487, 154] on button "Create an extension on the new website" at bounding box center [564, 154] width 337 height 26
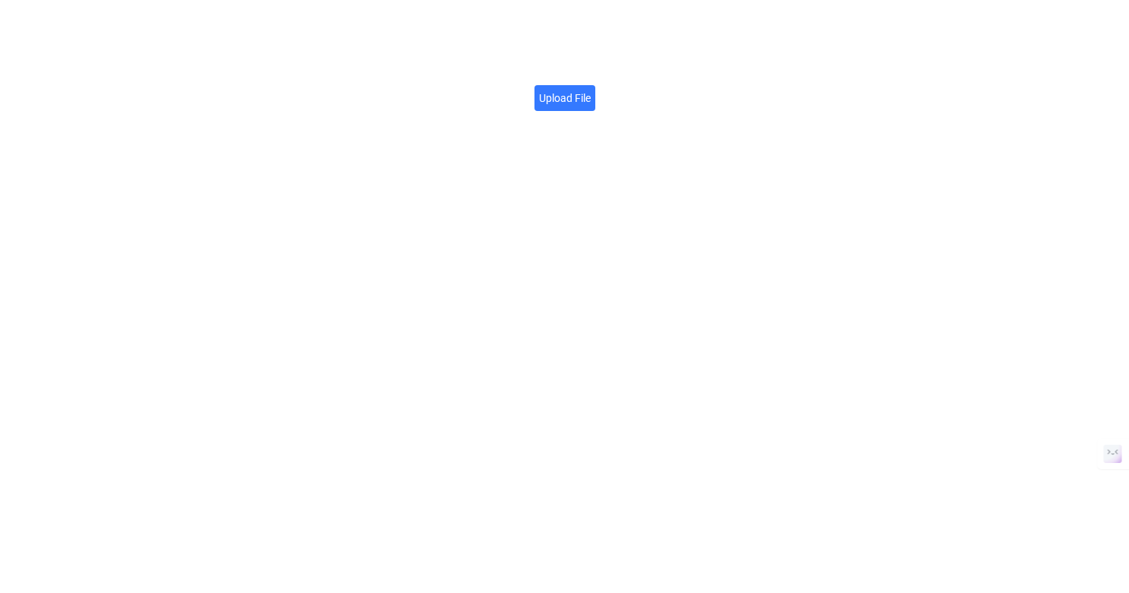
click at [576, 93] on label "Upload File" at bounding box center [565, 98] width 61 height 26
click at [591, 90] on input "Upload File" at bounding box center [591, 90] width 0 height 0
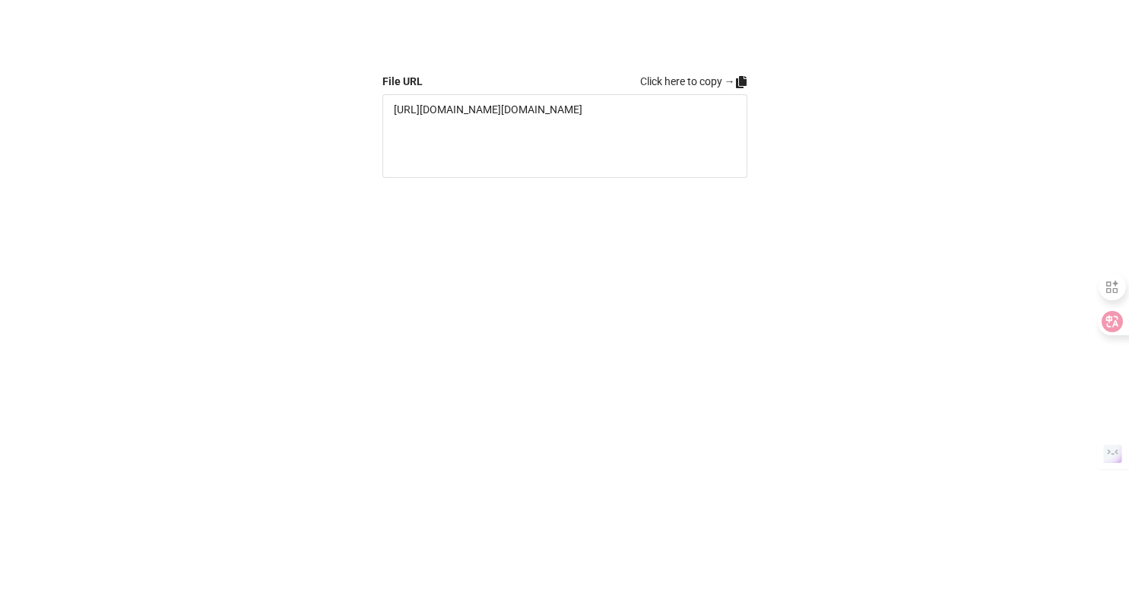
click at [740, 74] on link "Click here to copy →" at bounding box center [693, 81] width 107 height 17
